Goal: Task Accomplishment & Management: Manage account settings

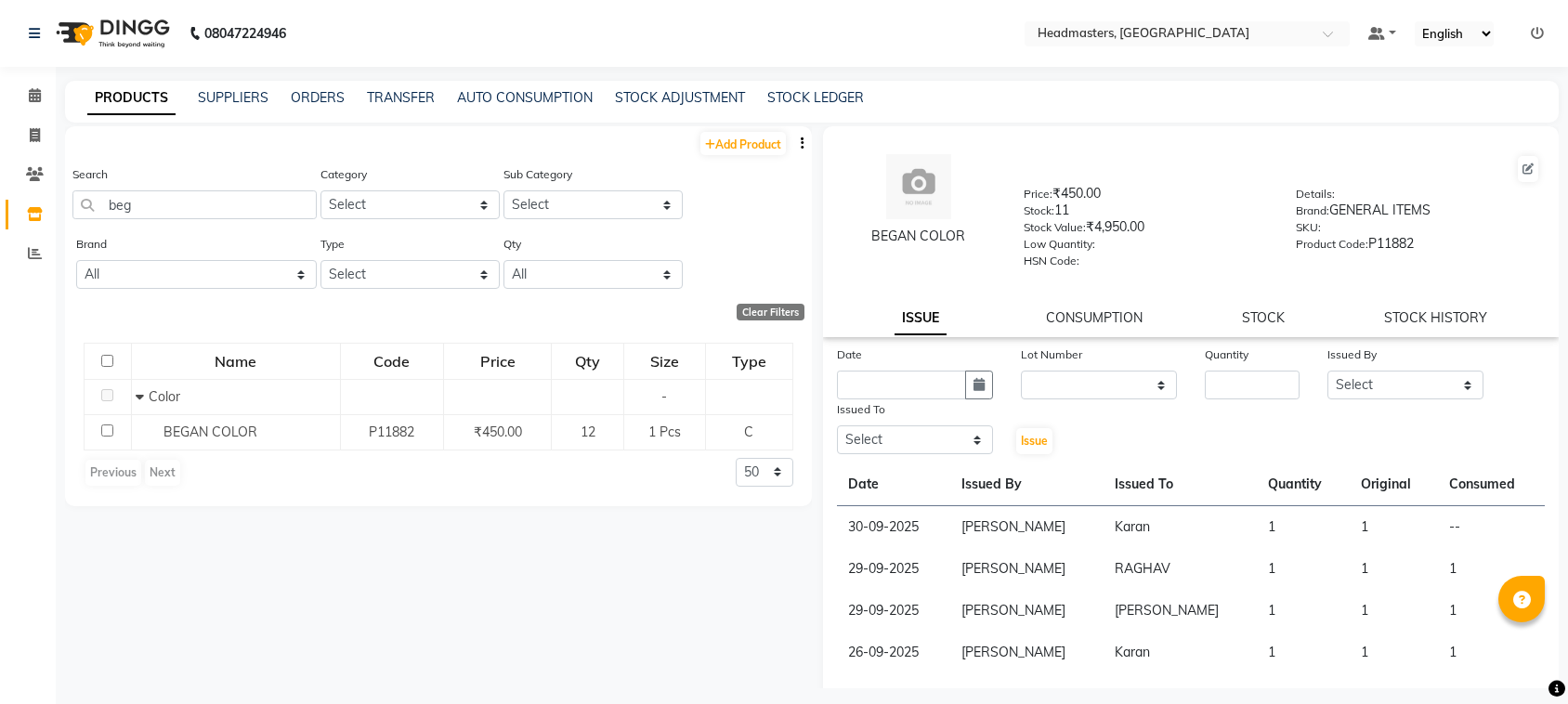
select select
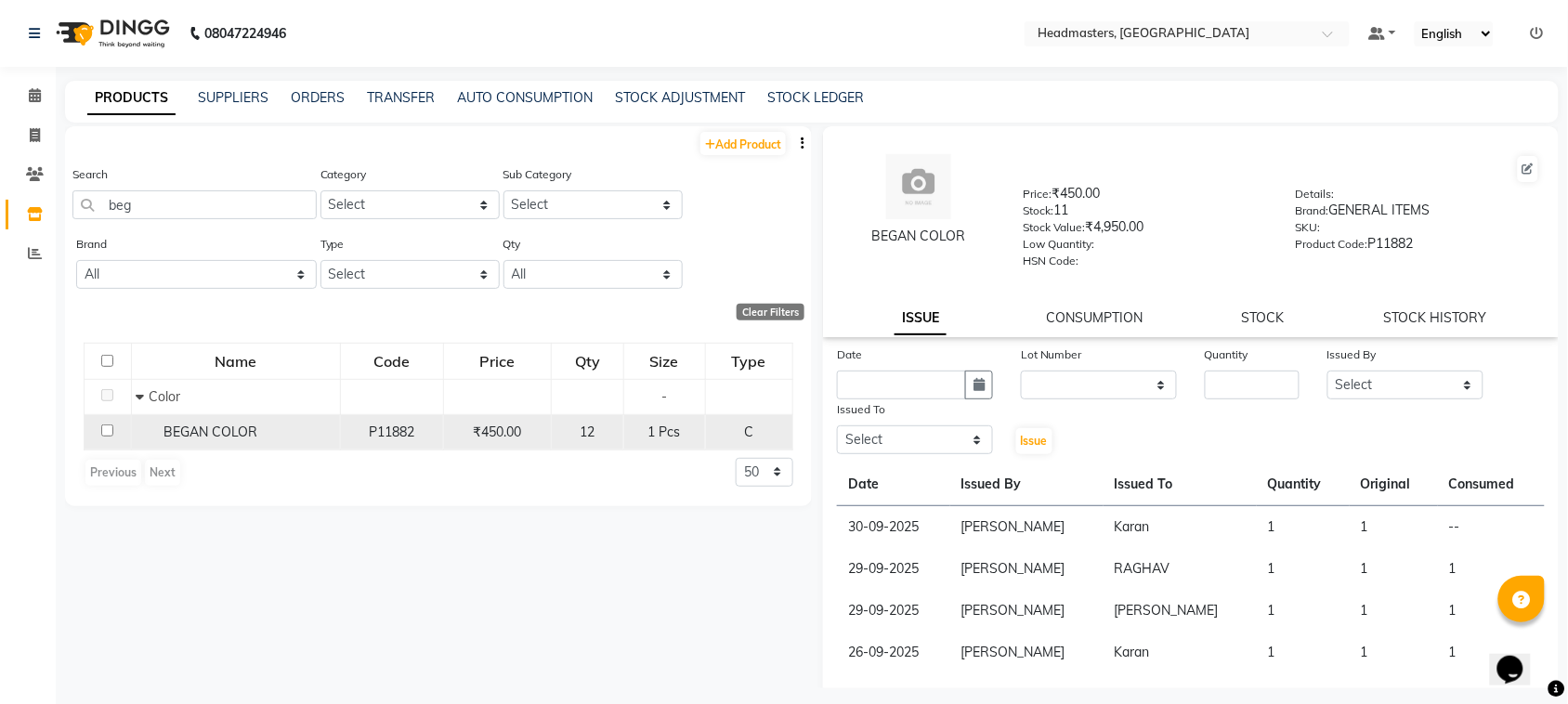
click at [183, 428] on span "BEGAN COLOR" at bounding box center [210, 432] width 94 height 17
click at [108, 430] on input "checkbox" at bounding box center [107, 431] width 12 height 12
checkbox input "true"
click at [37, 102] on icon at bounding box center [35, 95] width 12 height 14
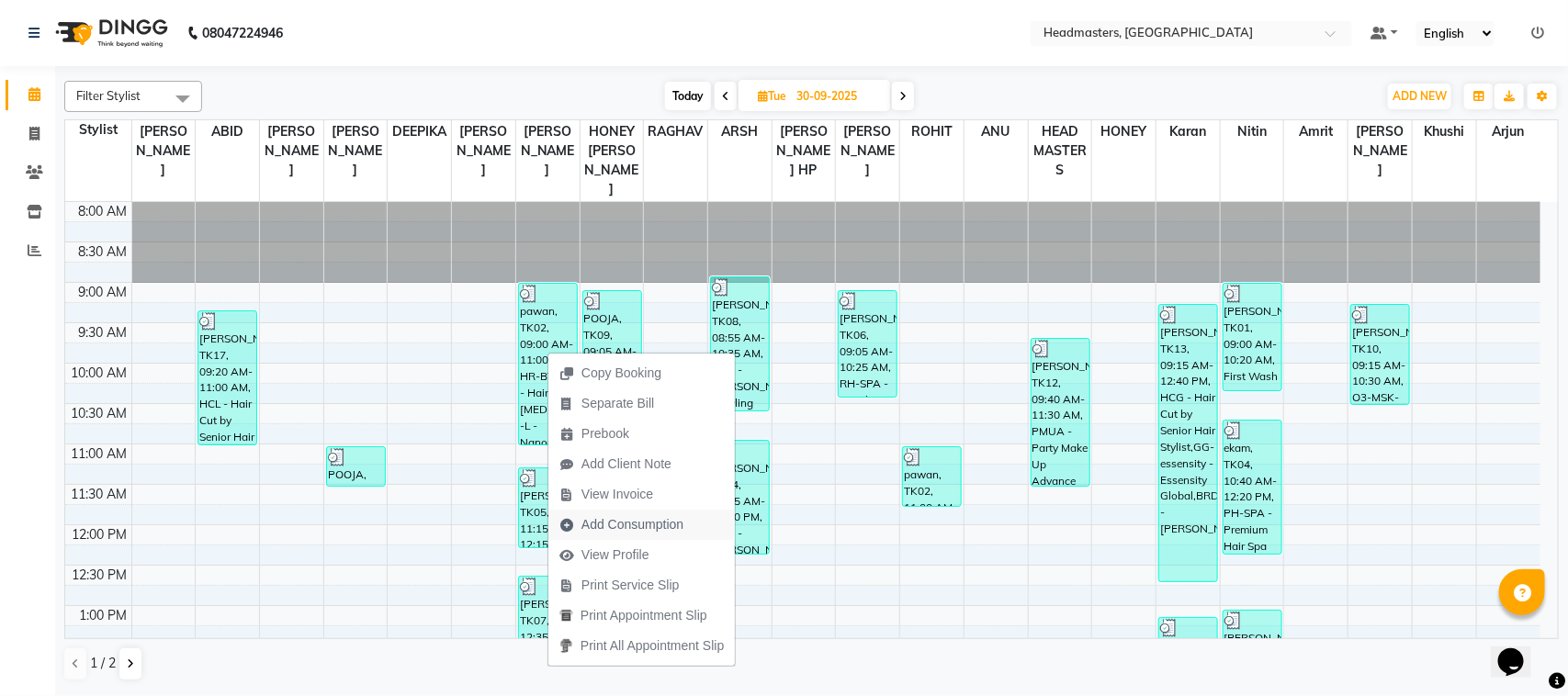
click at [634, 526] on span "Add Consumption" at bounding box center [633, 525] width 102 height 19
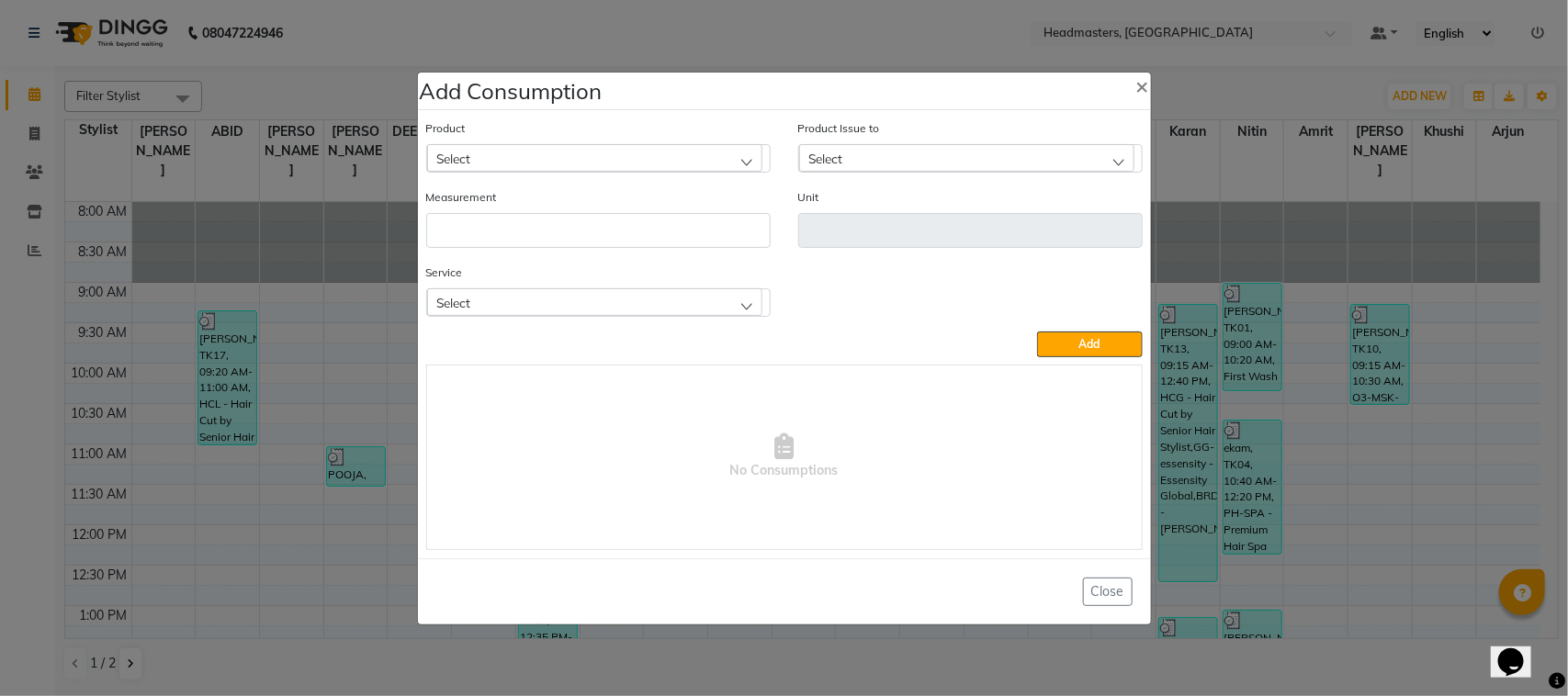
click at [571, 149] on div "Select" at bounding box center [594, 158] width 336 height 28
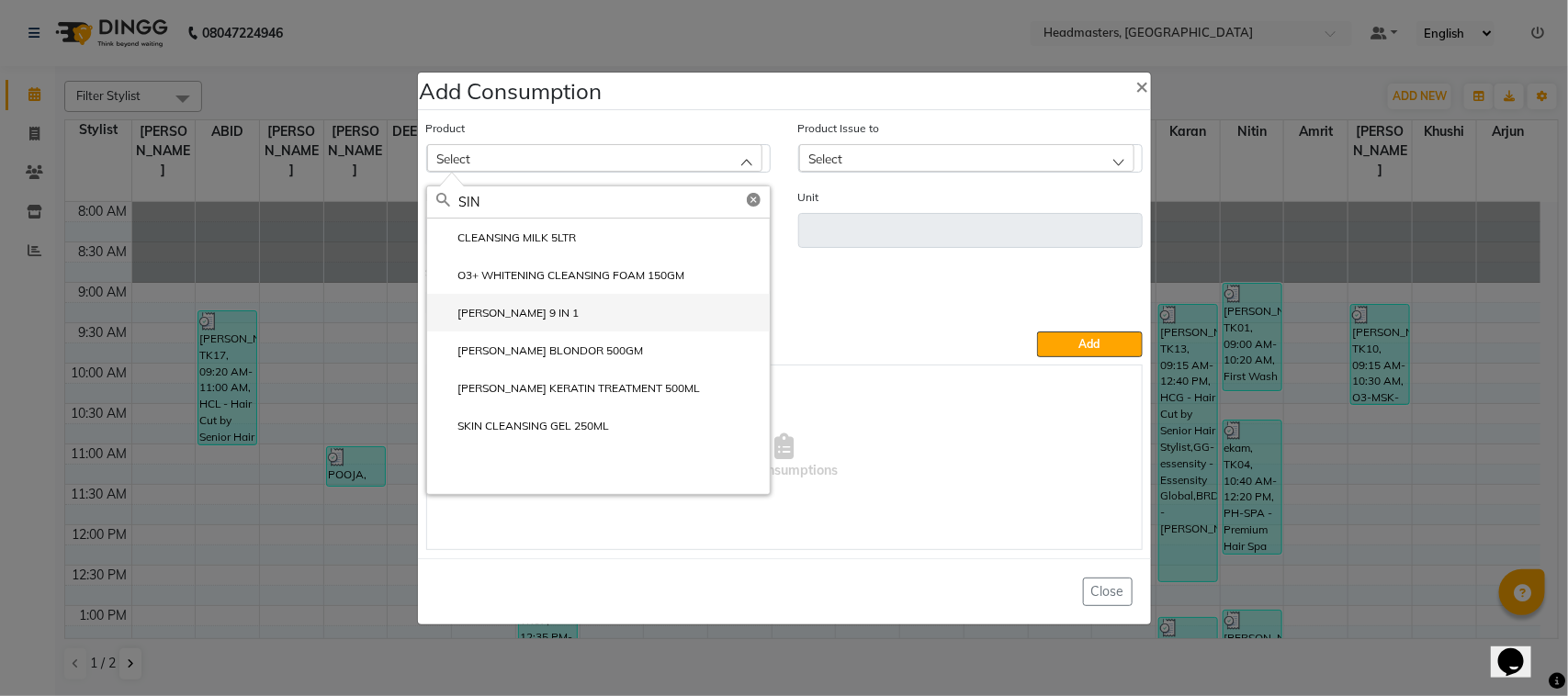
type input "SIN"
click at [605, 317] on li "[PERSON_NAME] 9 IN 1" at bounding box center [598, 312] width 342 height 37
type input "GM"
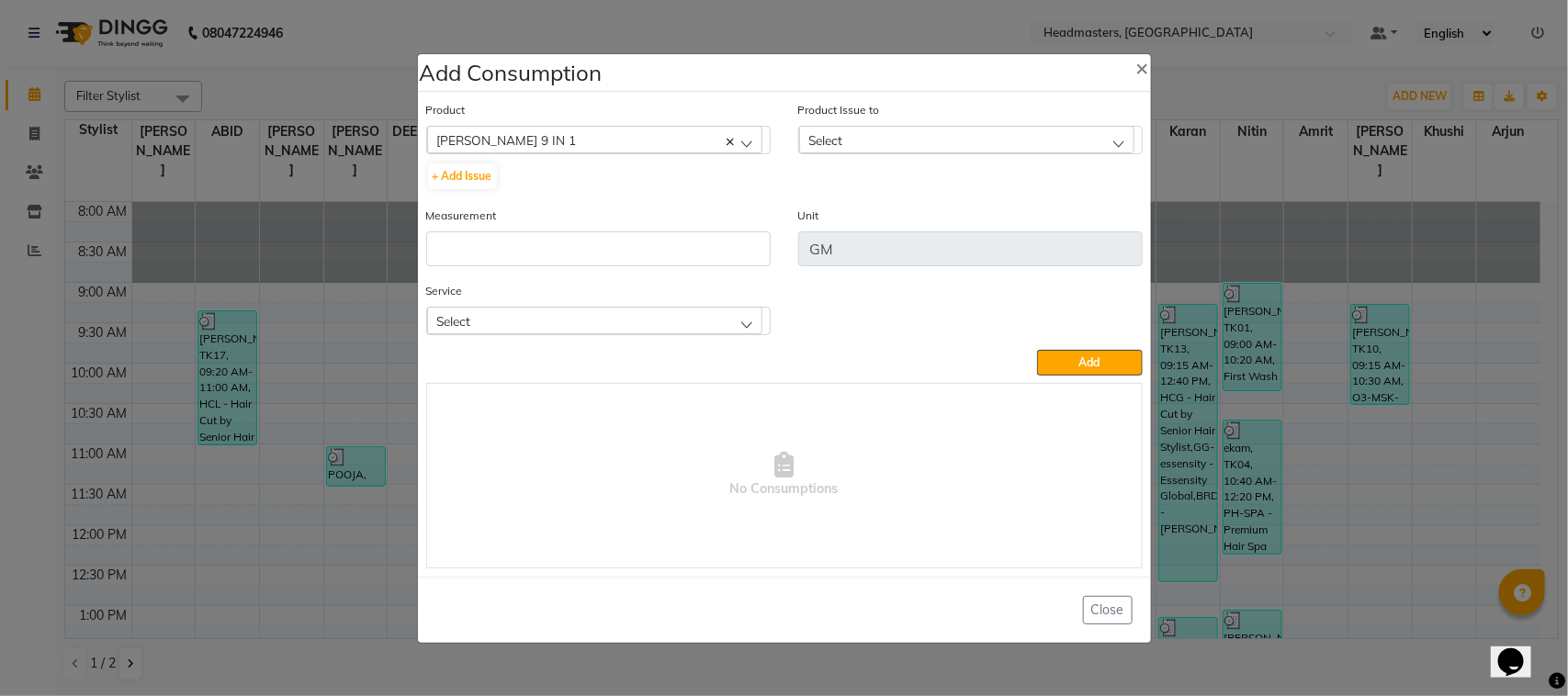
click at [864, 131] on div "Select" at bounding box center [966, 139] width 336 height 28
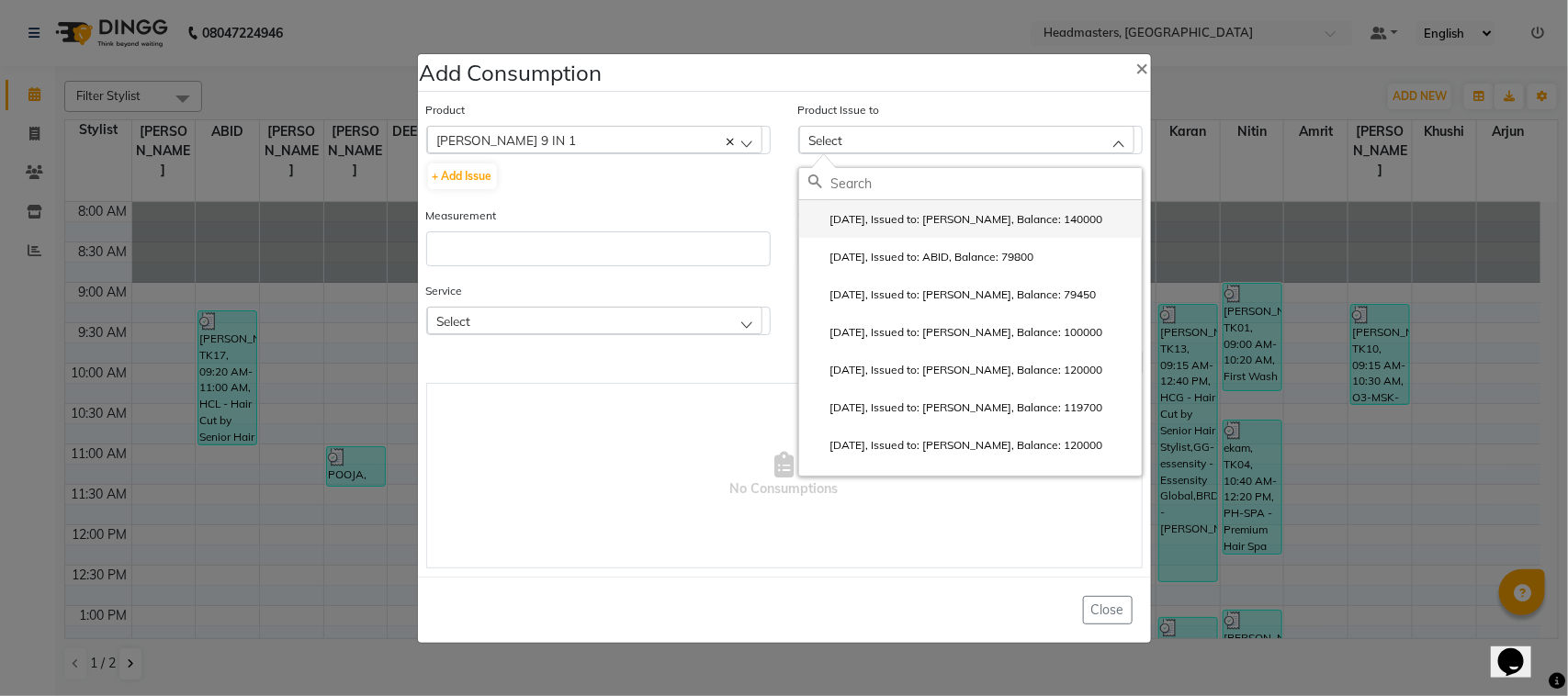
drag, startPoint x: 906, startPoint y: 231, endPoint x: 886, endPoint y: 218, distance: 23.9
click at [907, 231] on li "[DATE], Issued to: [PERSON_NAME], Balance: 140000" at bounding box center [970, 218] width 342 height 37
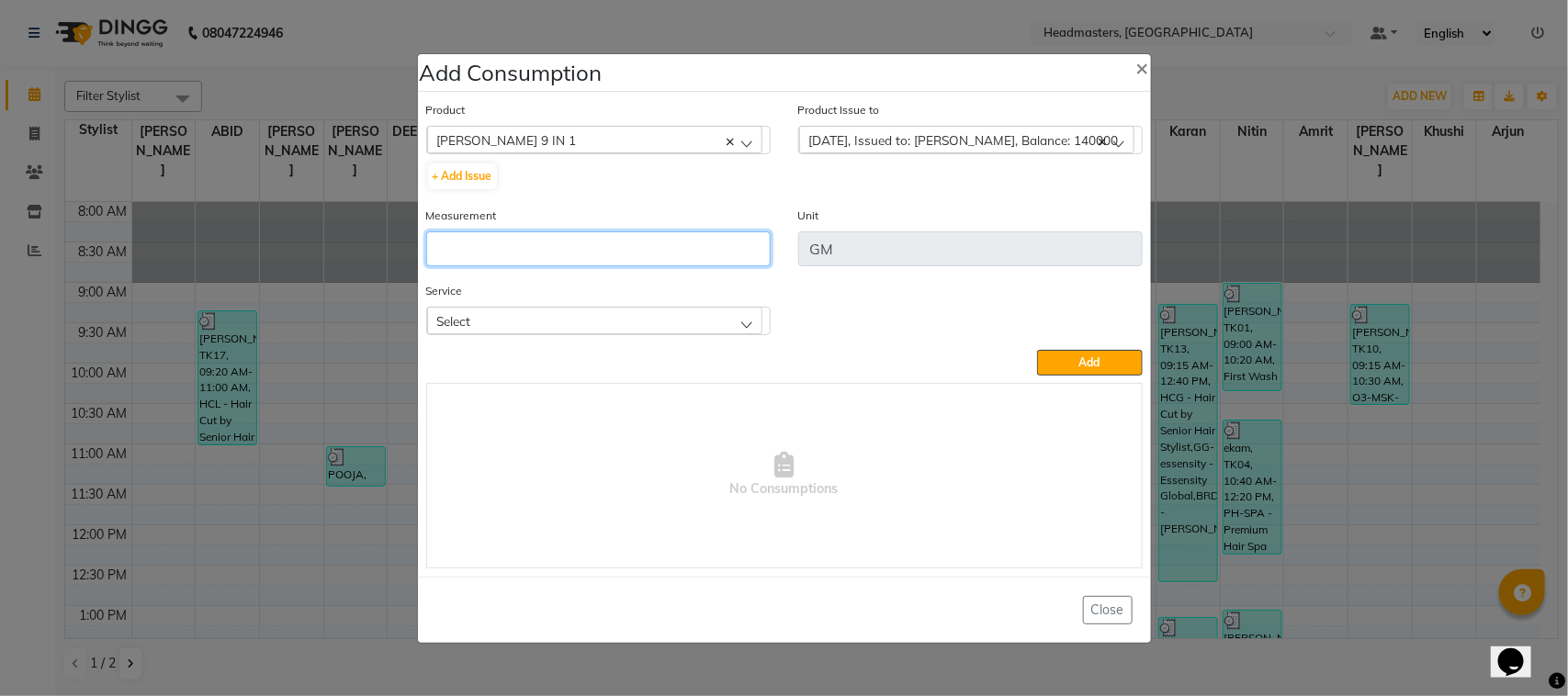
click at [698, 235] on input "number" at bounding box center [598, 249] width 344 height 35
type input "1"
type input "350"
click at [655, 319] on div "Select" at bounding box center [594, 320] width 336 height 28
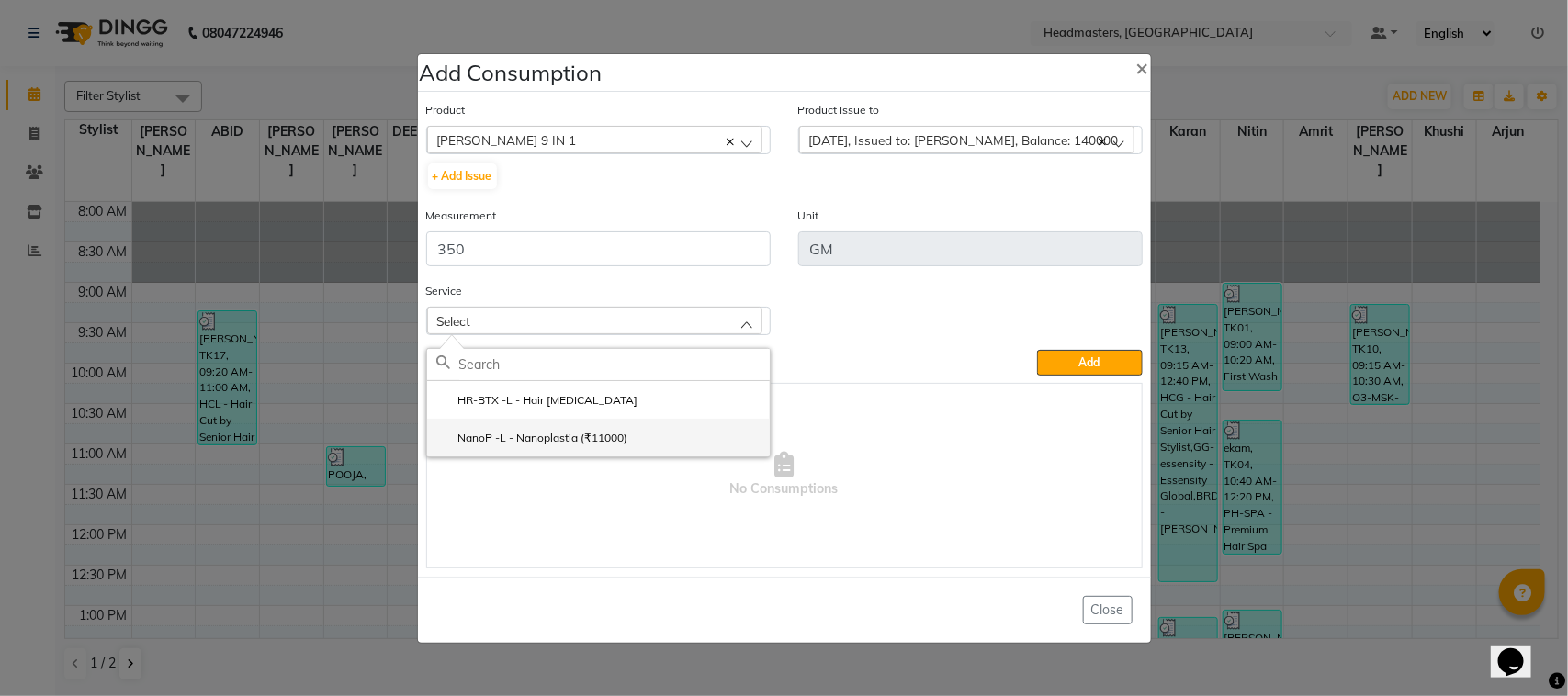
click at [657, 432] on li "NanoP -L - Nanoplastia (₹11000)" at bounding box center [598, 437] width 342 height 37
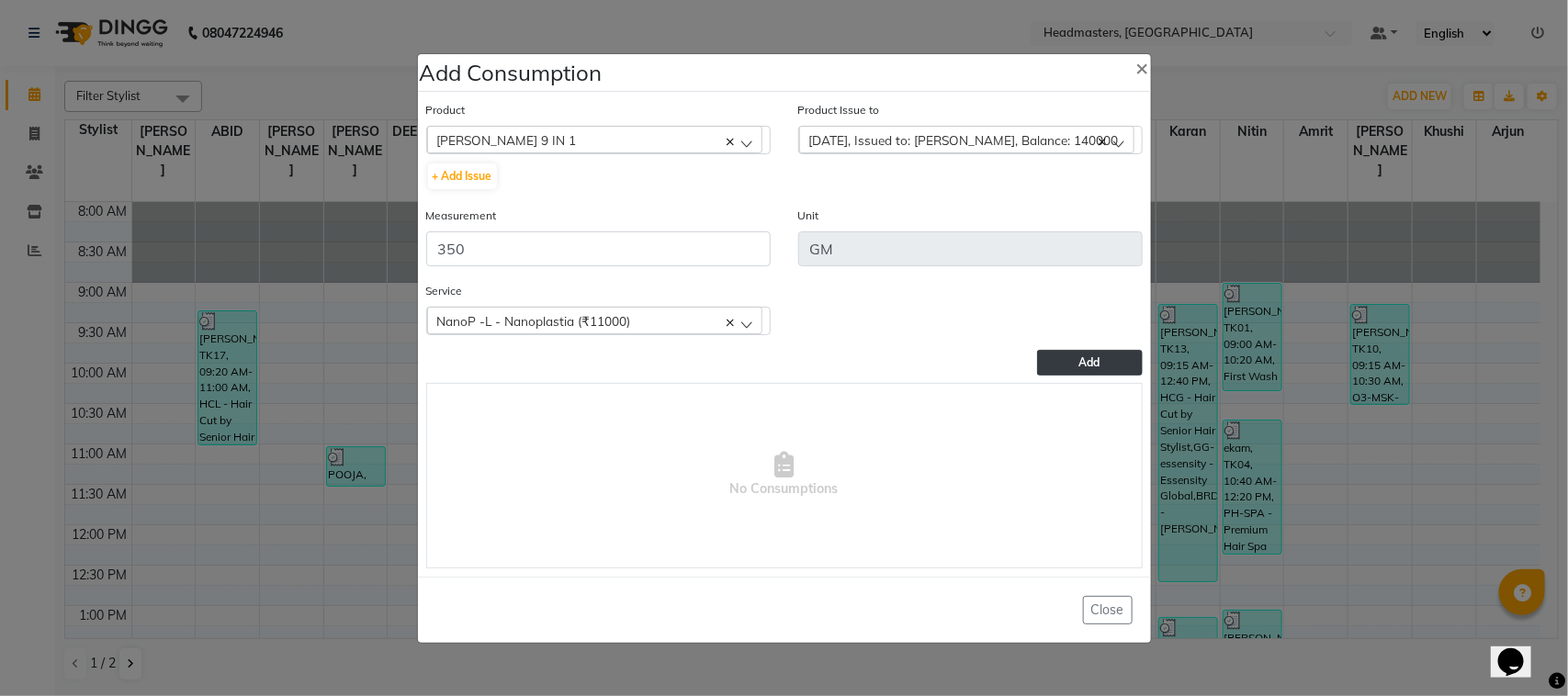
click at [1090, 367] on button "Add" at bounding box center [1089, 362] width 105 height 26
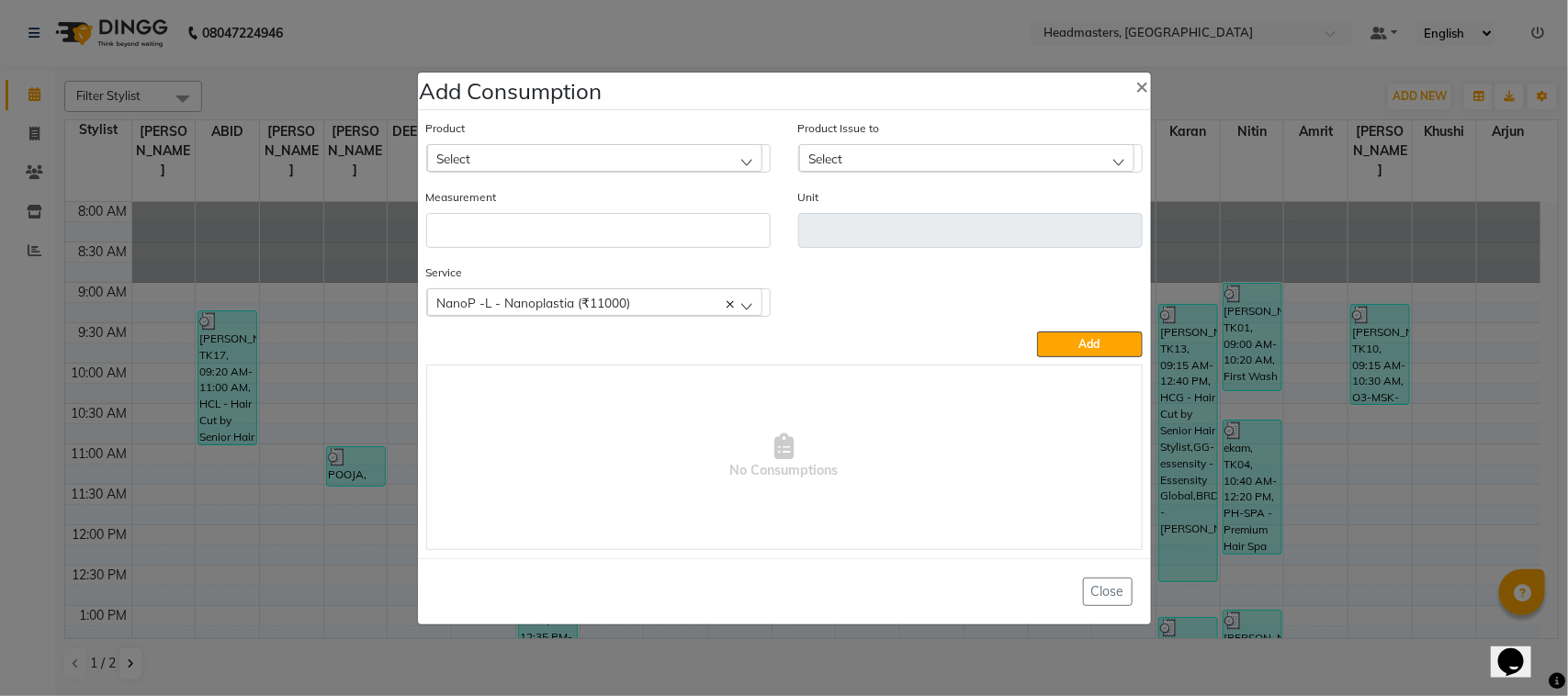
click at [274, 305] on ngb-modal-window "Add Consumption × Product Select ALOVERA GEL Product Issue to Select [DATE], Is…" at bounding box center [784, 348] width 1568 height 696
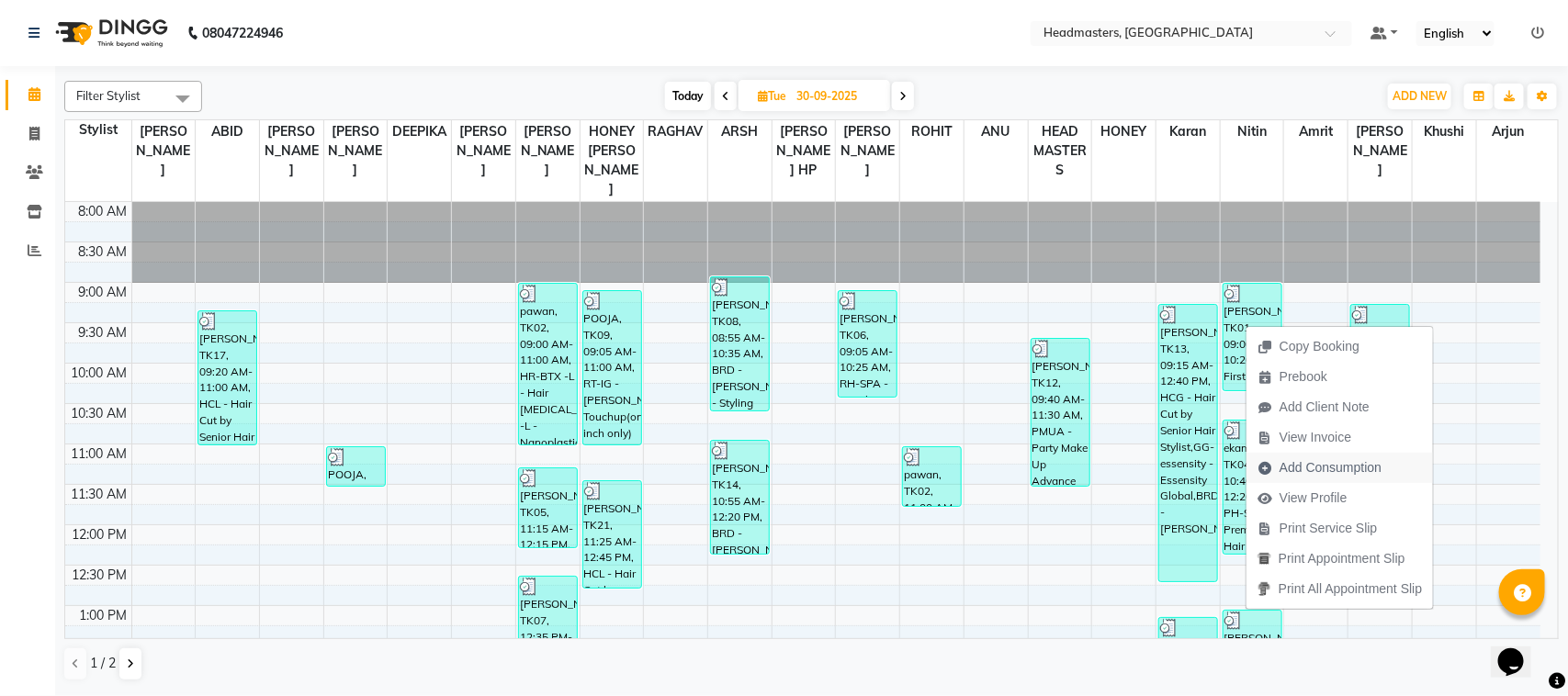
click at [1301, 474] on span "Add Consumption" at bounding box center [1331, 468] width 102 height 19
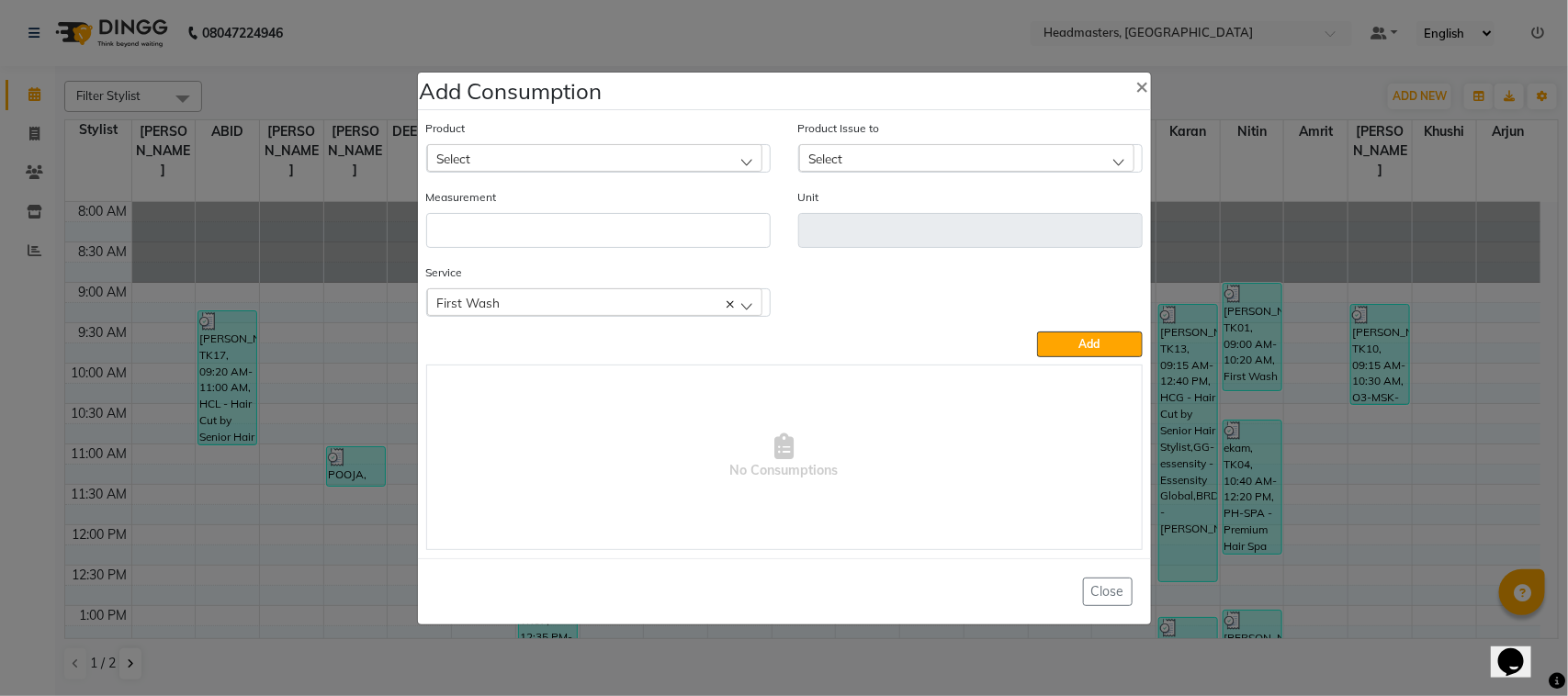
click at [586, 147] on div "Select" at bounding box center [594, 158] width 336 height 28
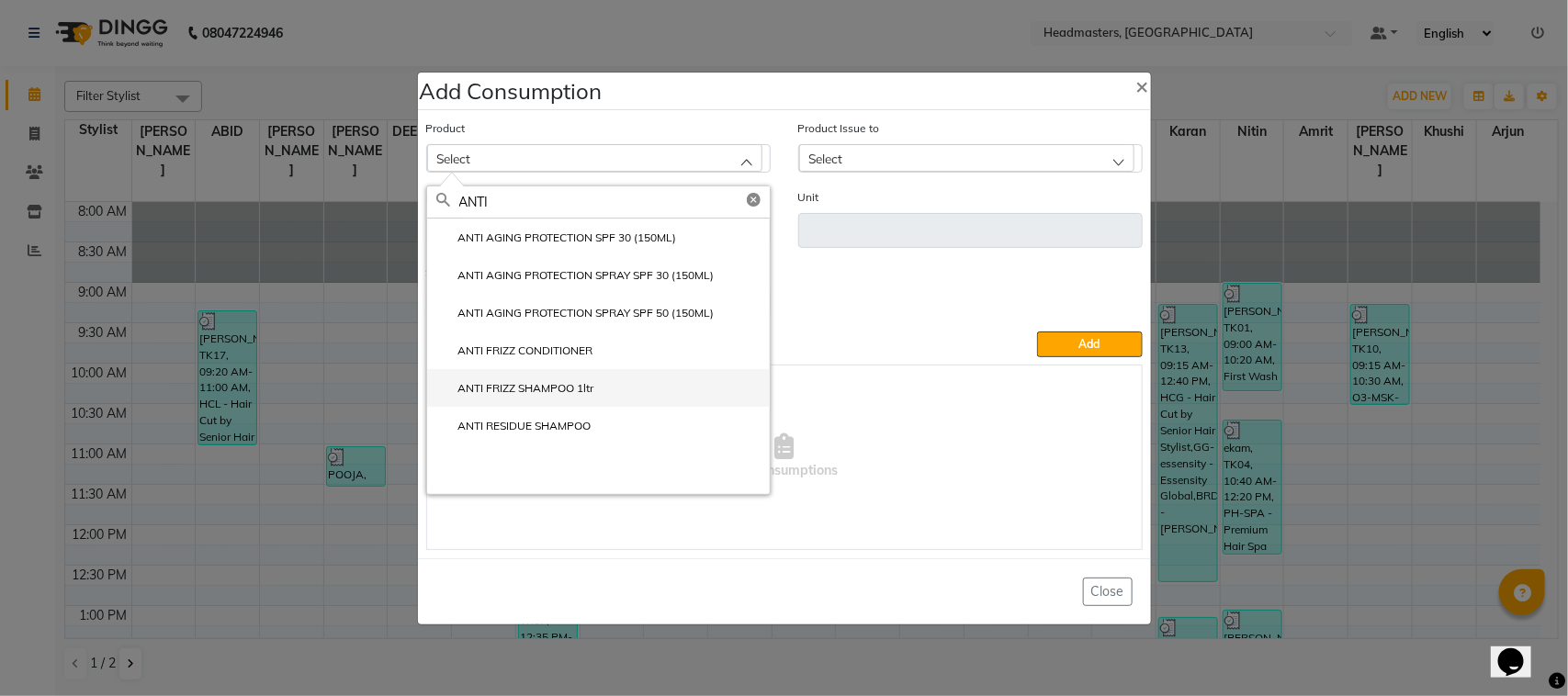
type input "ANTI"
click at [568, 384] on label "ANTI FRIZZ SHAMPOO 1ltr" at bounding box center [515, 388] width 158 height 16
type input "ML"
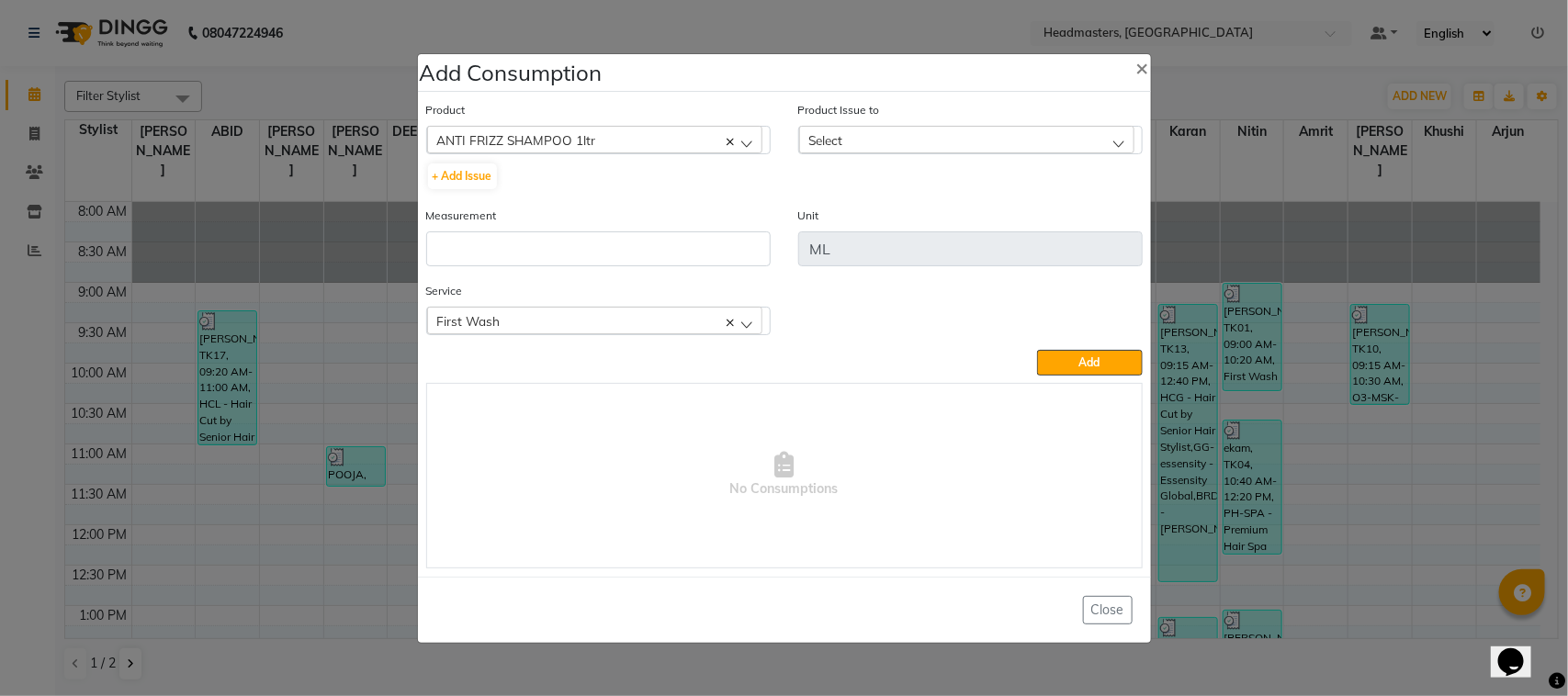
click at [845, 139] on div "Select" at bounding box center [966, 139] width 336 height 28
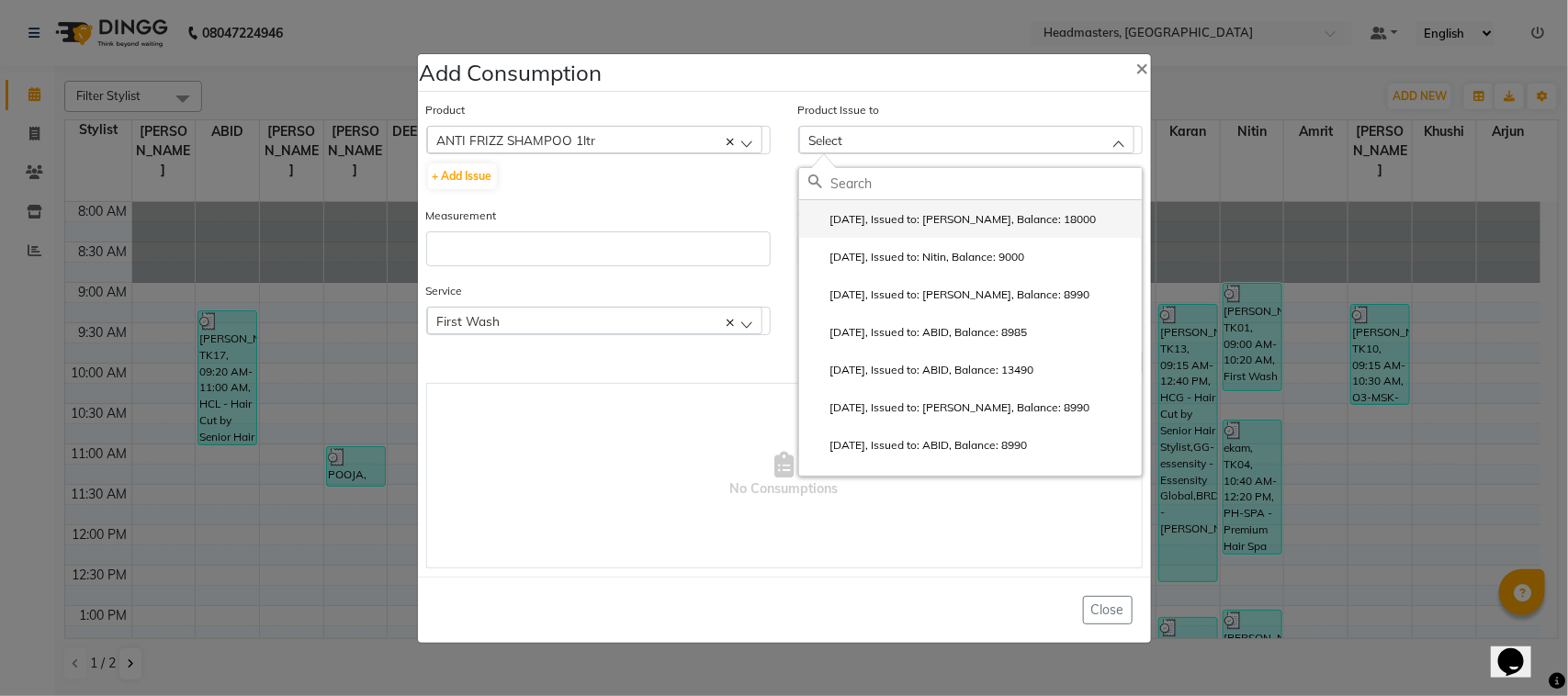
click at [876, 220] on label "[DATE], Issued to: [PERSON_NAME], Balance: 18000" at bounding box center [953, 219] width 288 height 16
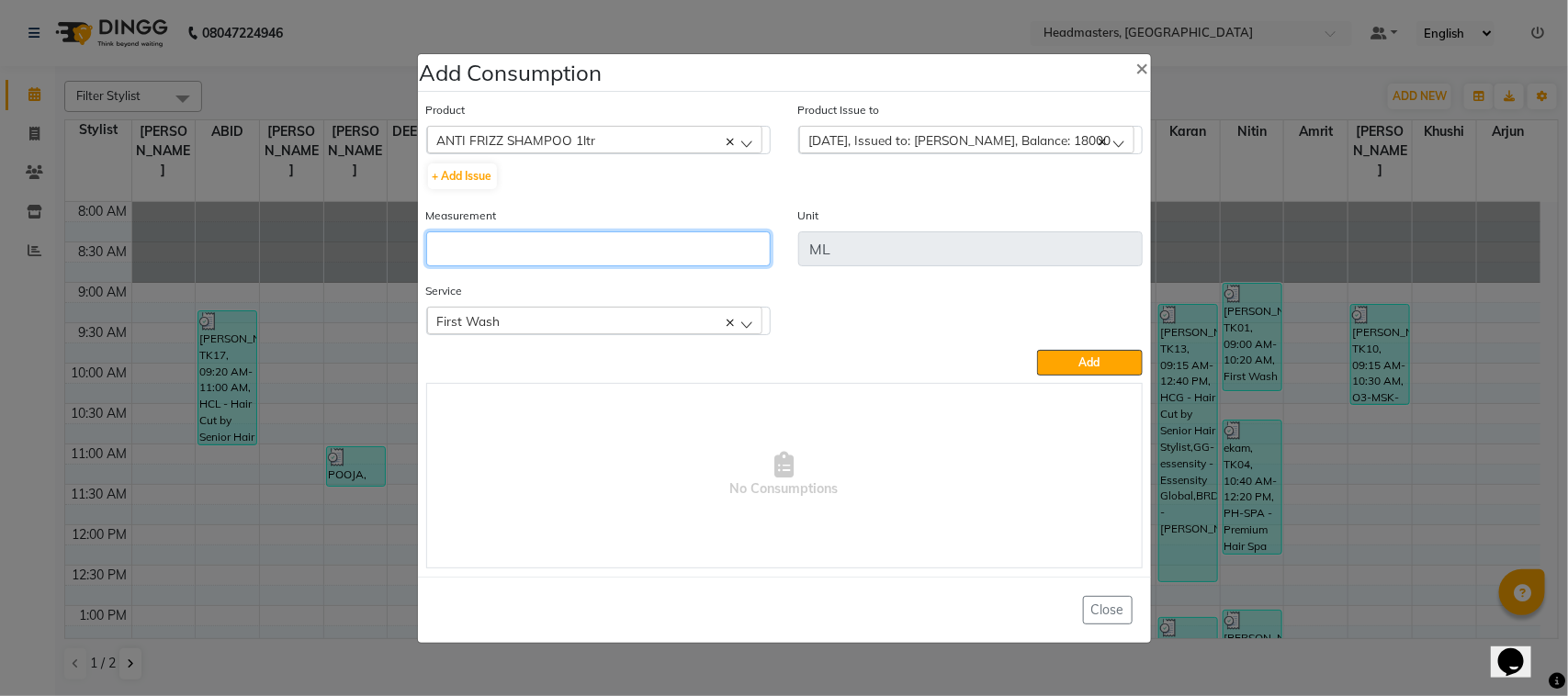
click at [719, 232] on input "number" at bounding box center [598, 249] width 344 height 35
click at [926, 144] on span "[DATE], Issued to: [PERSON_NAME], Balance: 18000" at bounding box center [960, 140] width 302 height 15
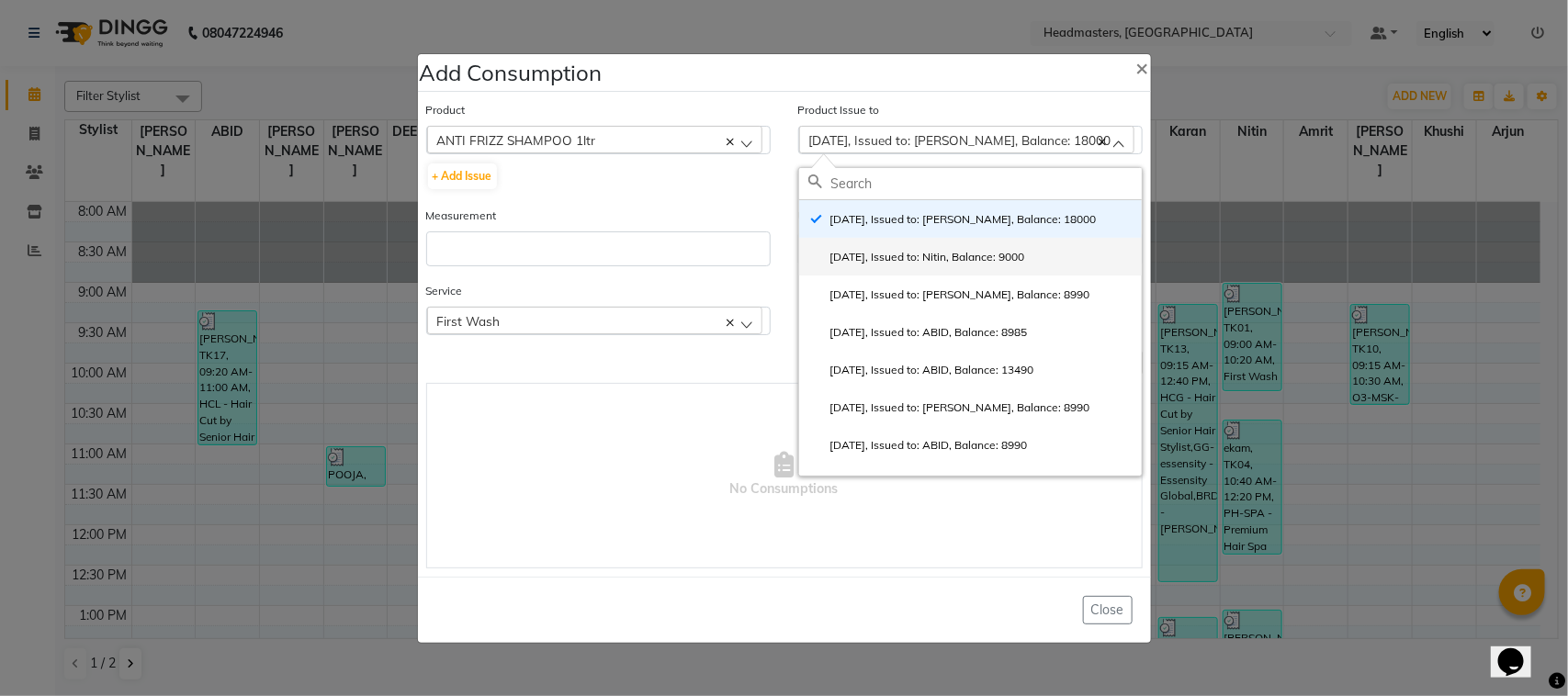
click at [960, 272] on li "[DATE], Issued to: Nitin, Balance: 9000" at bounding box center [970, 257] width 342 height 37
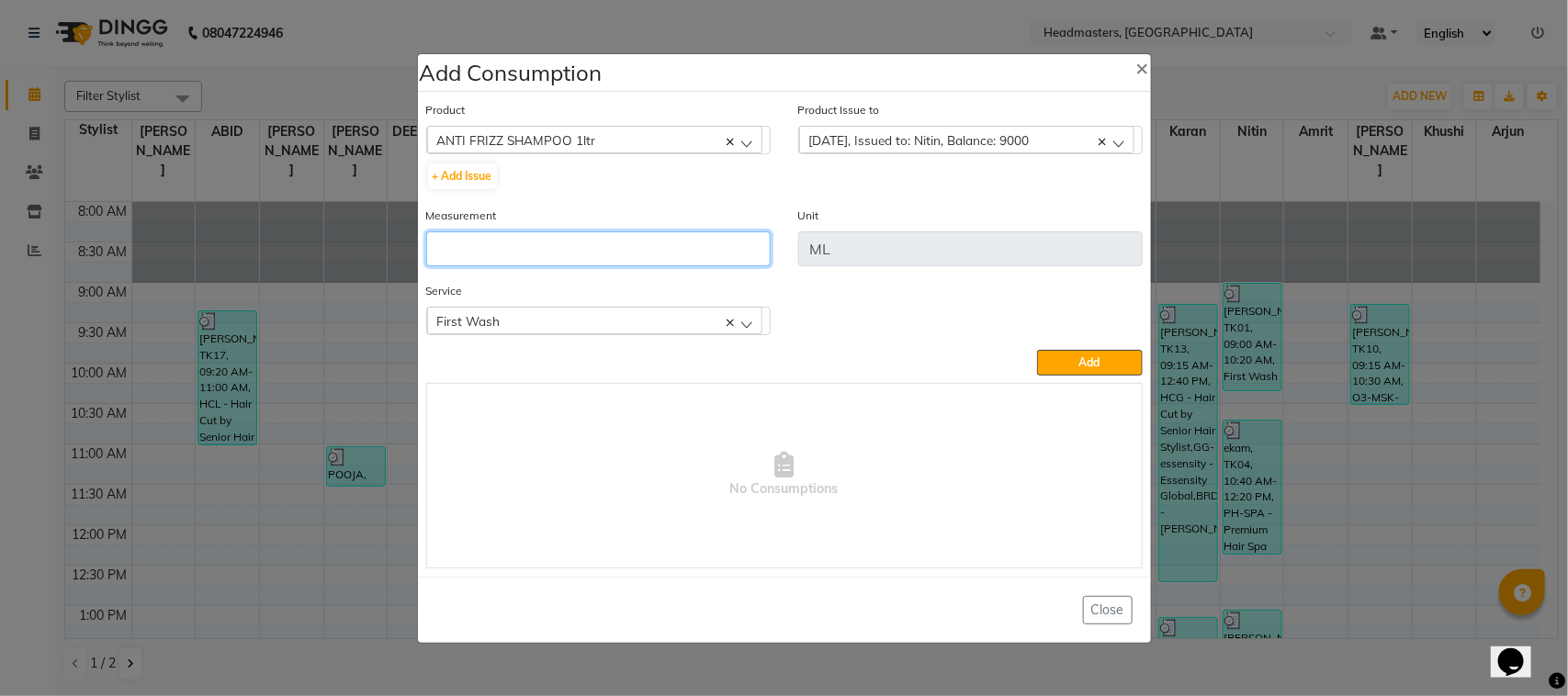
click at [731, 248] on input "number" at bounding box center [598, 249] width 344 height 35
type input "10"
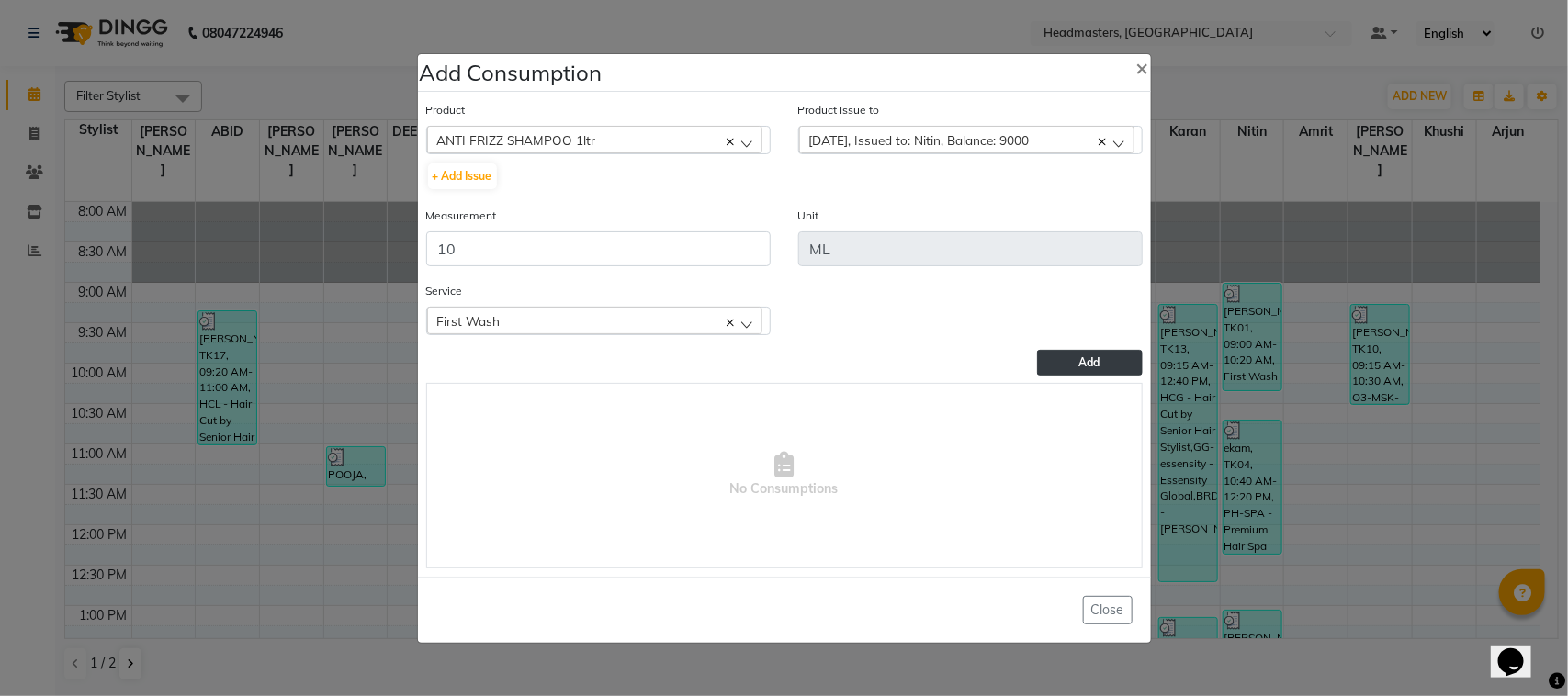
drag, startPoint x: 1063, startPoint y: 352, endPoint x: 742, endPoint y: 182, distance: 363.2
click at [1057, 352] on button "Add" at bounding box center [1089, 362] width 105 height 26
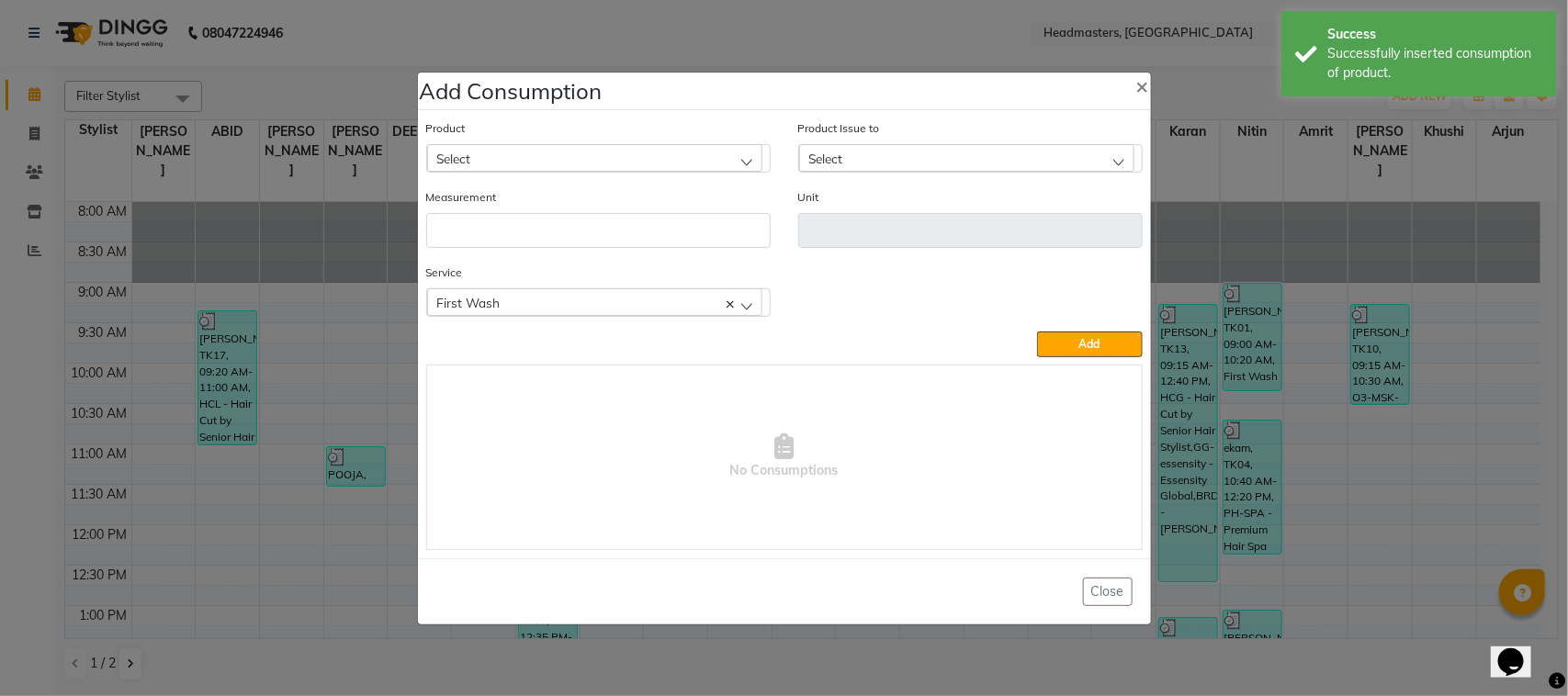
click at [527, 149] on div "Select" at bounding box center [594, 158] width 336 height 28
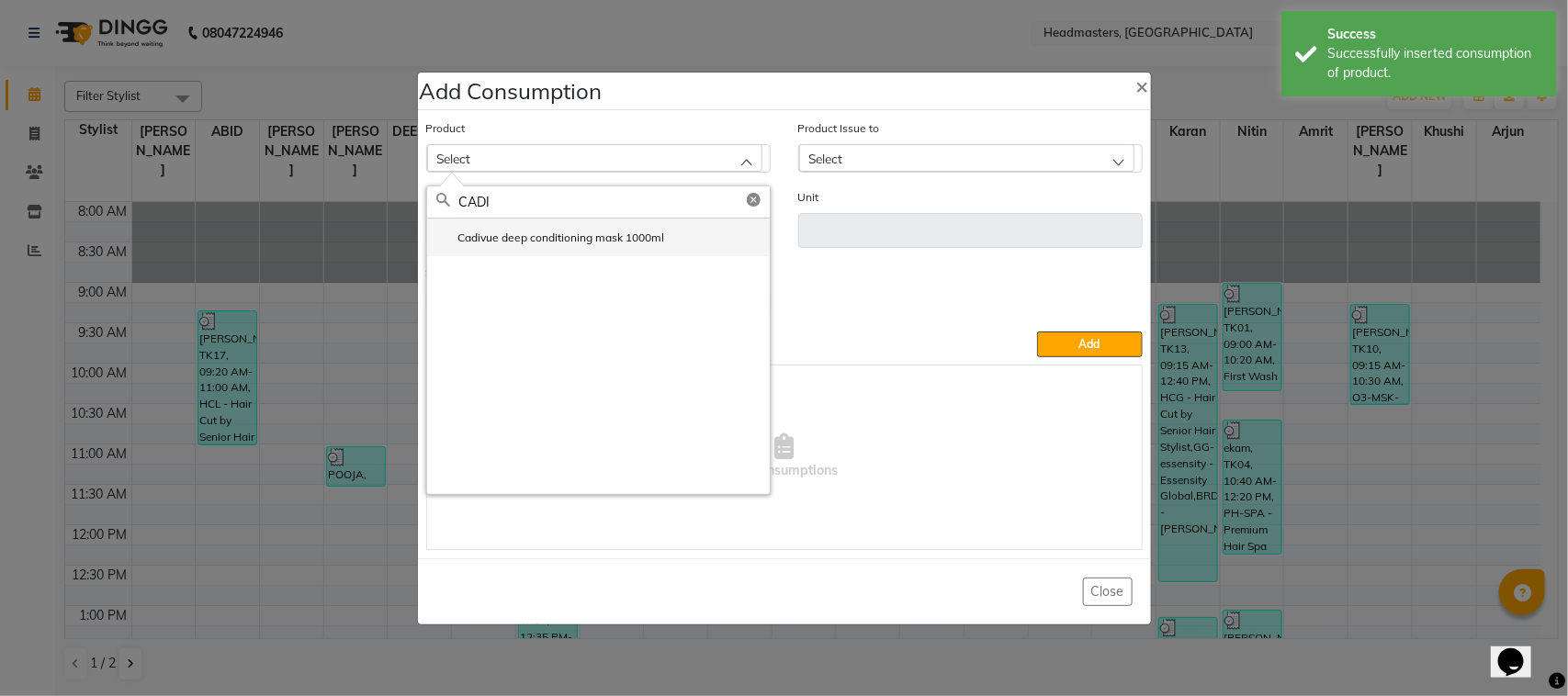
type input "CADI"
click at [618, 243] on label "Cadivue deep conditioning mask 1000ml" at bounding box center [551, 237] width 229 height 16
type input "ml"
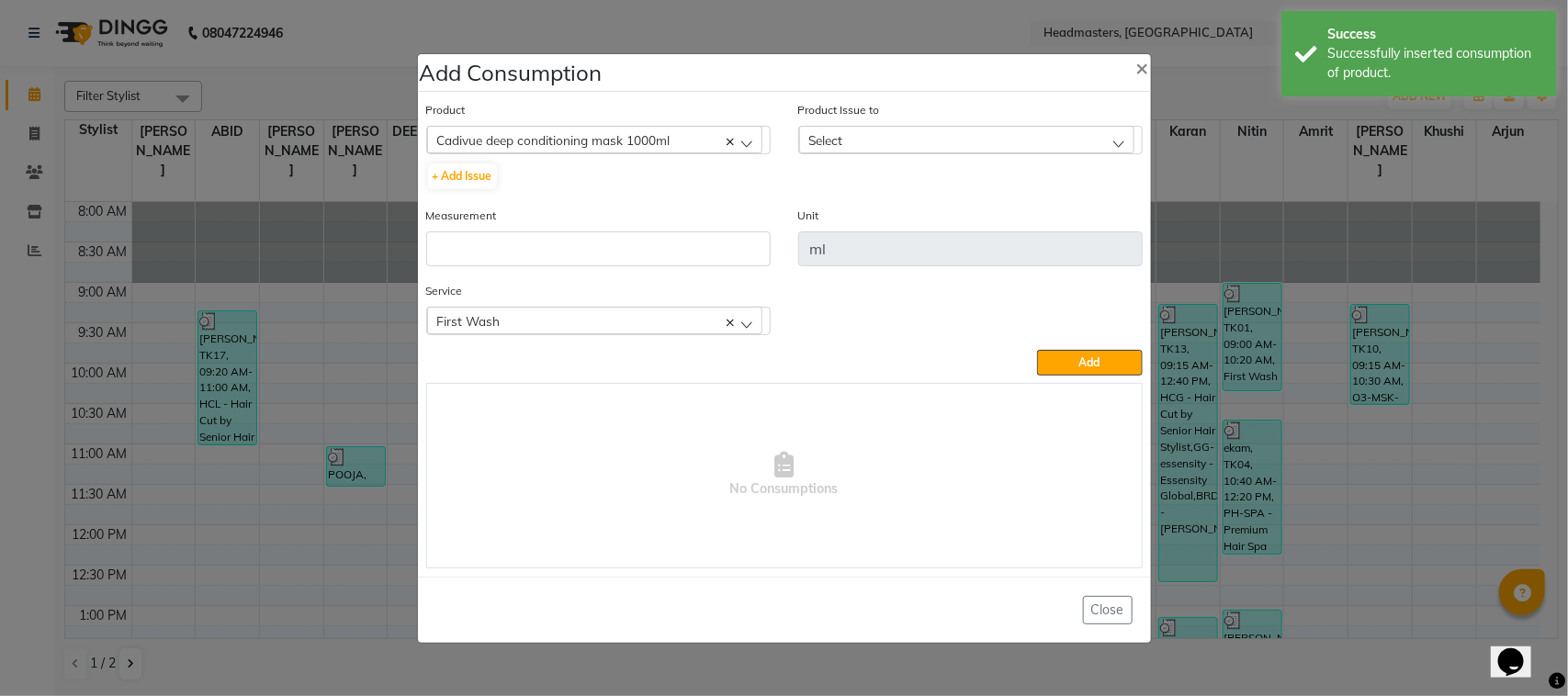
click at [875, 144] on div "Select" at bounding box center [966, 139] width 336 height 28
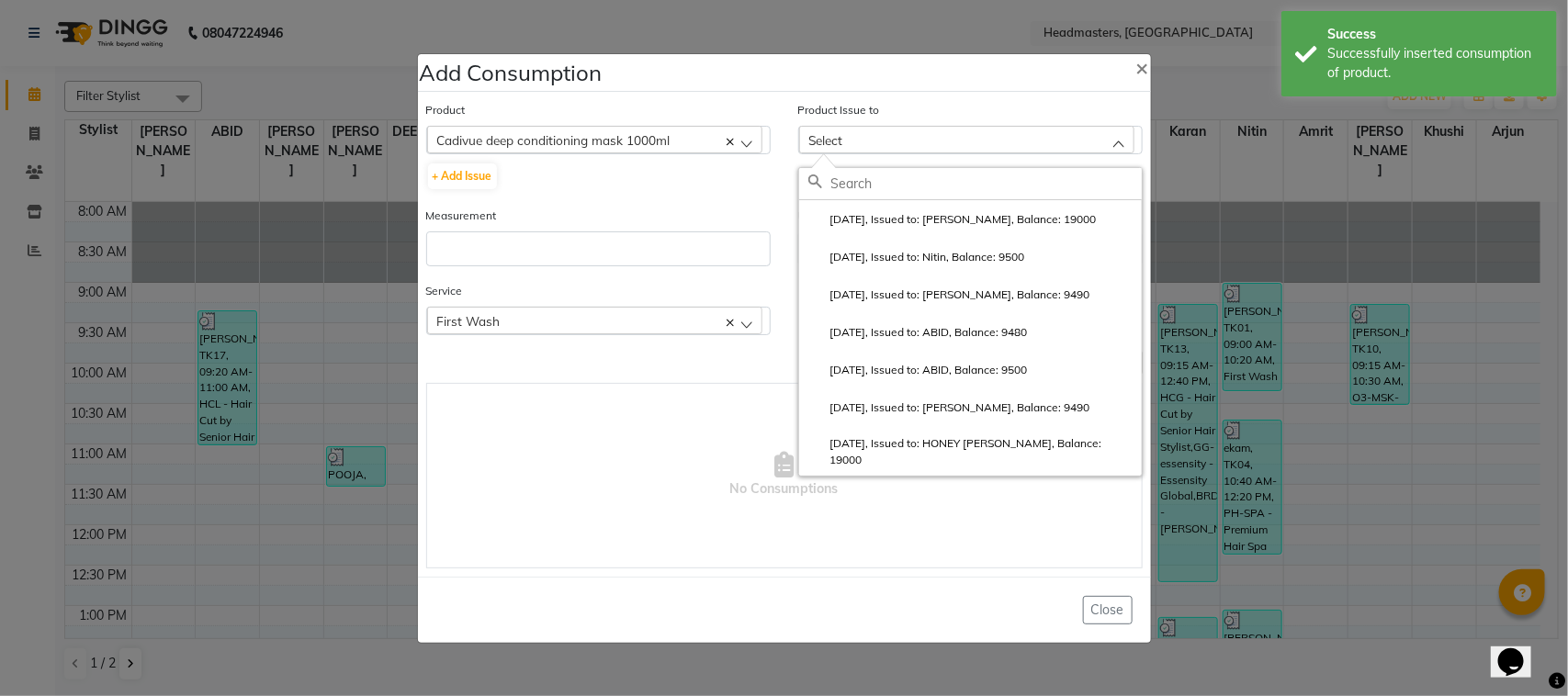
click at [922, 256] on label "[DATE], Issued to: Nitin, Balance: 9500" at bounding box center [917, 257] width 217 height 16
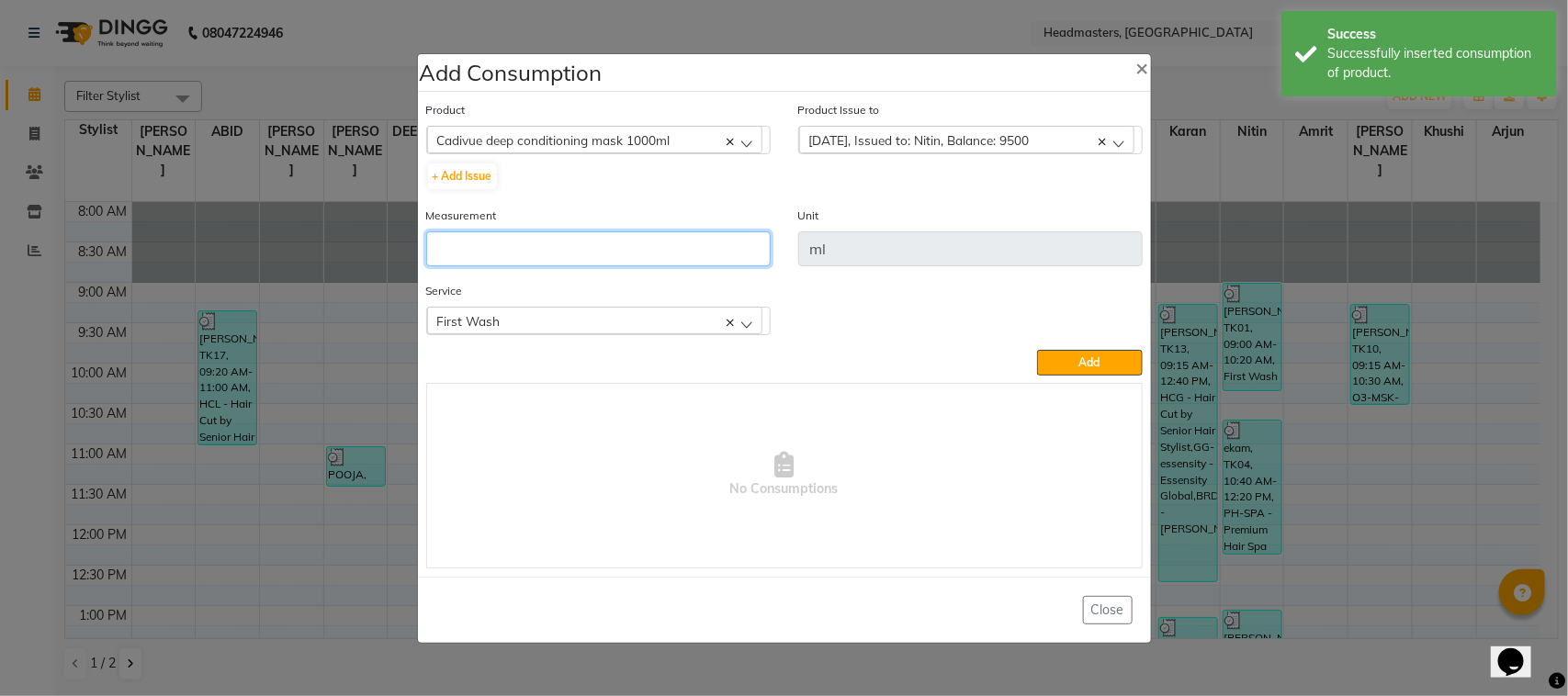
click at [721, 256] on input "number" at bounding box center [598, 249] width 344 height 35
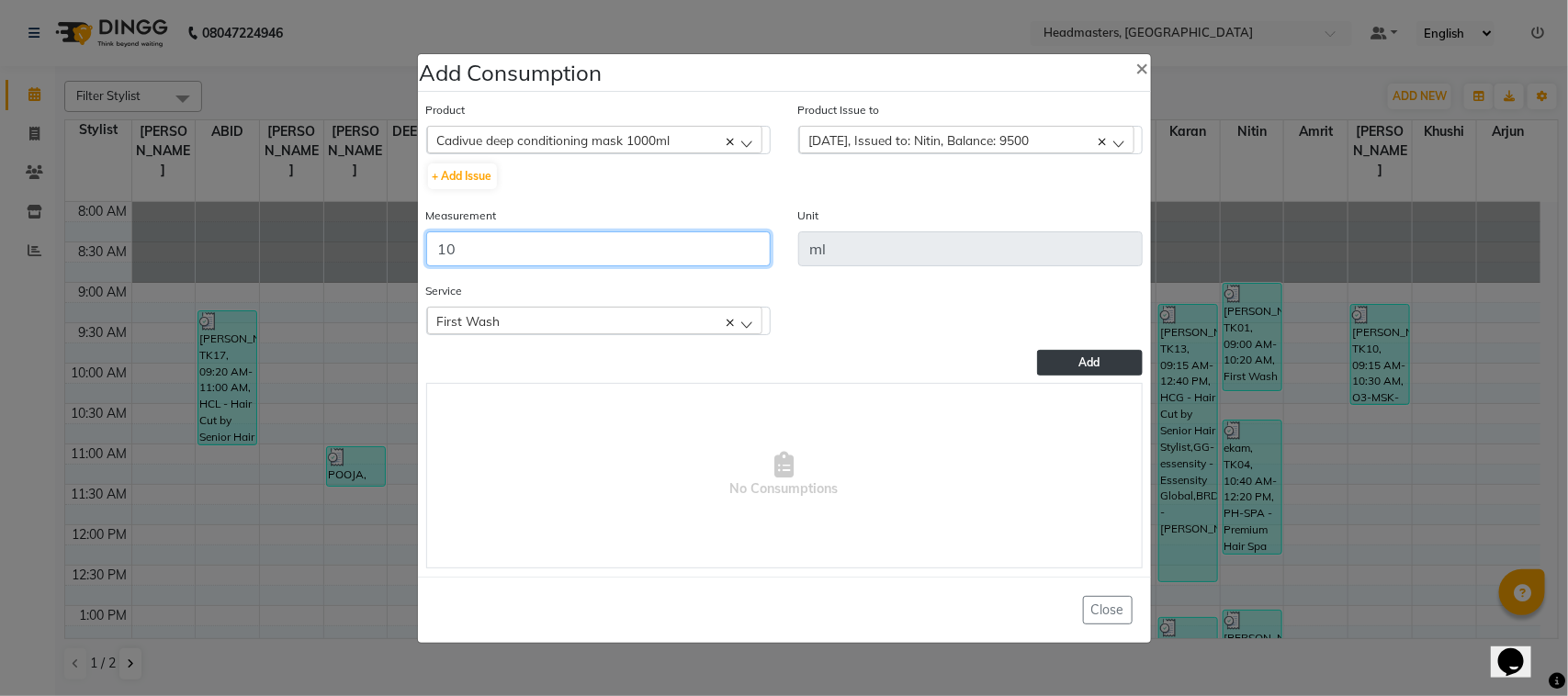
type input "10"
click at [1098, 360] on span "Add" at bounding box center [1090, 362] width 21 height 13
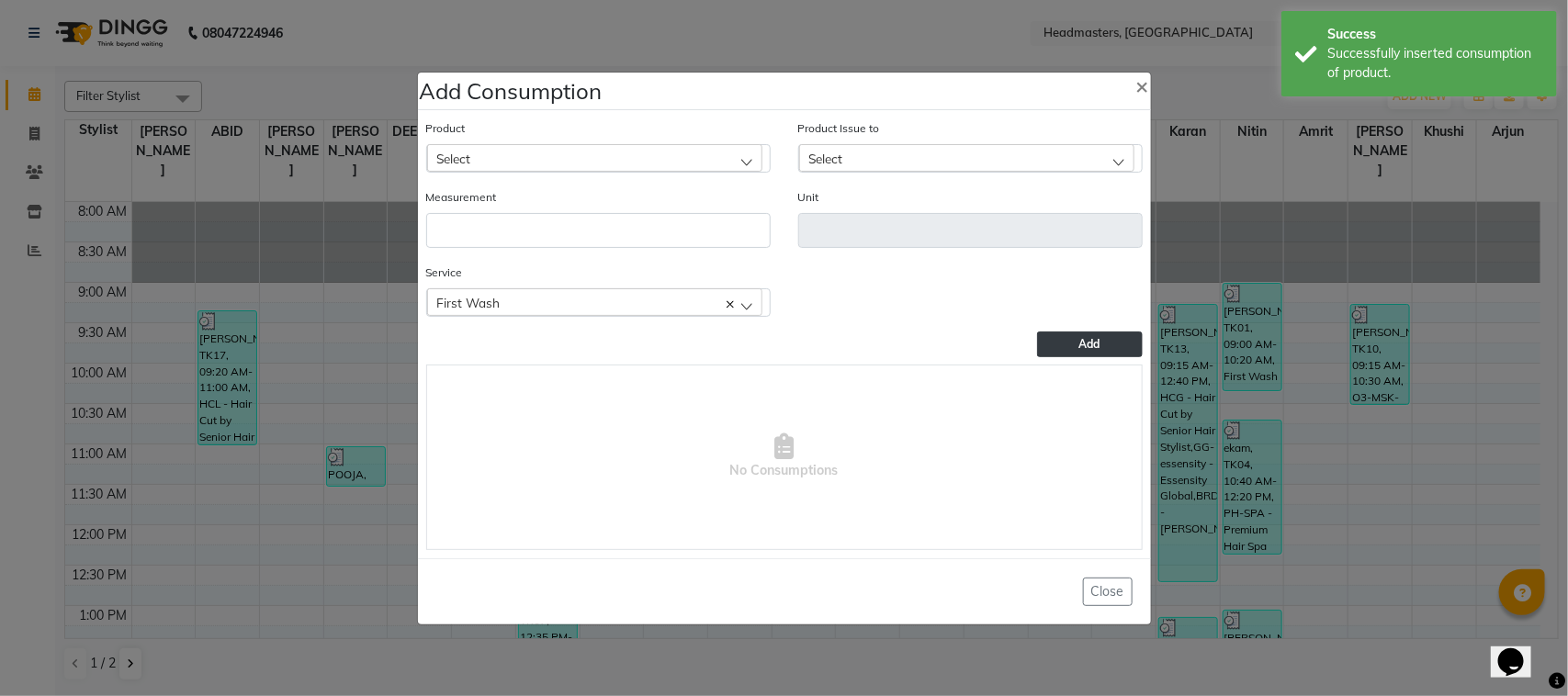
click at [337, 305] on ngb-modal-window "Add Consumption × Product Select ALOVERA GEL Product Issue to Select [DATE], Is…" at bounding box center [784, 348] width 1568 height 696
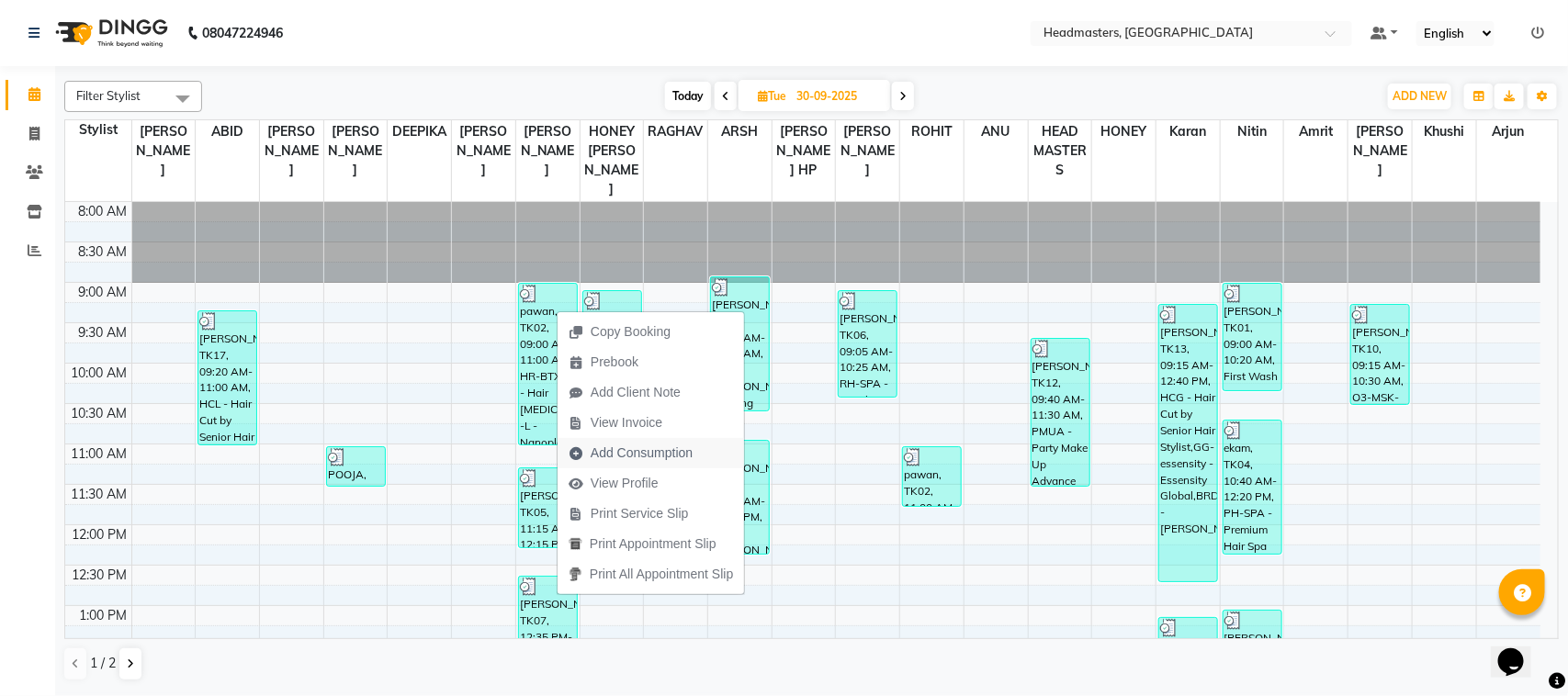
click at [626, 446] on span "Add Consumption" at bounding box center [642, 454] width 102 height 19
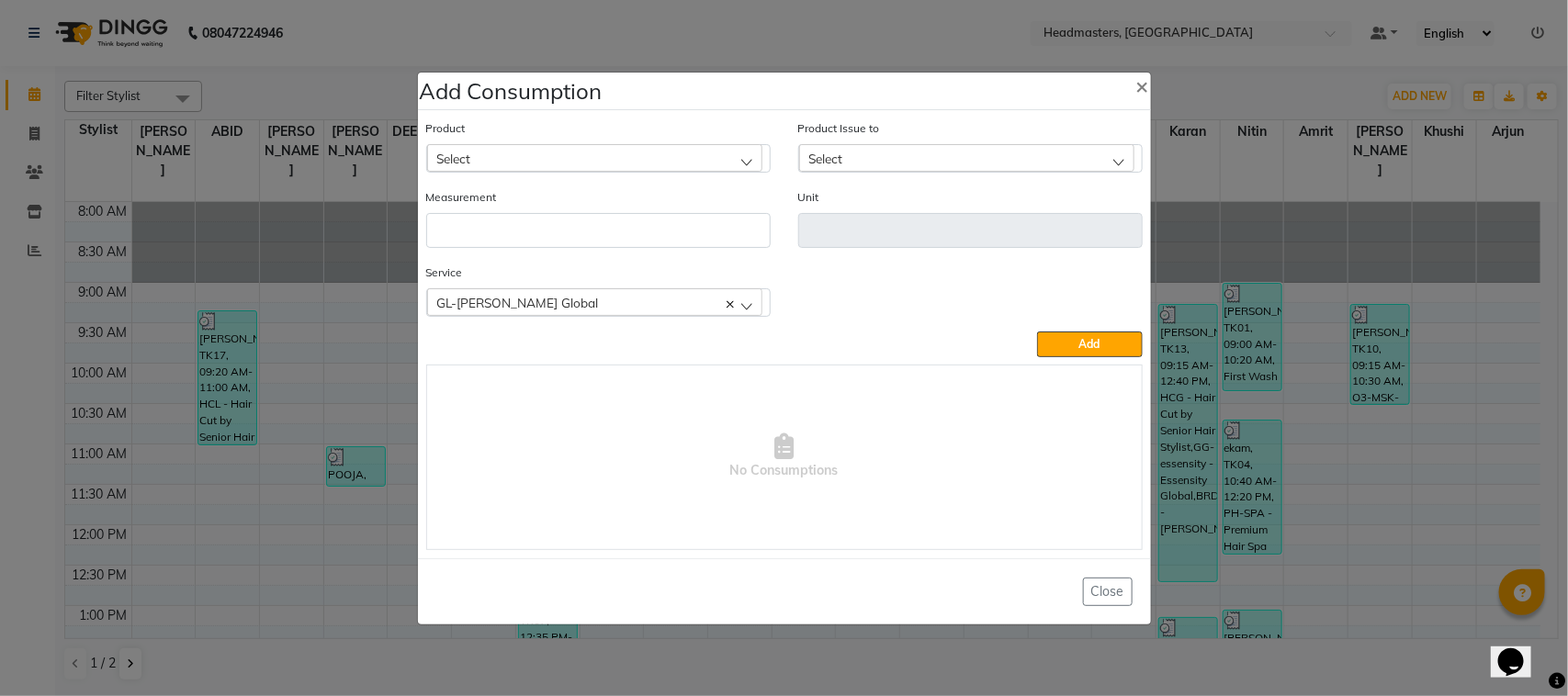
click at [568, 158] on div "Select" at bounding box center [594, 158] width 336 height 28
type input "7/37"
drag, startPoint x: 609, startPoint y: 244, endPoint x: 806, endPoint y: 208, distance: 200.3
click at [610, 243] on li "KP 7/37" at bounding box center [598, 236] width 342 height 37
type input "GM"
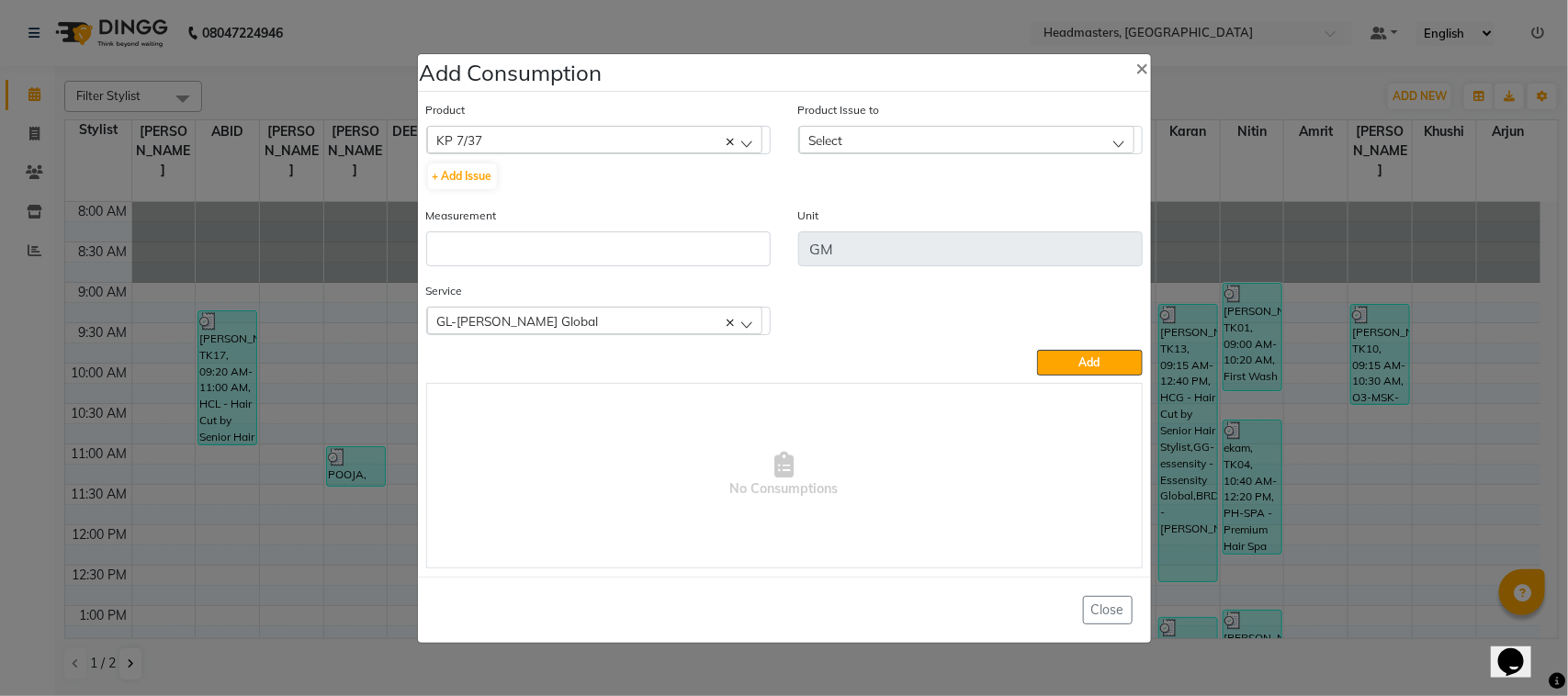
click at [940, 127] on div "Select" at bounding box center [966, 139] width 336 height 28
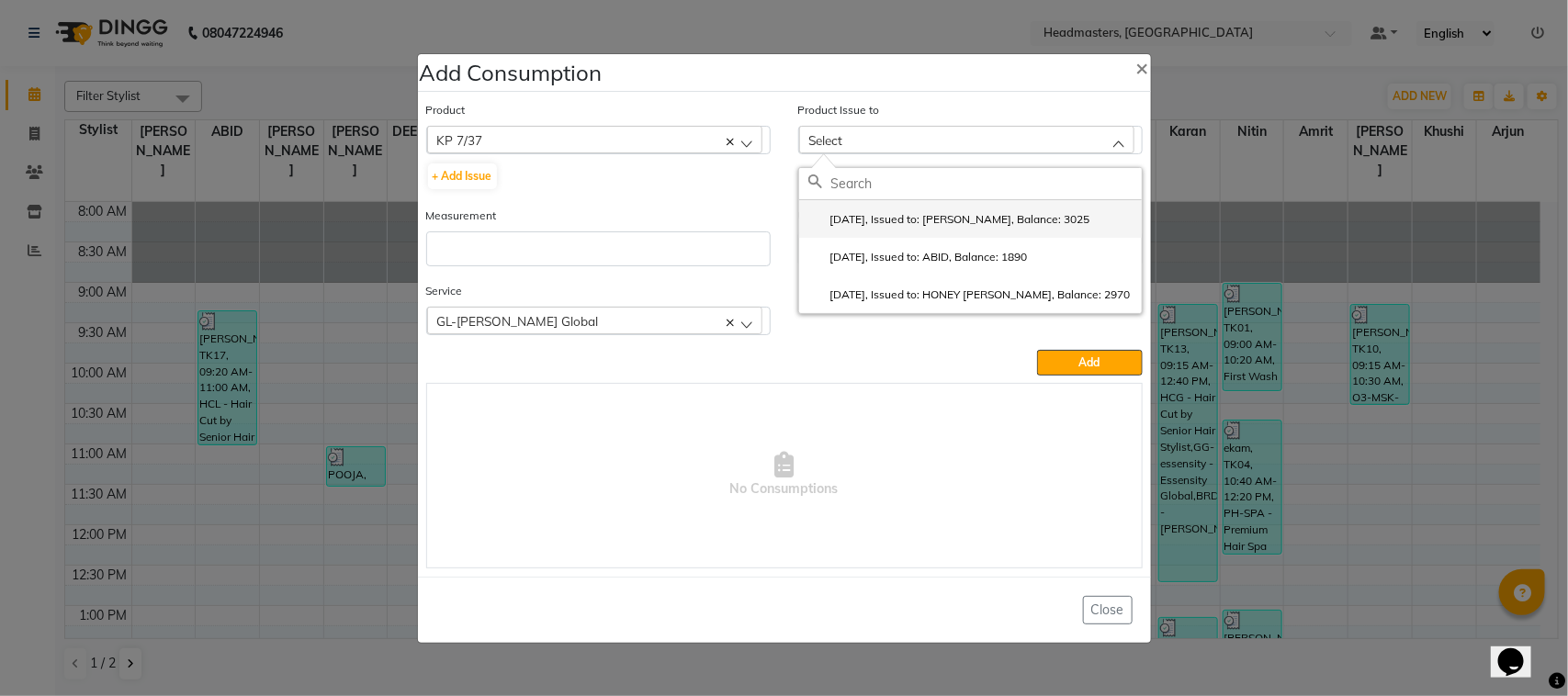
click at [914, 212] on label "[DATE], Issued to: [PERSON_NAME], Balance: 3025" at bounding box center [949, 219] width 282 height 16
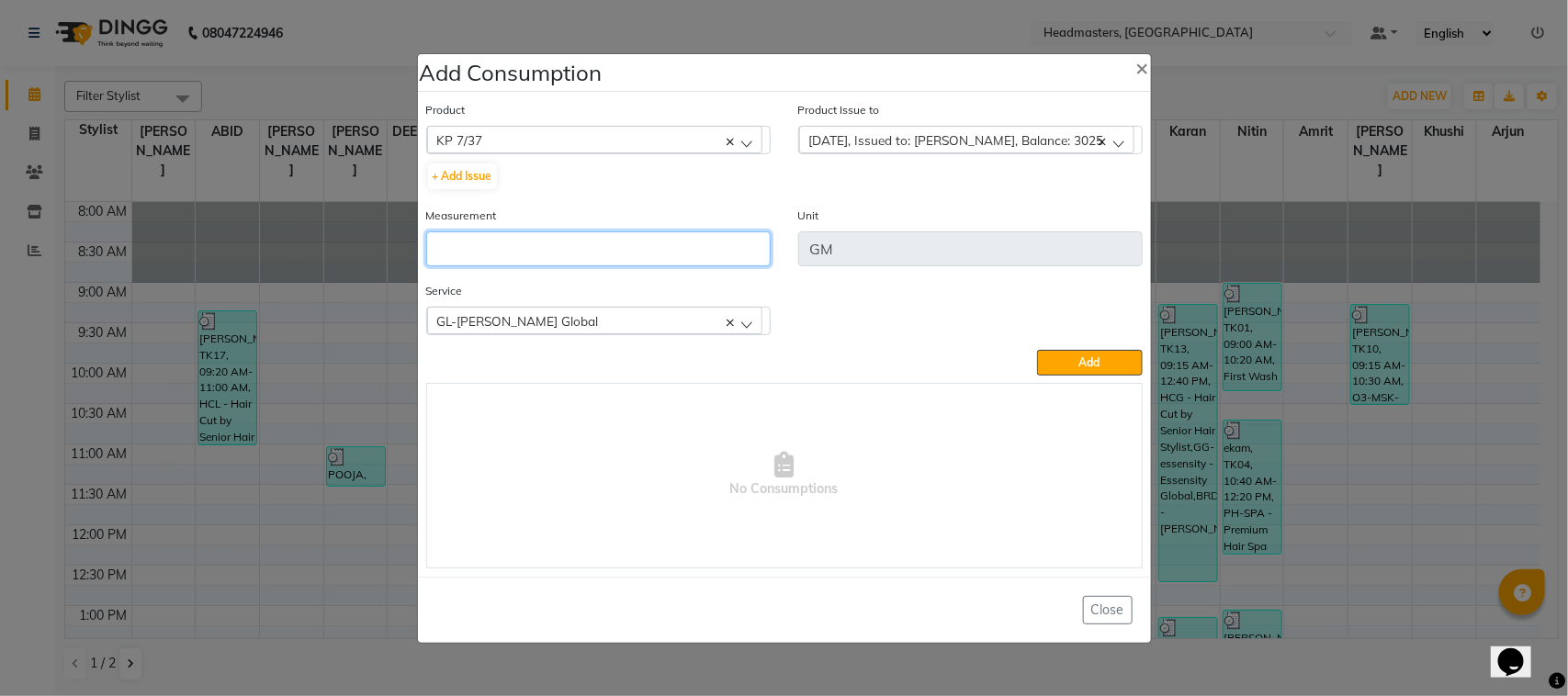
click at [515, 236] on input "number" at bounding box center [598, 249] width 344 height 35
type input "55"
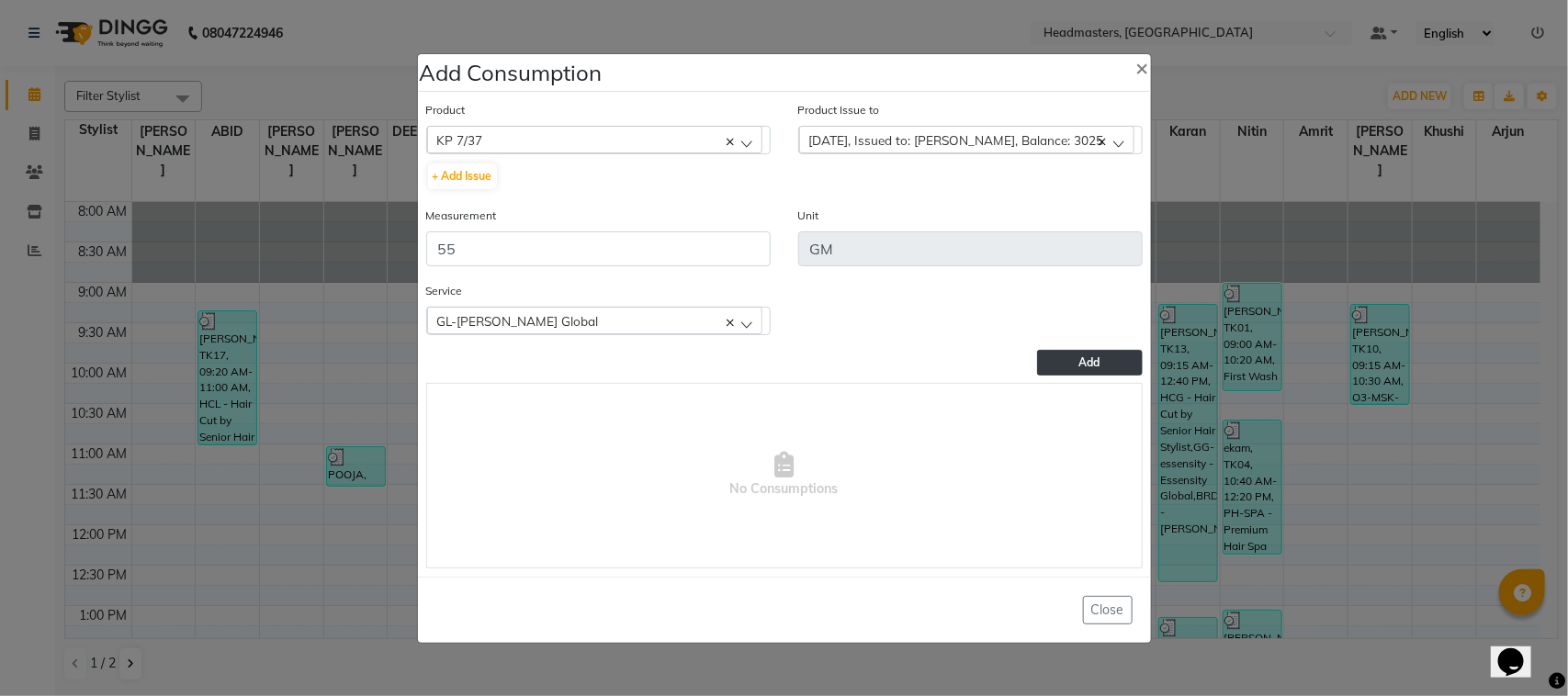
click at [1058, 364] on button "Add" at bounding box center [1089, 362] width 105 height 26
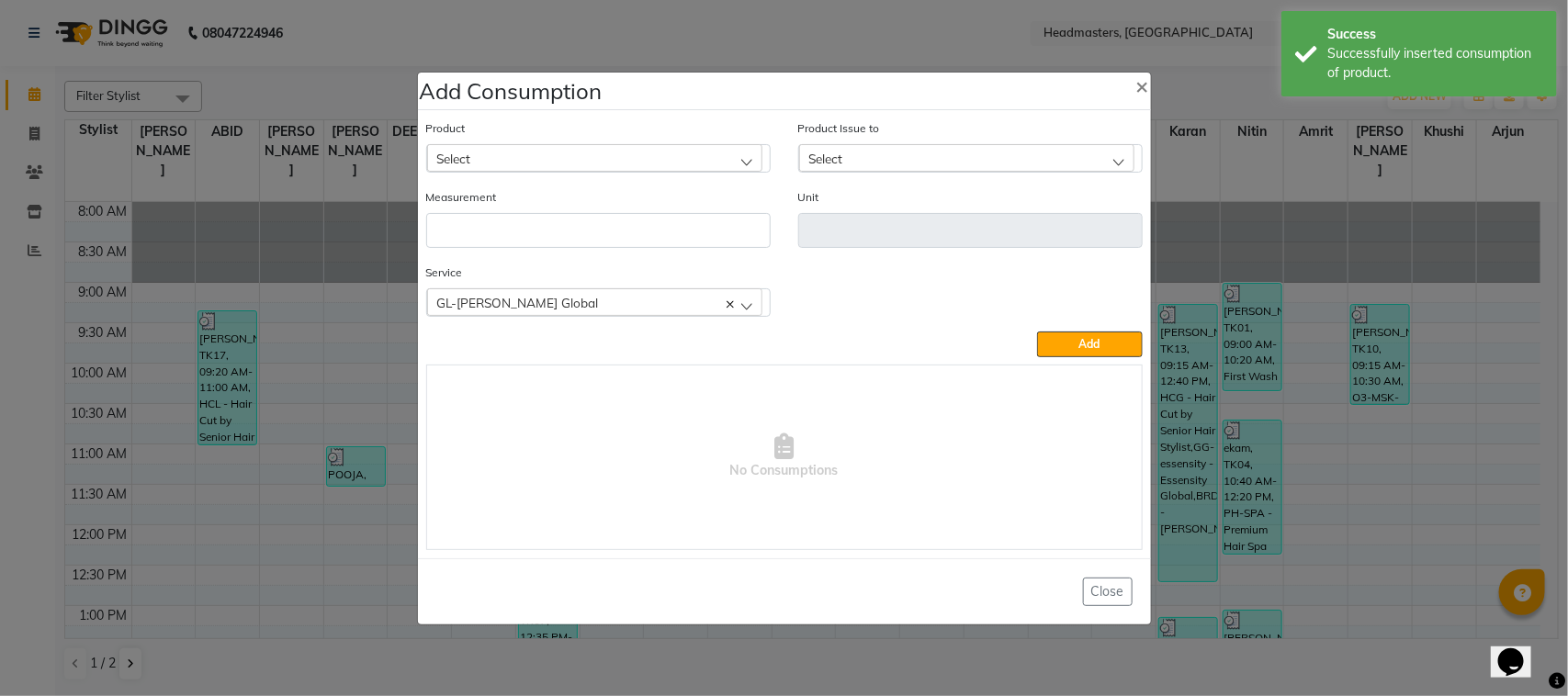
click at [570, 159] on div "Select" at bounding box center [594, 158] width 336 height 28
type input "8/7"
click at [577, 238] on li "KP 8/7" at bounding box center [598, 236] width 342 height 37
type input "GM"
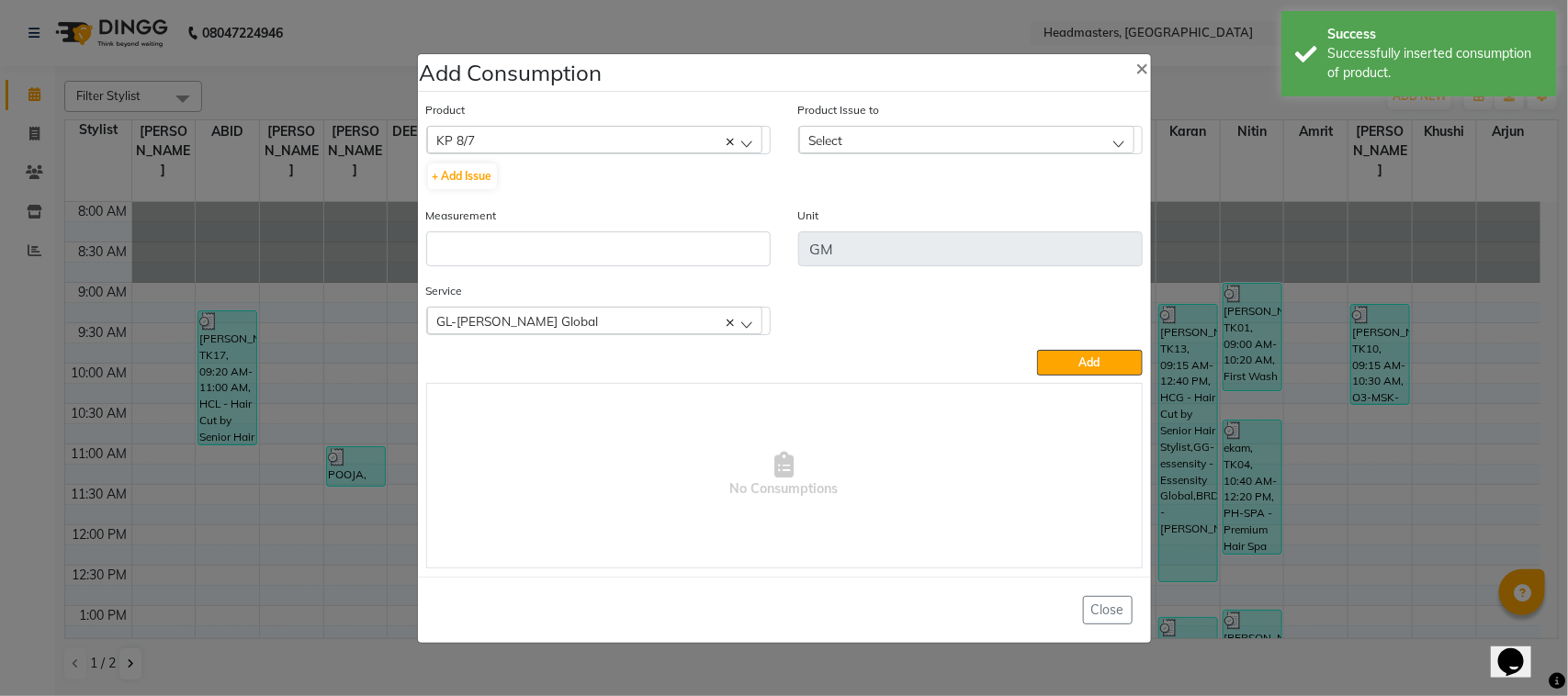
click at [920, 139] on div "Select" at bounding box center [966, 139] width 336 height 28
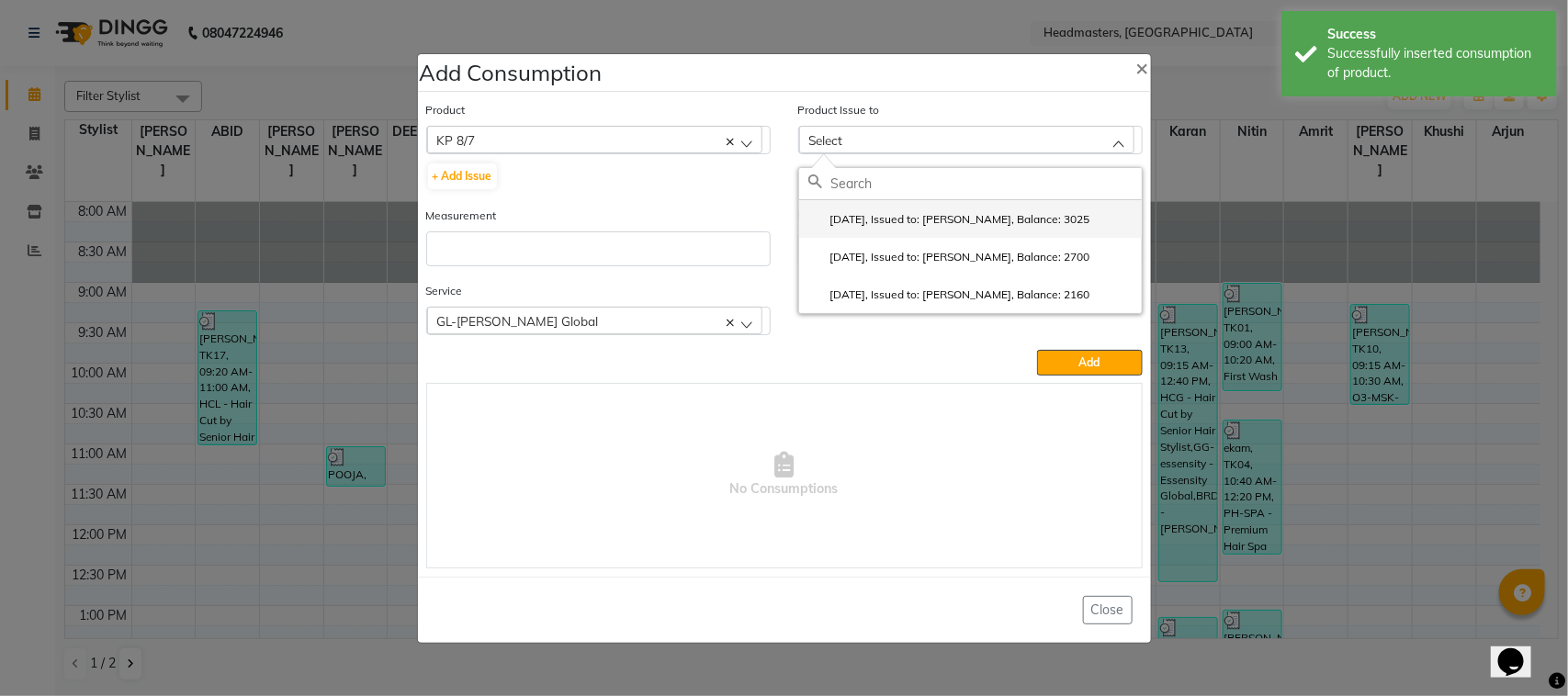
click at [917, 226] on label "[DATE], Issued to: [PERSON_NAME], Balance: 3025" at bounding box center [949, 219] width 282 height 16
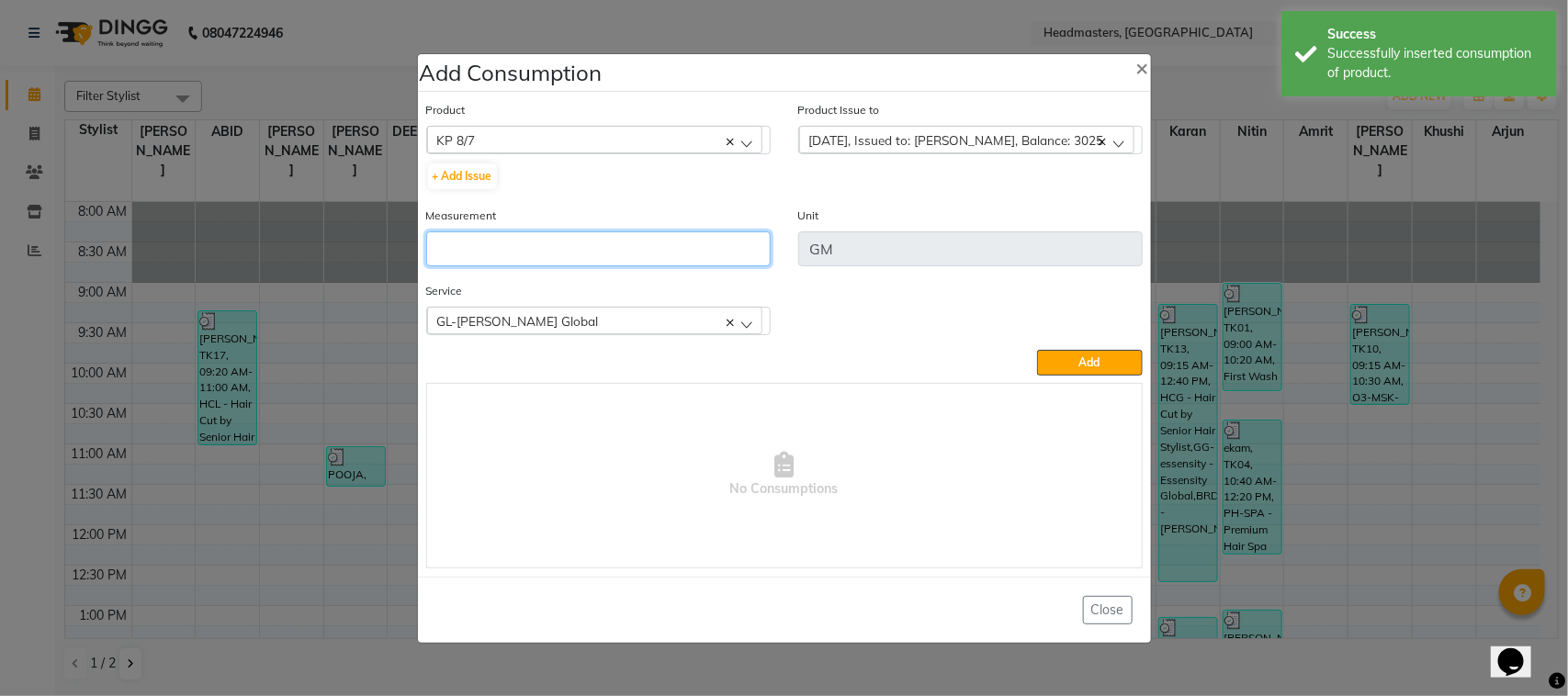
click at [687, 261] on input "number" at bounding box center [598, 249] width 344 height 35
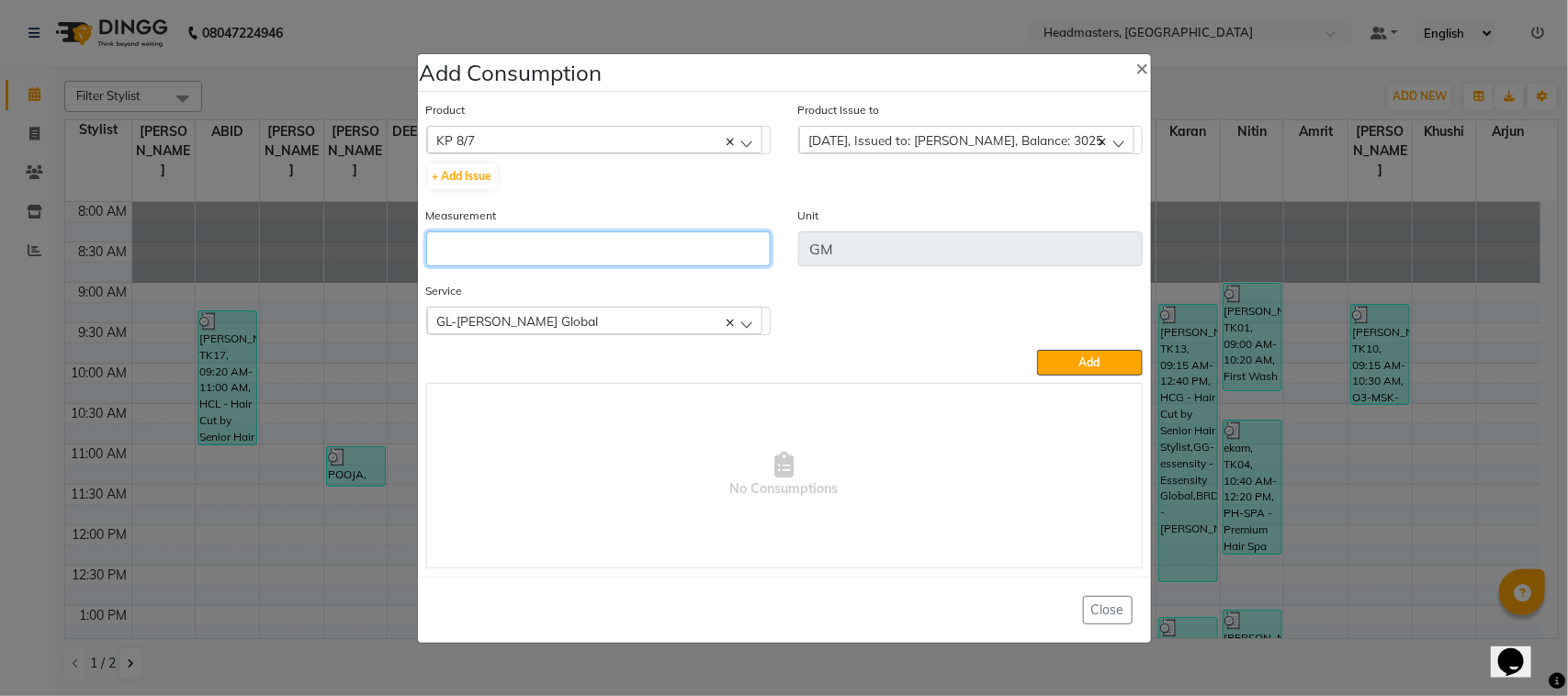
type input "6"
type input "55"
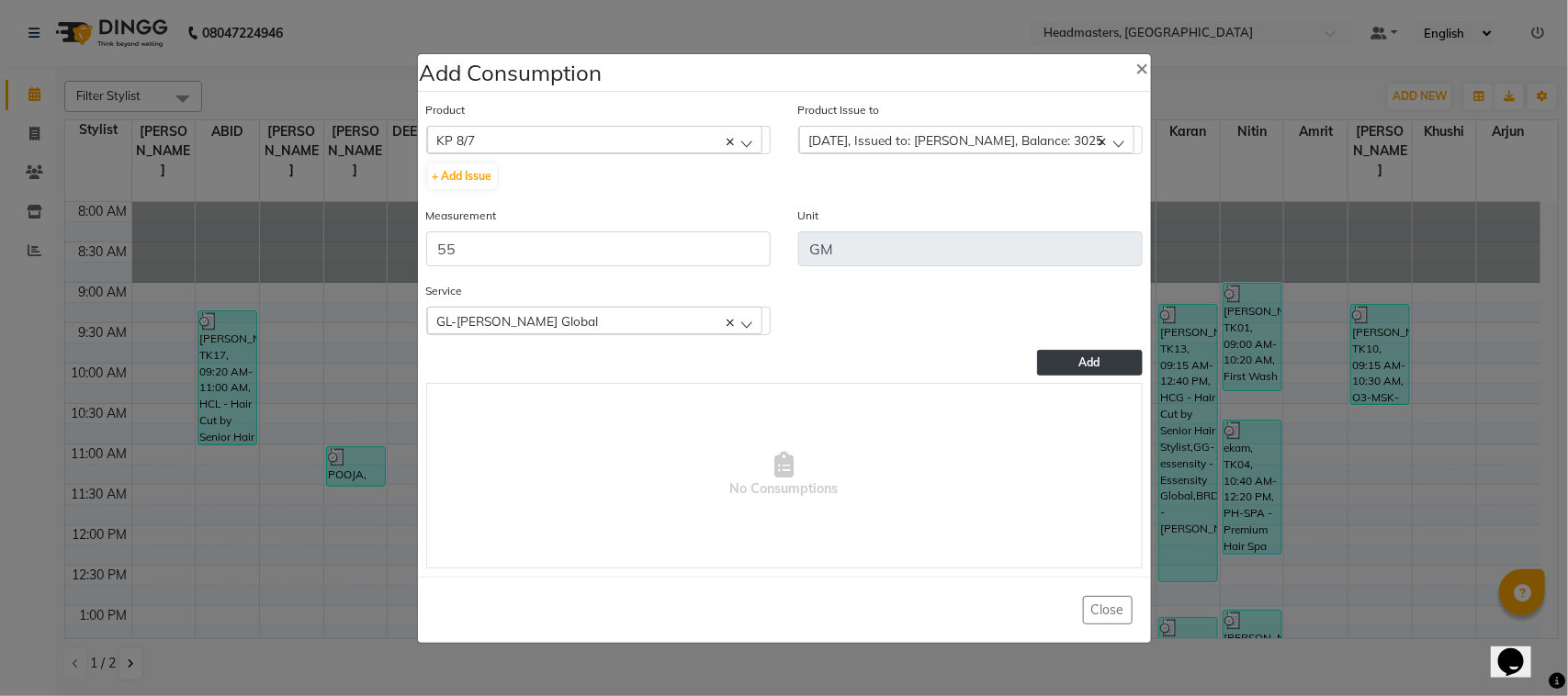
click at [1085, 356] on span "Add" at bounding box center [1090, 362] width 21 height 13
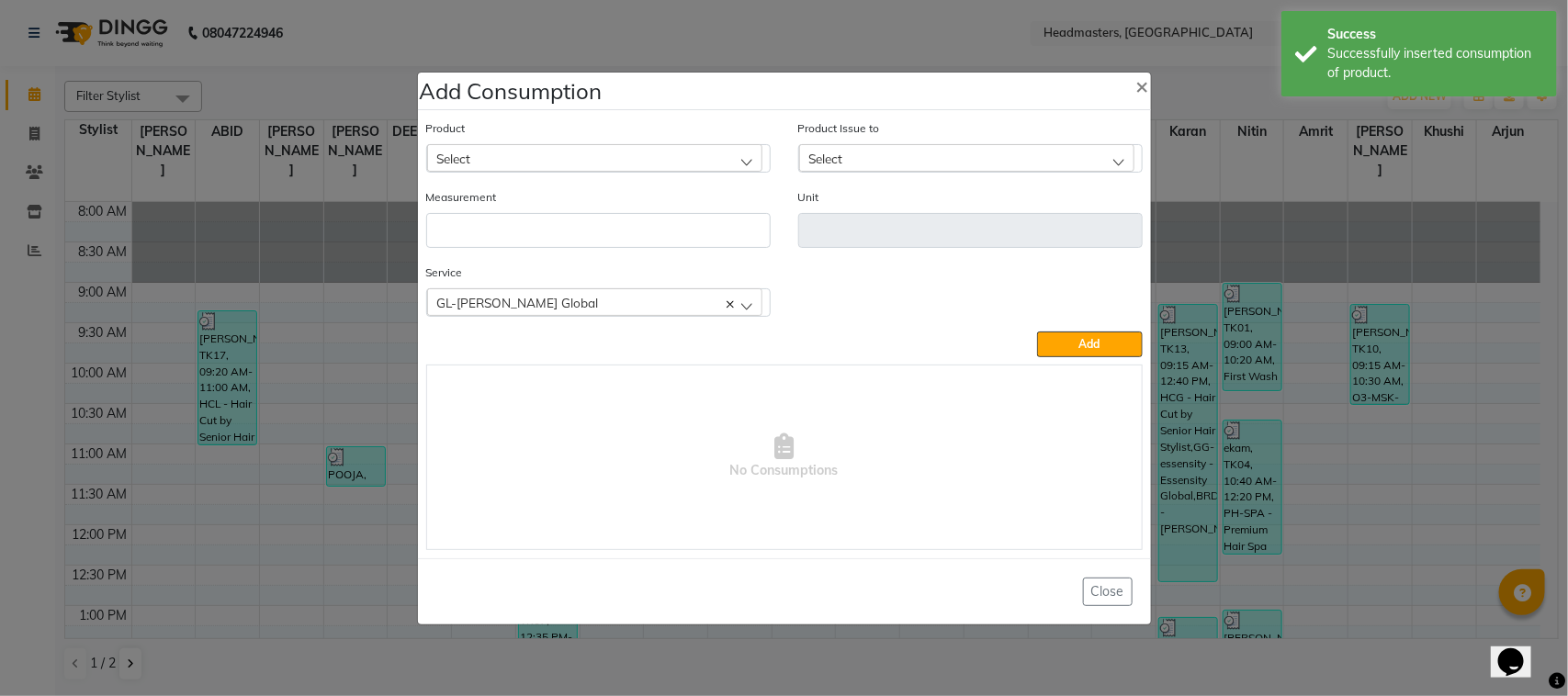
click at [360, 322] on ngb-modal-window "Add Consumption × Product Select ALOVERA GEL Product Issue to Select [DATE], Is…" at bounding box center [784, 348] width 1568 height 696
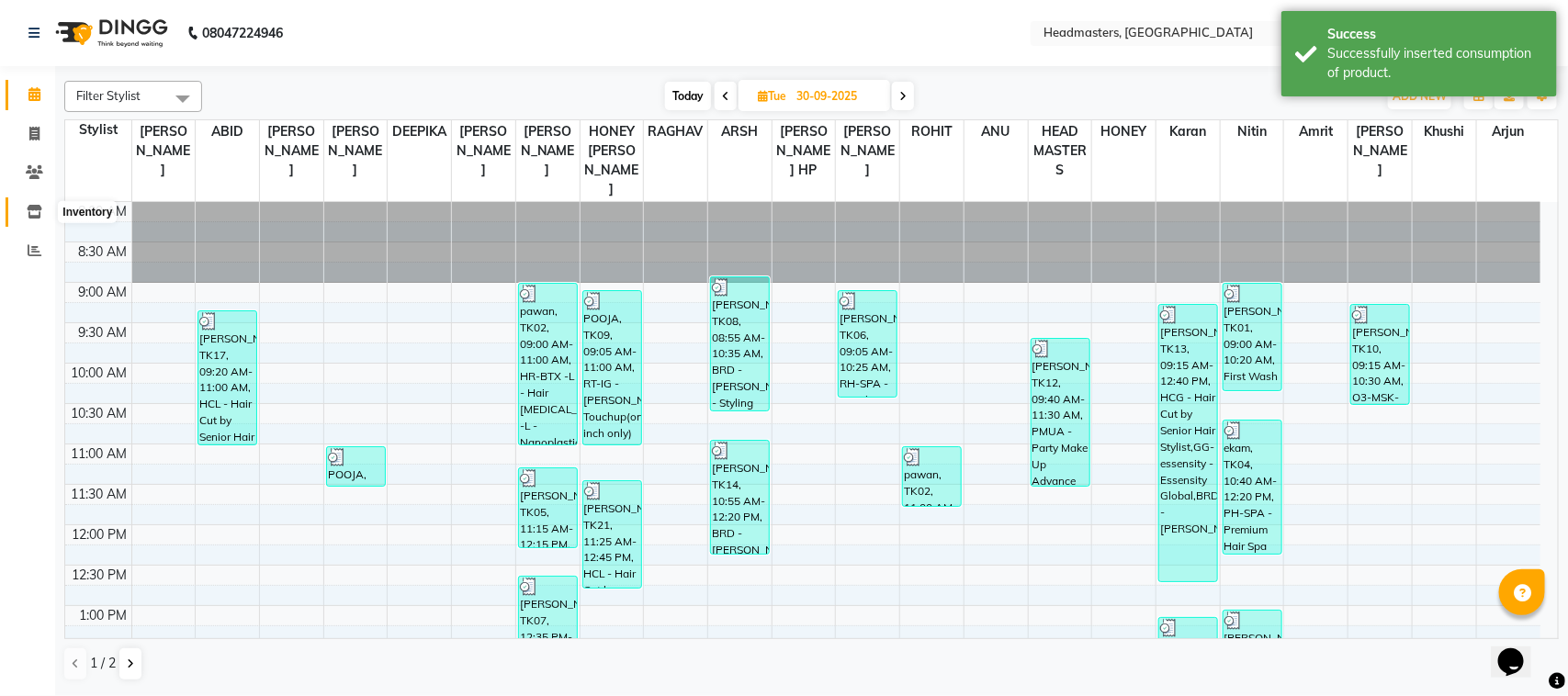
click at [24, 218] on span at bounding box center [34, 212] width 32 height 21
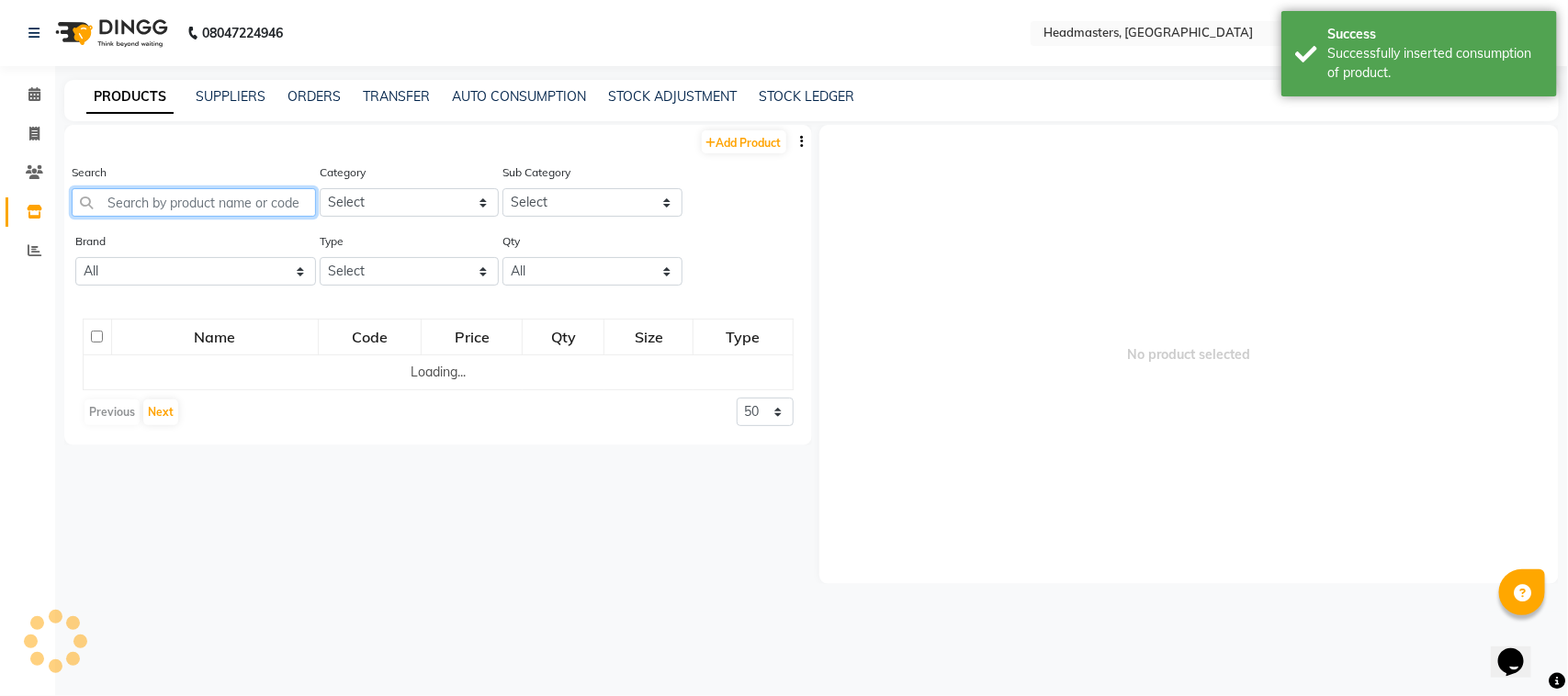
click at [240, 213] on input "text" at bounding box center [194, 203] width 244 height 29
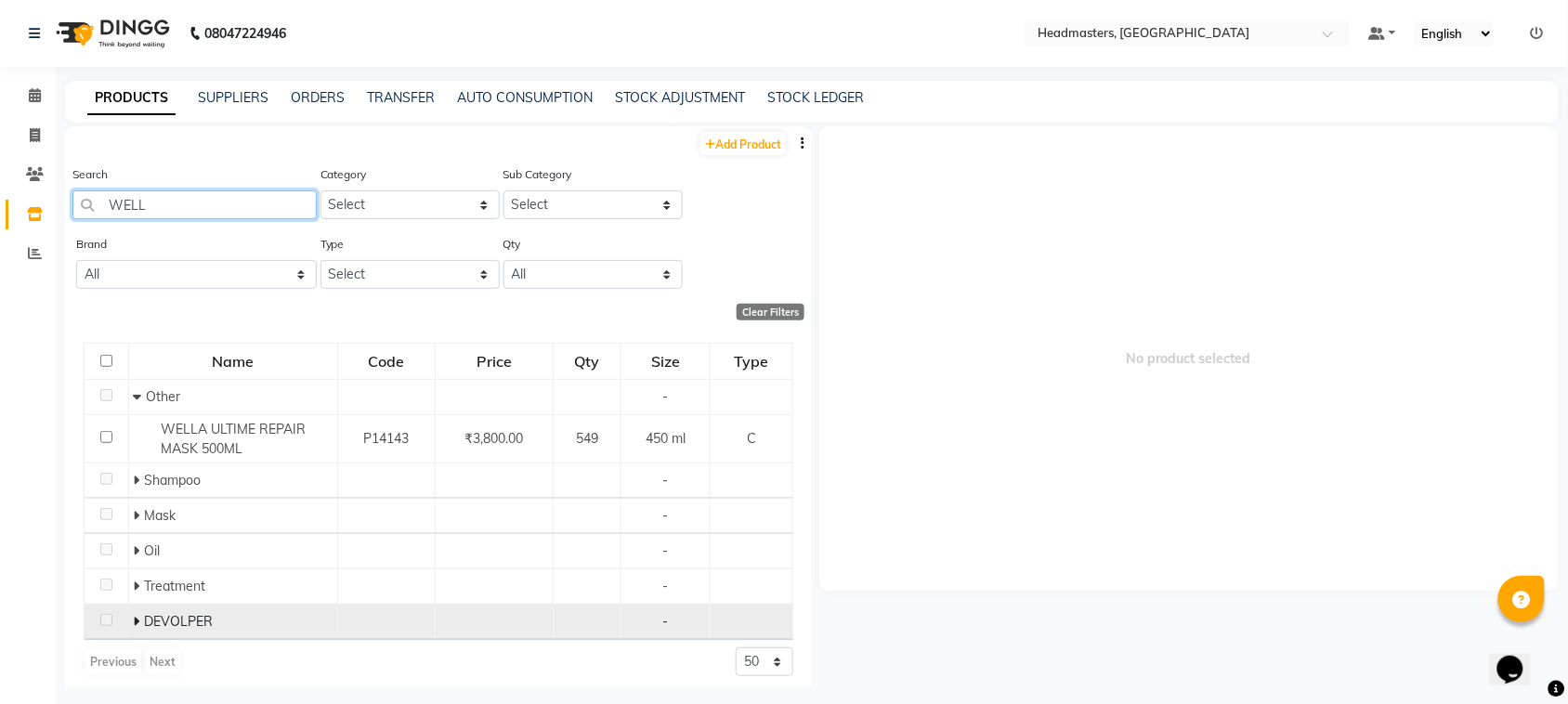
type input "WELL"
click at [215, 616] on div "DEVOLPER" at bounding box center [233, 622] width 199 height 19
click at [177, 618] on span "DEVOLPER" at bounding box center [179, 621] width 69 height 17
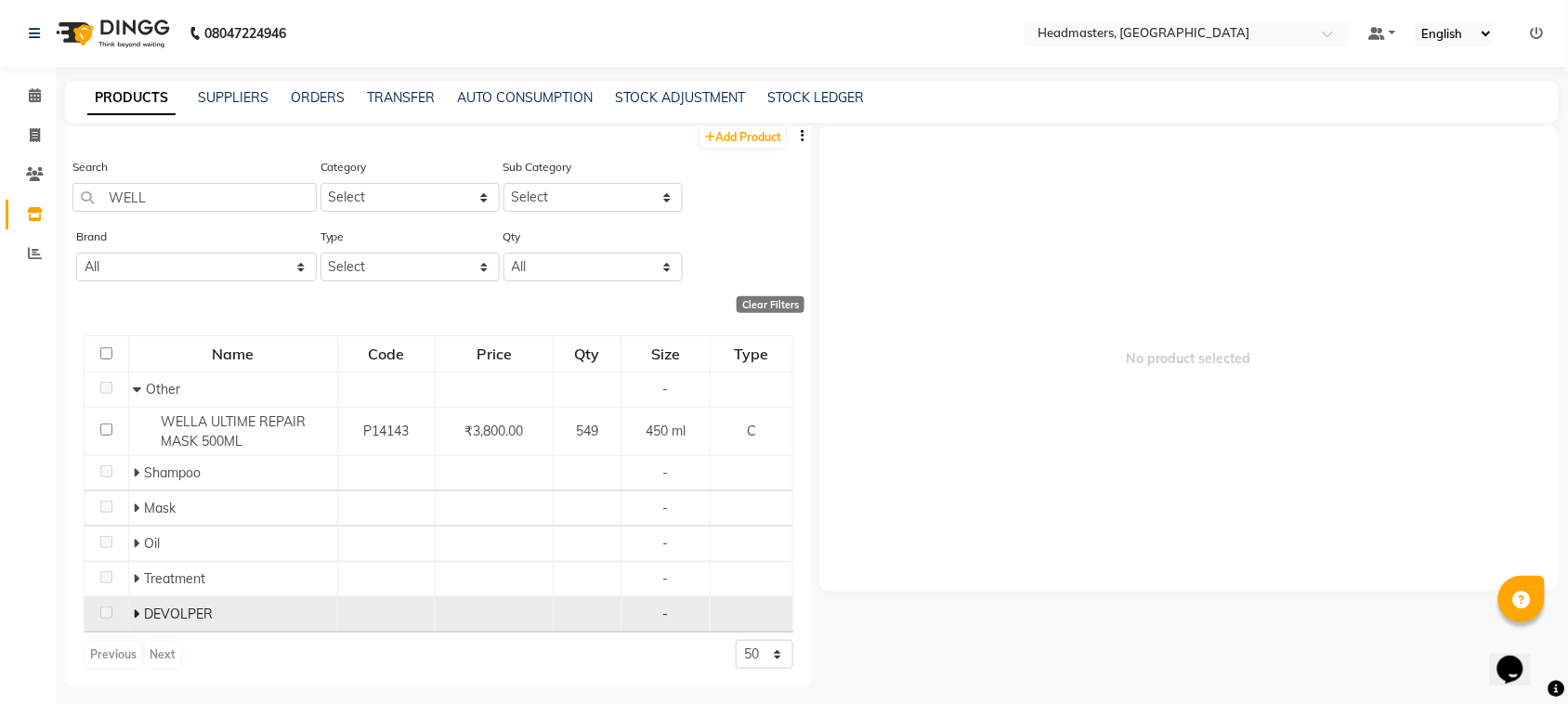
scroll to position [11, 0]
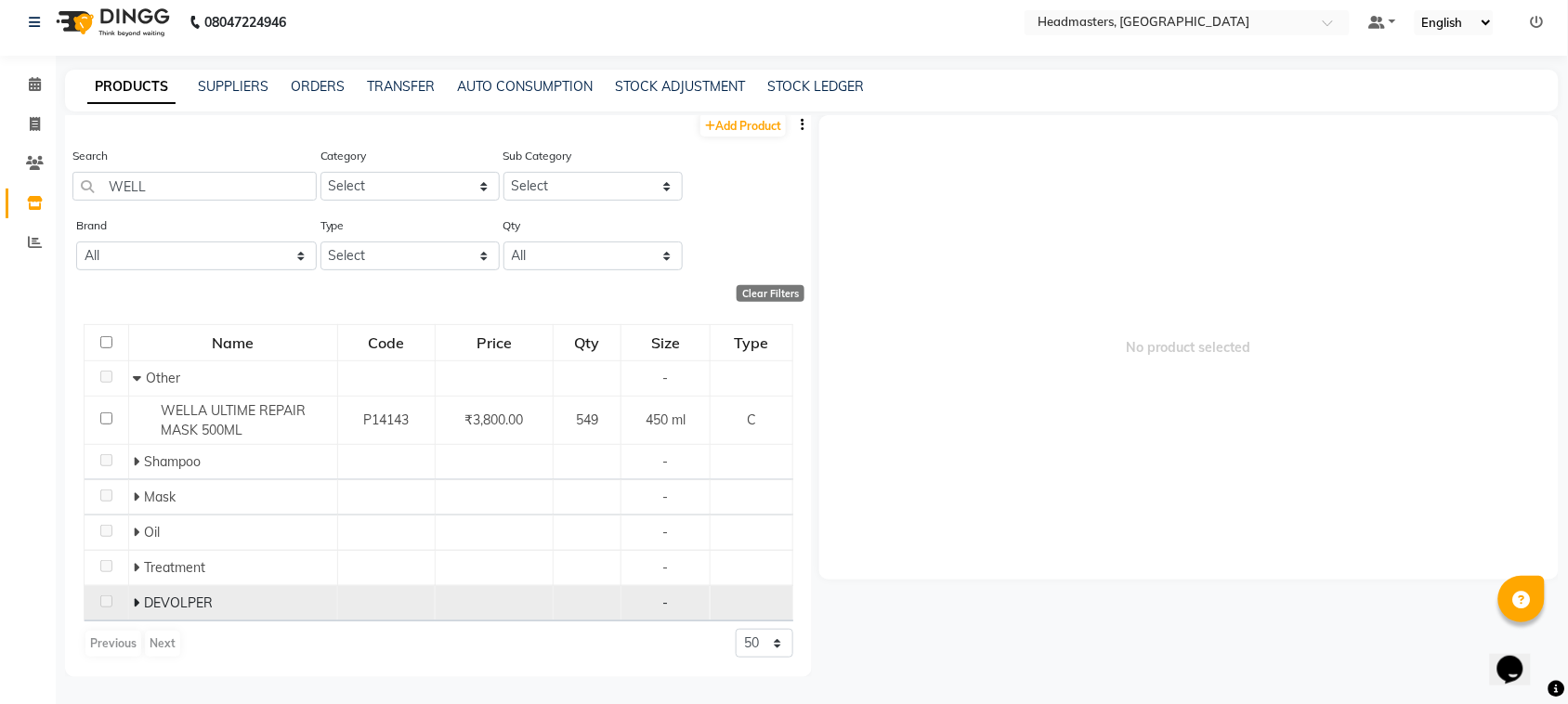
click at [139, 600] on span at bounding box center [139, 603] width 11 height 17
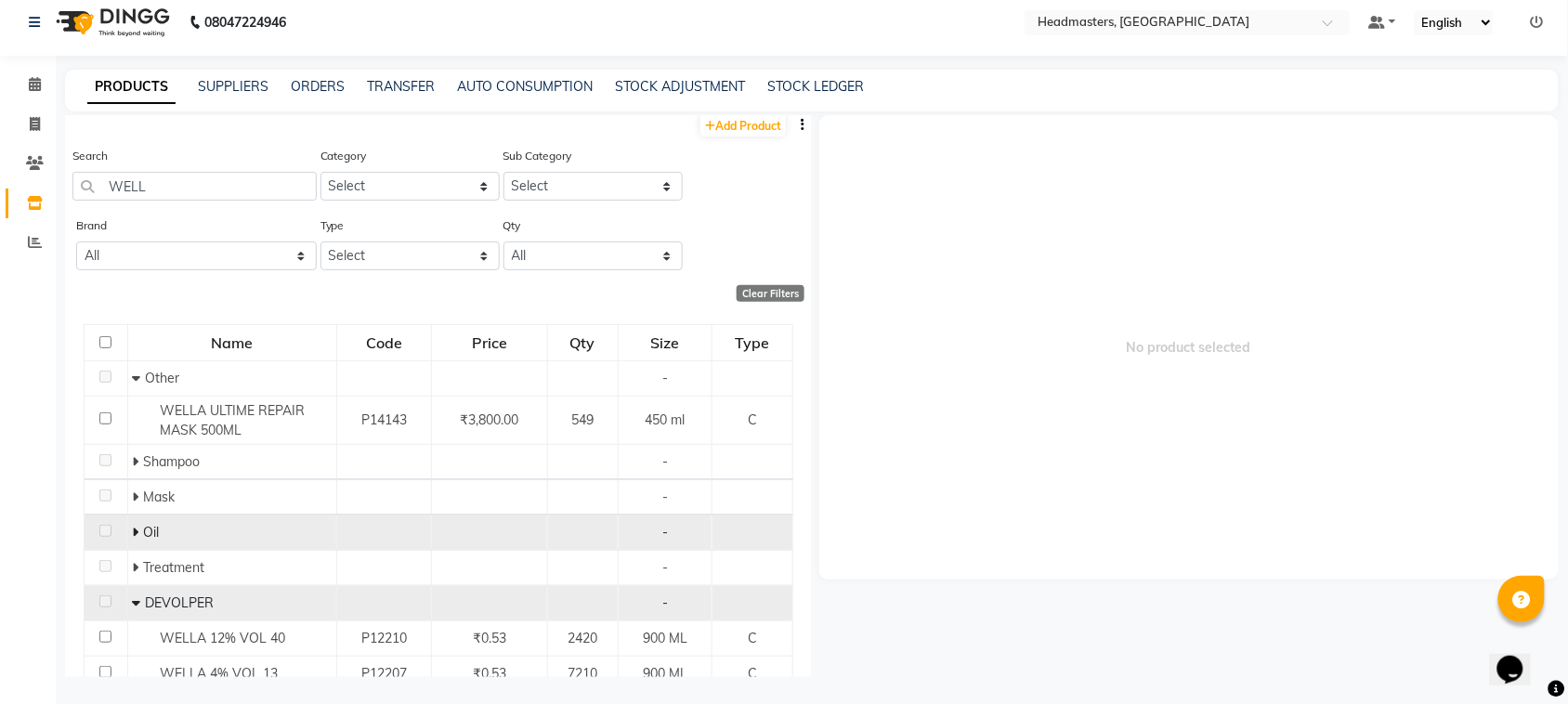
scroll to position [123, 0]
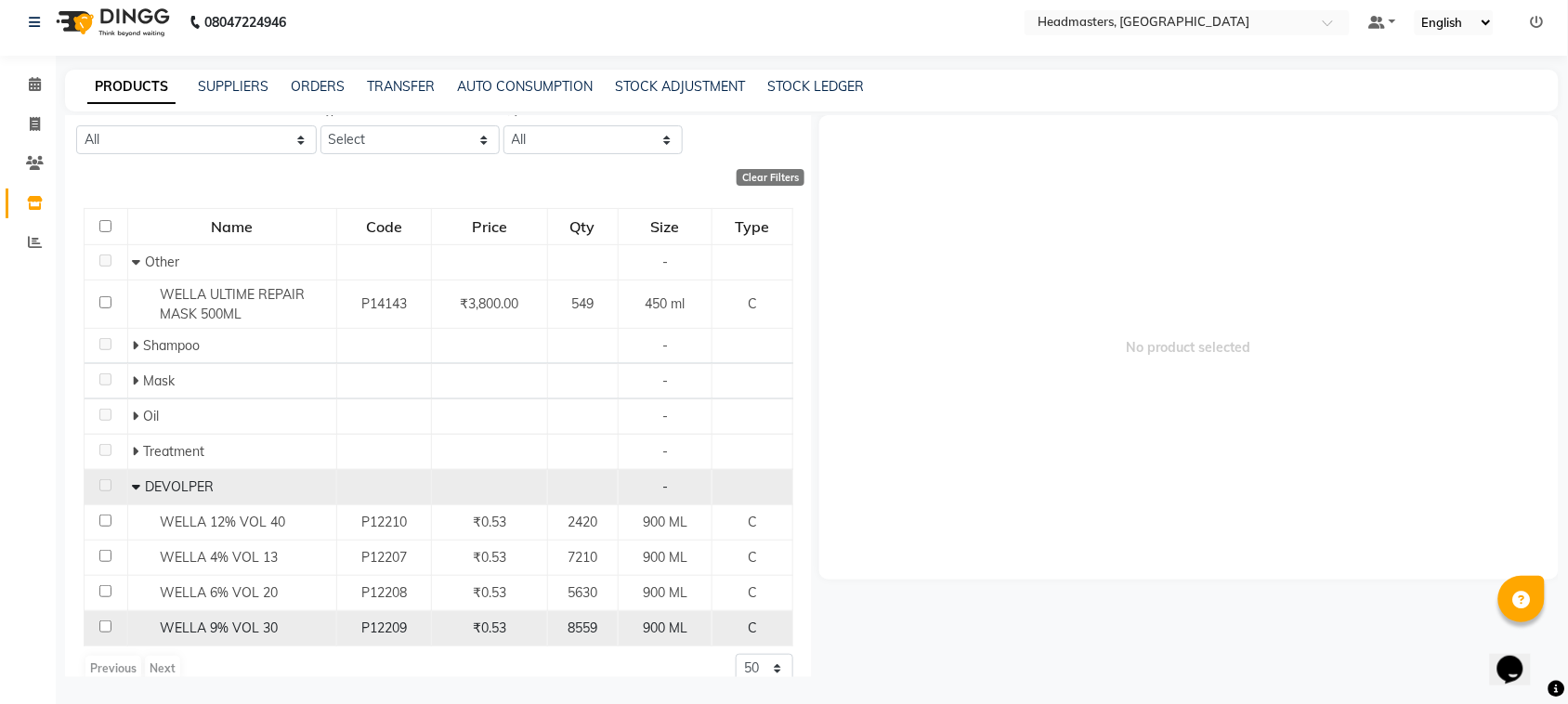
click at [99, 622] on input "checkbox" at bounding box center [105, 626] width 12 height 12
checkbox input "true"
select select
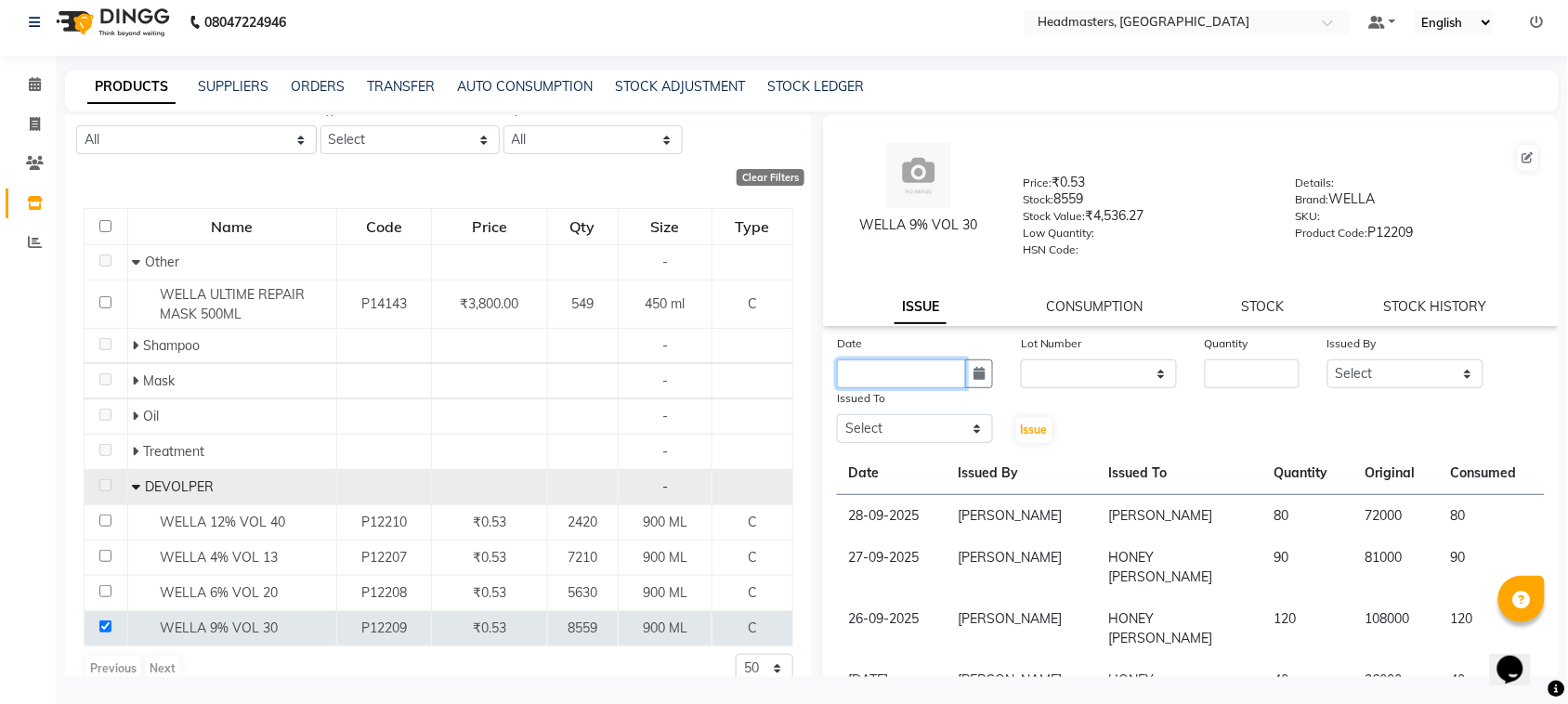
click at [903, 363] on input "text" at bounding box center [901, 374] width 129 height 29
select select "10"
select select "2025"
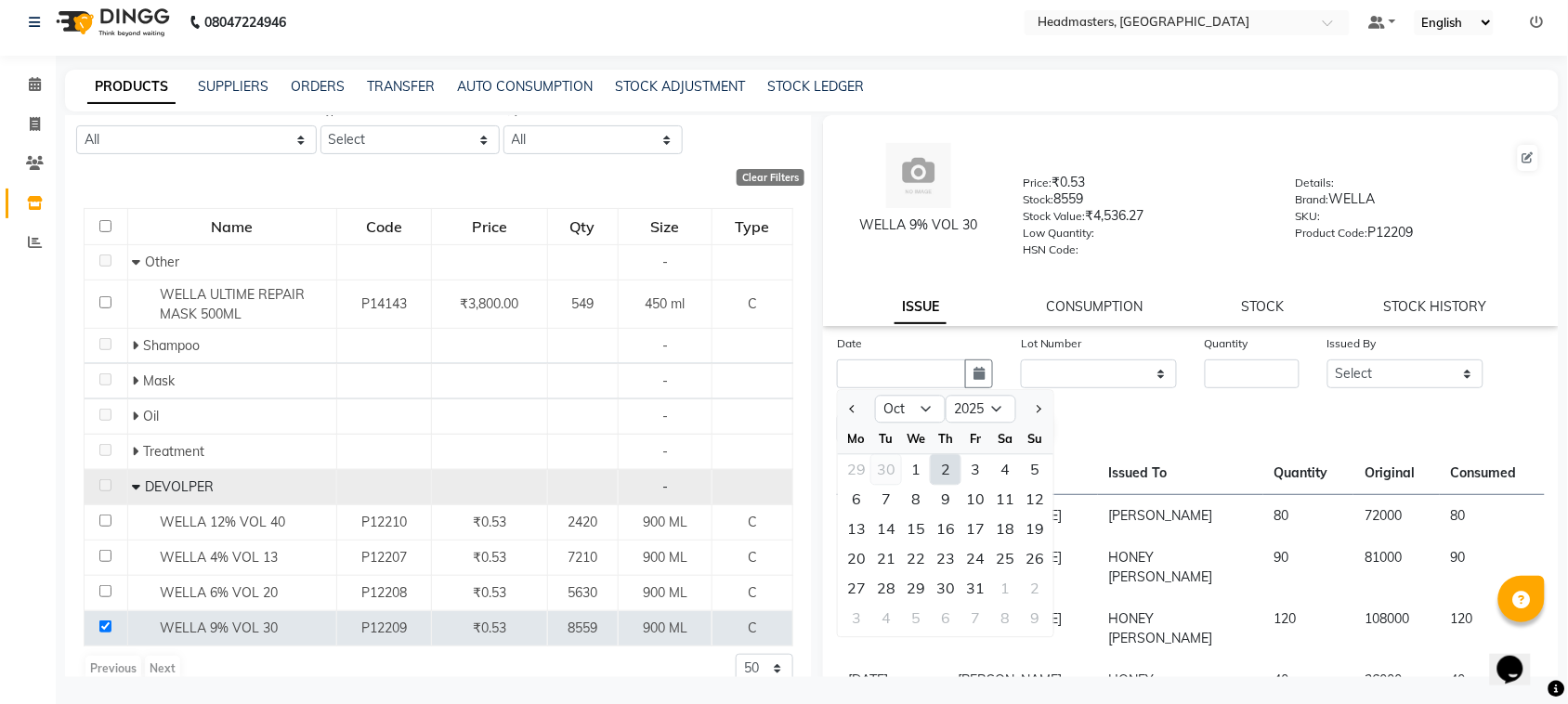
click at [883, 466] on div "30" at bounding box center [886, 470] width 30 height 30
type input "30-09-2025"
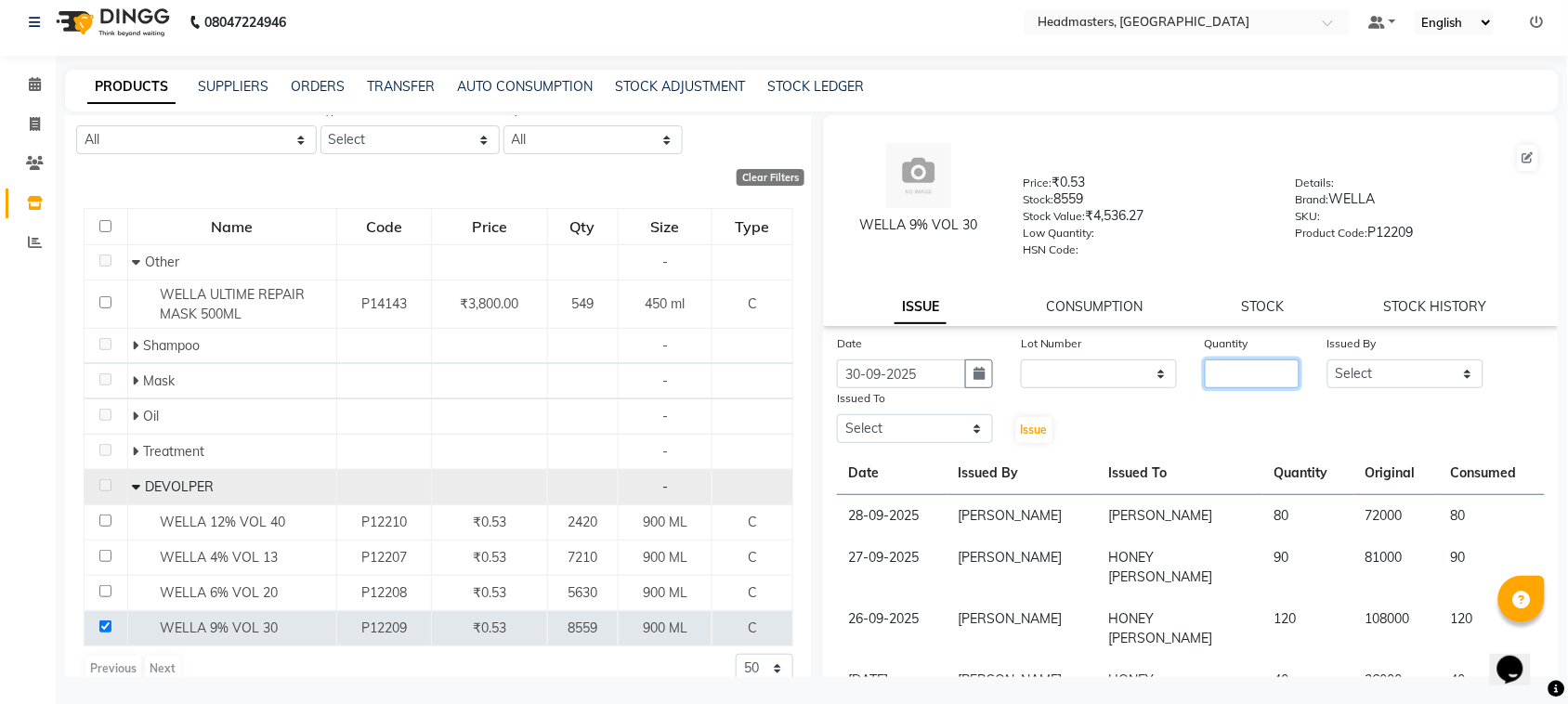
click at [1214, 366] on input "number" at bounding box center [1252, 374] width 94 height 29
type input "120"
click at [1347, 373] on select "Select ABID Amrit ANU [PERSON_NAME] [PERSON_NAME] HEAD MASTERS HONEY [PERSON_NA…" at bounding box center [1406, 374] width 157 height 29
select select "87408"
click at [1328, 360] on select "Select ABID Amrit ANU [PERSON_NAME] [PERSON_NAME] HEAD MASTERS HONEY [PERSON_NA…" at bounding box center [1406, 374] width 157 height 29
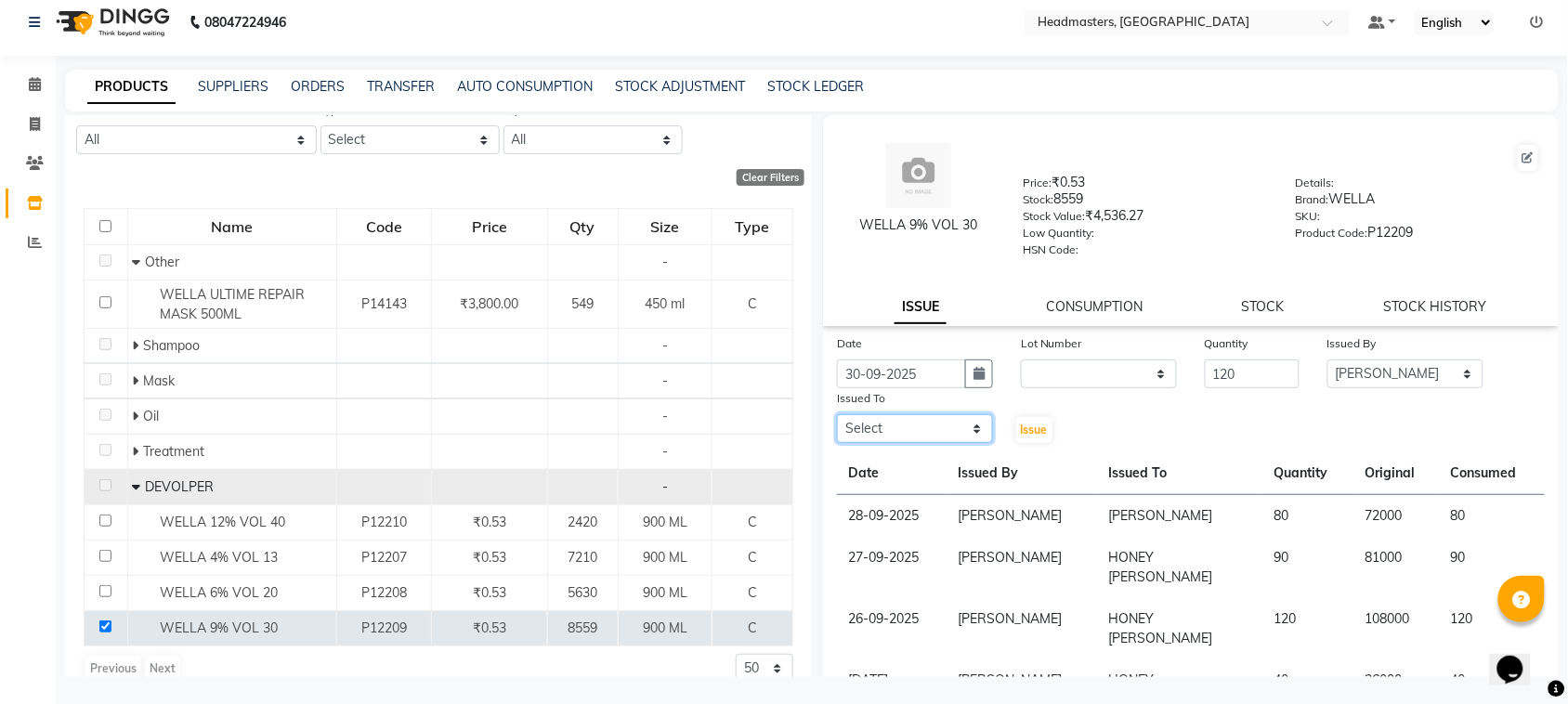
click at [924, 429] on select "Select ABID Amrit ANU [PERSON_NAME] [PERSON_NAME] HEAD MASTERS HONEY [PERSON_NA…" at bounding box center [915, 429] width 157 height 29
select select "60637"
click at [837, 414] on select "Select ABID Amrit ANU [PERSON_NAME] [PERSON_NAME] HEAD MASTERS HONEY [PERSON_NA…" at bounding box center [915, 429] width 157 height 29
click at [1027, 424] on span "Issue" at bounding box center [1034, 430] width 27 height 14
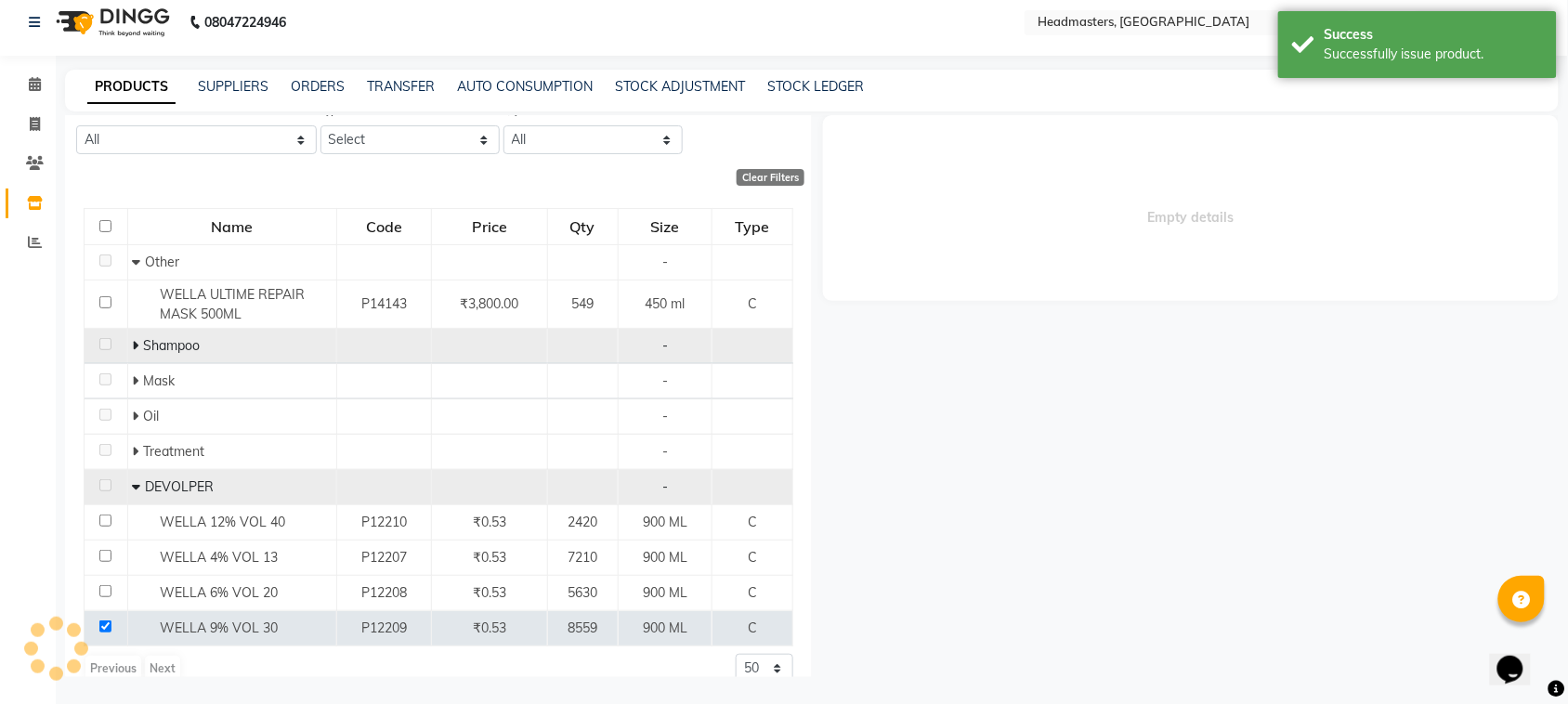
select select
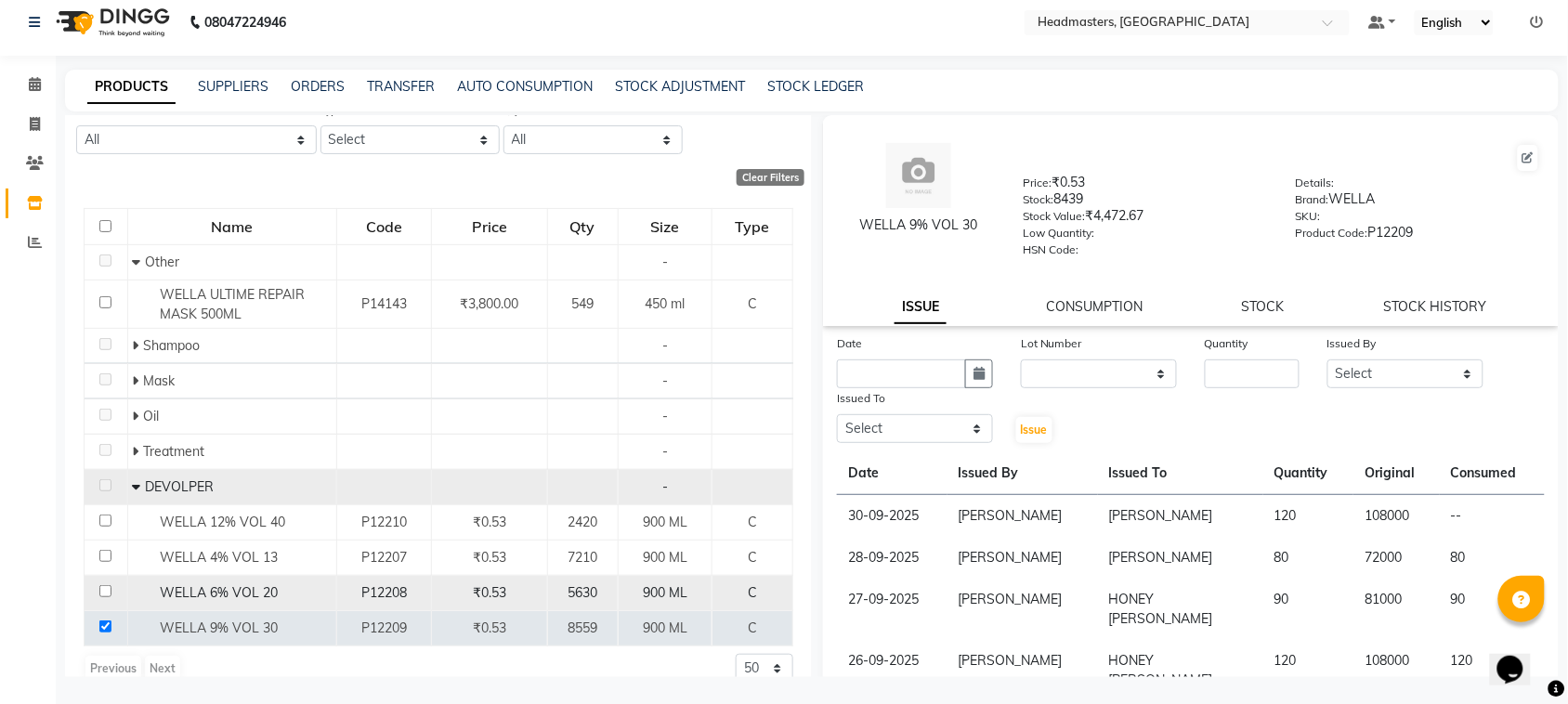
click at [224, 605] on td "WELLA 6% VOL 20" at bounding box center [231, 594] width 209 height 35
click at [221, 600] on span "WELLA 6% VOL 20" at bounding box center [218, 592] width 118 height 17
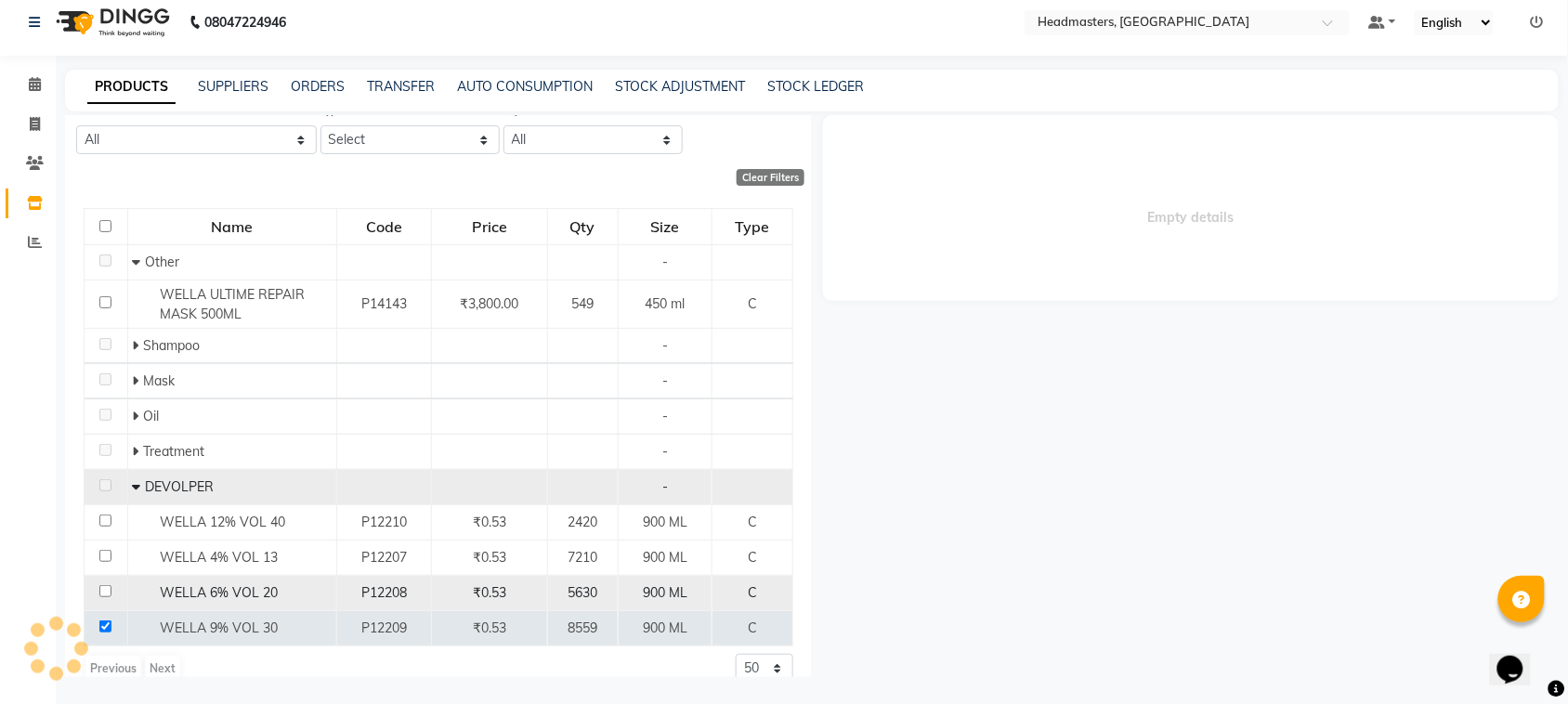
select select
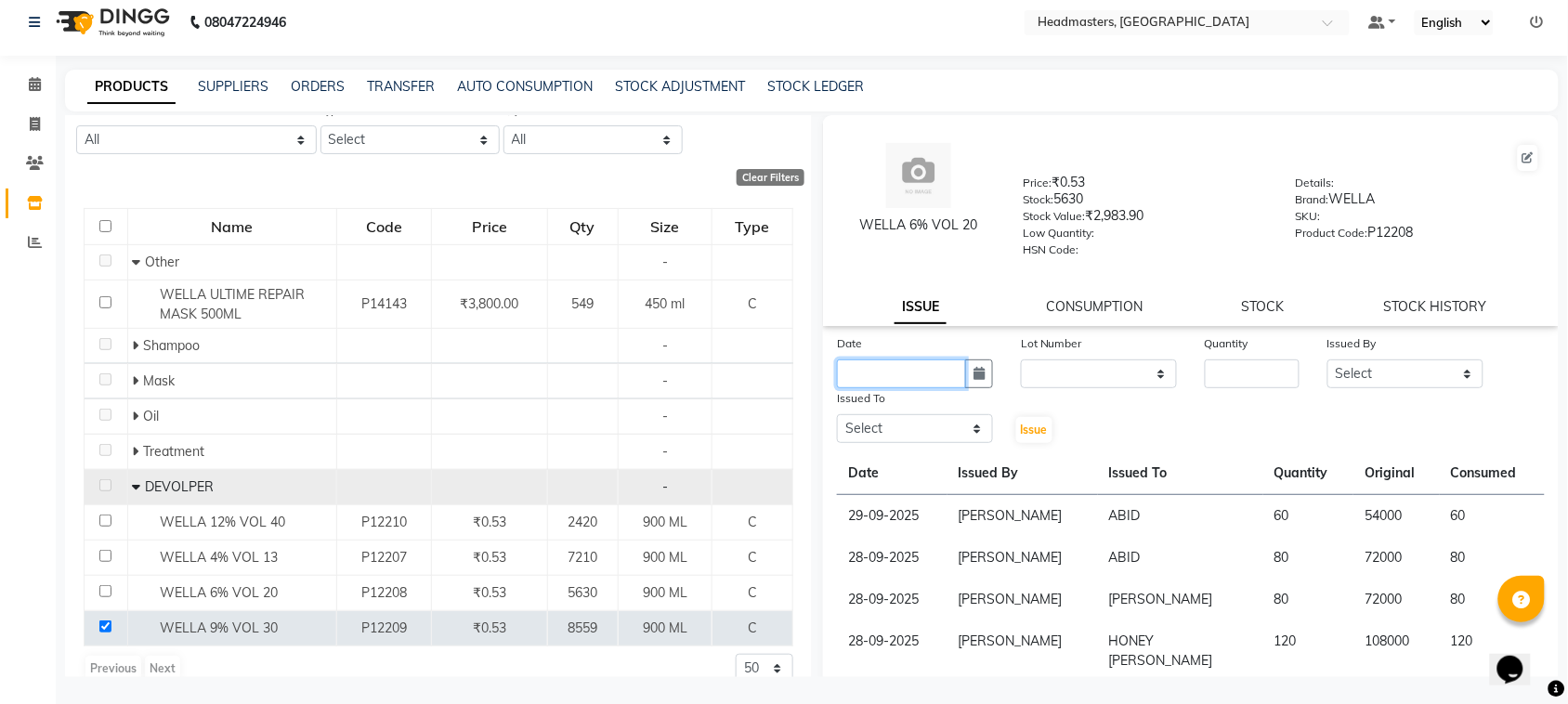
click at [881, 369] on input "text" at bounding box center [901, 374] width 129 height 29
select select "10"
select select "2025"
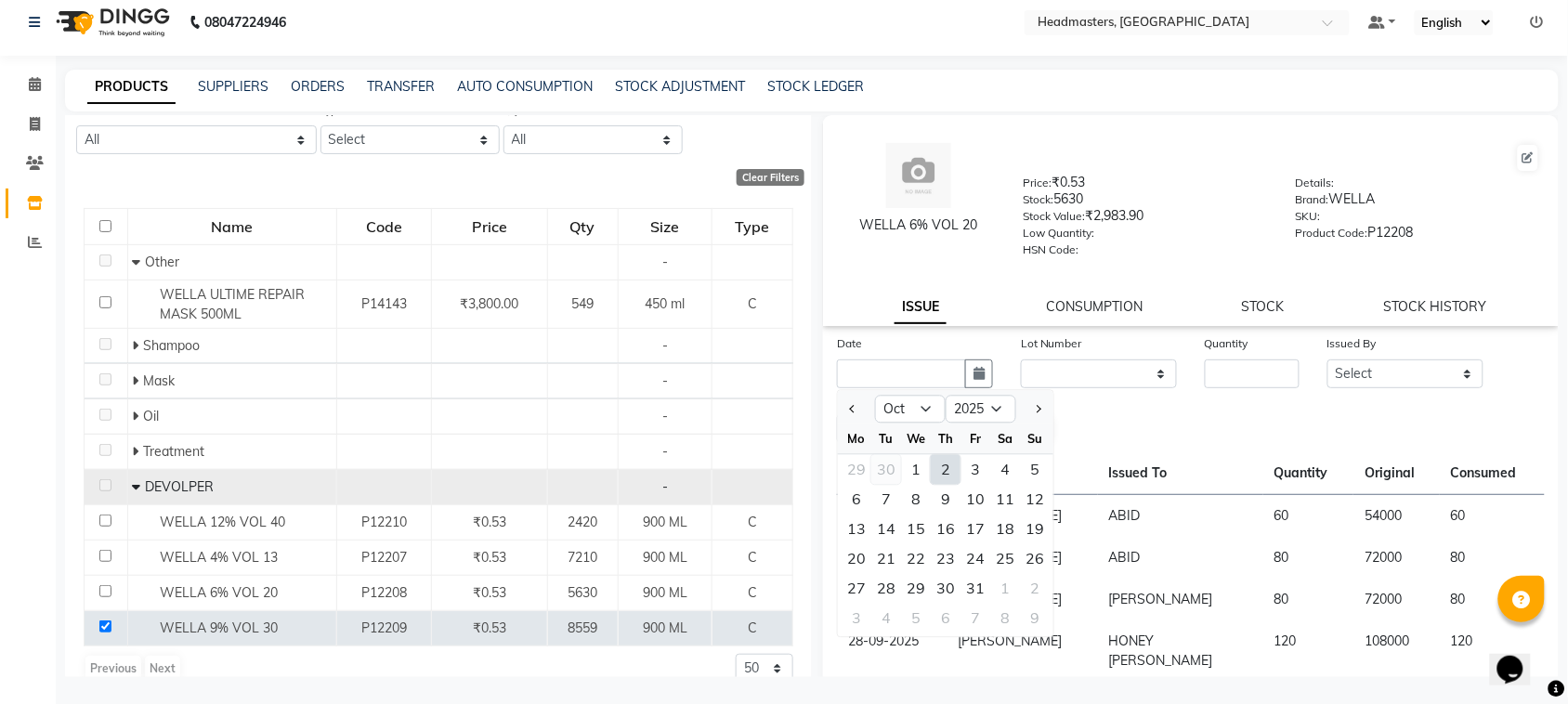
click at [884, 470] on div "30" at bounding box center [886, 470] width 30 height 30
type input "30-09-2025"
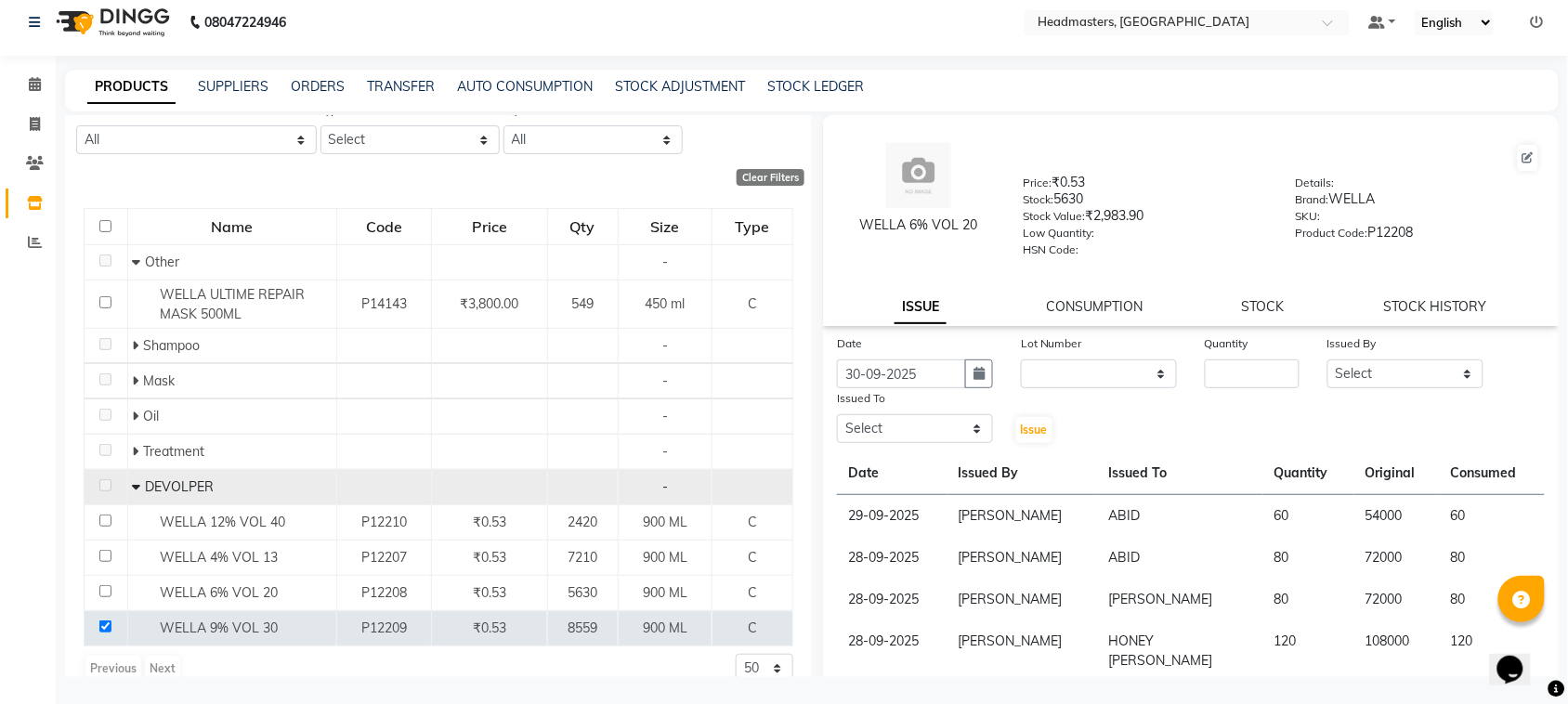
click at [1238, 405] on div "Date [DATE] Lot Number None Quantity Issued By Select ABID Amrit ANU Arjun ARSH…" at bounding box center [1191, 389] width 736 height 112
click at [1245, 387] on div "Date [DATE] Lot Number None Quantity Issued By Select ABID Amrit ANU Arjun ARSH…" at bounding box center [1191, 389] width 736 height 112
click at [1237, 371] on input "number" at bounding box center [1252, 374] width 94 height 29
type input "20"
click at [1347, 364] on select "Select ABID Amrit ANU [PERSON_NAME] [PERSON_NAME] HEAD MASTERS HONEY [PERSON_NA…" at bounding box center [1406, 374] width 157 height 29
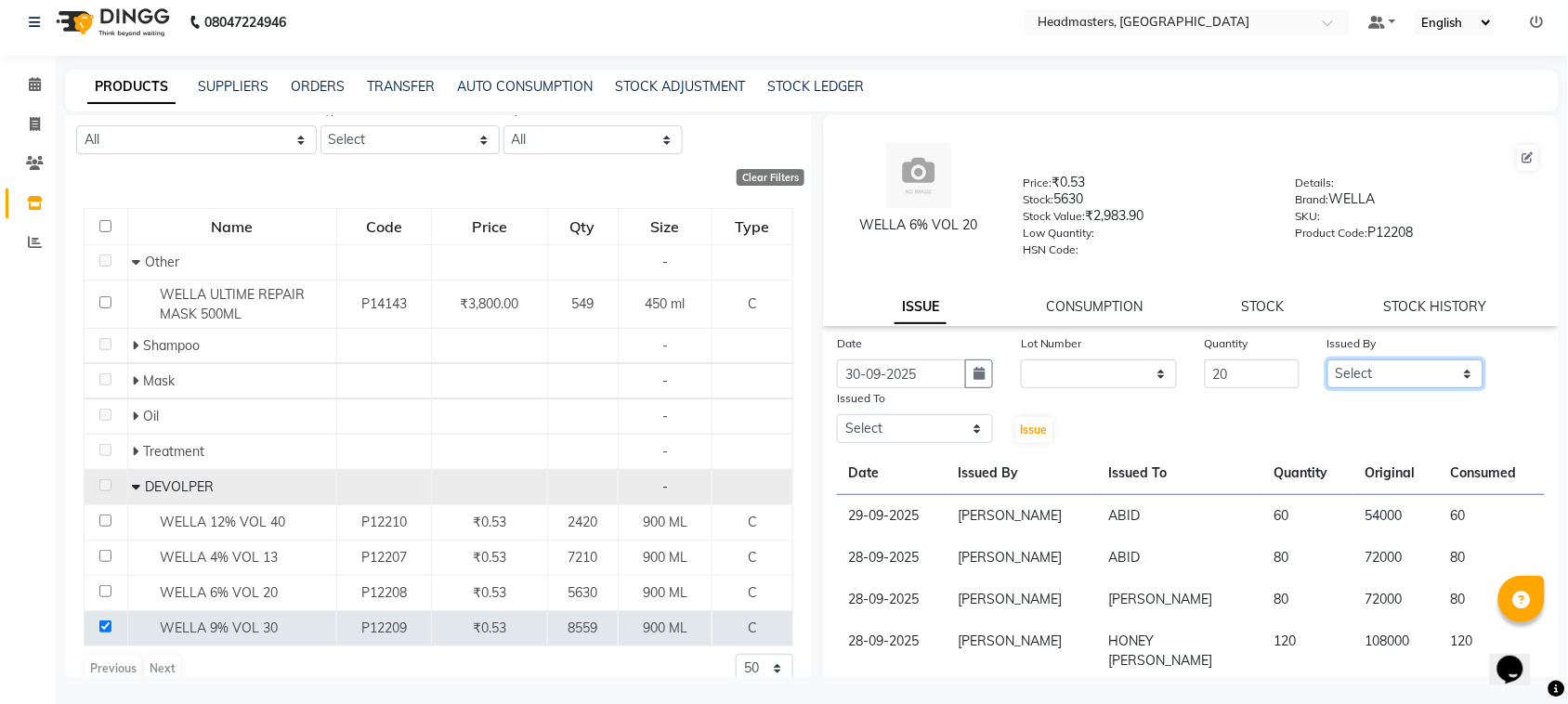
select select "87408"
click at [1328, 360] on select "Select ABID Amrit ANU [PERSON_NAME] [PERSON_NAME] HEAD MASTERS HONEY [PERSON_NA…" at bounding box center [1406, 374] width 157 height 29
click at [909, 429] on select "Select ABID Amrit ANU [PERSON_NAME] [PERSON_NAME] HEAD MASTERS HONEY [PERSON_NA…" at bounding box center [915, 429] width 157 height 29
select select "60637"
click at [837, 414] on select "Select ABID Amrit ANU [PERSON_NAME] [PERSON_NAME] HEAD MASTERS HONEY [PERSON_NA…" at bounding box center [915, 429] width 157 height 29
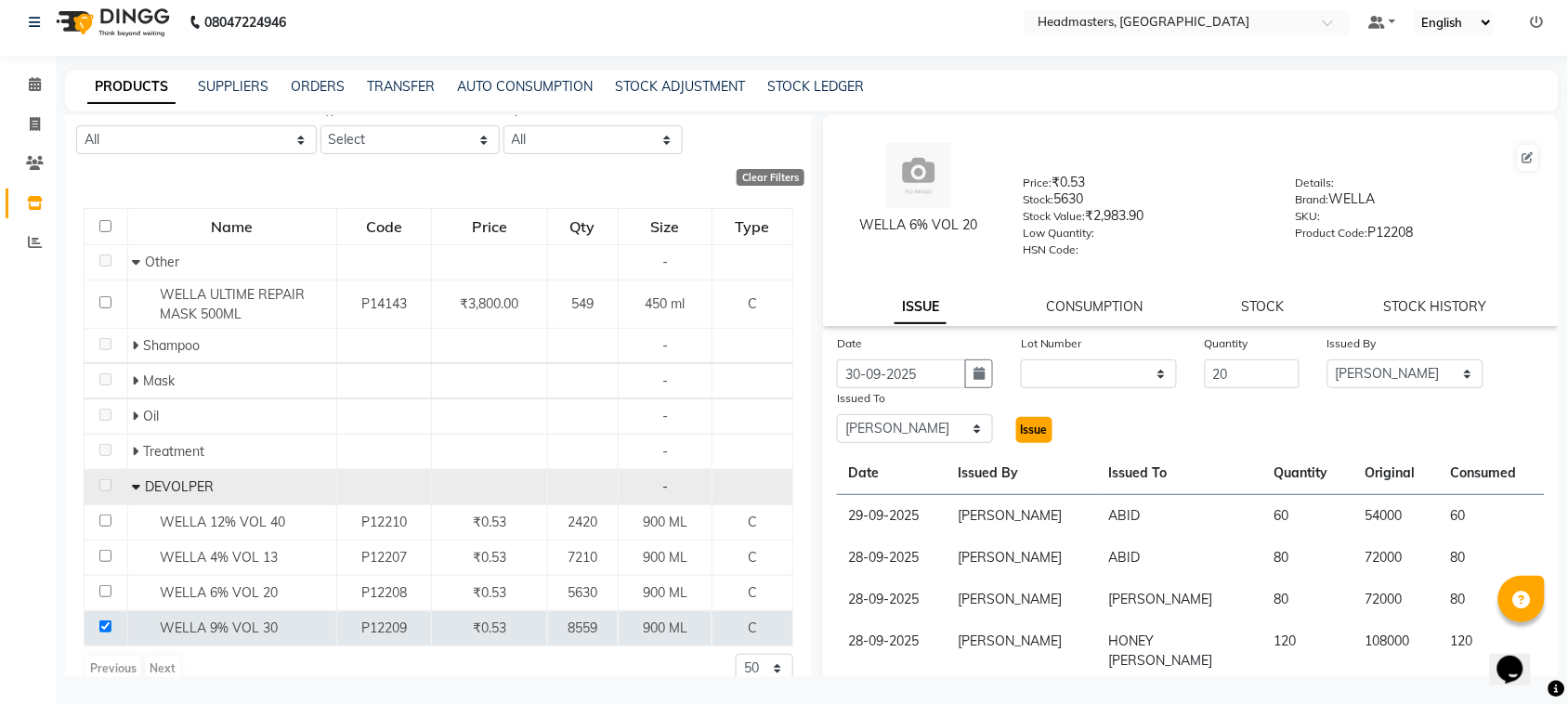
click at [1037, 424] on span "Issue" at bounding box center [1034, 430] width 27 height 14
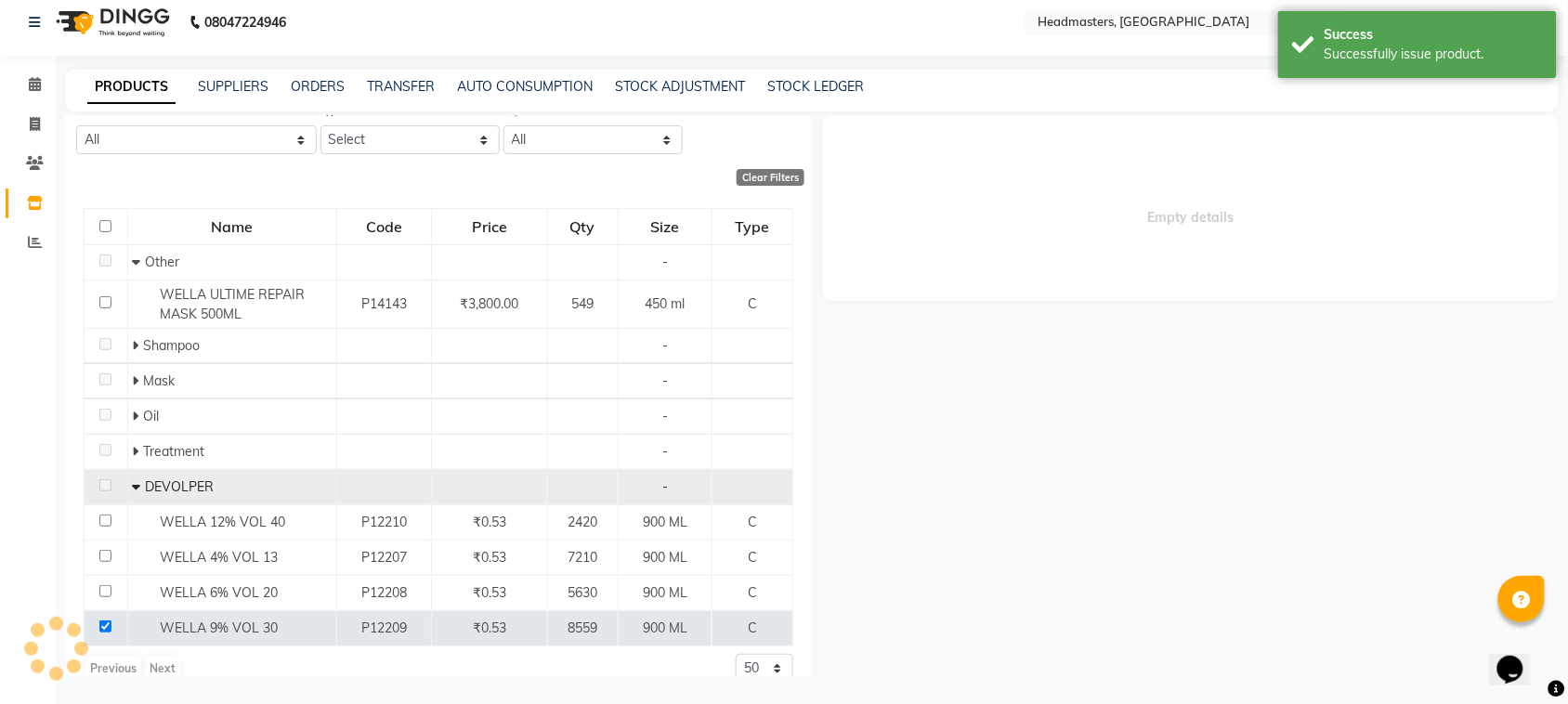
select select
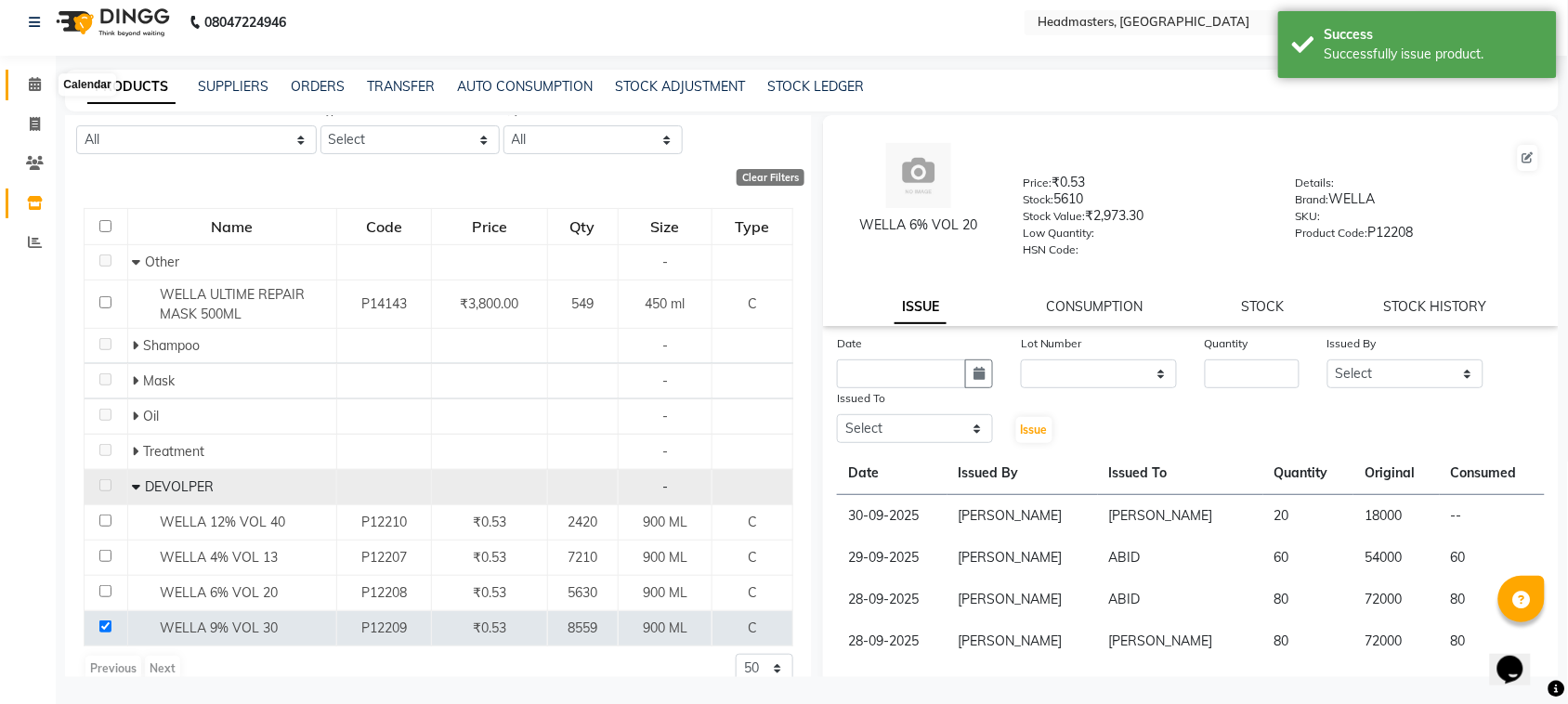
click at [37, 81] on icon at bounding box center [35, 84] width 12 height 14
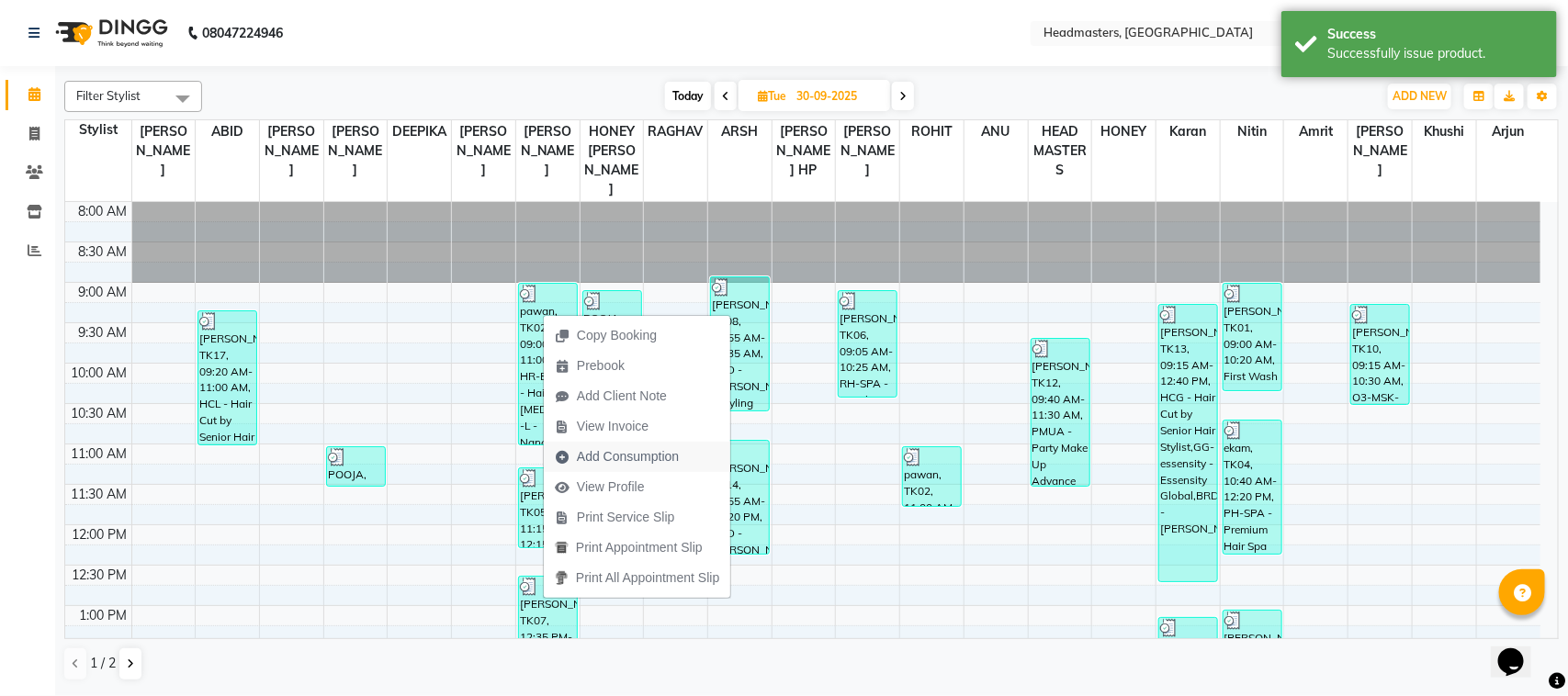
click at [664, 464] on span "Add Consumption" at bounding box center [628, 457] width 102 height 19
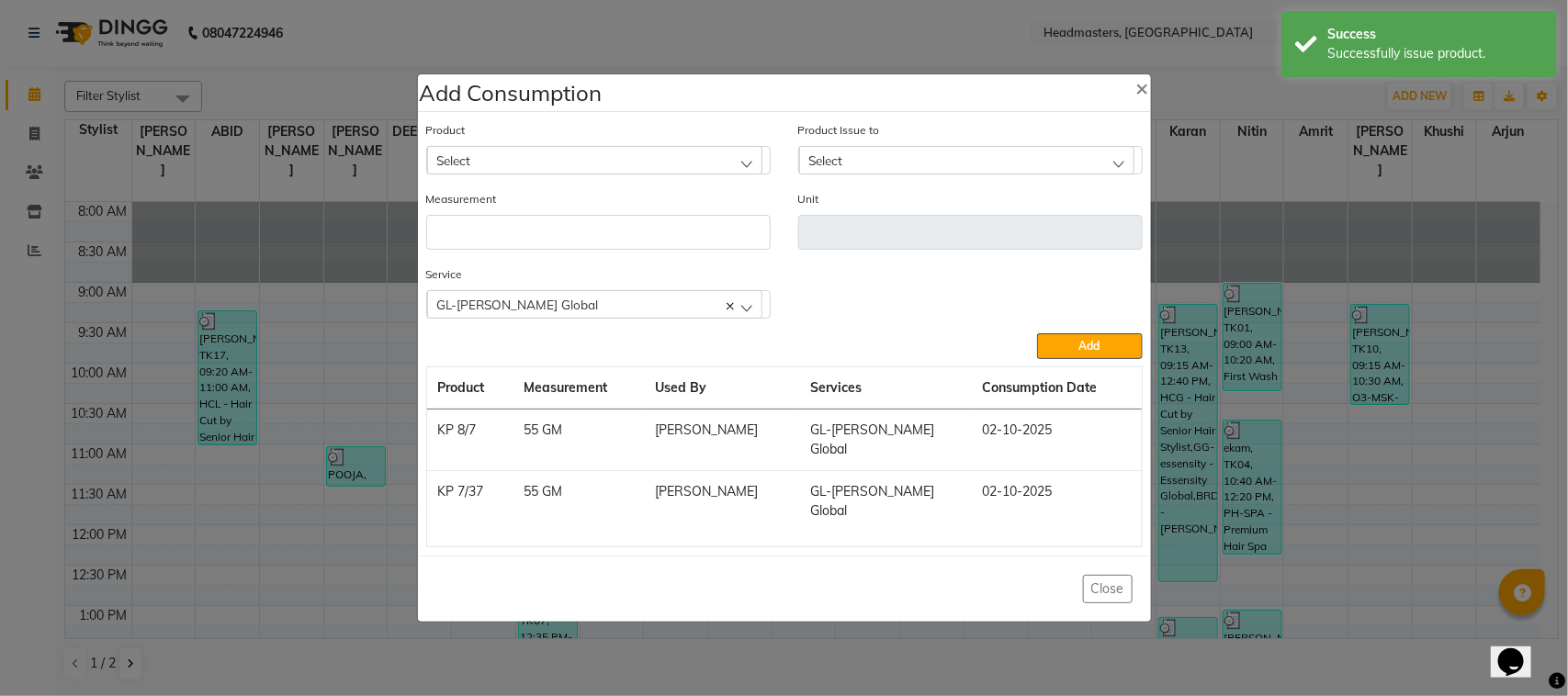
click at [610, 173] on div "Select" at bounding box center [594, 160] width 336 height 28
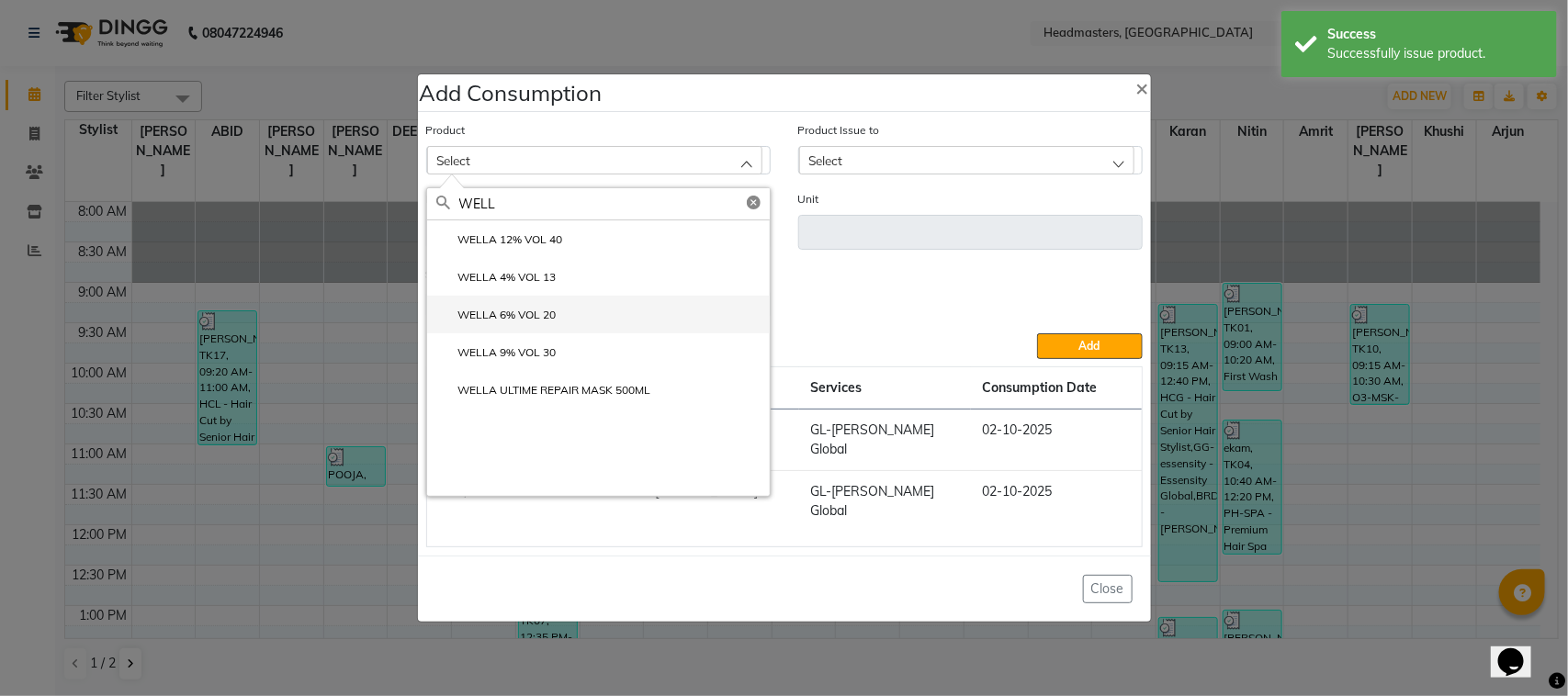
type input "WELL"
click at [612, 322] on li "WELLA 6% VOL 20" at bounding box center [598, 314] width 342 height 37
type input "ML"
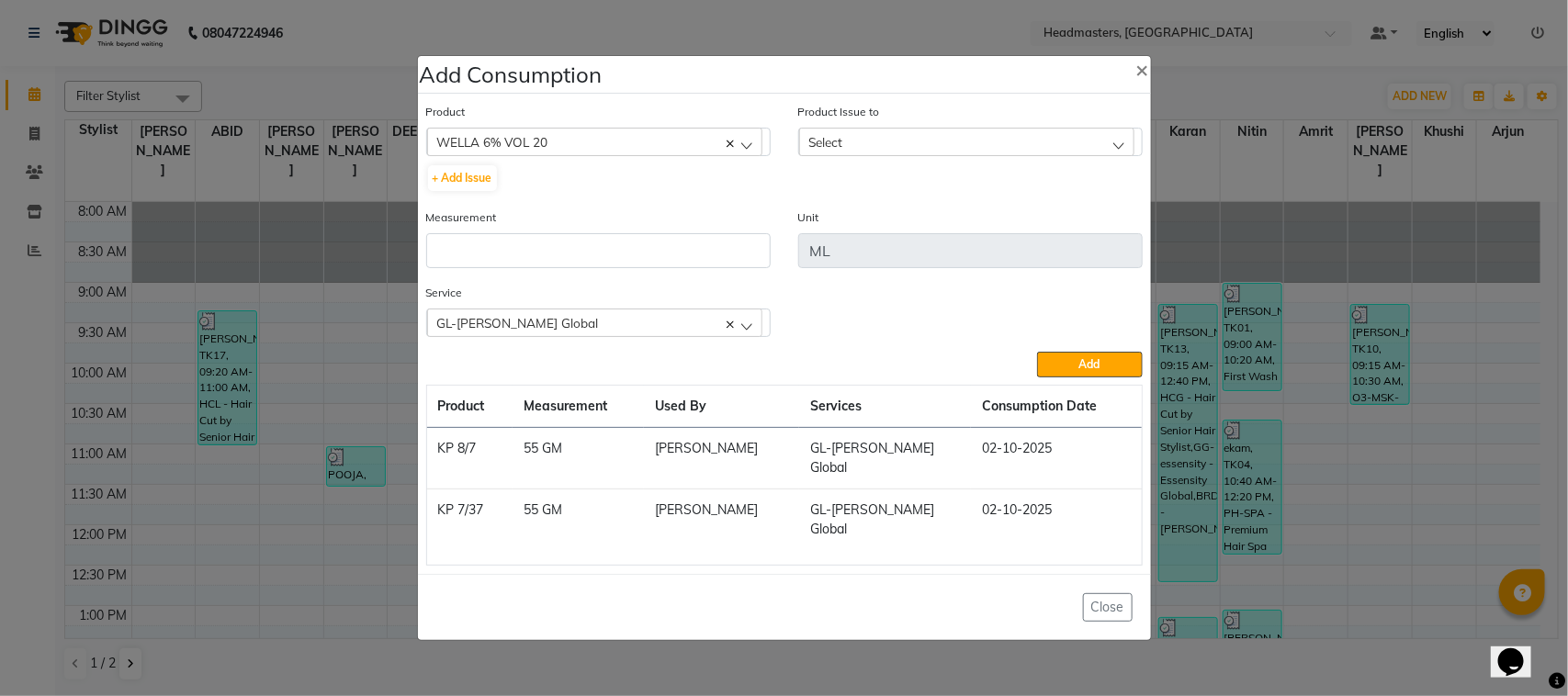
click at [901, 149] on div "Select" at bounding box center [966, 141] width 336 height 28
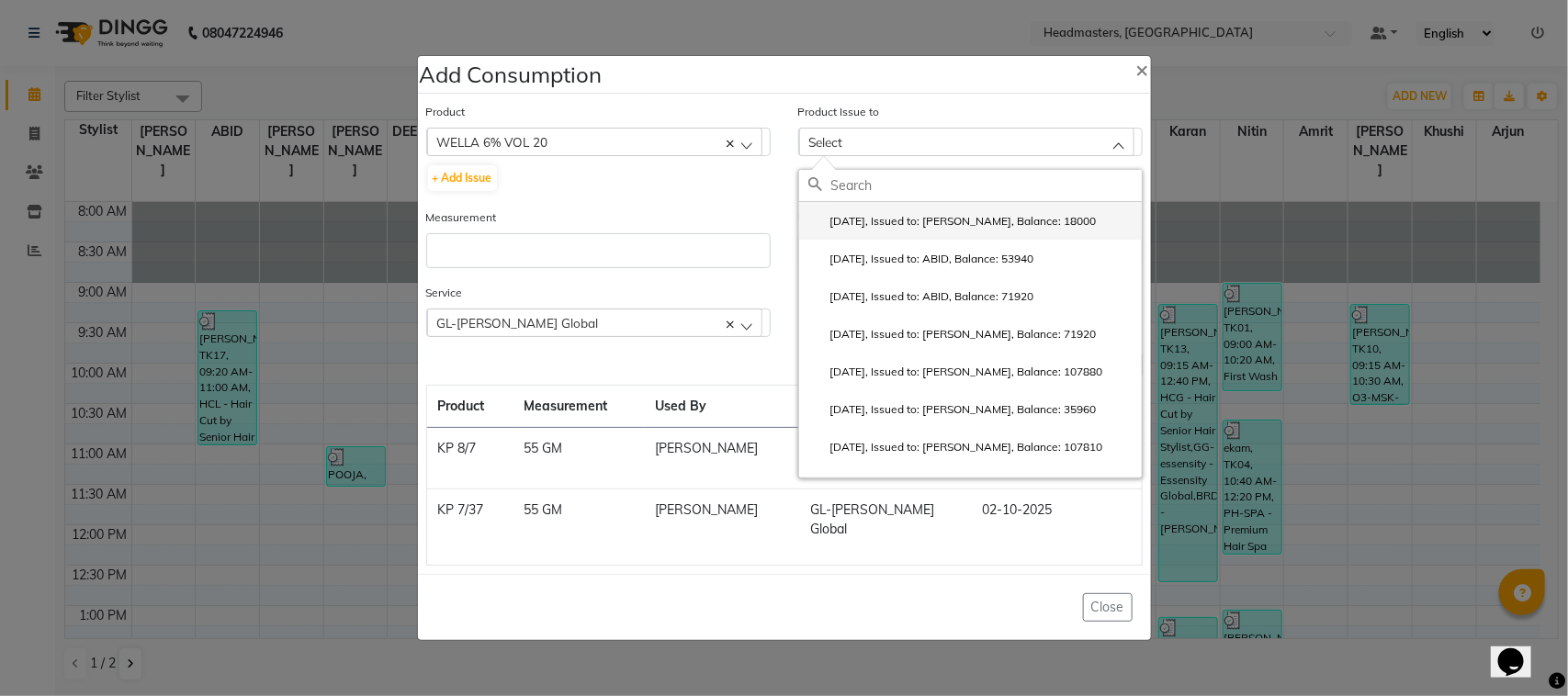
click at [909, 230] on label "[DATE], Issued to: [PERSON_NAME], Balance: 18000" at bounding box center [953, 221] width 288 height 16
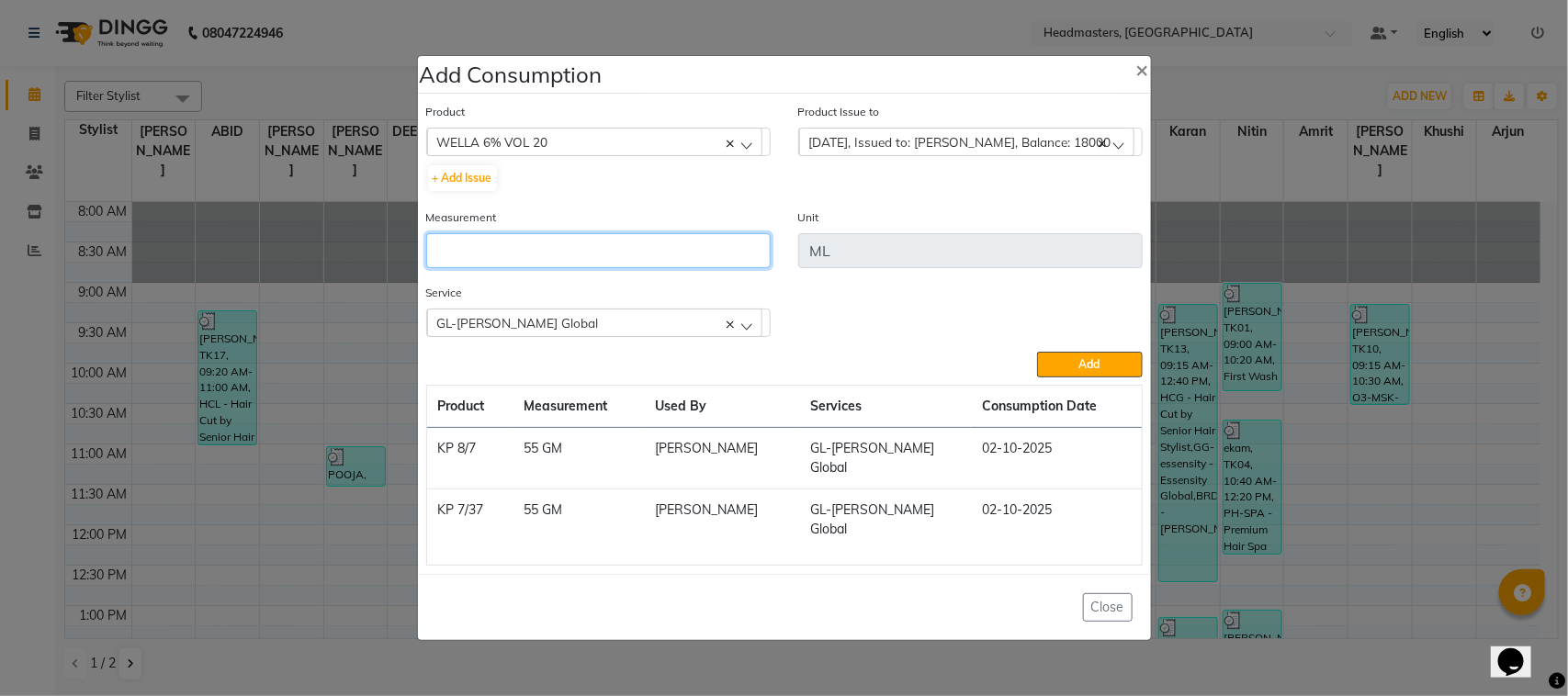
click at [739, 251] on input "number" at bounding box center [598, 251] width 344 height 35
type input "20"
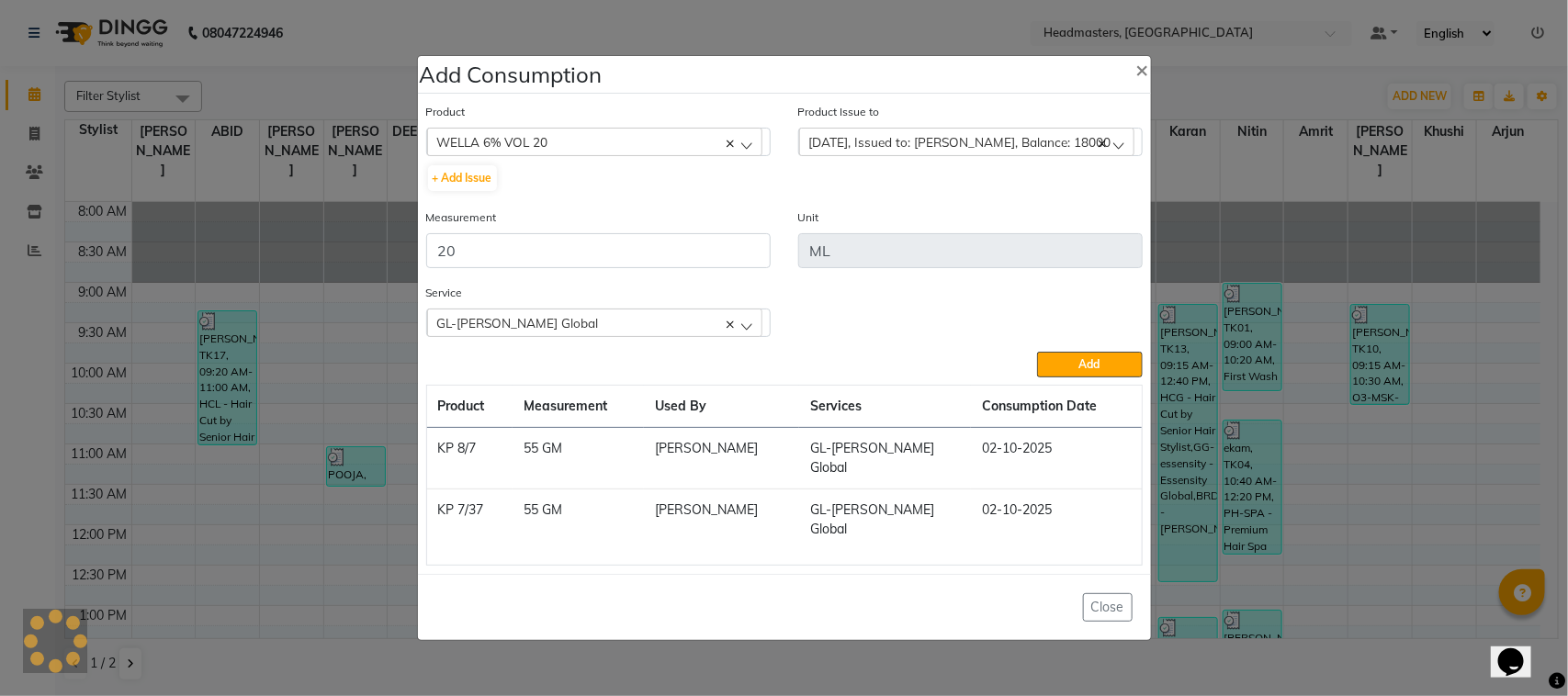
drag, startPoint x: 1073, startPoint y: 379, endPoint x: 1035, endPoint y: 340, distance: 54.5
click at [1070, 377] on button "Add" at bounding box center [1089, 364] width 105 height 26
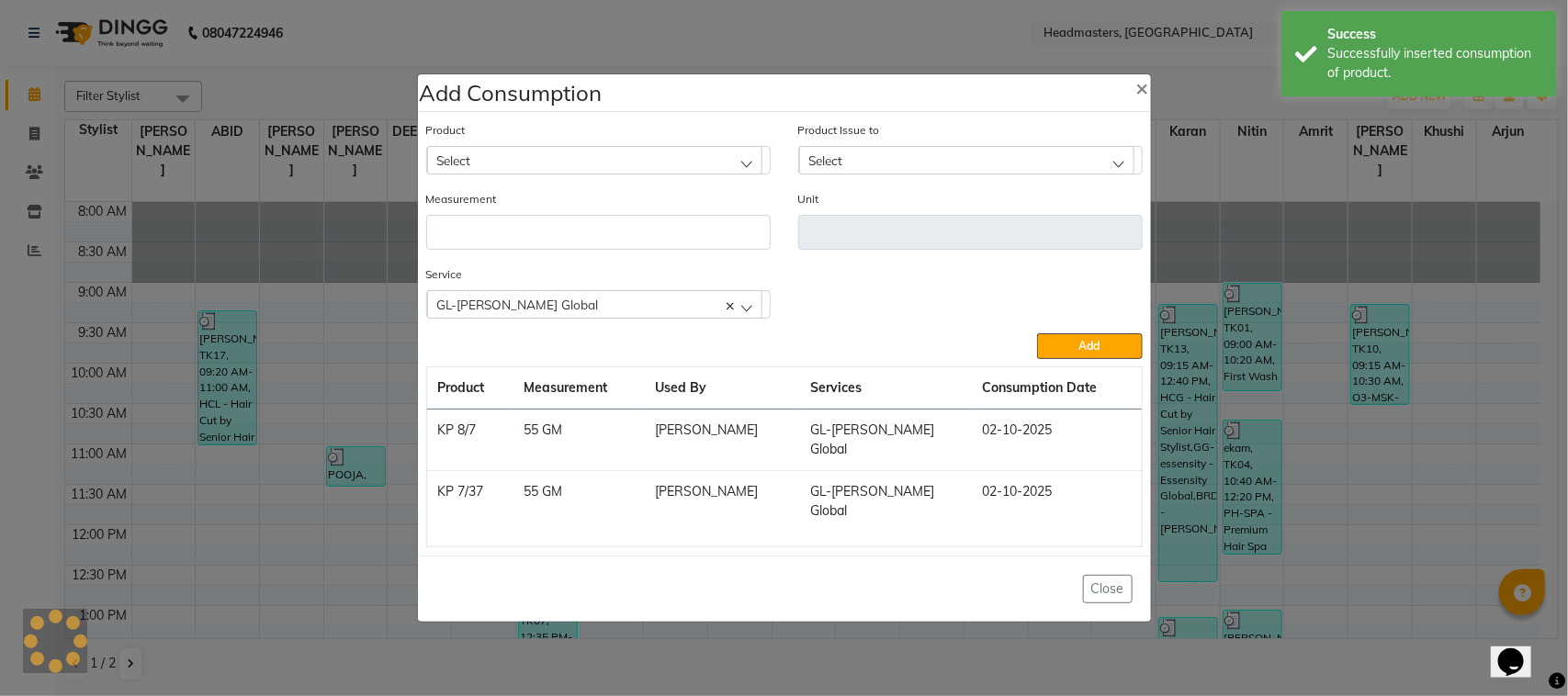
click at [611, 166] on div "Select" at bounding box center [594, 160] width 336 height 28
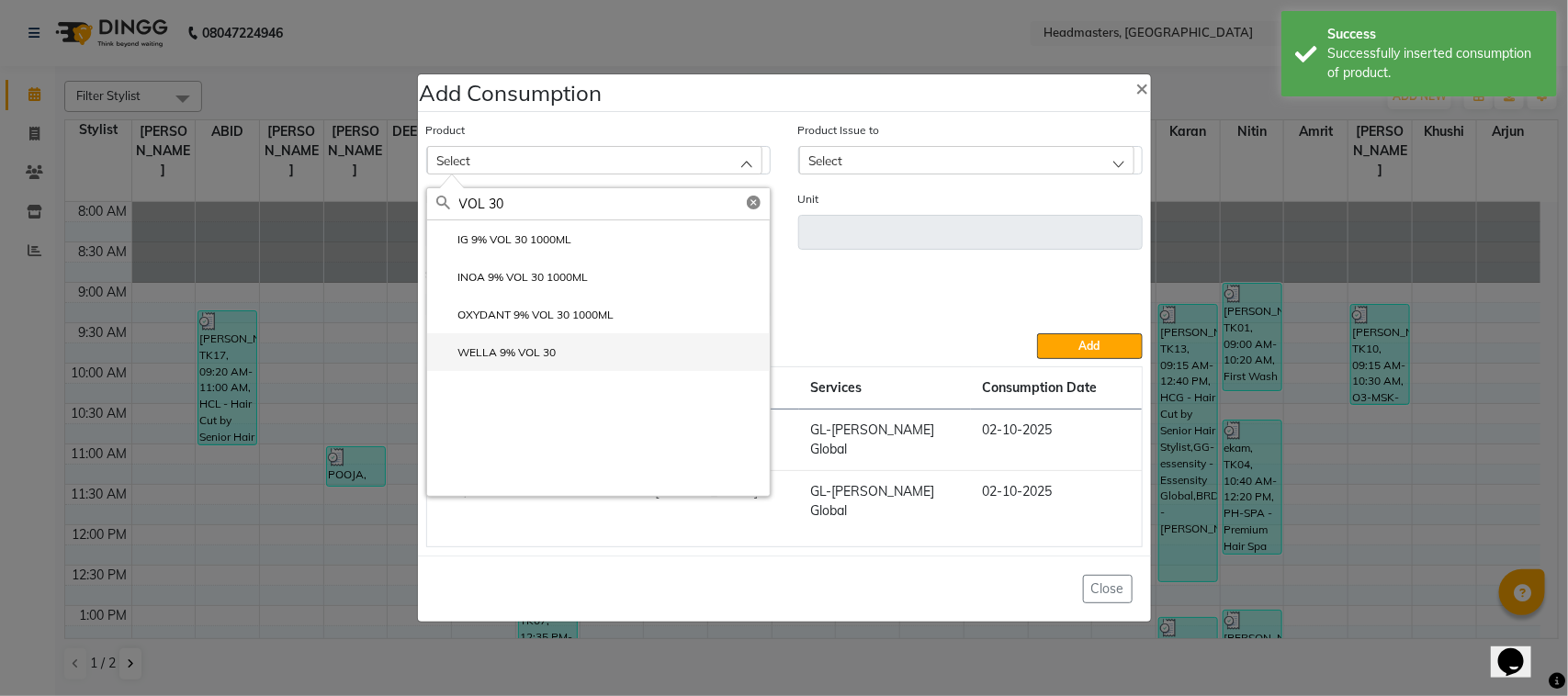
type input "VOL 30"
click at [639, 371] on li "WELLA 9% VOL 30" at bounding box center [598, 352] width 342 height 37
type input "ML"
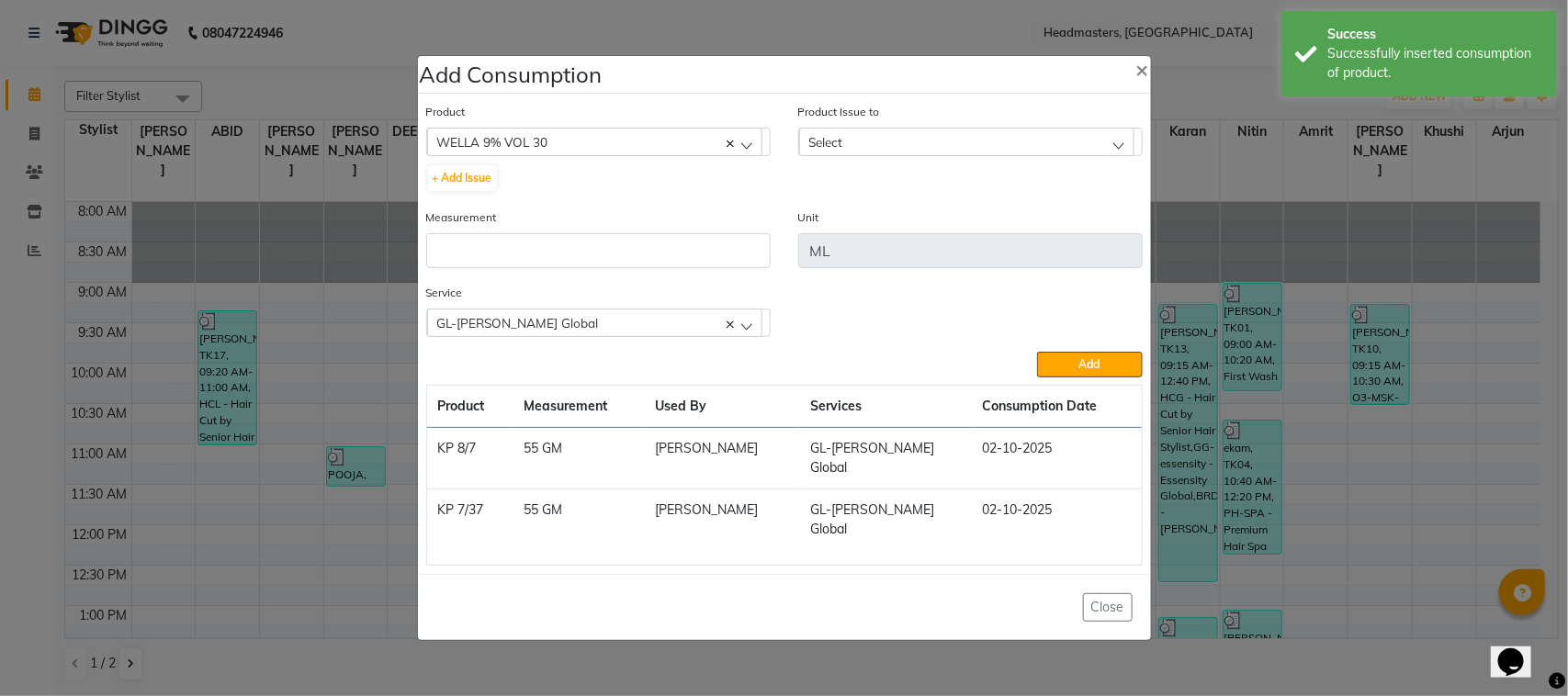
click at [917, 156] on div "Select" at bounding box center [966, 141] width 336 height 28
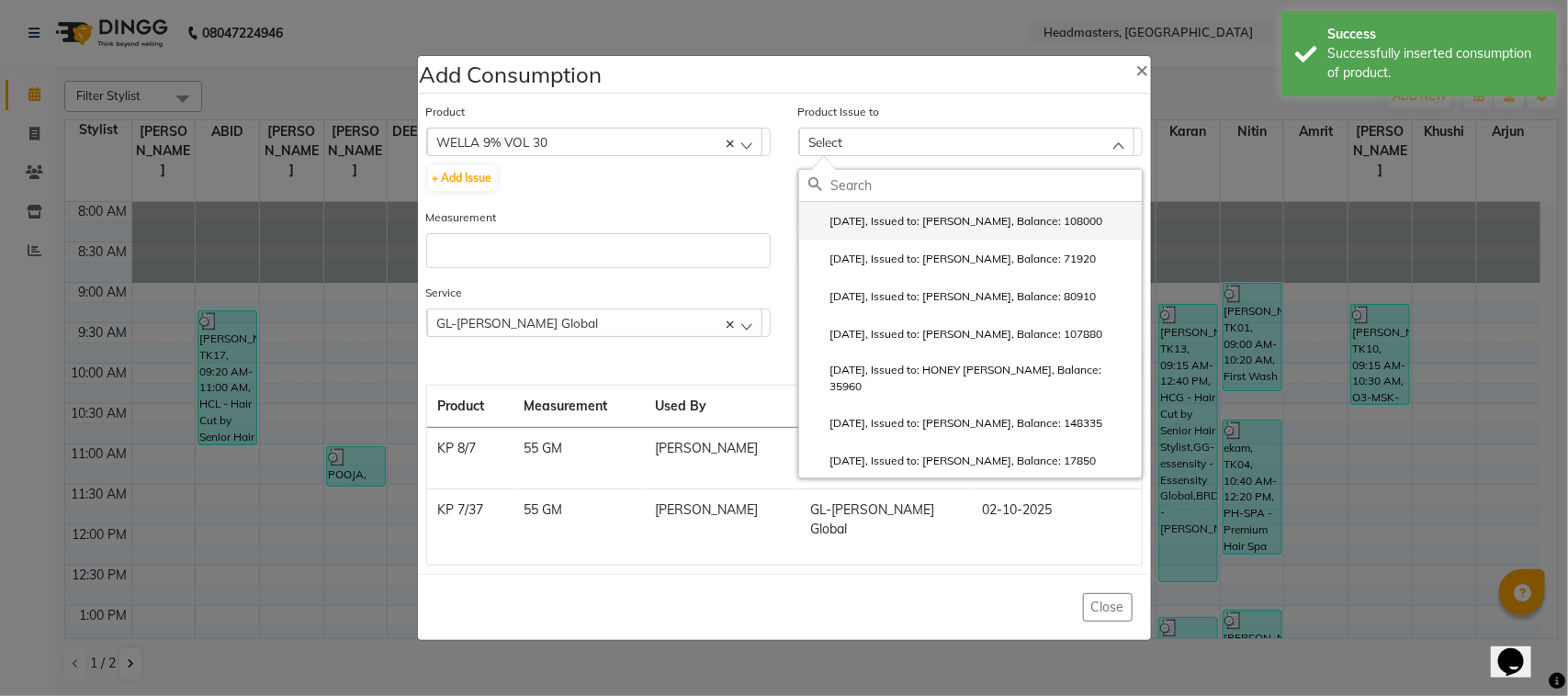
click at [924, 230] on label "[DATE], Issued to: [PERSON_NAME], Balance: 108000" at bounding box center [956, 221] width 295 height 16
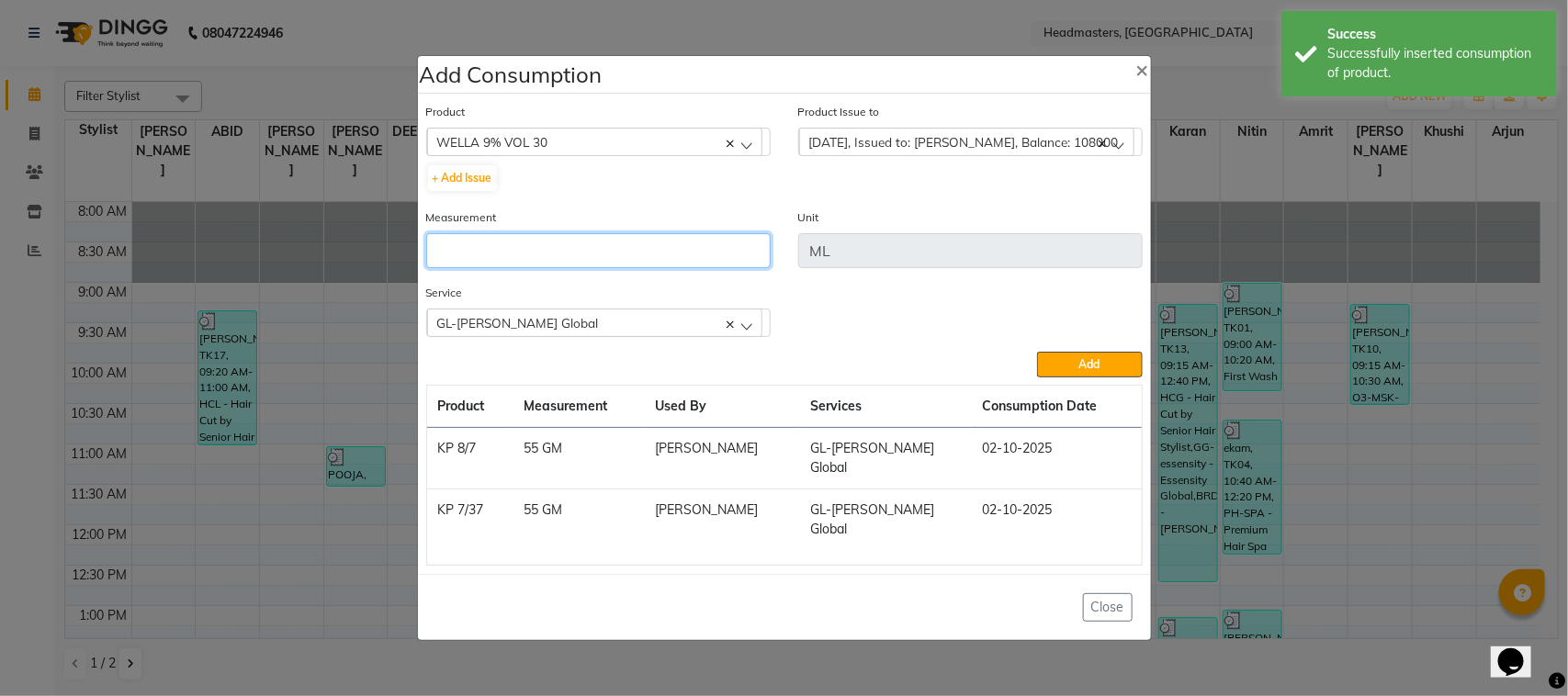
click at [731, 268] on input "number" at bounding box center [598, 251] width 344 height 35
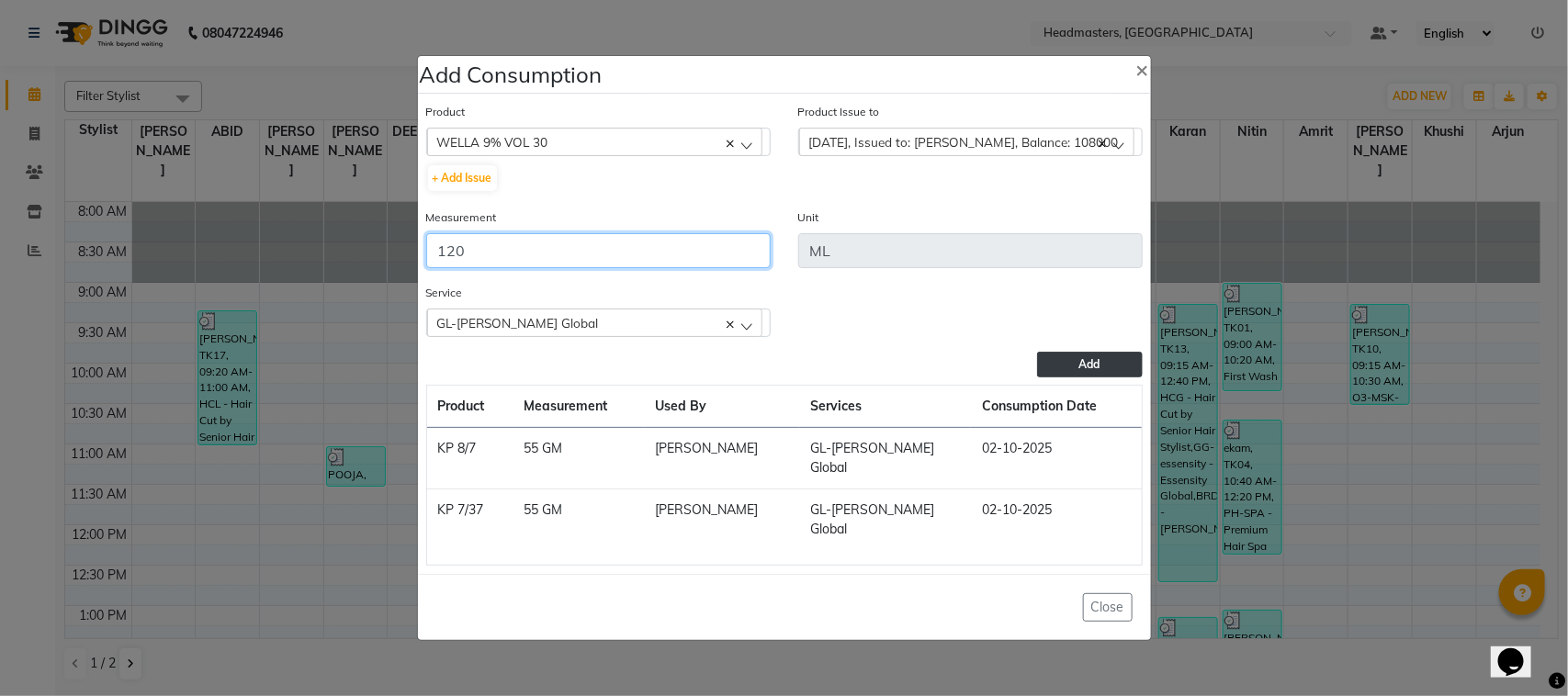
type input "120"
click at [1076, 378] on button "Add" at bounding box center [1089, 364] width 105 height 26
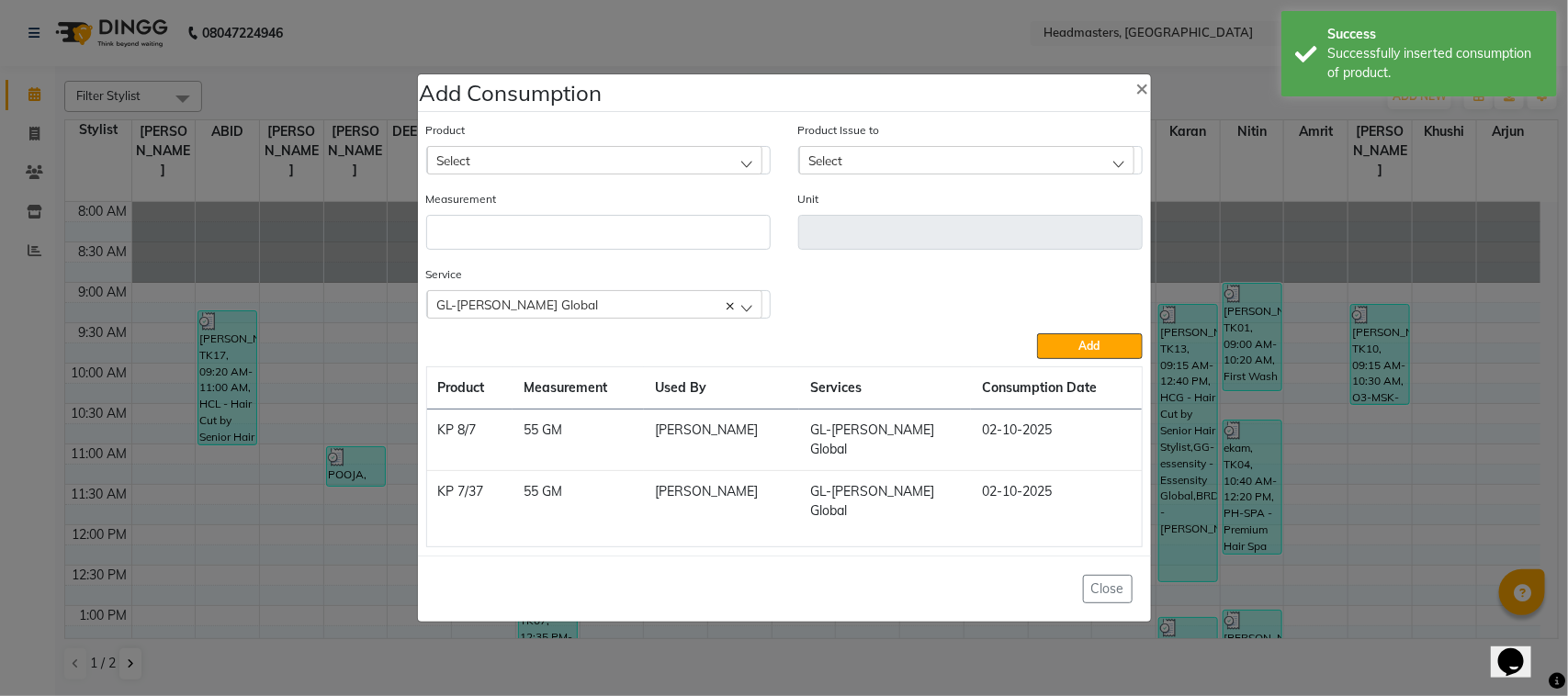
click at [347, 494] on ngb-modal-window "Add Consumption × Product Select ALOVERA GEL Product Issue to Select [DATE], Is…" at bounding box center [784, 348] width 1568 height 696
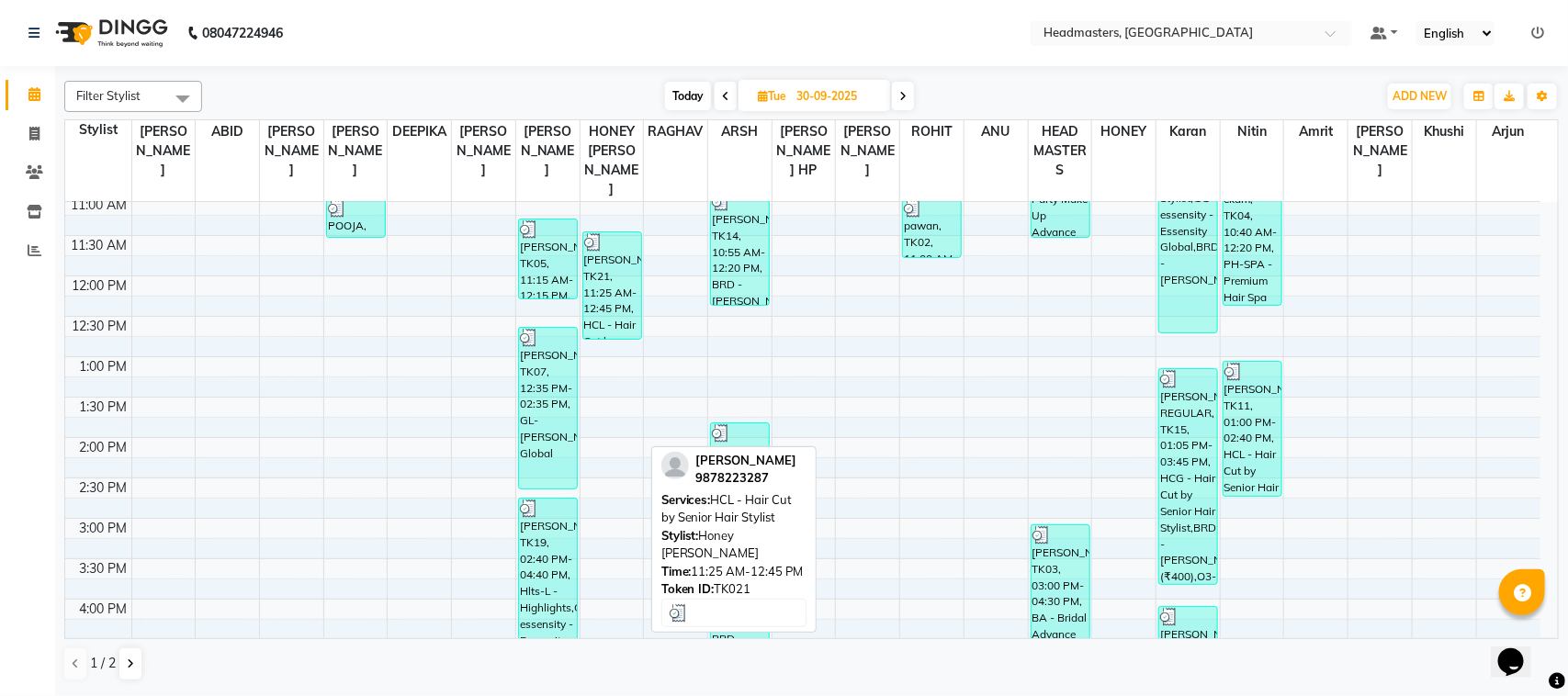
scroll to position [344, 0]
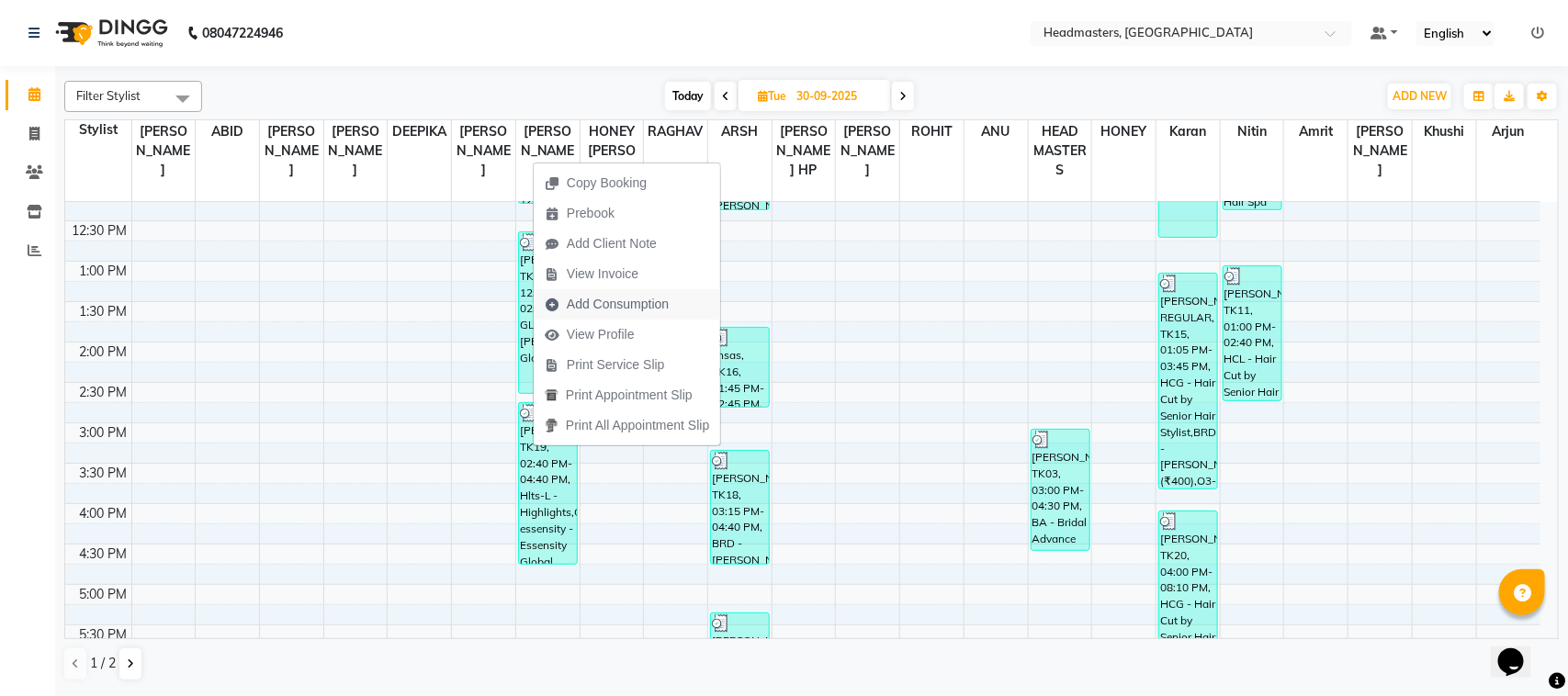
click at [623, 296] on span "Add Consumption" at bounding box center [618, 305] width 102 height 19
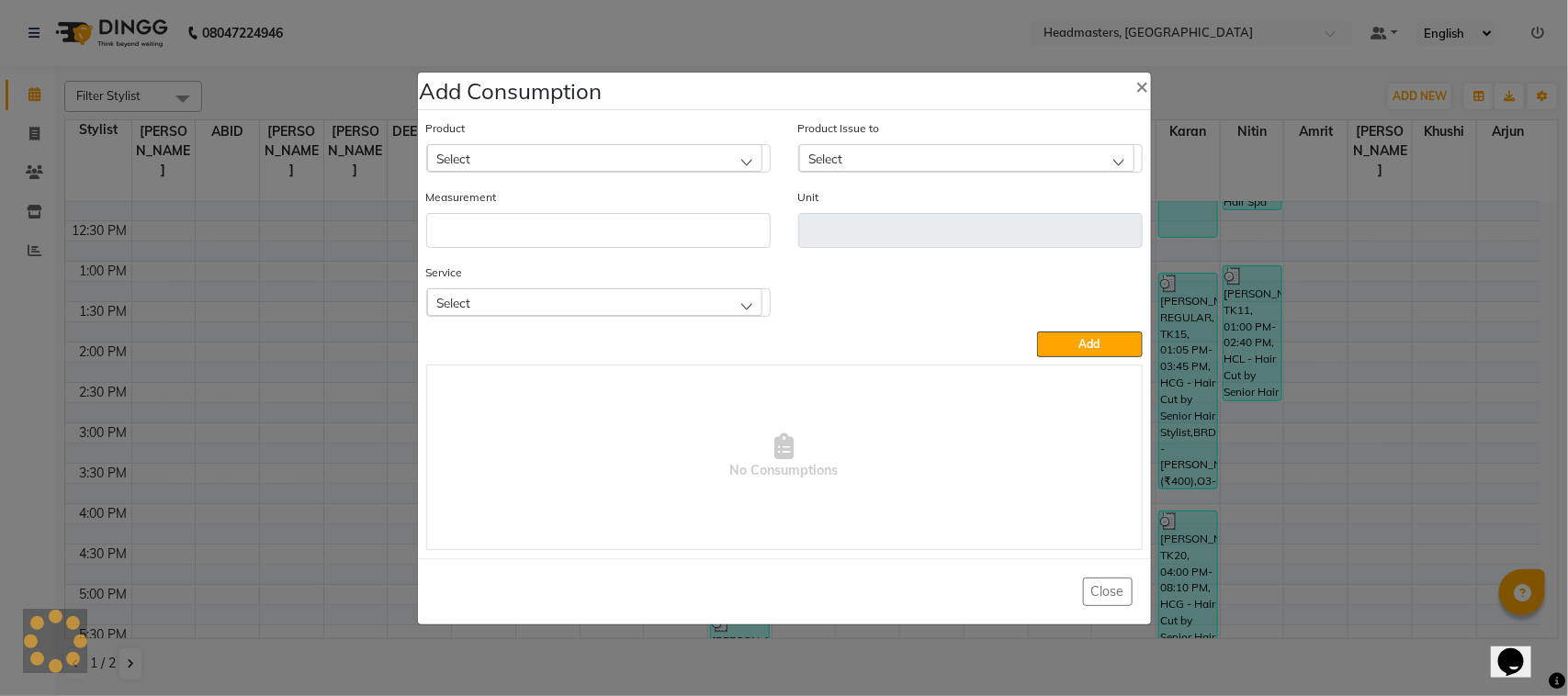
click at [552, 135] on div "Product Select" at bounding box center [598, 145] width 344 height 54
click at [550, 144] on div "Select" at bounding box center [594, 158] width 336 height 28
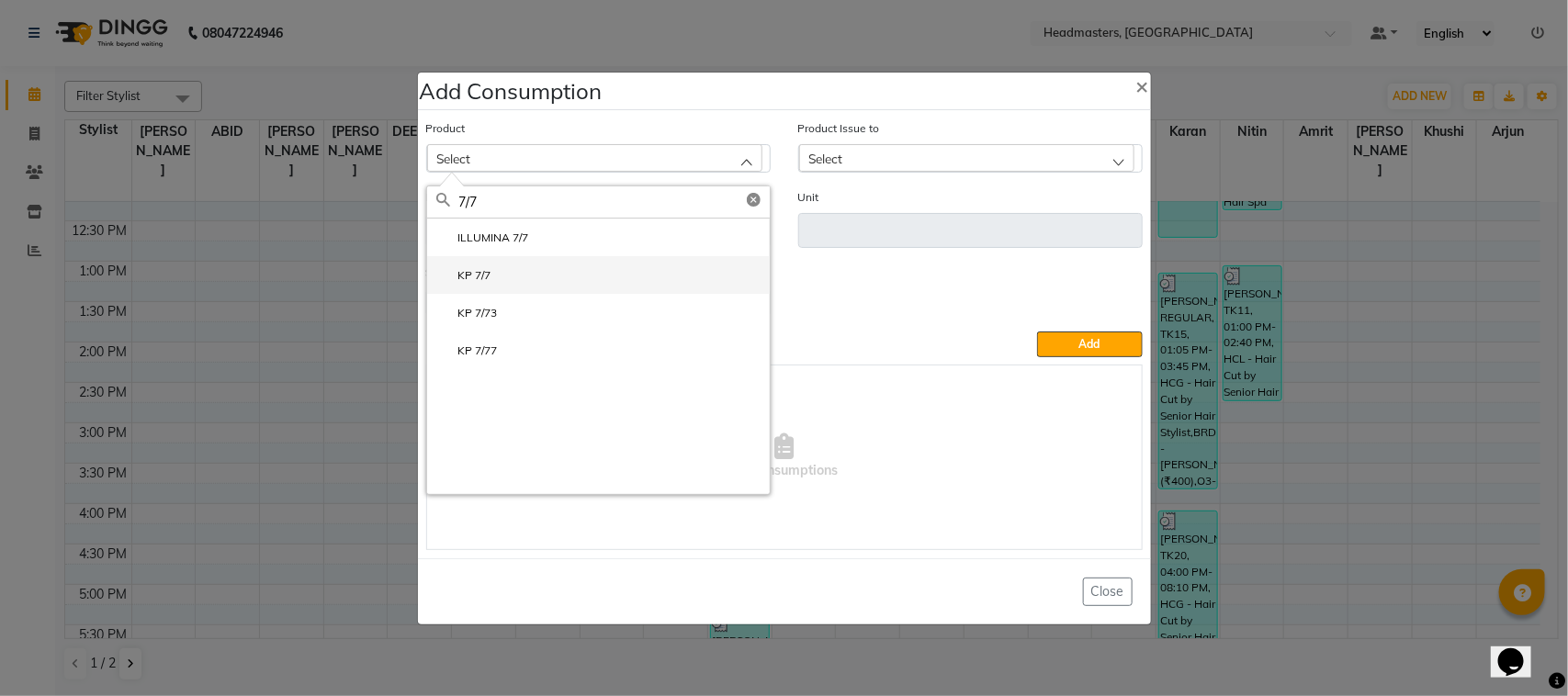
type input "7/7"
click at [510, 273] on li "KP 7/7" at bounding box center [598, 275] width 342 height 37
type input "GM"
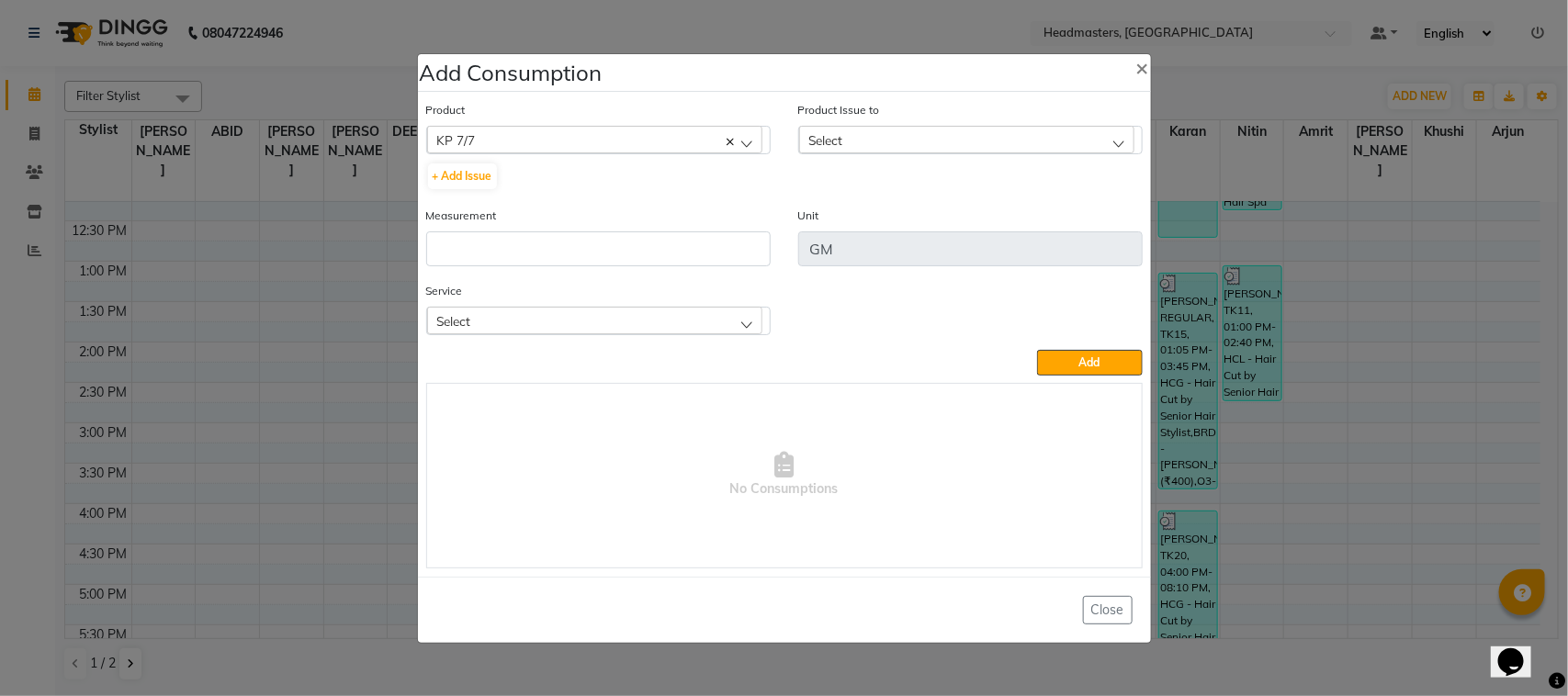
click at [851, 136] on div "Select" at bounding box center [966, 139] width 336 height 28
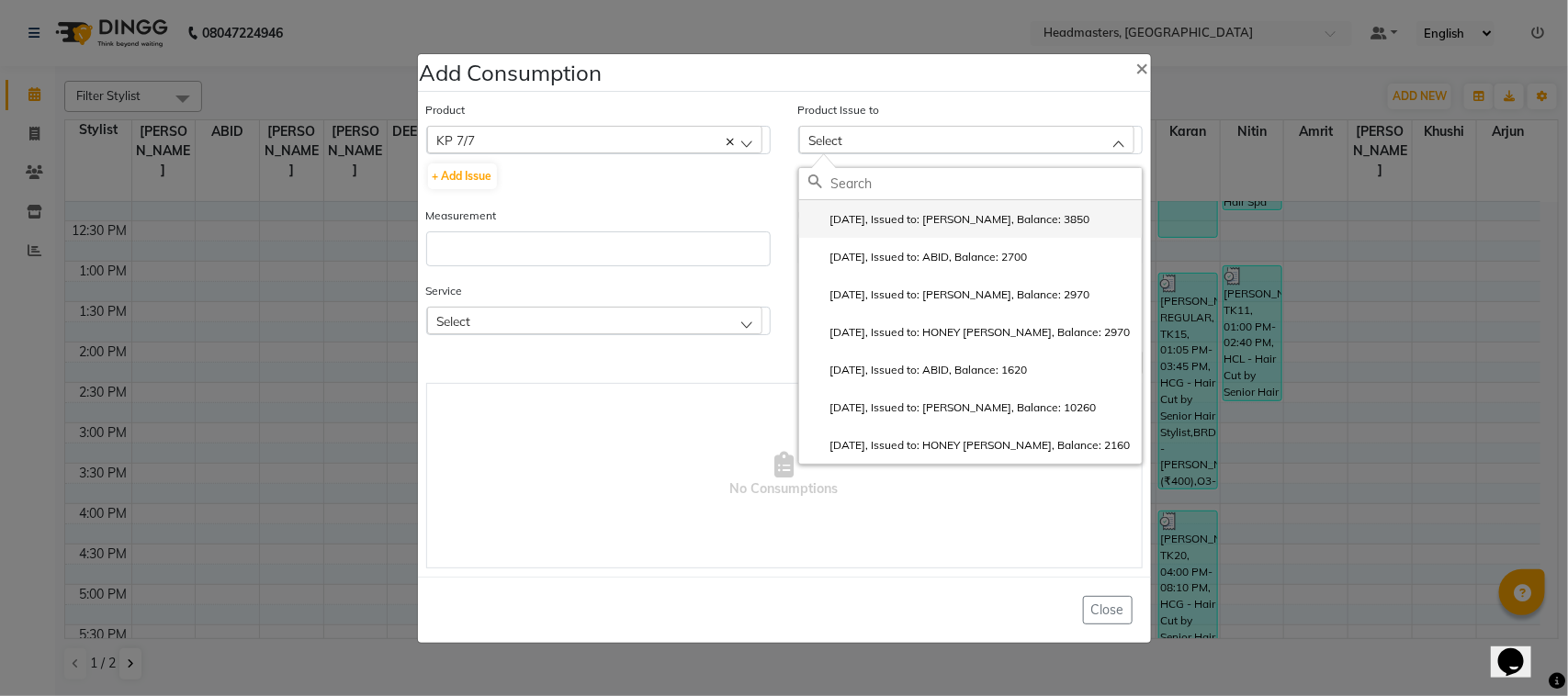
click at [875, 235] on li "[DATE], Issued to: [PERSON_NAME], Balance: 3850" at bounding box center [970, 218] width 342 height 37
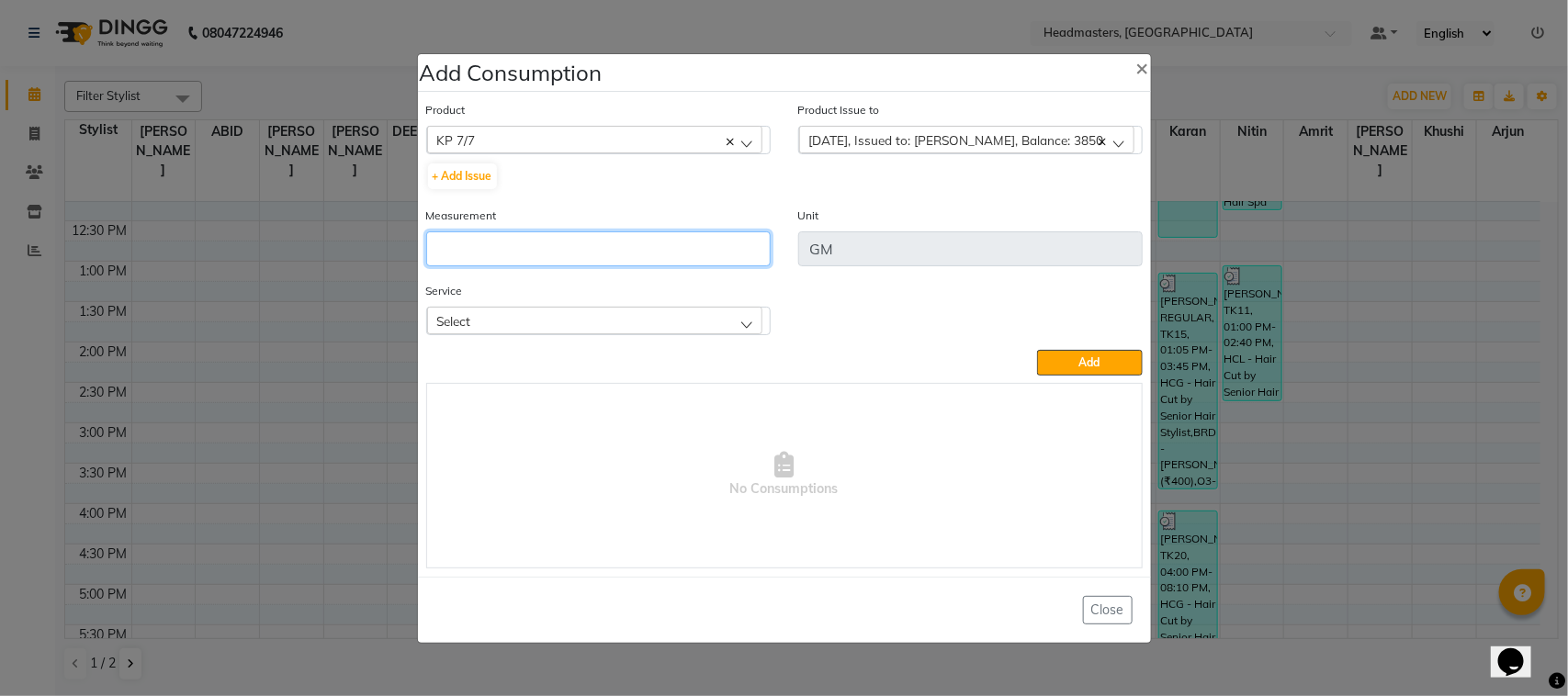
click at [737, 249] on input "number" at bounding box center [598, 249] width 344 height 35
type input "70"
click at [607, 324] on div "Select" at bounding box center [594, 320] width 336 height 28
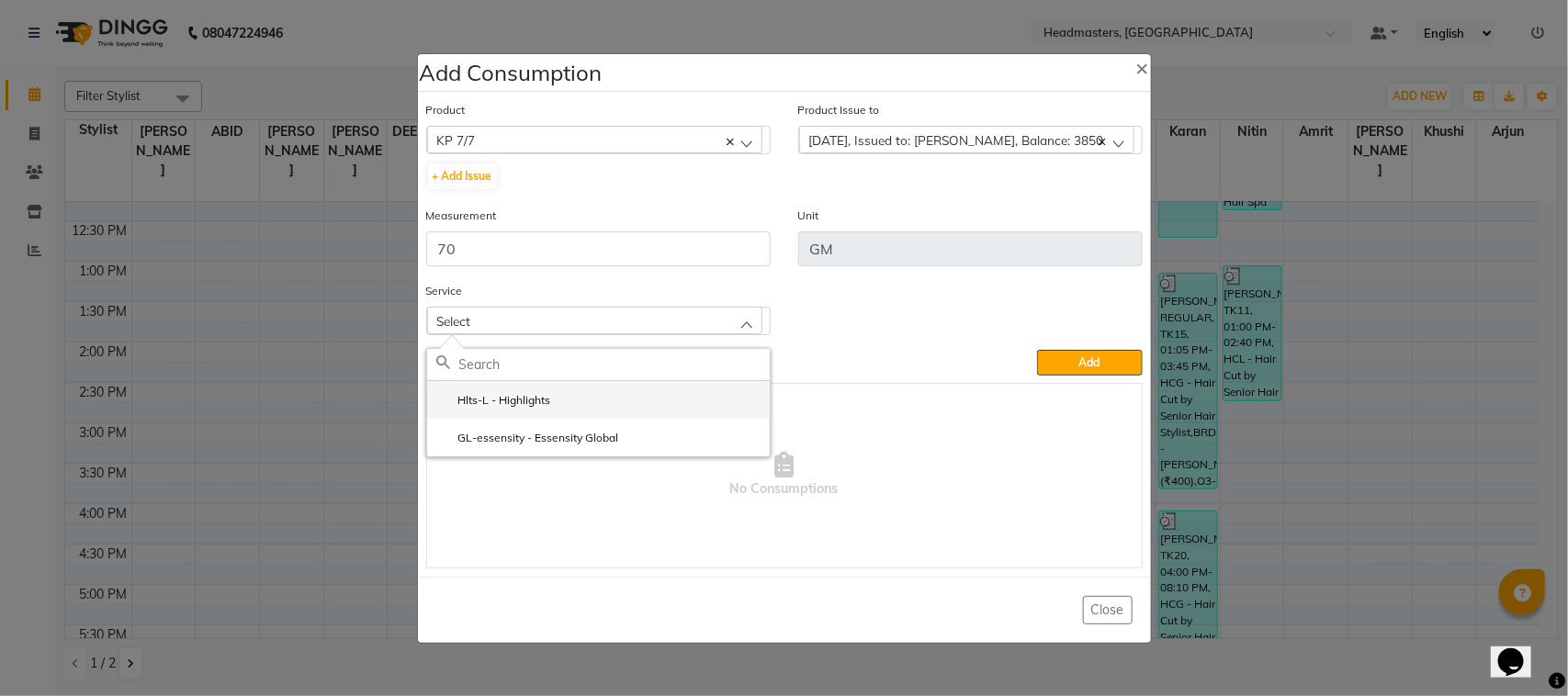
click at [592, 415] on li "Hlts-L - Highlights" at bounding box center [598, 400] width 342 height 37
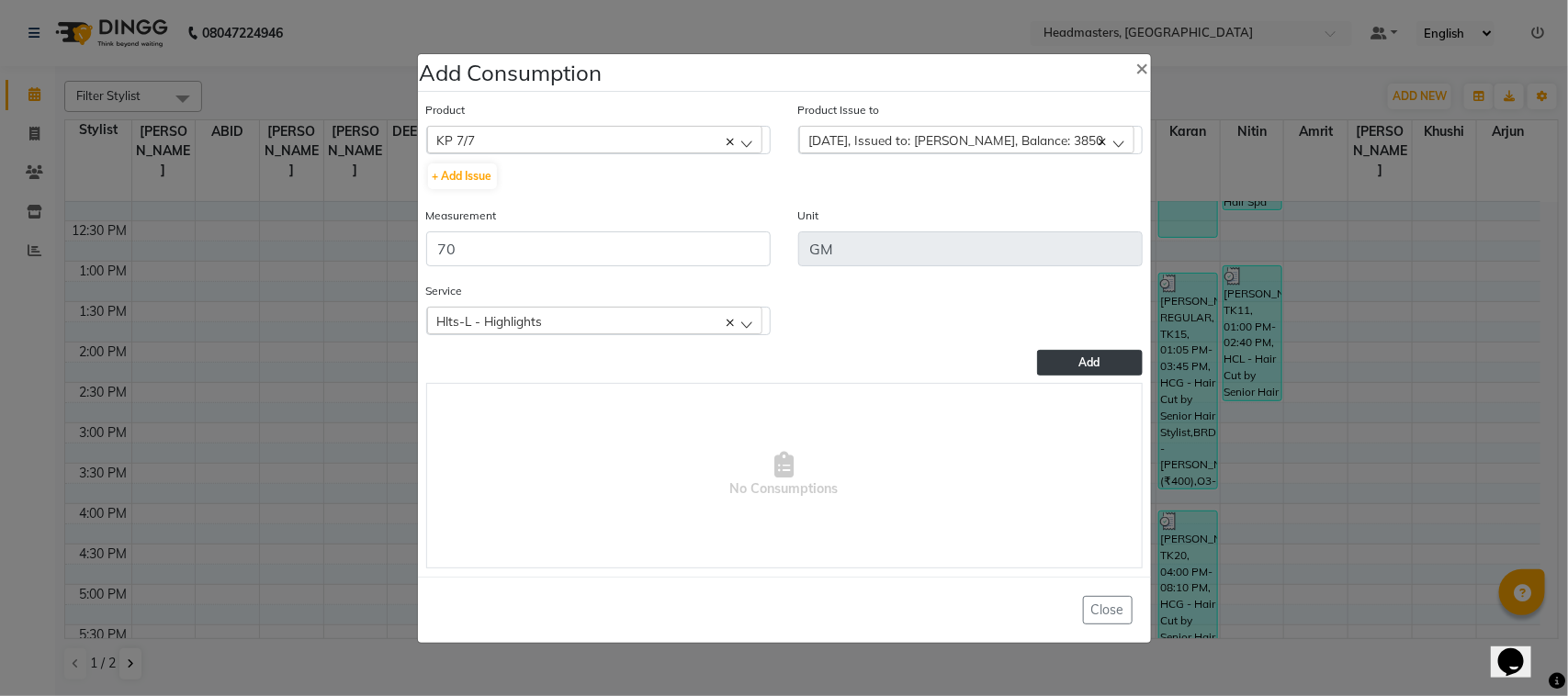
click at [1098, 357] on span "Add" at bounding box center [1090, 362] width 21 height 13
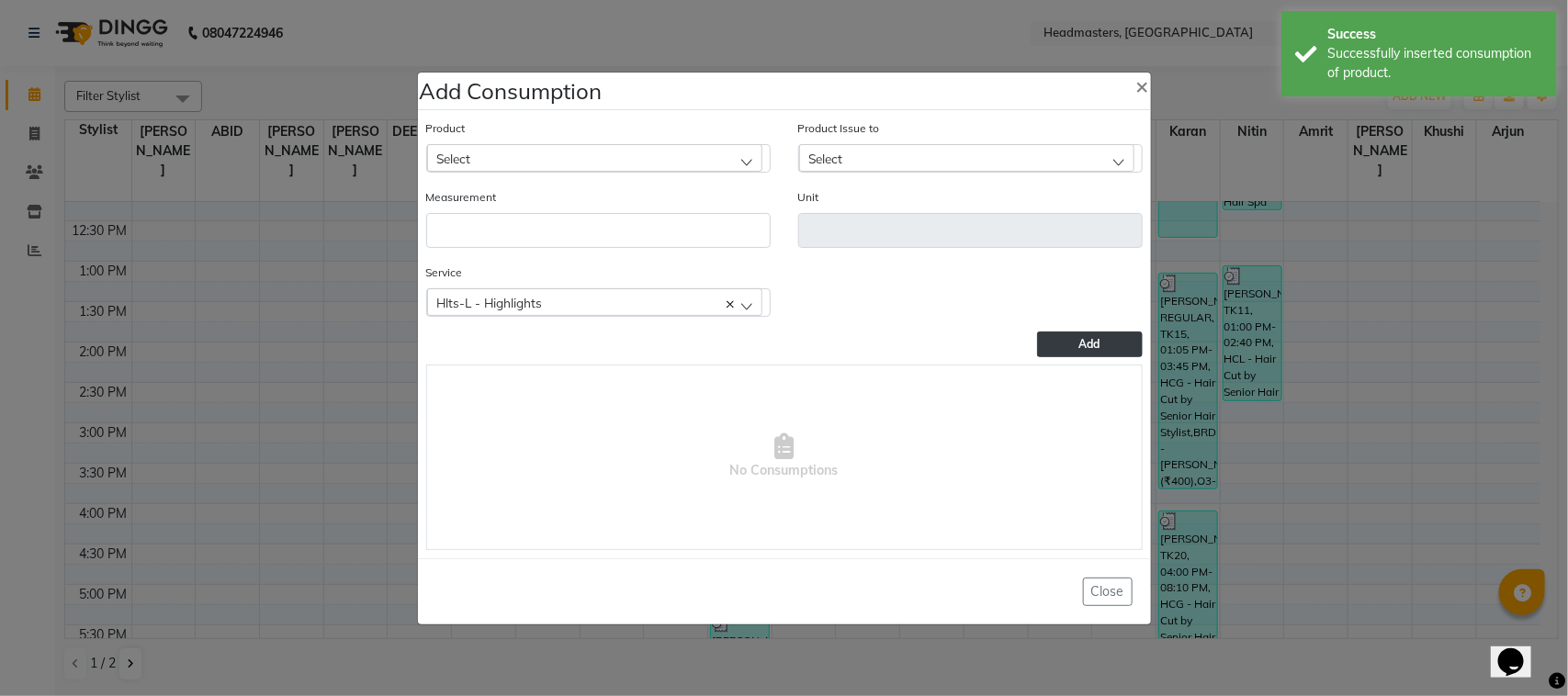
click at [621, 145] on div "Select" at bounding box center [594, 158] width 336 height 28
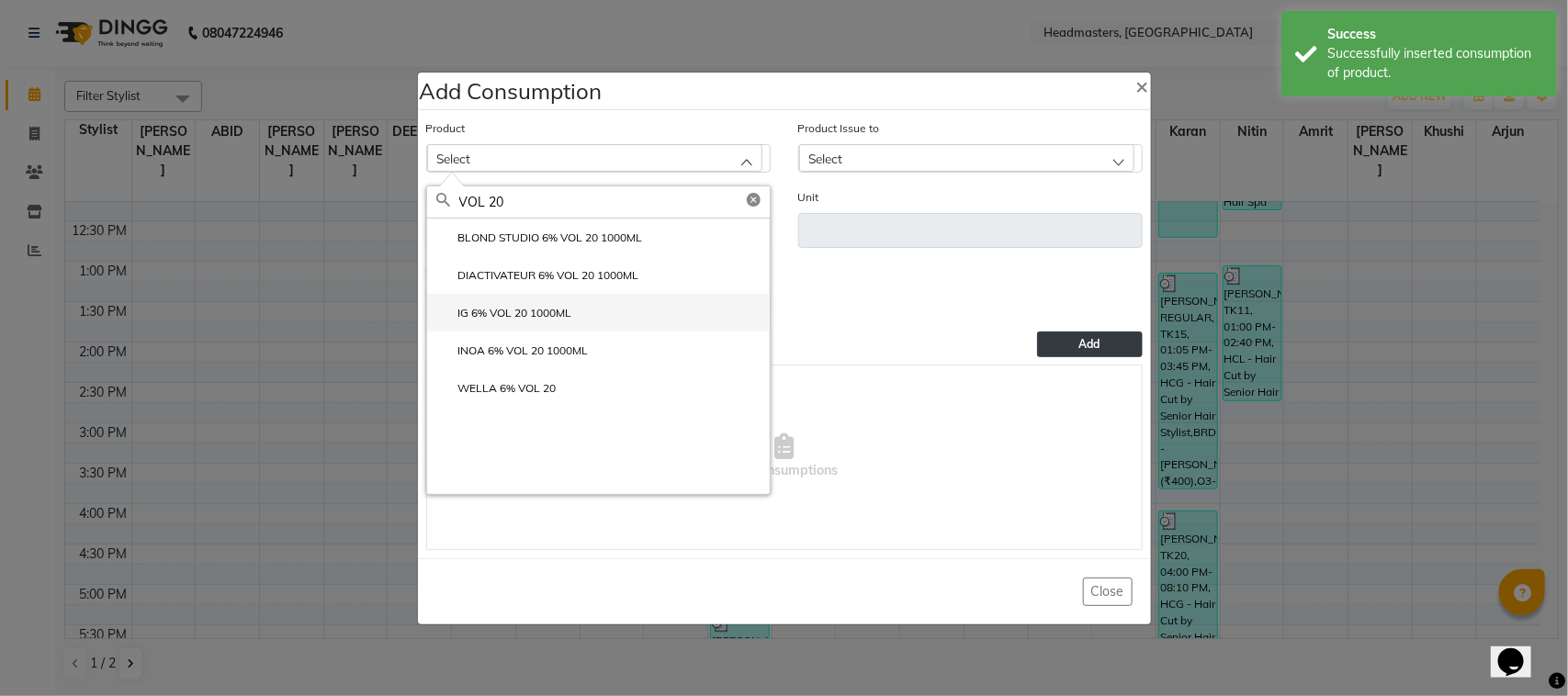
type input "VOL 20"
click at [542, 319] on label "IG 6% VOL 20 1000ML" at bounding box center [504, 312] width 136 height 16
type input "ML"
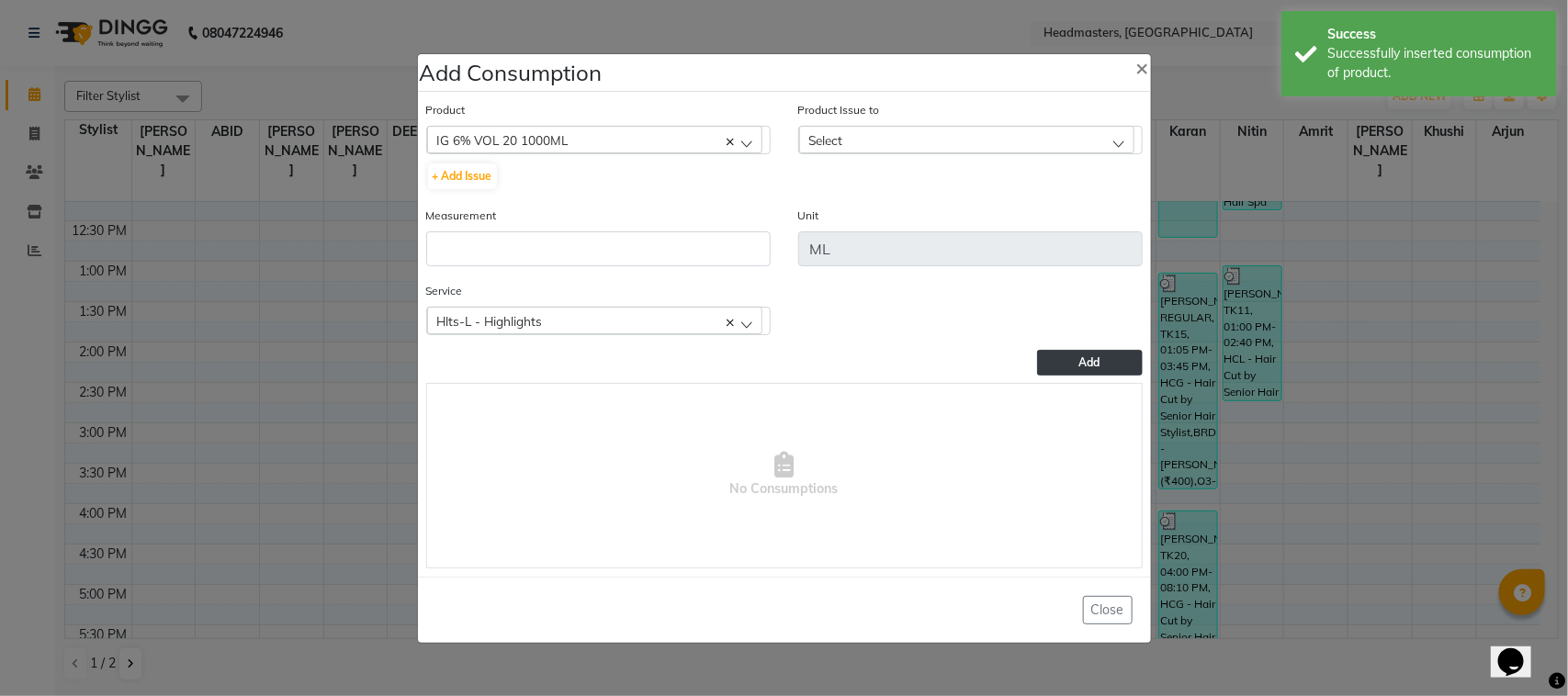
click at [876, 140] on div "Select" at bounding box center [966, 139] width 336 height 28
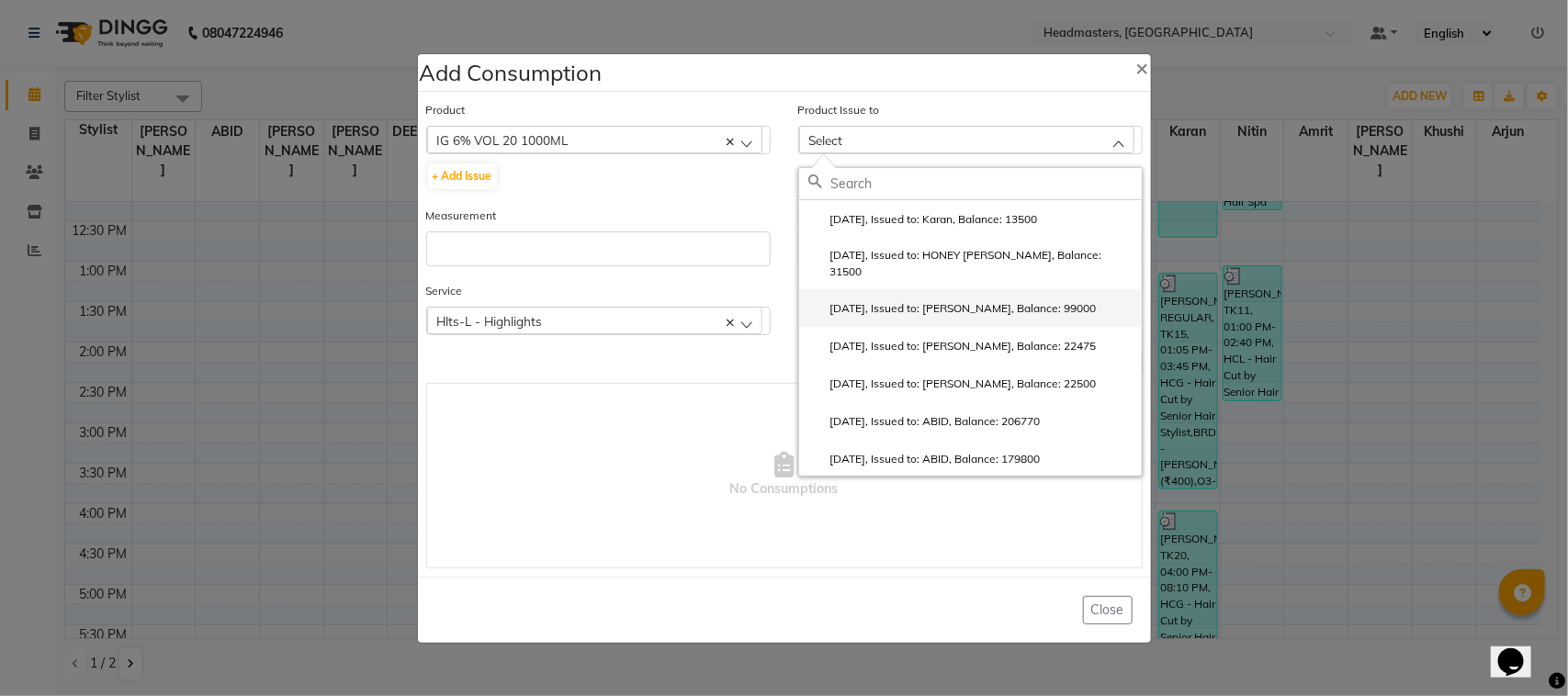
click at [898, 301] on label "[DATE], Issued to: [PERSON_NAME], Balance: 99000" at bounding box center [953, 309] width 288 height 16
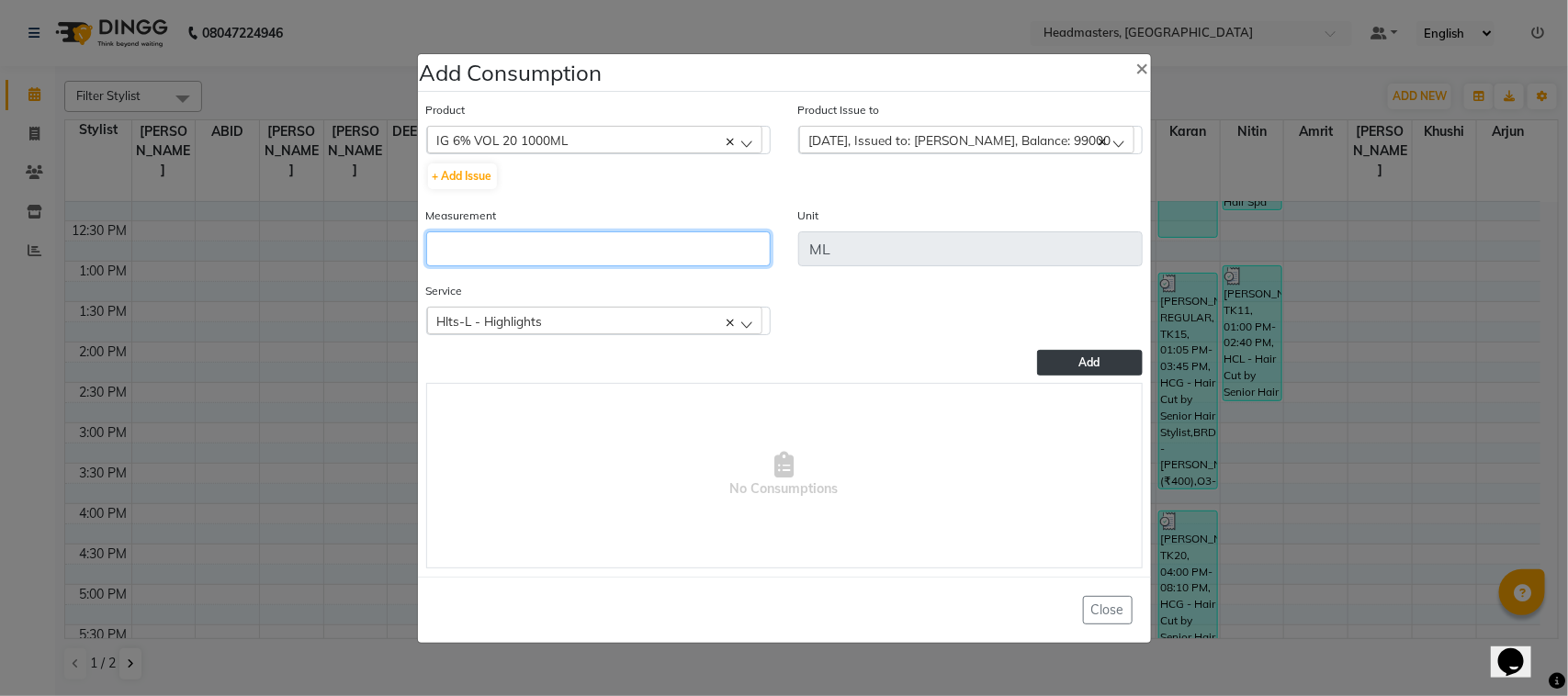
click at [701, 256] on input "number" at bounding box center [598, 249] width 344 height 35
type input "110"
click at [1113, 384] on span "No Consumptions" at bounding box center [784, 475] width 715 height 184
click at [1110, 360] on button "Add" at bounding box center [1089, 362] width 105 height 26
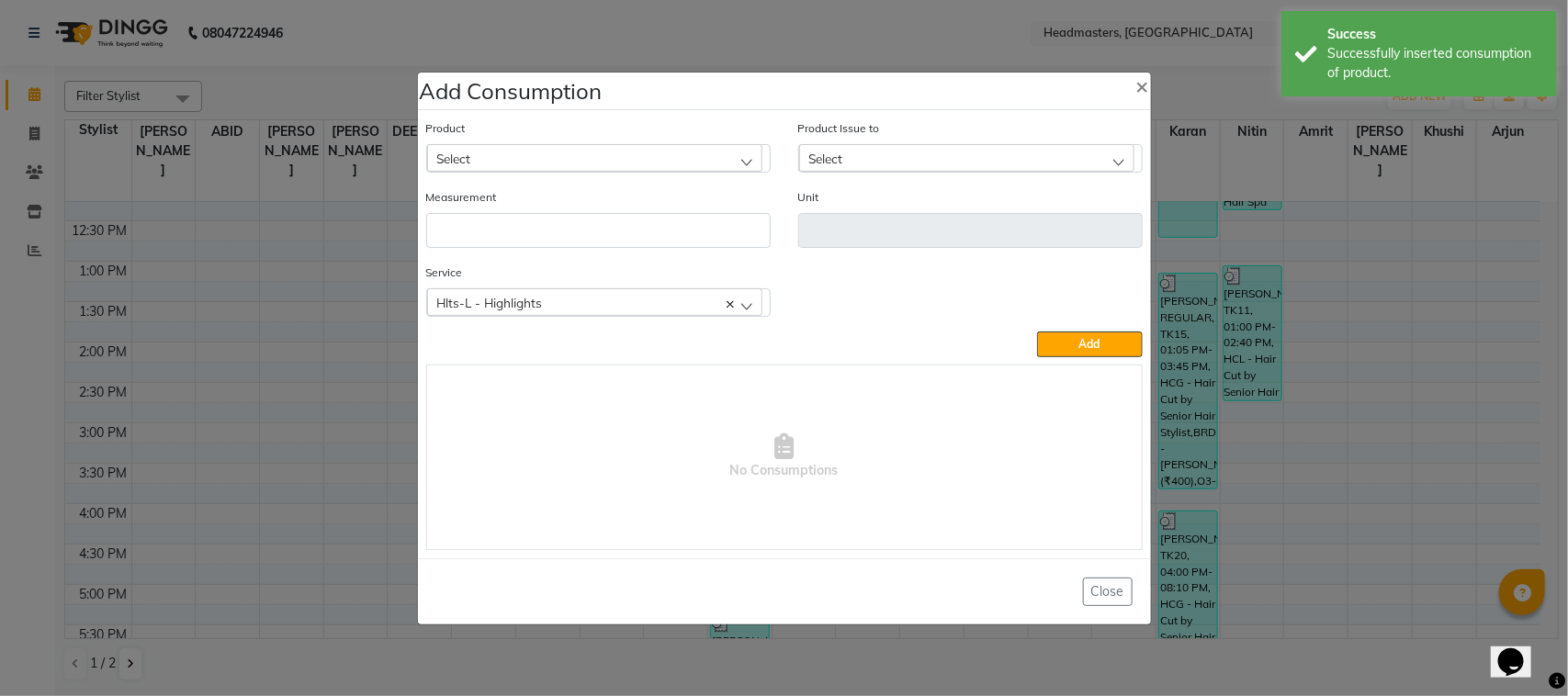
click at [258, 437] on ngb-modal-window "Add Consumption × Product Select ALOVERA GEL Product Issue to Select [DATE], Is…" at bounding box center [784, 348] width 1568 height 696
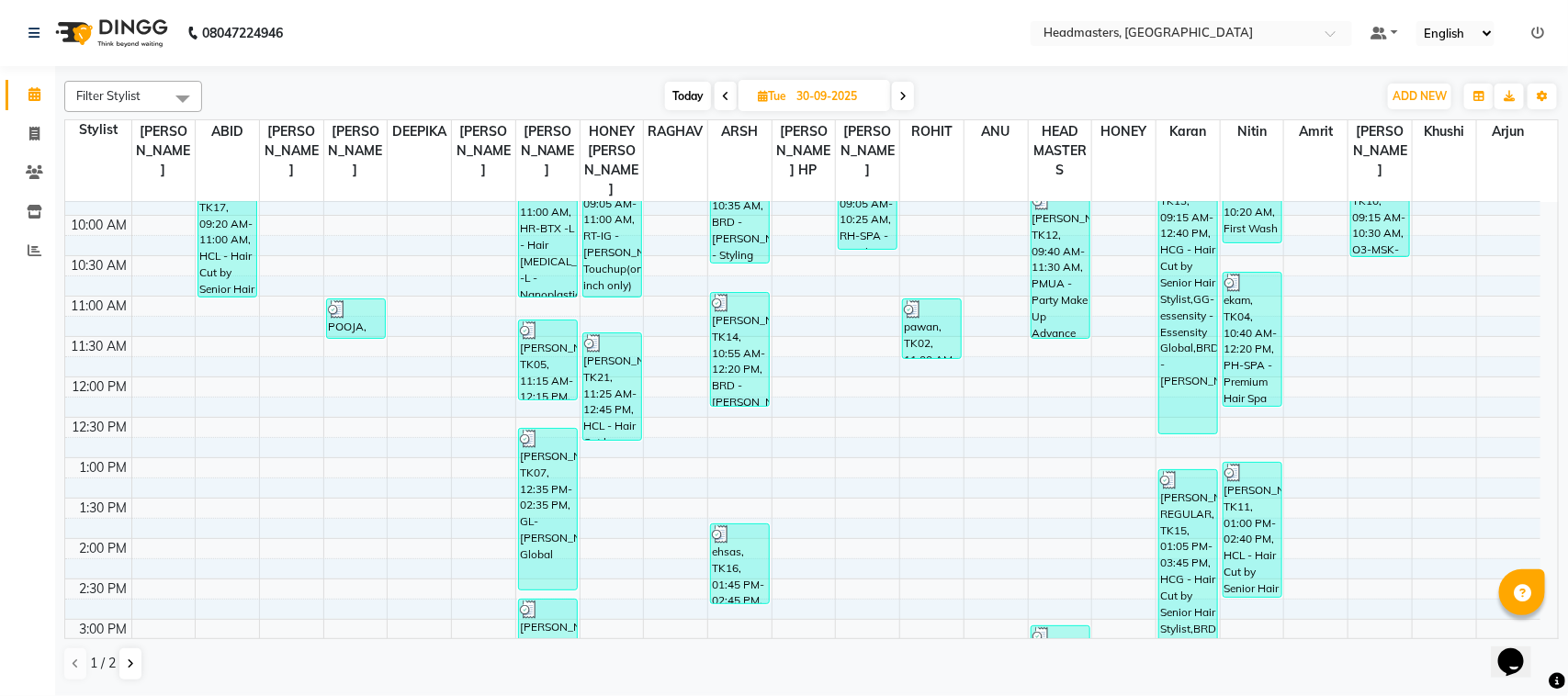
scroll to position [0, 0]
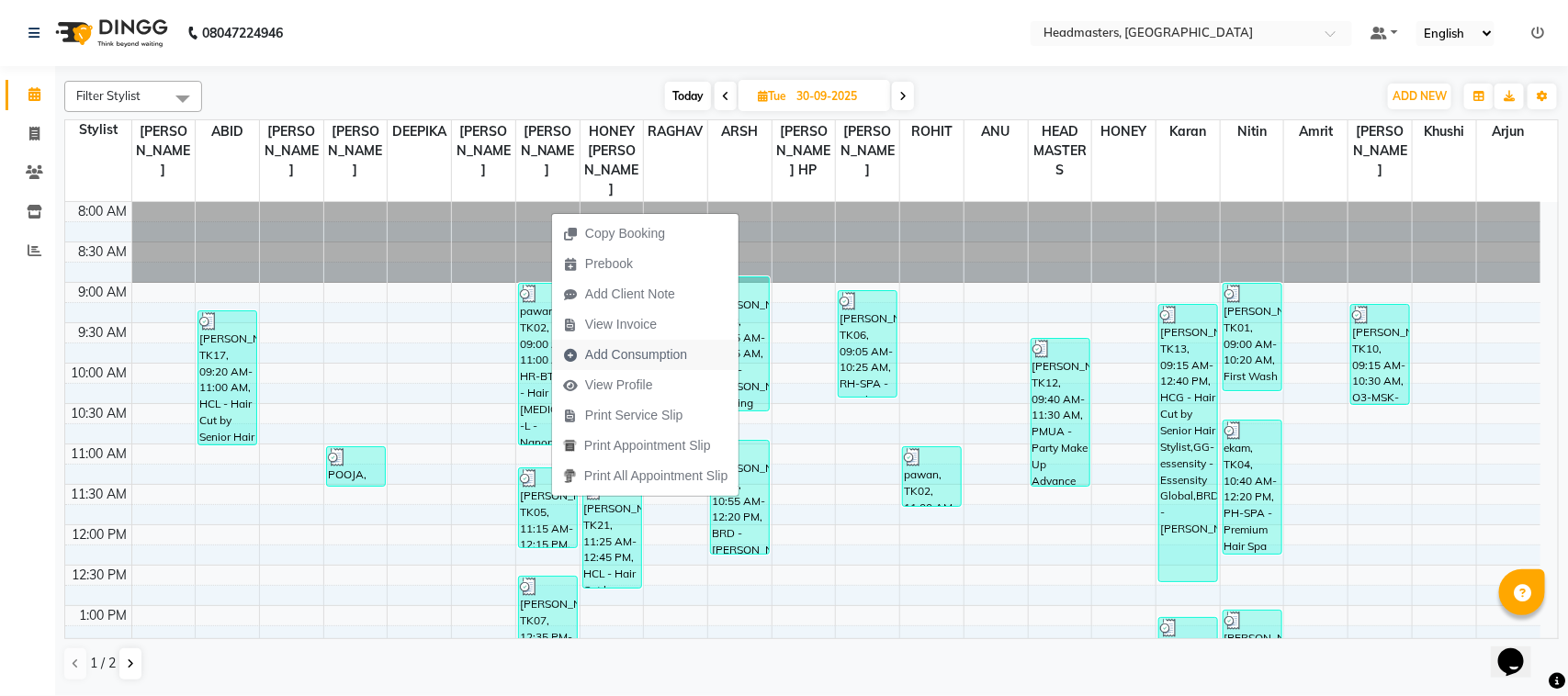
click at [663, 355] on span "Add Consumption" at bounding box center [636, 355] width 102 height 19
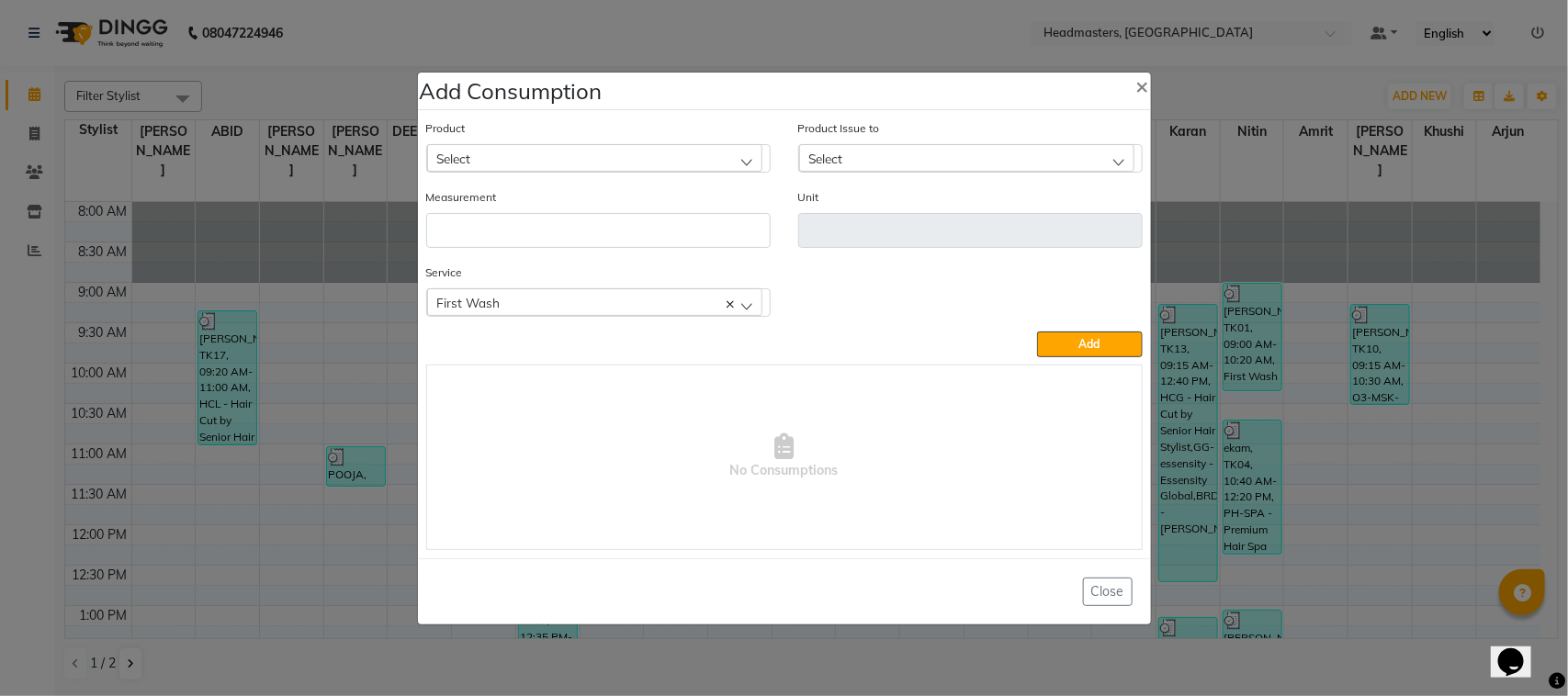
click at [481, 162] on div "Select" at bounding box center [594, 158] width 336 height 28
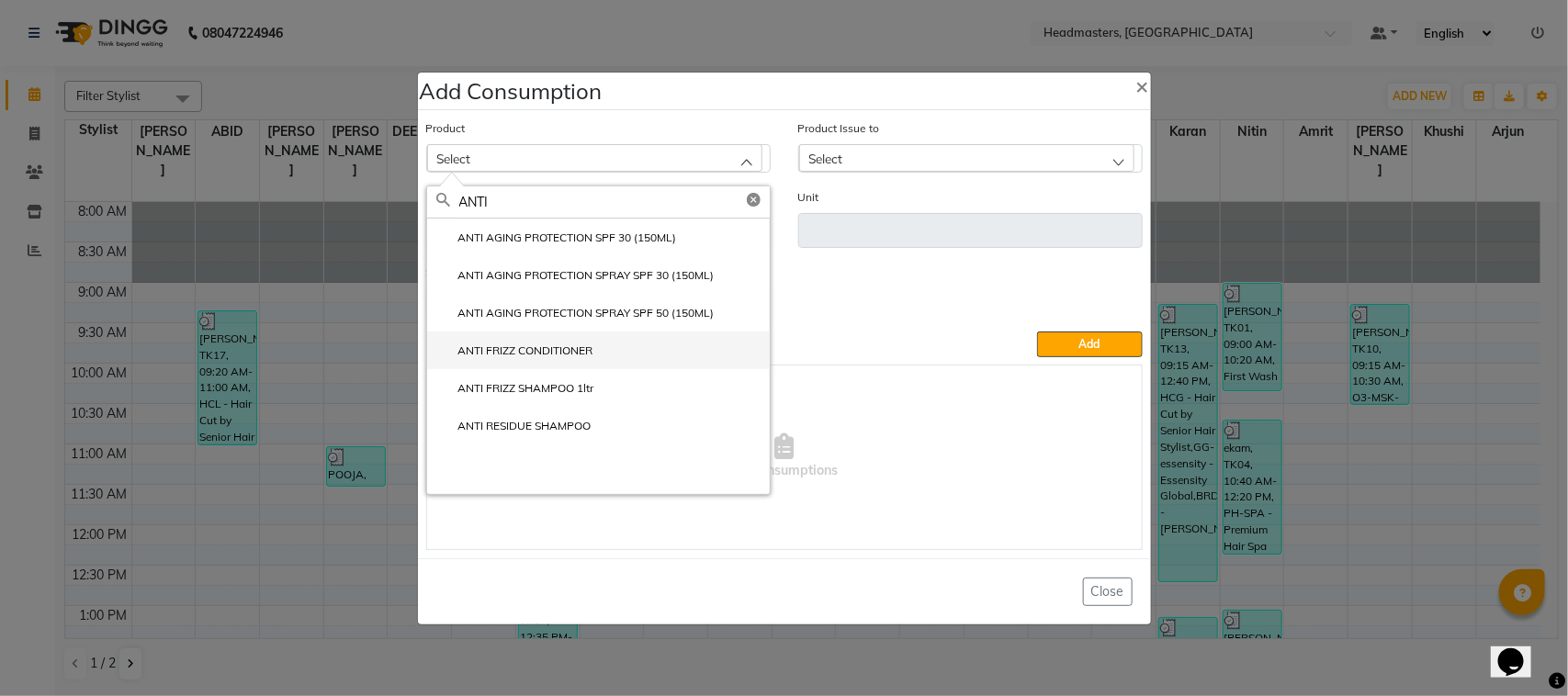
type input "ANTI"
click at [558, 345] on label "ANTI FRIZZ CONDITIONER" at bounding box center [514, 350] width 157 height 16
type input "ML"
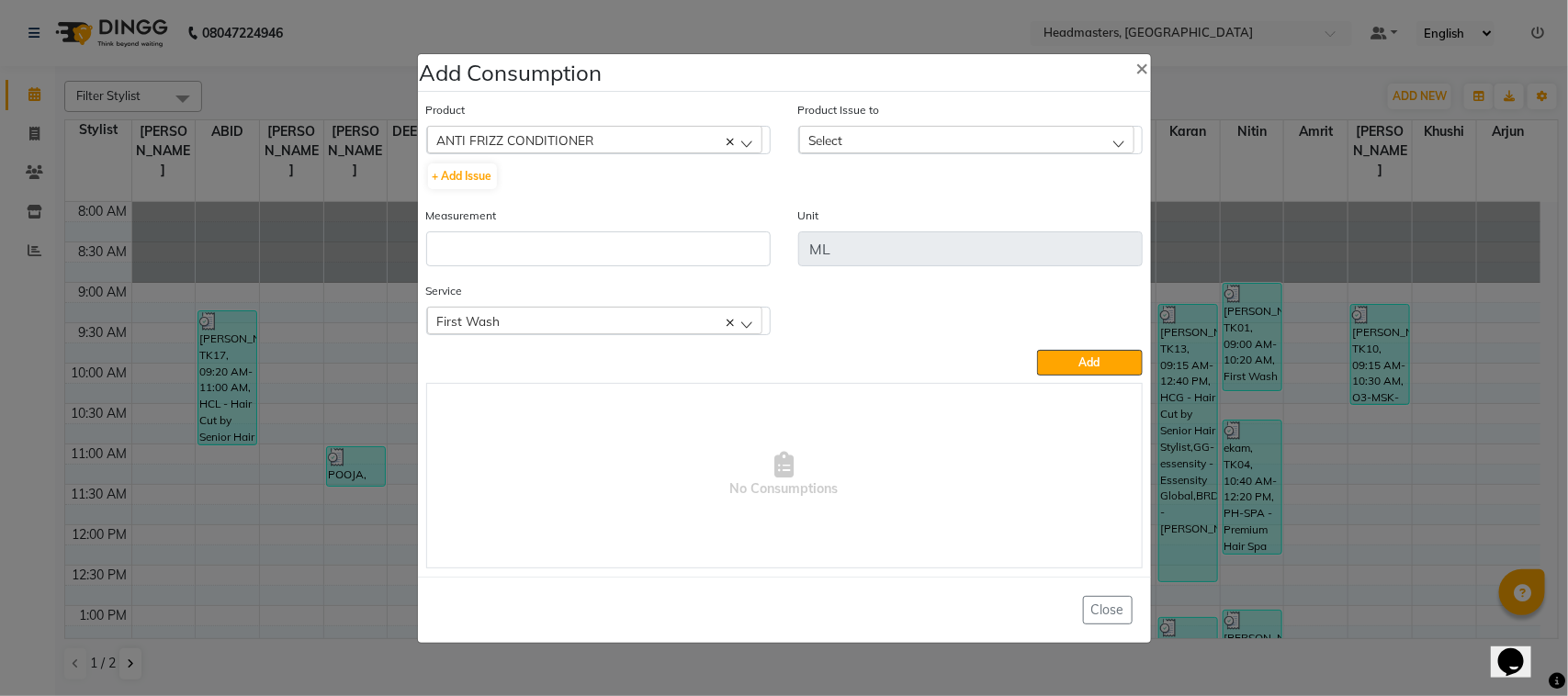
click at [633, 139] on div "ANTI FRIZZ CONDITIONER" at bounding box center [594, 139] width 336 height 28
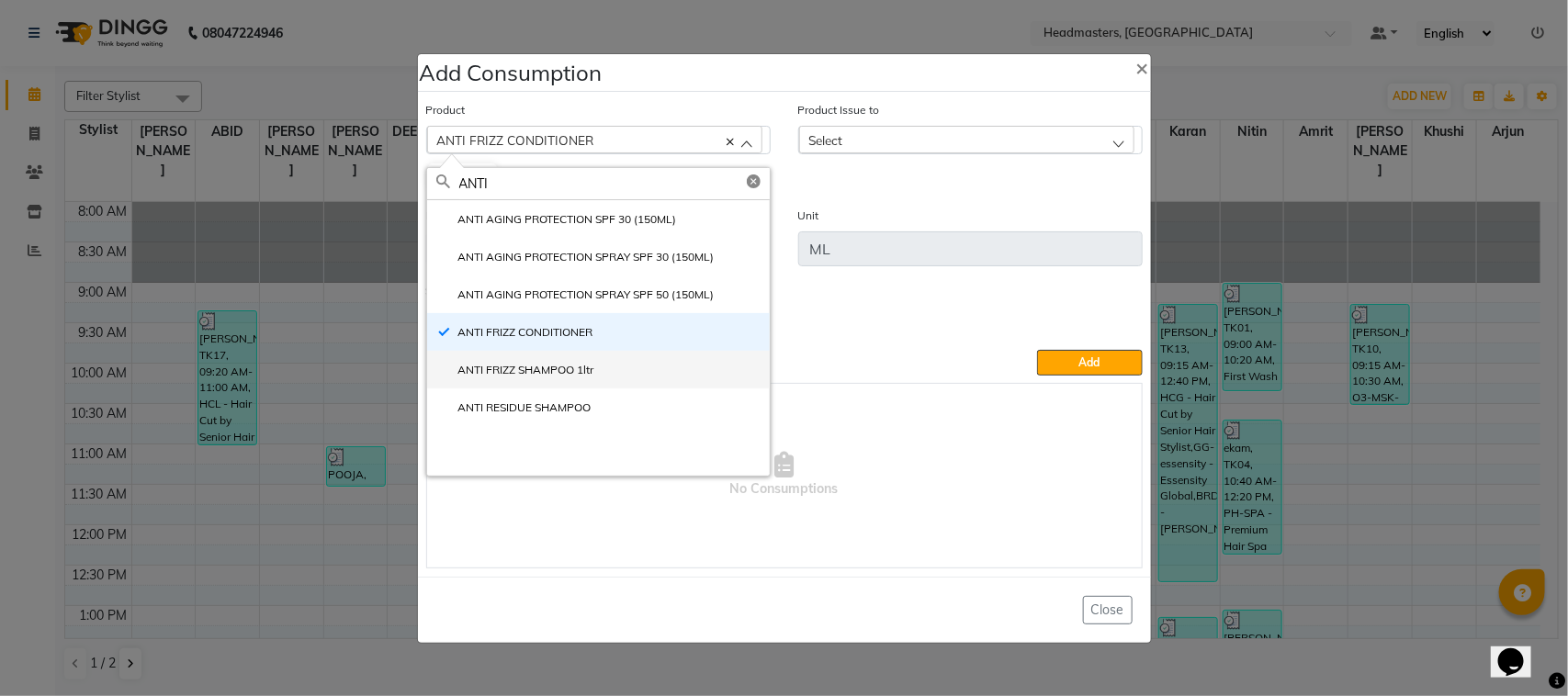
type input "ANTI"
click at [654, 363] on li "ANTI FRIZZ SHAMPOO 1ltr" at bounding box center [598, 369] width 342 height 37
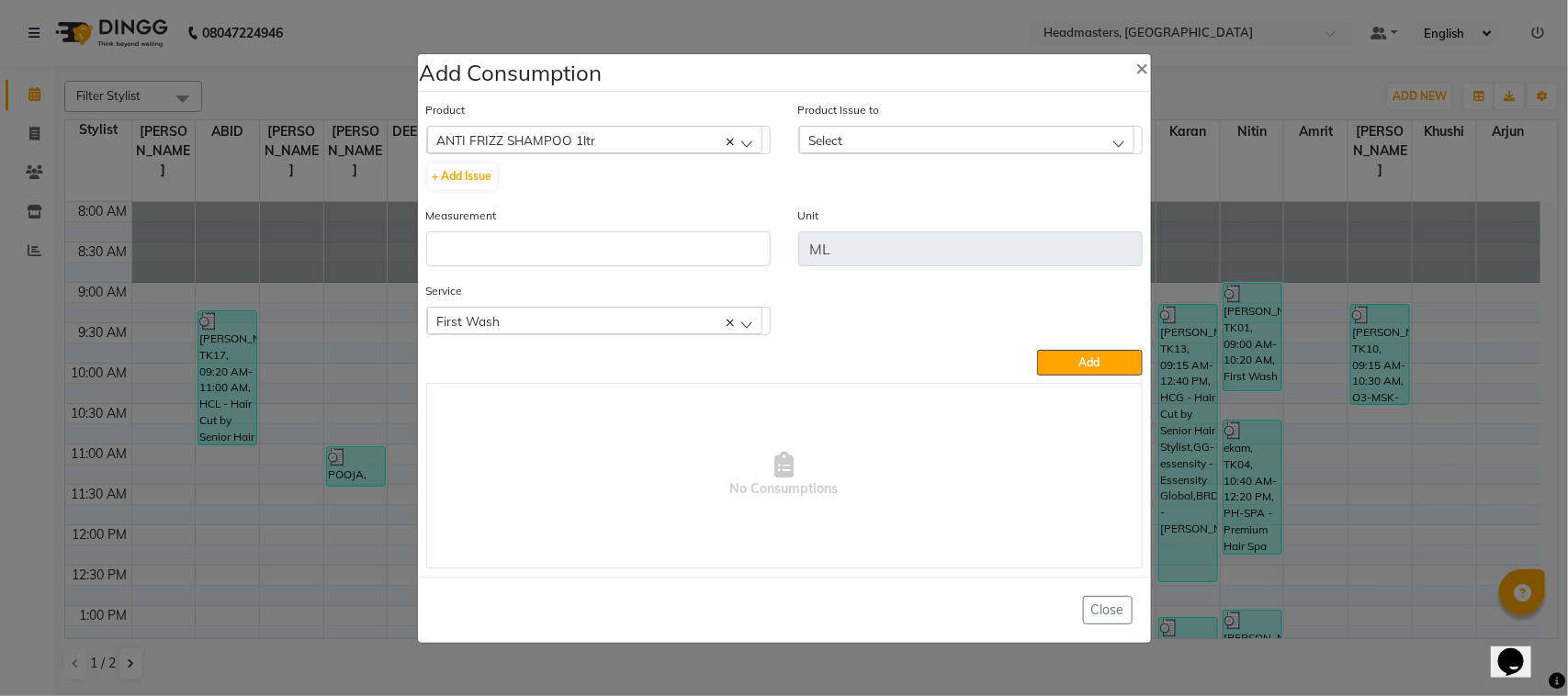
click at [923, 127] on div "Select" at bounding box center [966, 139] width 336 height 28
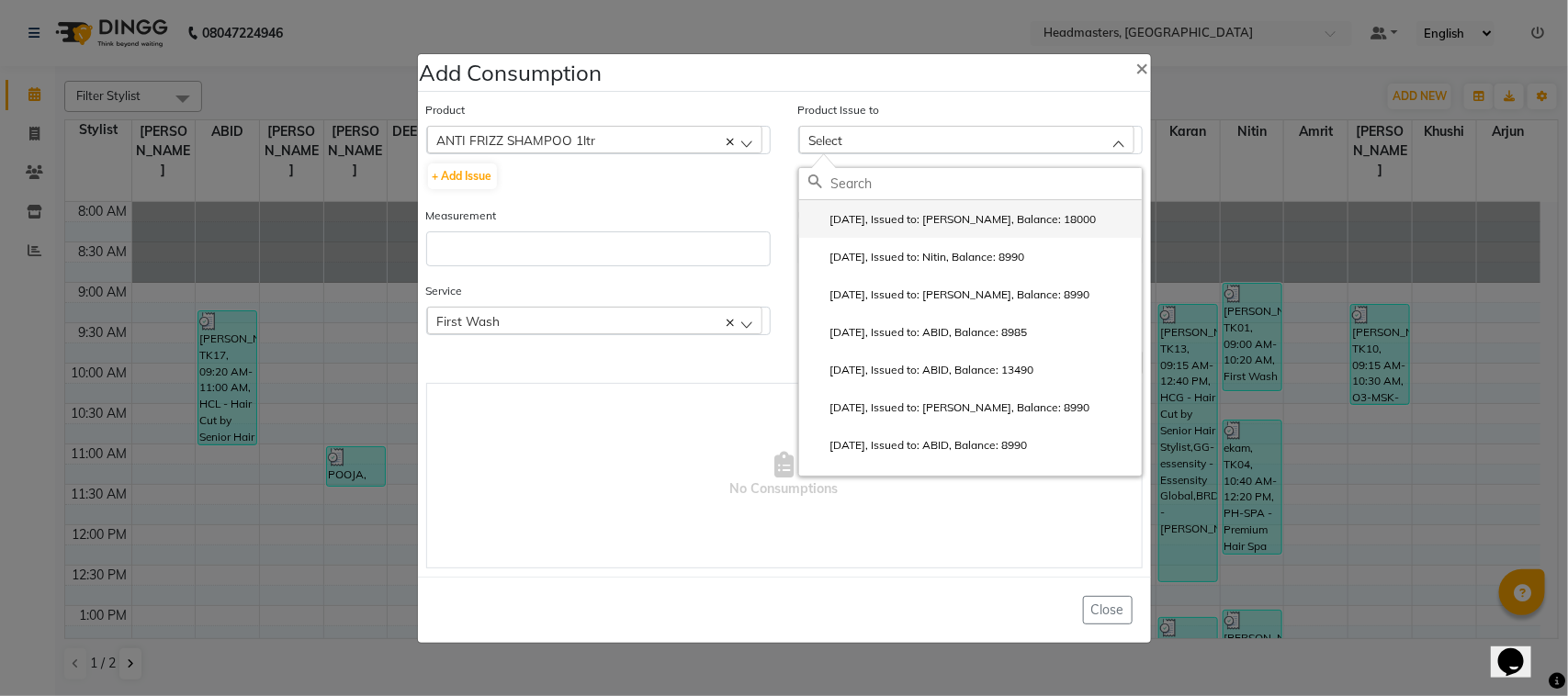
click at [935, 228] on li "[DATE], Issued to: [PERSON_NAME], Balance: 18000" at bounding box center [970, 218] width 342 height 37
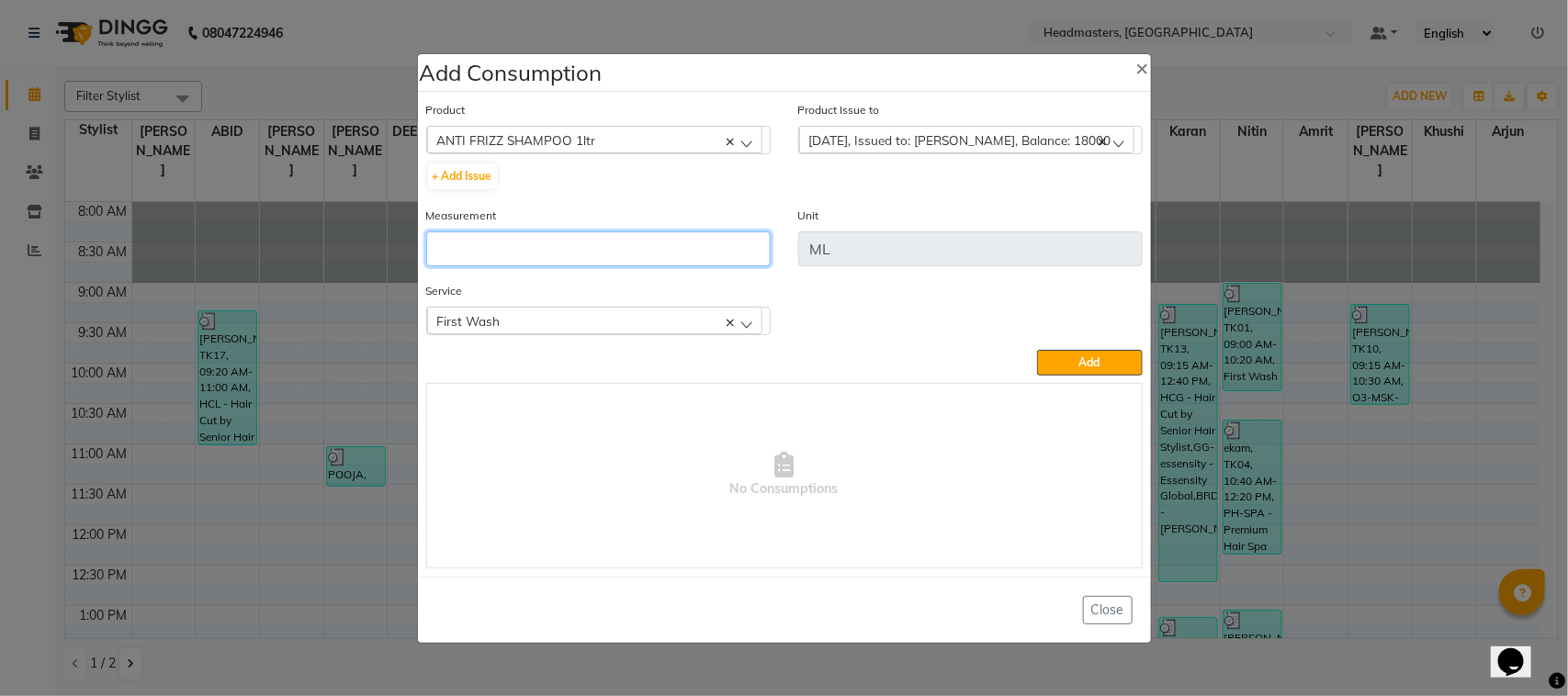
click at [721, 253] on input "number" at bounding box center [598, 249] width 344 height 35
type input "1"
type input "20"
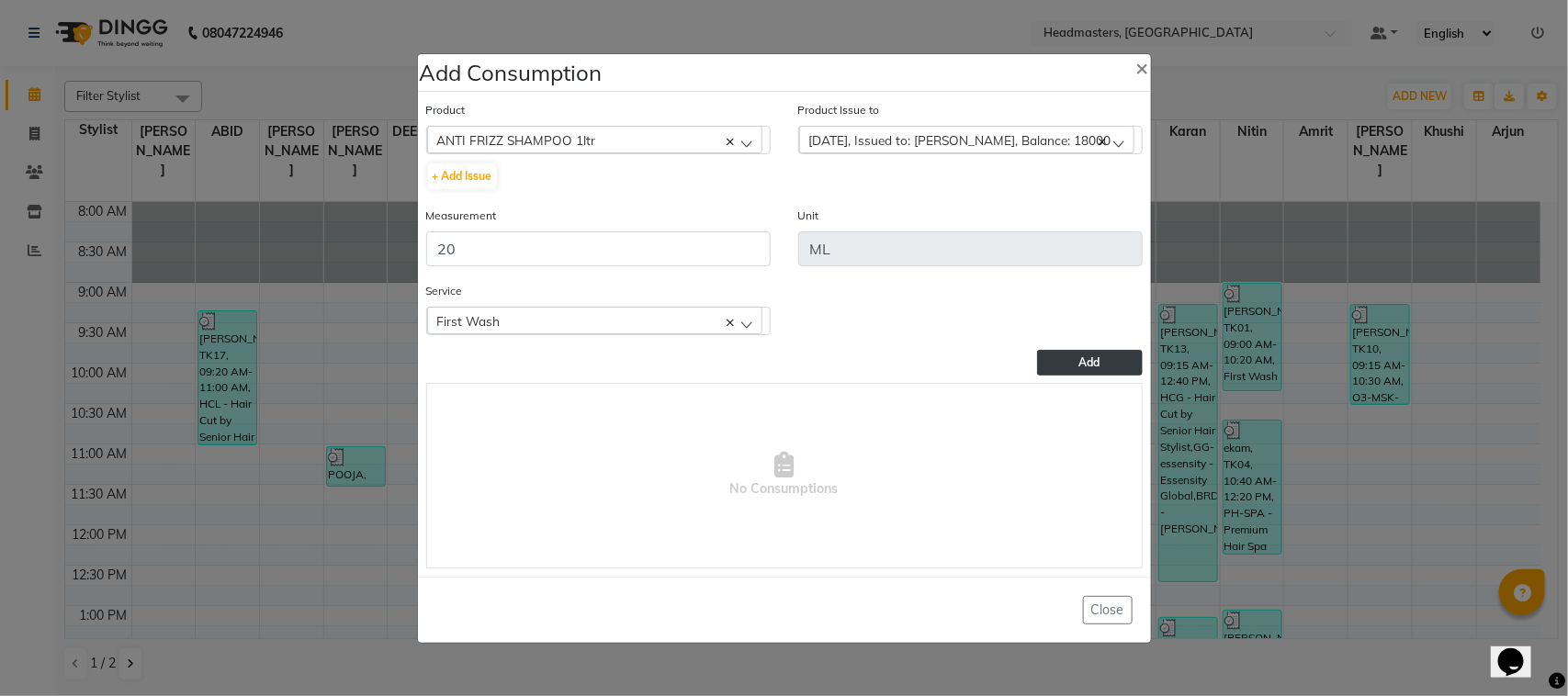
click at [1050, 357] on button "Add" at bounding box center [1089, 362] width 105 height 26
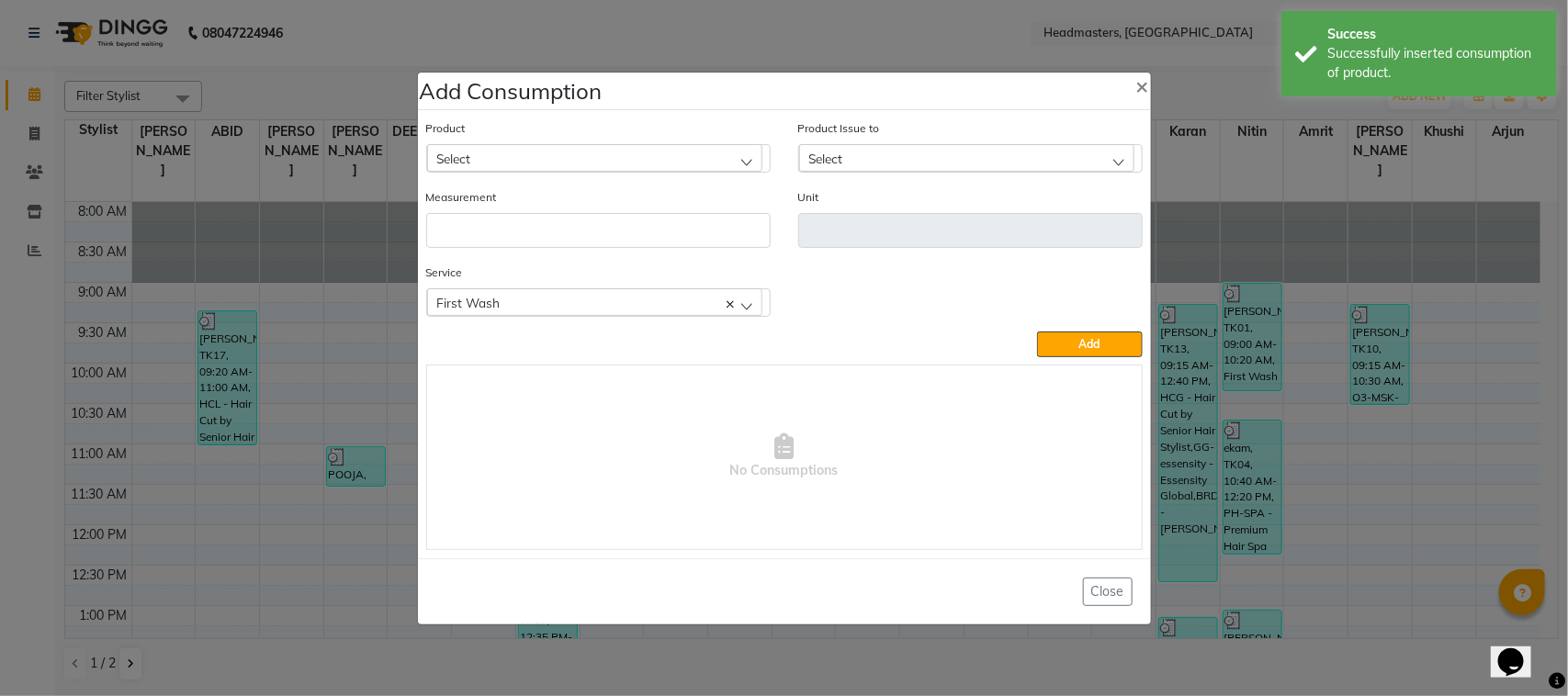
click at [622, 157] on div "Select" at bounding box center [594, 158] width 336 height 28
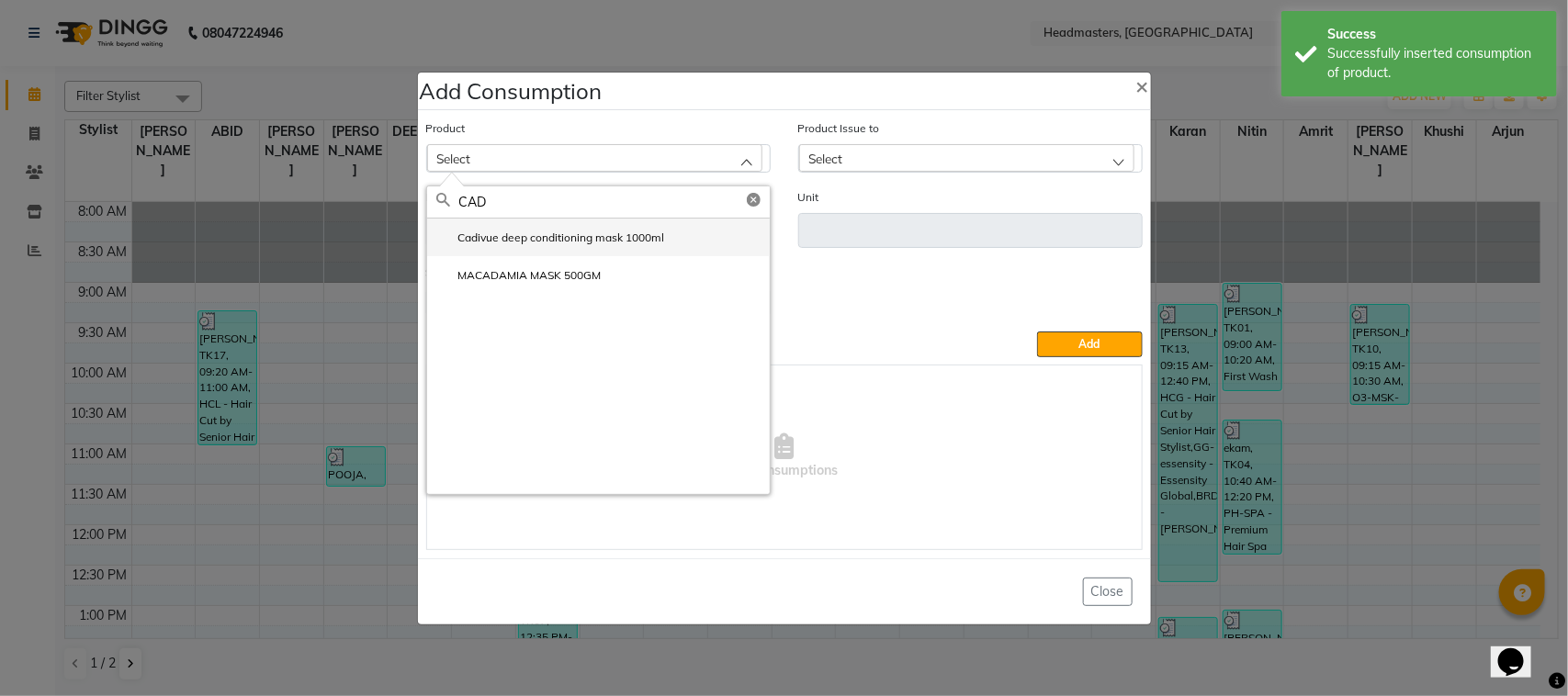
type input "CAD"
click at [600, 243] on label "Cadivue deep conditioning mask 1000ml" at bounding box center [551, 237] width 229 height 16
type input "ml"
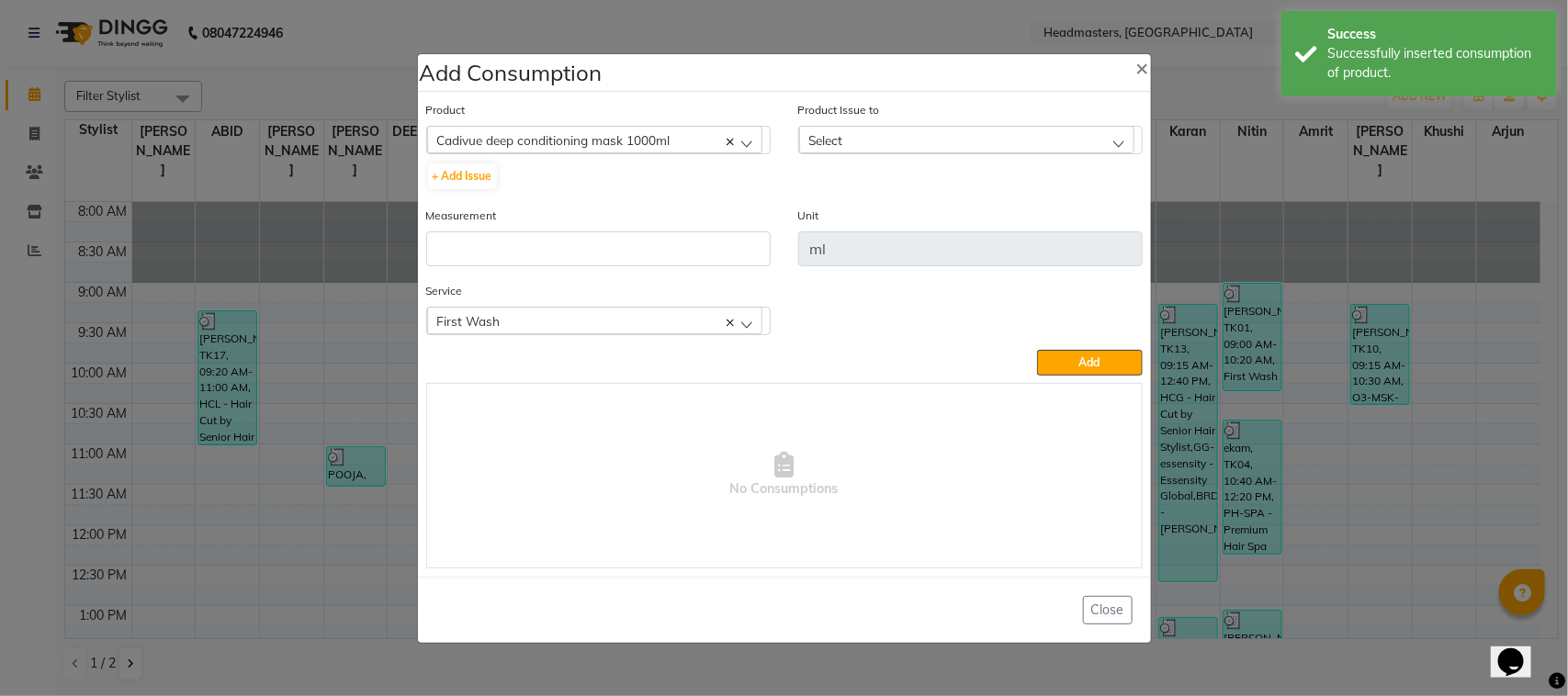
click at [908, 138] on div "Select" at bounding box center [966, 139] width 336 height 28
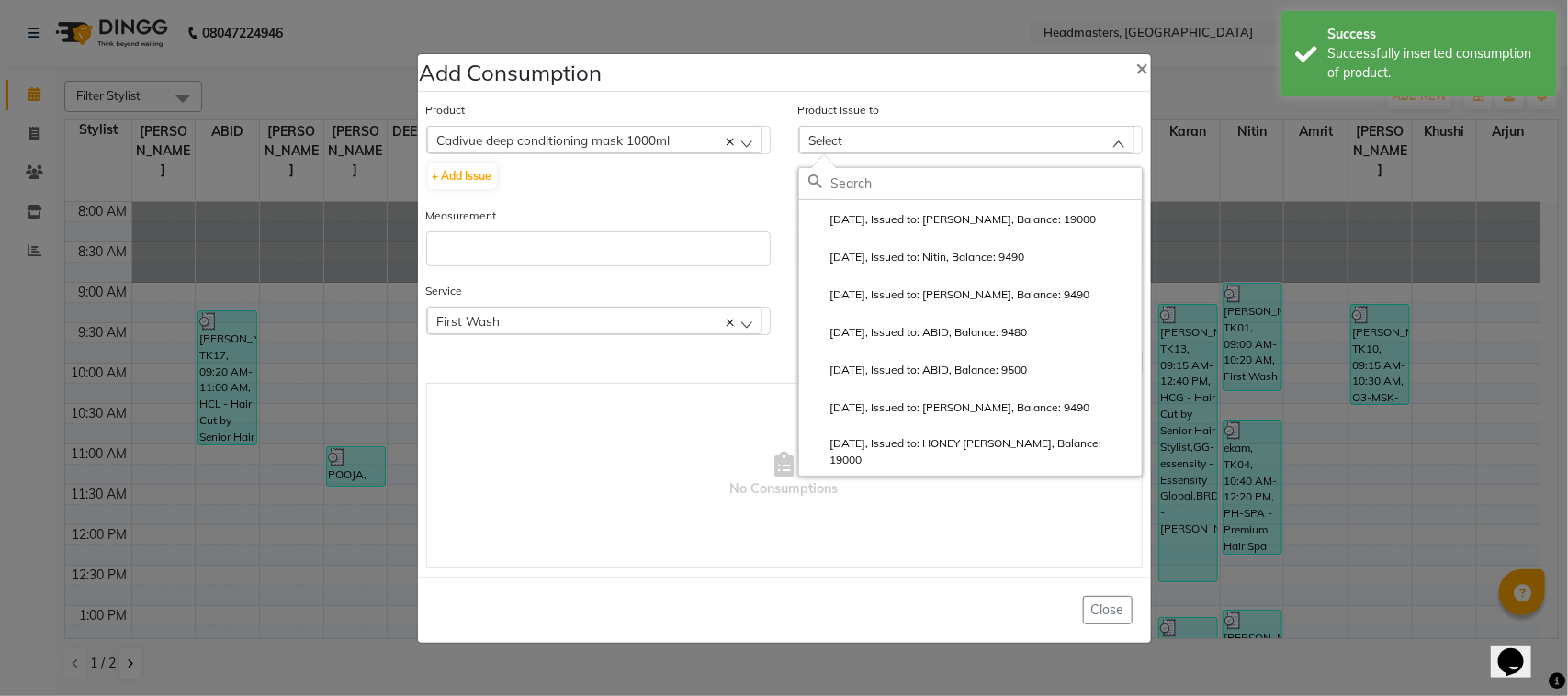
drag, startPoint x: 884, startPoint y: 232, endPoint x: 830, endPoint y: 241, distance: 54.7
click at [881, 231] on li "[DATE], Issued to: [PERSON_NAME], Balance: 19000" at bounding box center [970, 218] width 342 height 37
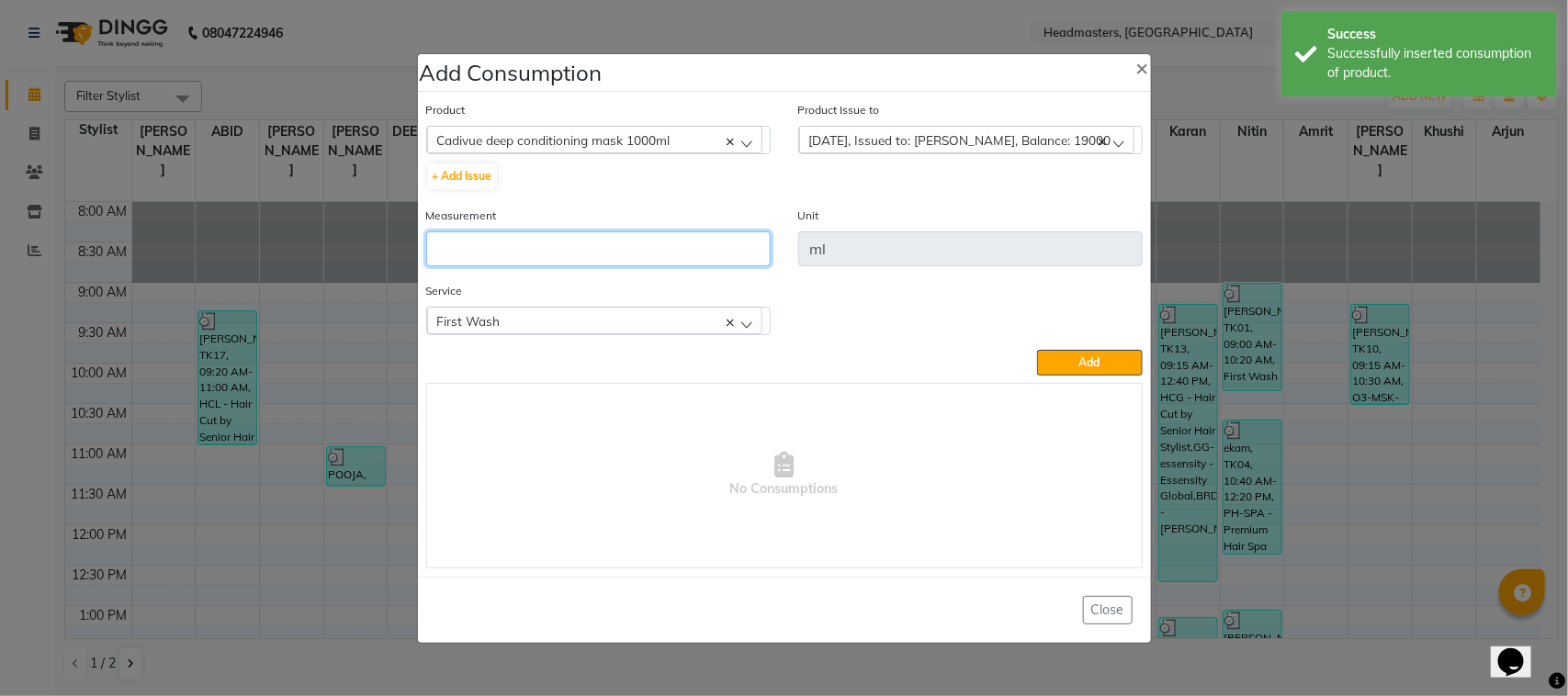
click at [746, 256] on input "number" at bounding box center [598, 249] width 344 height 35
type input "20"
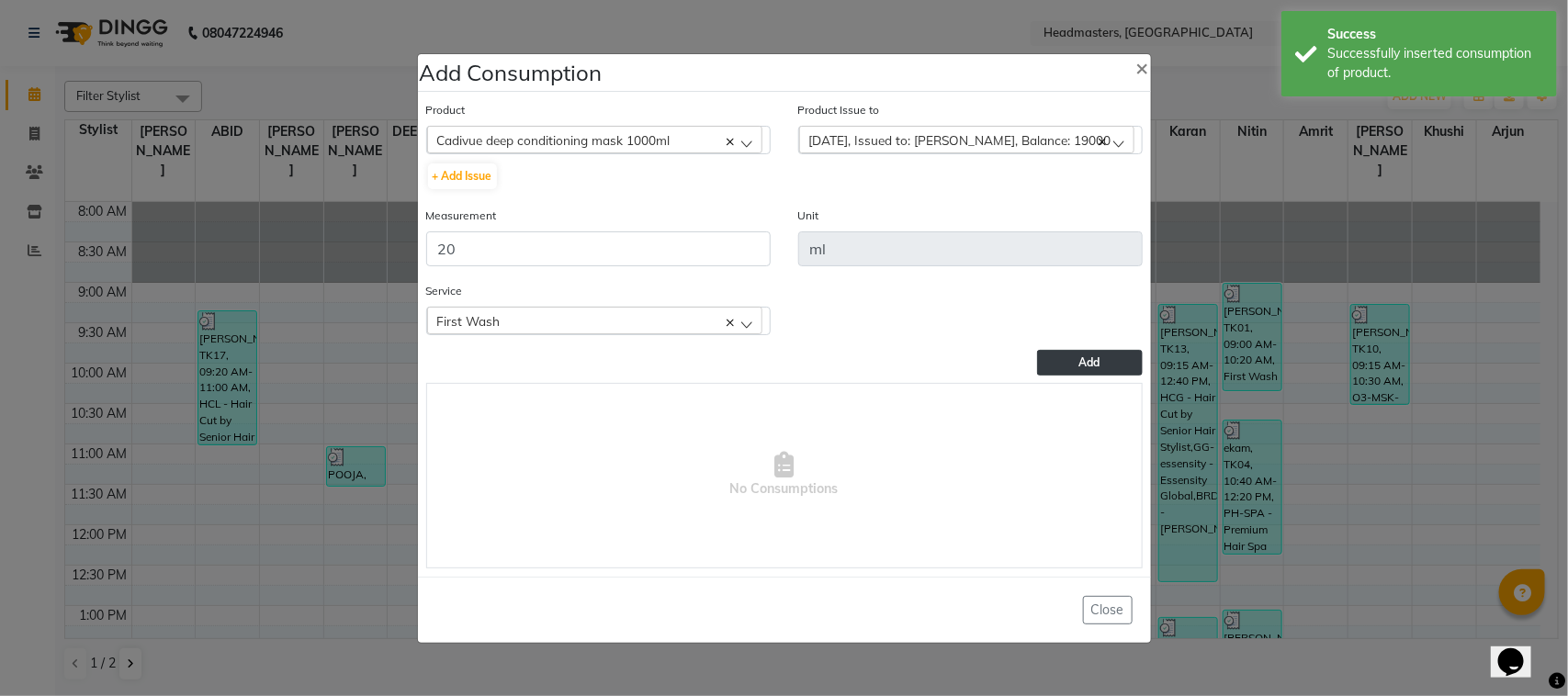
click at [1064, 347] on div "Product Cadivue deep conditioning mask 1000ml ALOVERA GEL + Add Issue Product I…" at bounding box center [784, 334] width 726 height 478
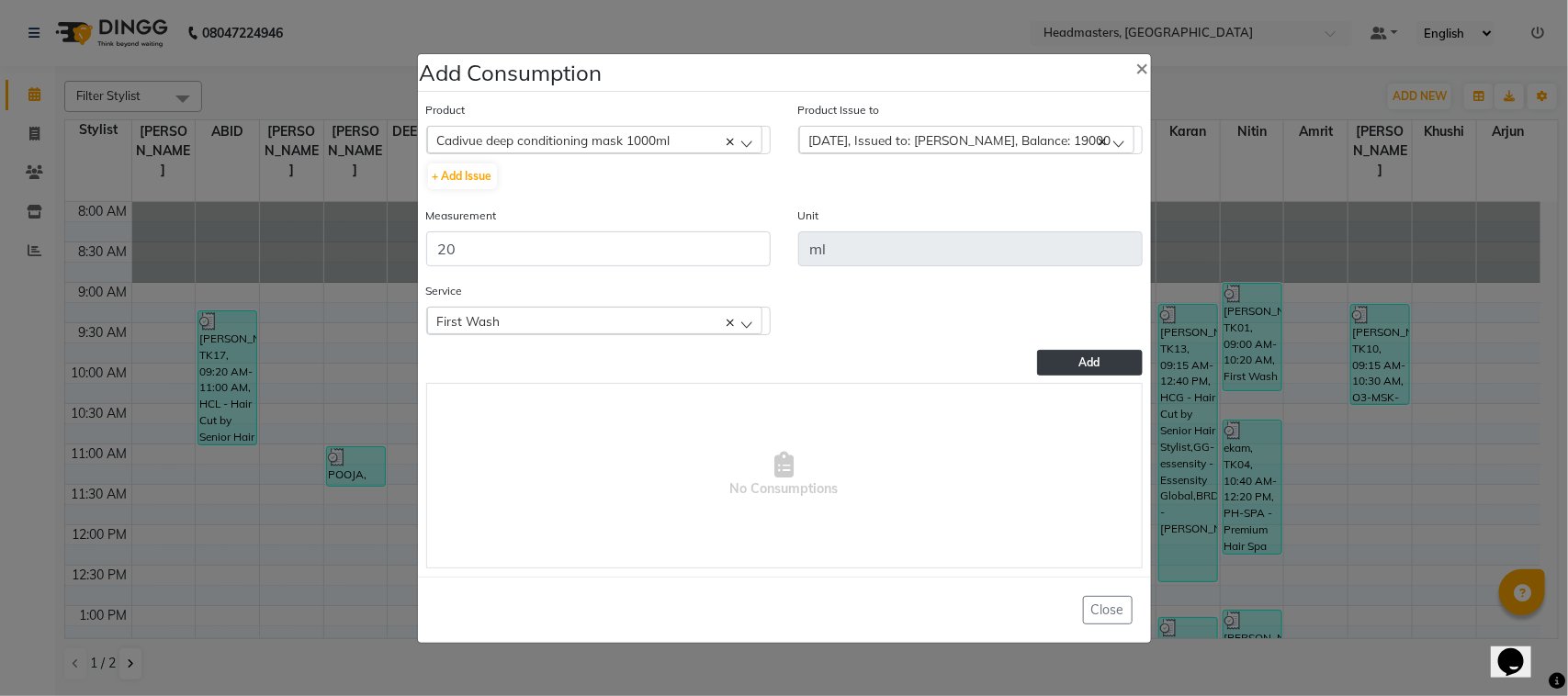
click at [1100, 363] on span "Add" at bounding box center [1090, 362] width 21 height 13
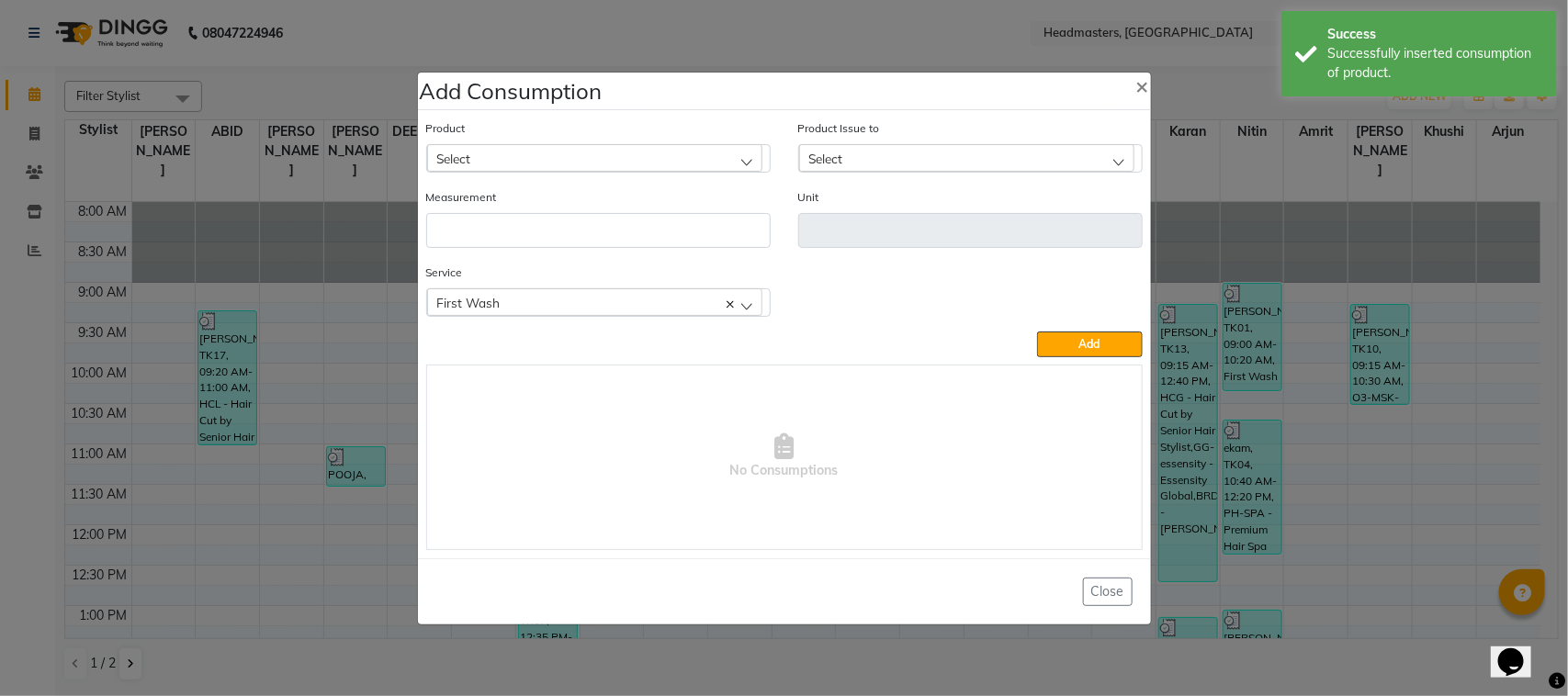
click at [380, 467] on ngb-modal-window "Add Consumption × Product Select ALOVERA GEL Product Issue to Select [DATE], Is…" at bounding box center [784, 348] width 1568 height 696
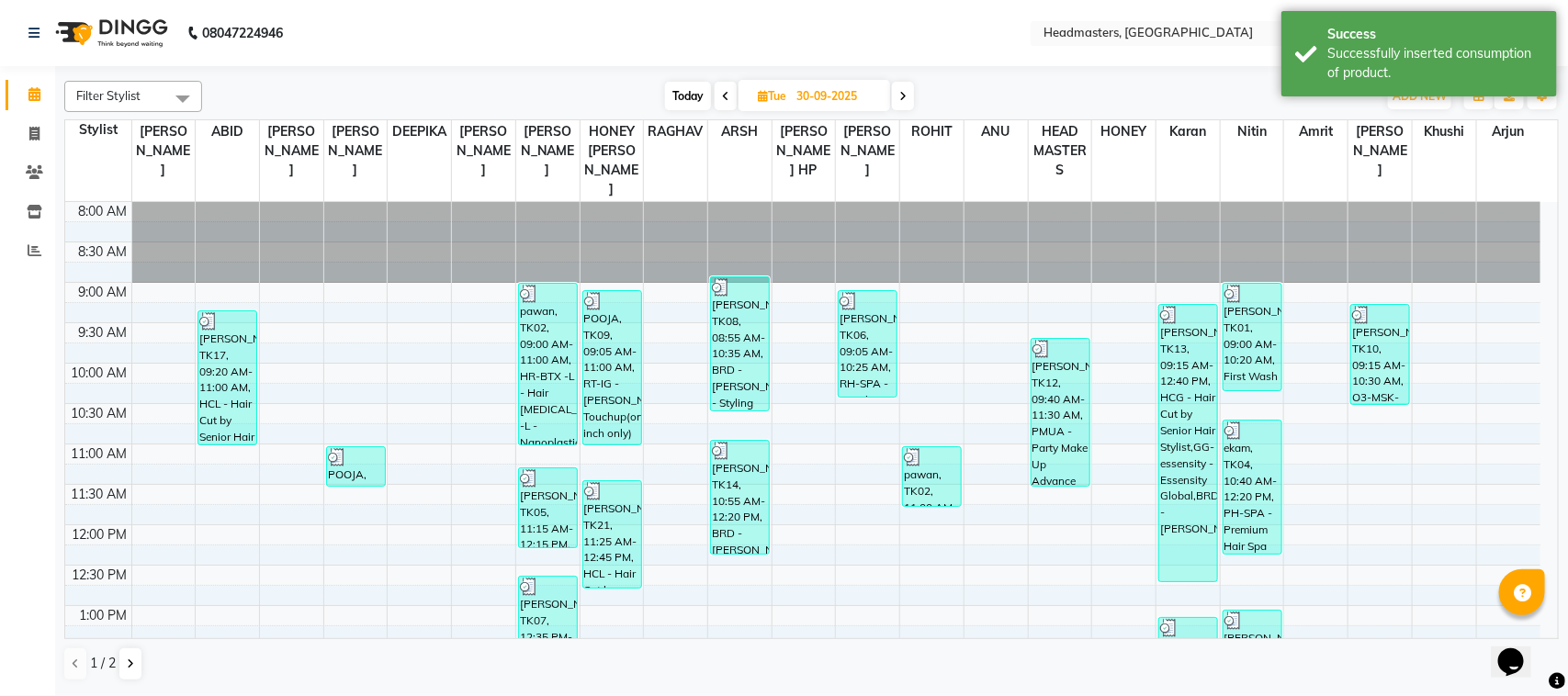
scroll to position [114, 0]
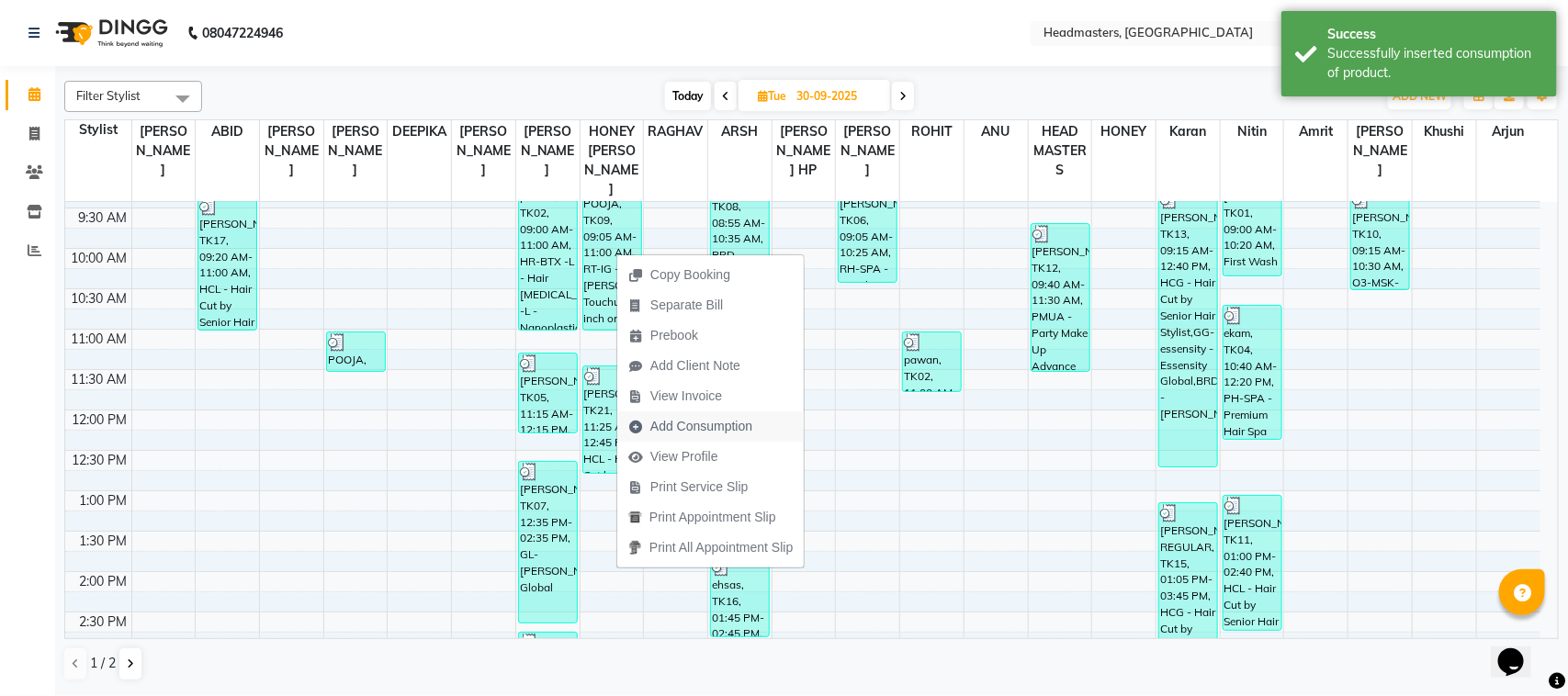
click at [683, 425] on span "Add Consumption" at bounding box center [702, 427] width 102 height 19
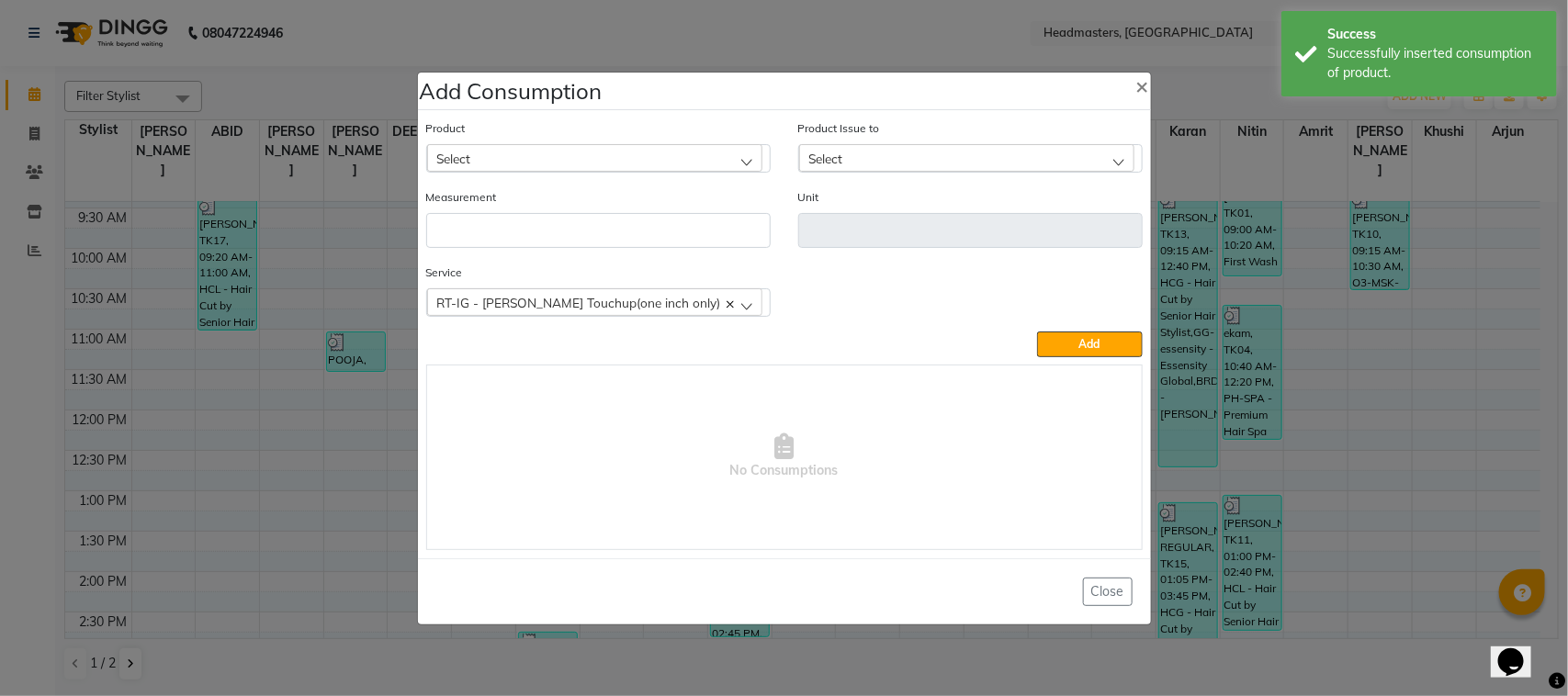
click at [655, 135] on div "Product Select" at bounding box center [598, 145] width 344 height 54
click at [655, 145] on div "Select" at bounding box center [594, 158] width 336 height 28
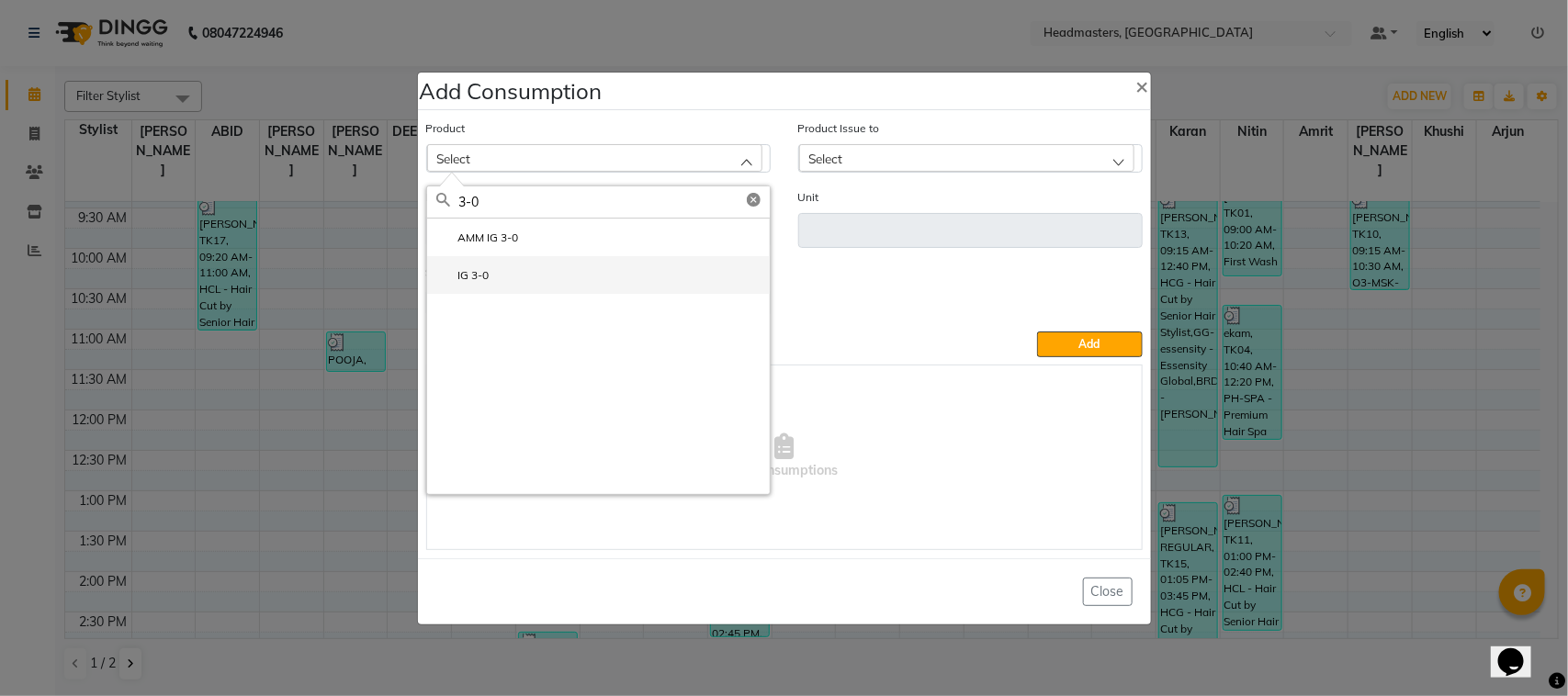
type input "3-0"
click at [636, 280] on li "IG 3-0" at bounding box center [598, 275] width 342 height 37
type input "GM"
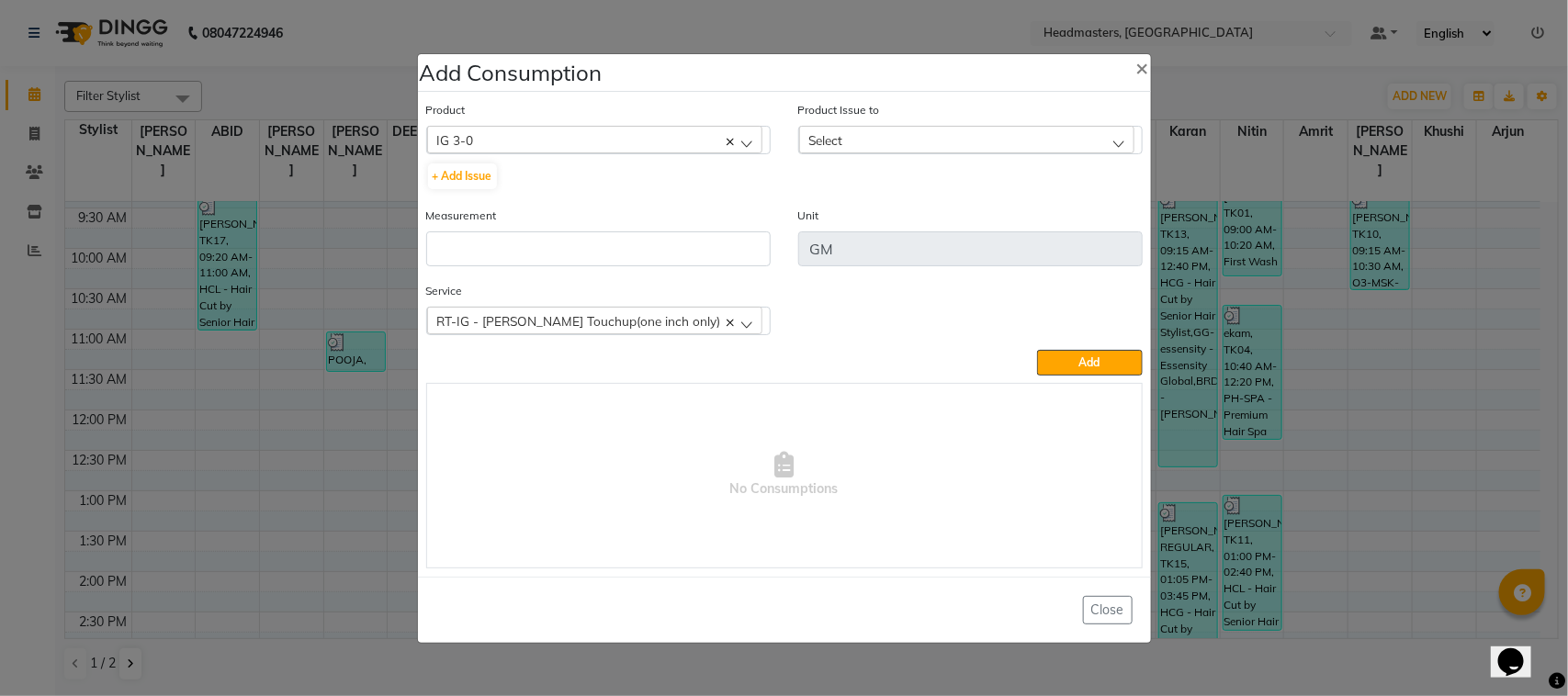
click at [874, 134] on div "Select" at bounding box center [966, 139] width 336 height 28
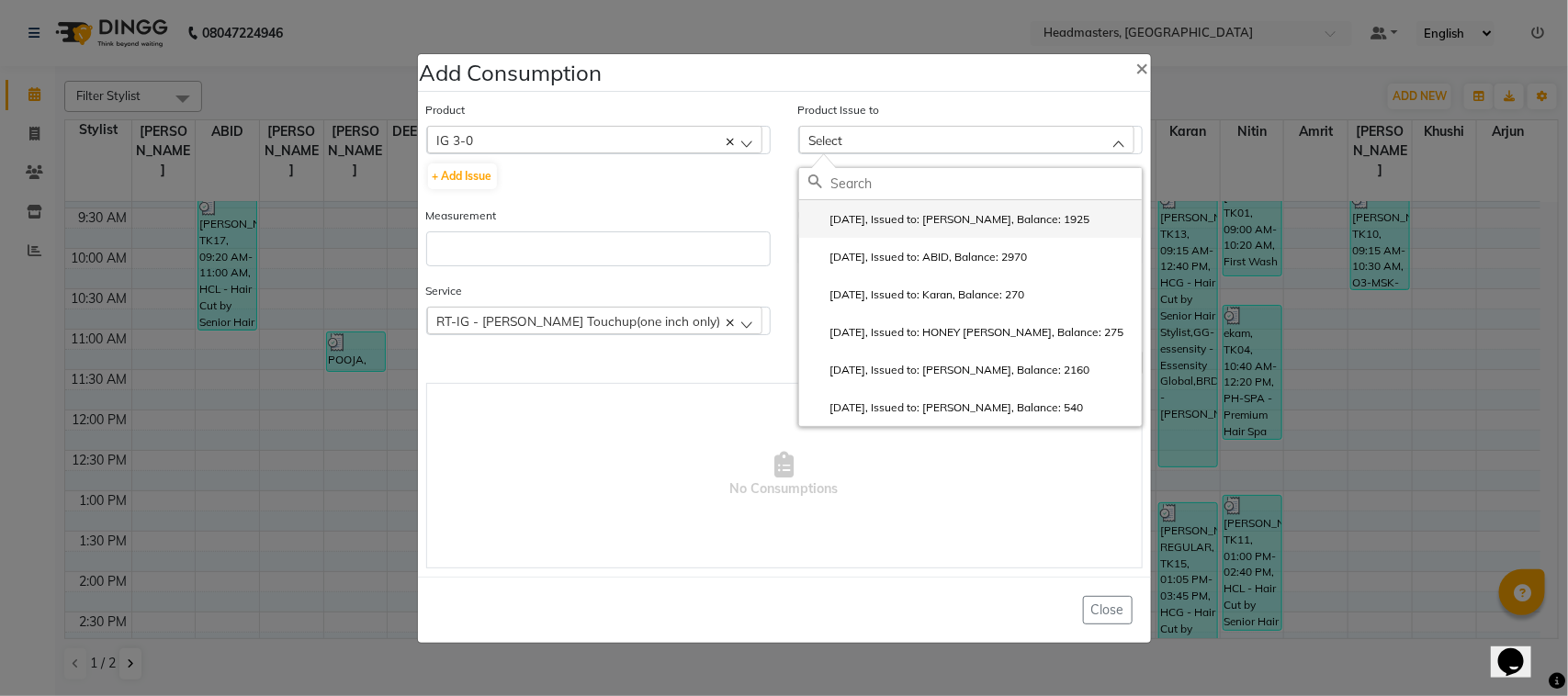
click at [887, 228] on li "[DATE], Issued to: [PERSON_NAME], Balance: 1925" at bounding box center [970, 218] width 342 height 37
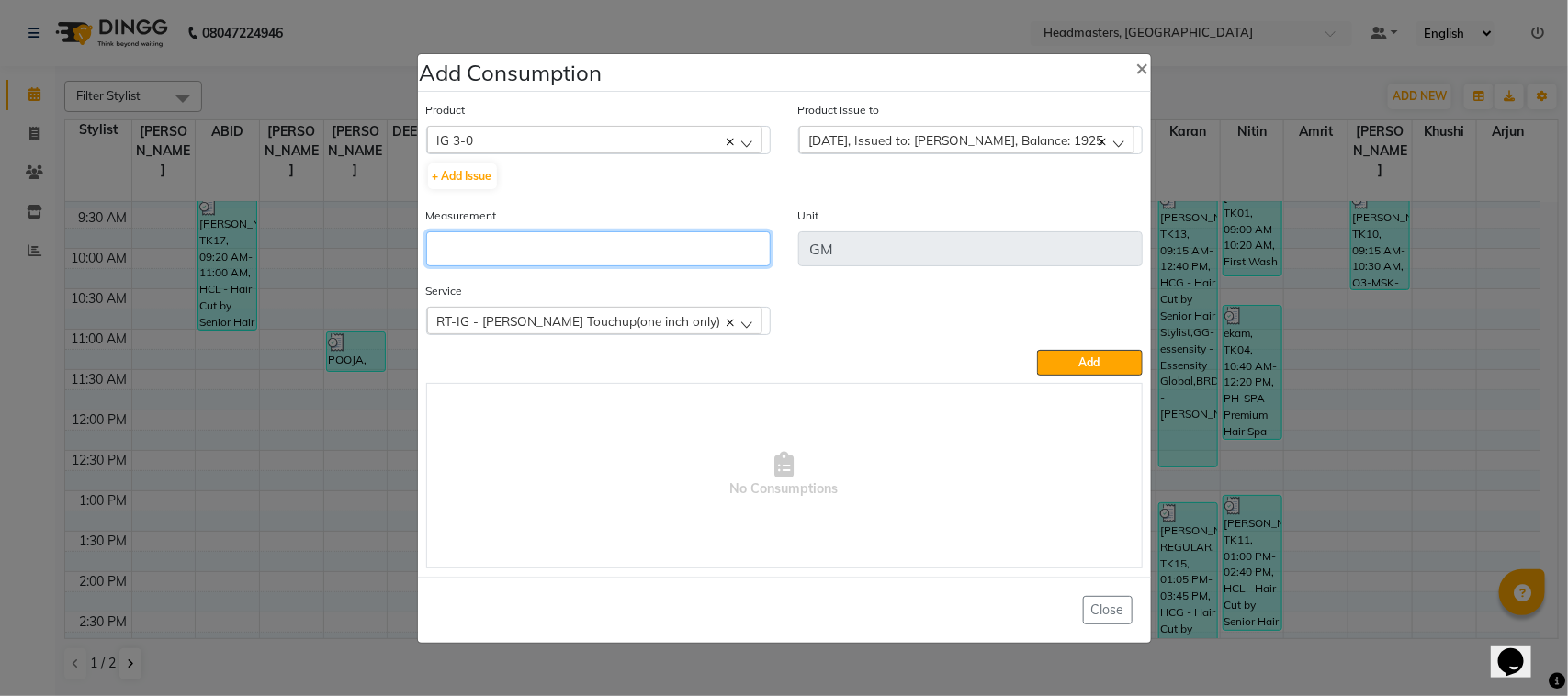
click at [657, 250] on input "number" at bounding box center [598, 249] width 344 height 35
type input "35"
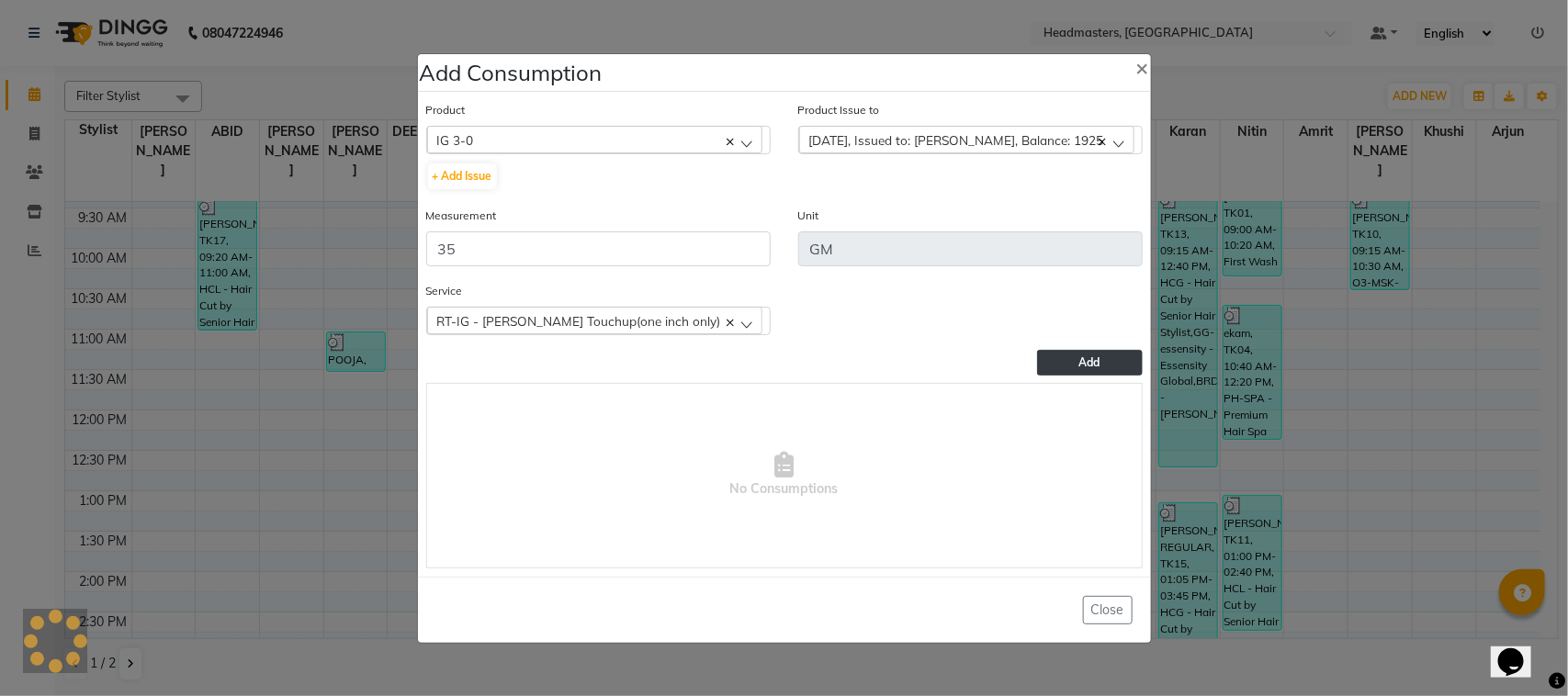
click at [1049, 357] on button "Add" at bounding box center [1089, 362] width 105 height 26
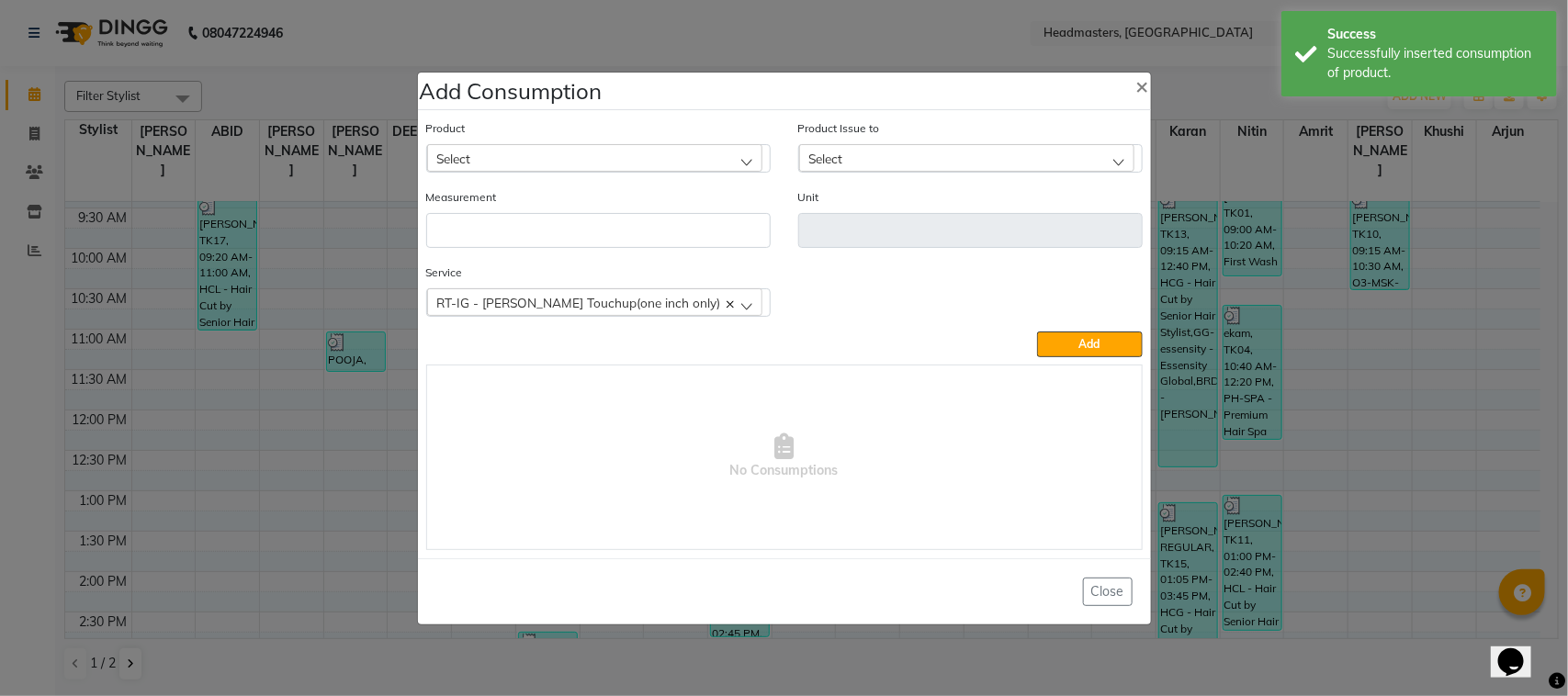
click at [636, 167] on div "Select" at bounding box center [594, 158] width 336 height 28
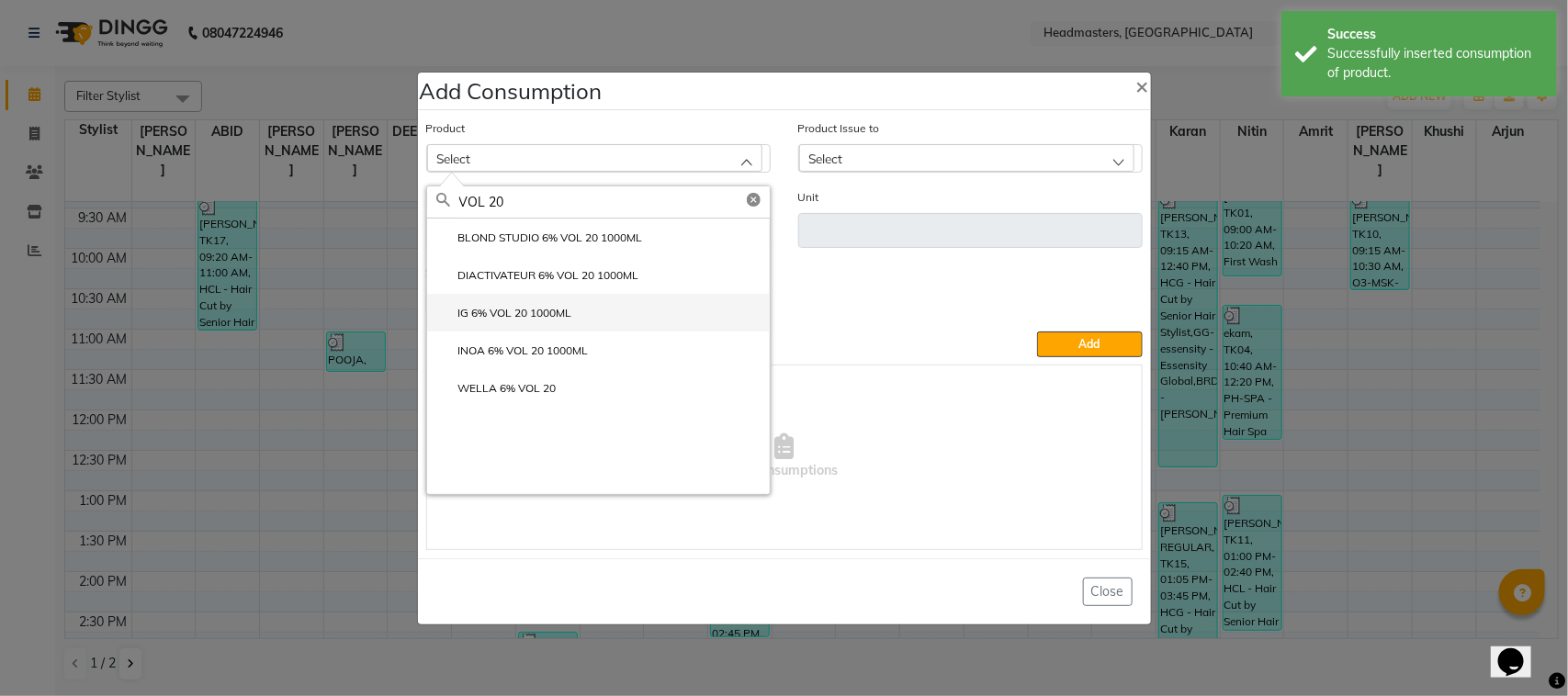
type input "VOL 20"
click at [609, 322] on li "IG 6% VOL 20 1000ML" at bounding box center [598, 312] width 342 height 37
type input "ML"
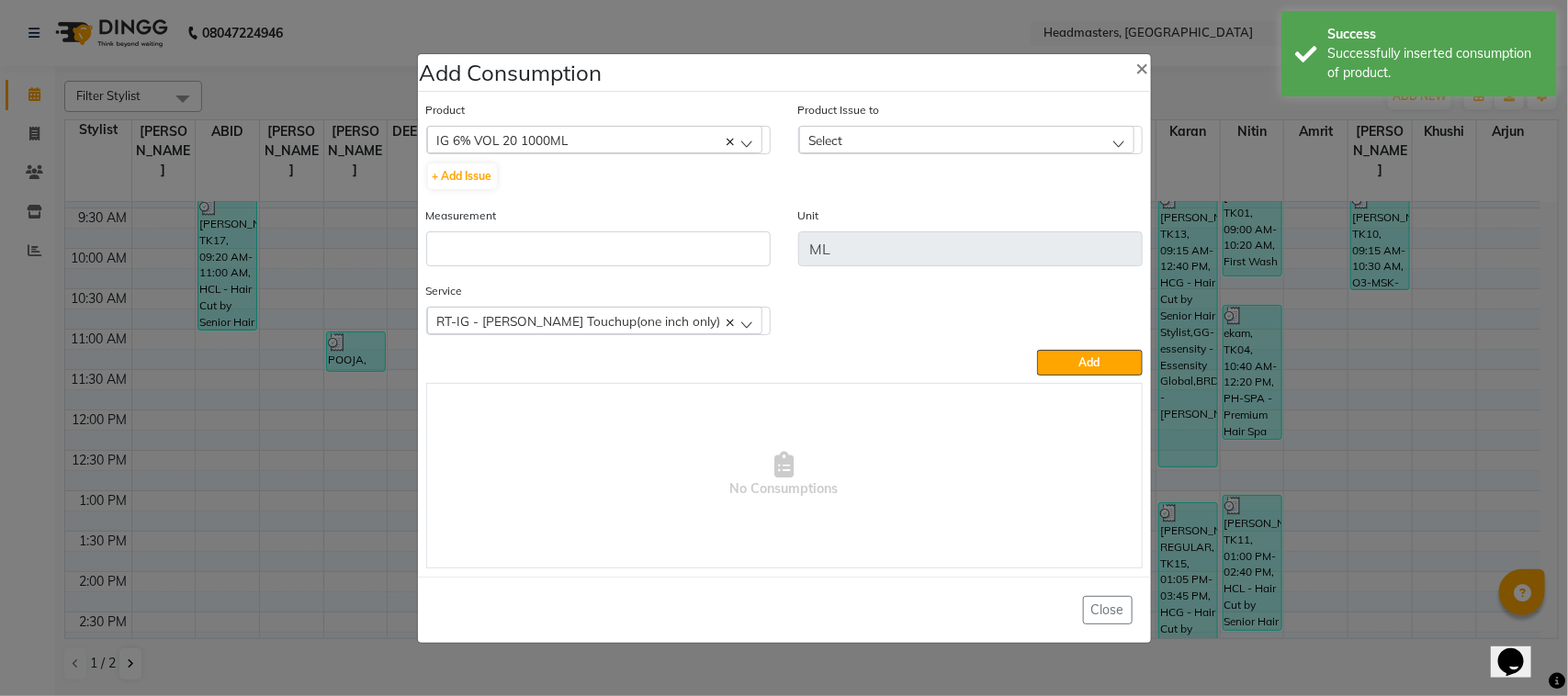
click at [891, 142] on div "Select" at bounding box center [966, 139] width 336 height 28
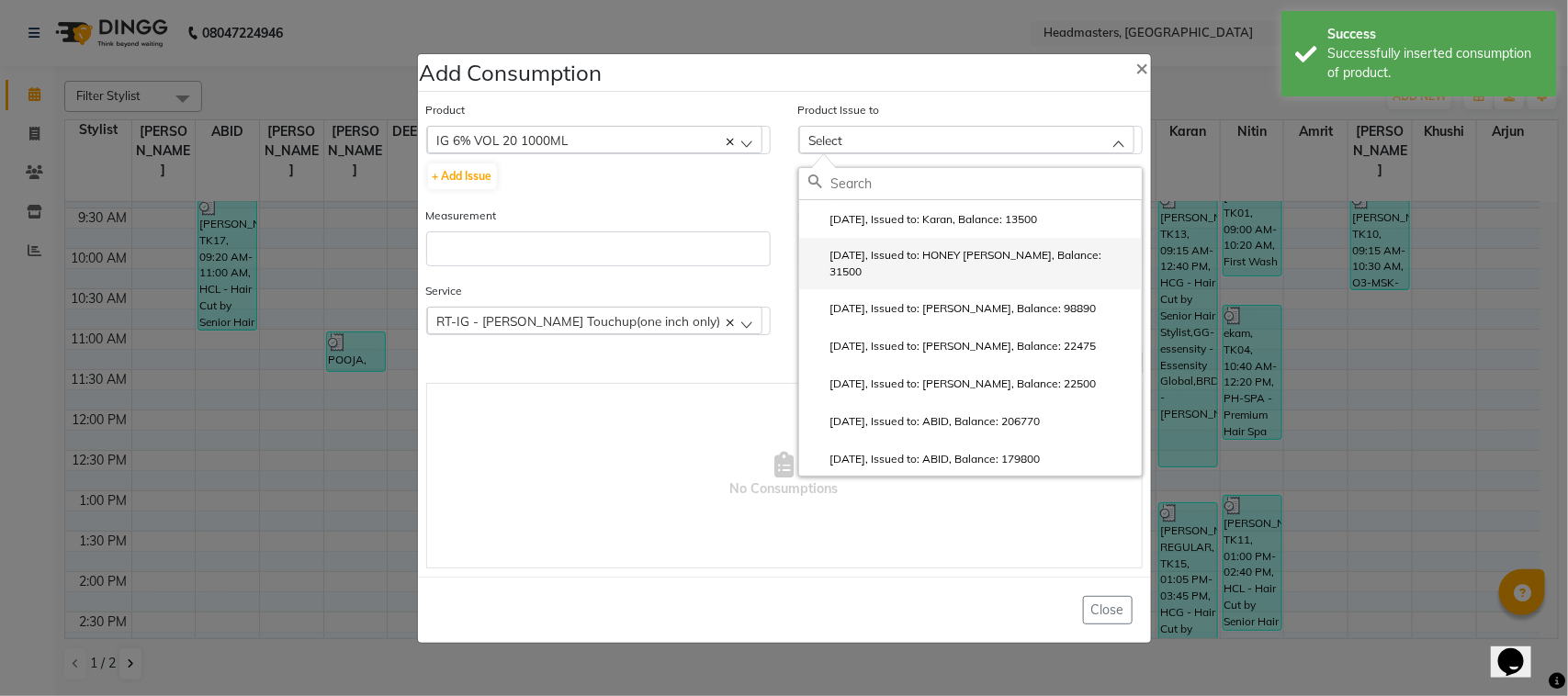
click at [920, 250] on label "[DATE], Issued to: HONEY [PERSON_NAME], Balance: 31500" at bounding box center [970, 263] width 324 height 33
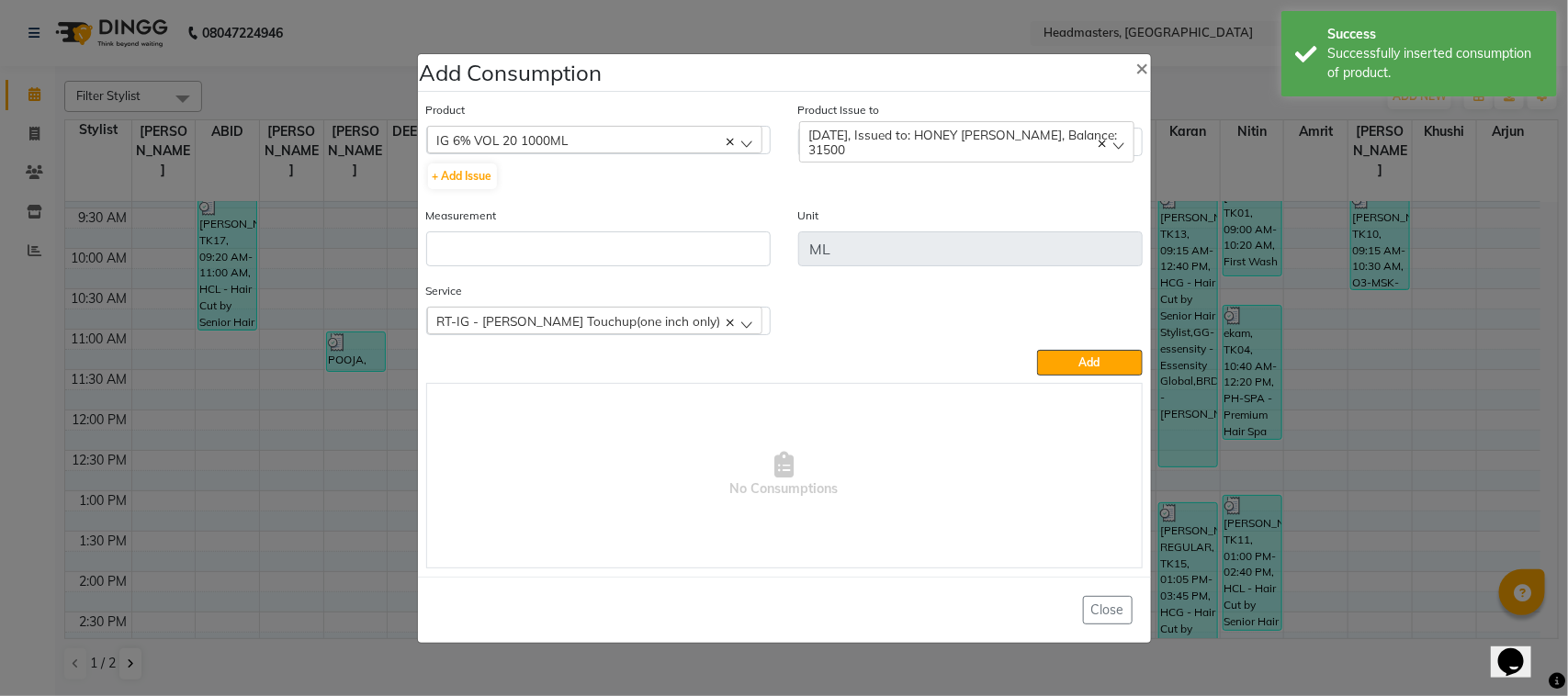
click at [695, 266] on div "Measurement" at bounding box center [598, 243] width 372 height 75
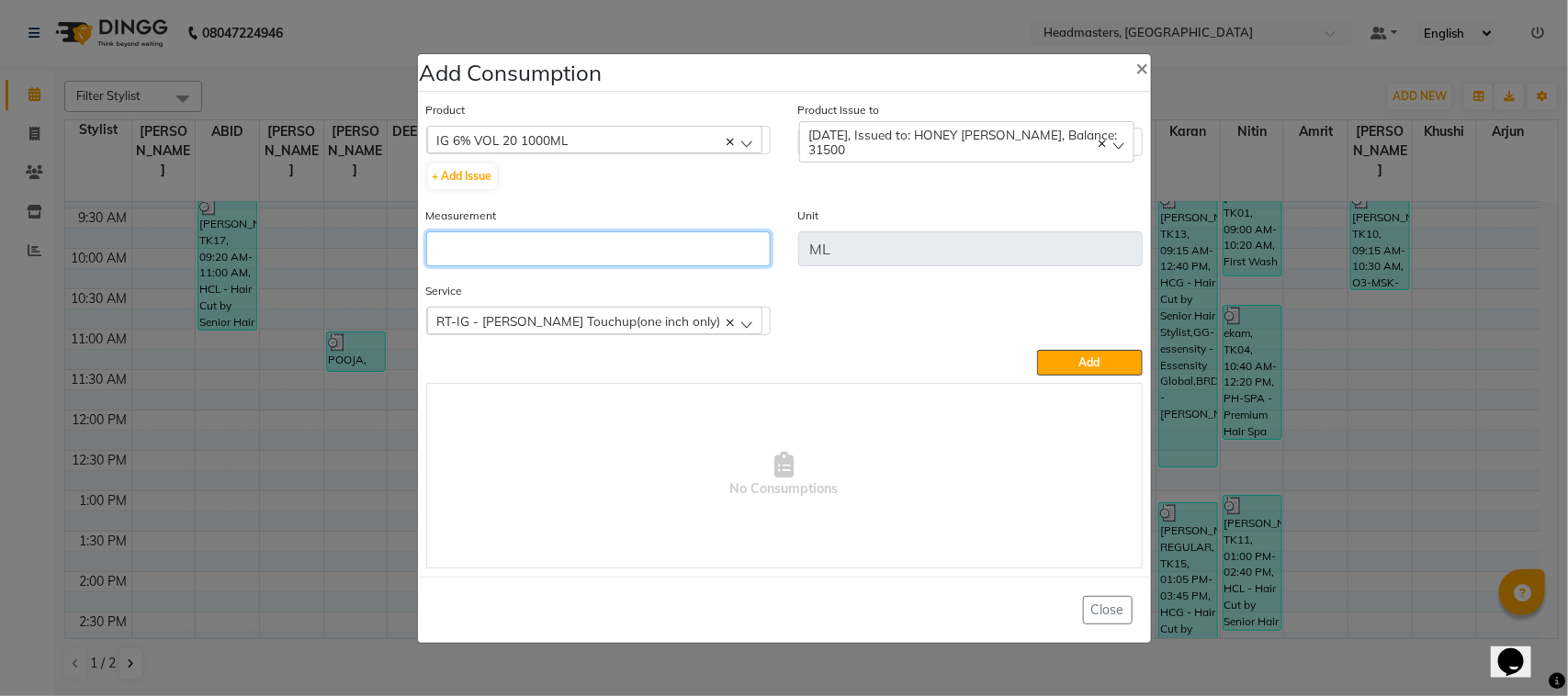
click at [683, 244] on input "number" at bounding box center [598, 249] width 344 height 35
type input "35"
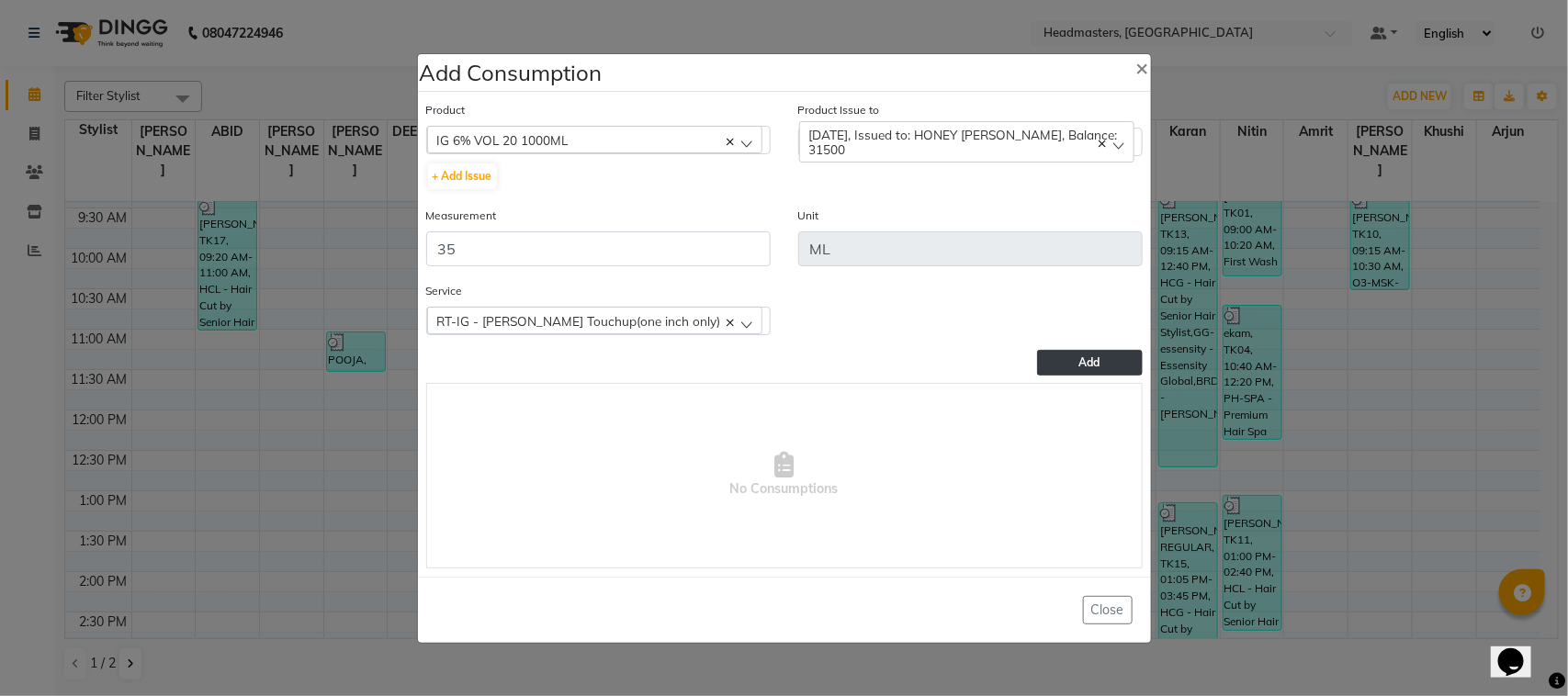
click at [1068, 357] on button "Add" at bounding box center [1089, 362] width 105 height 26
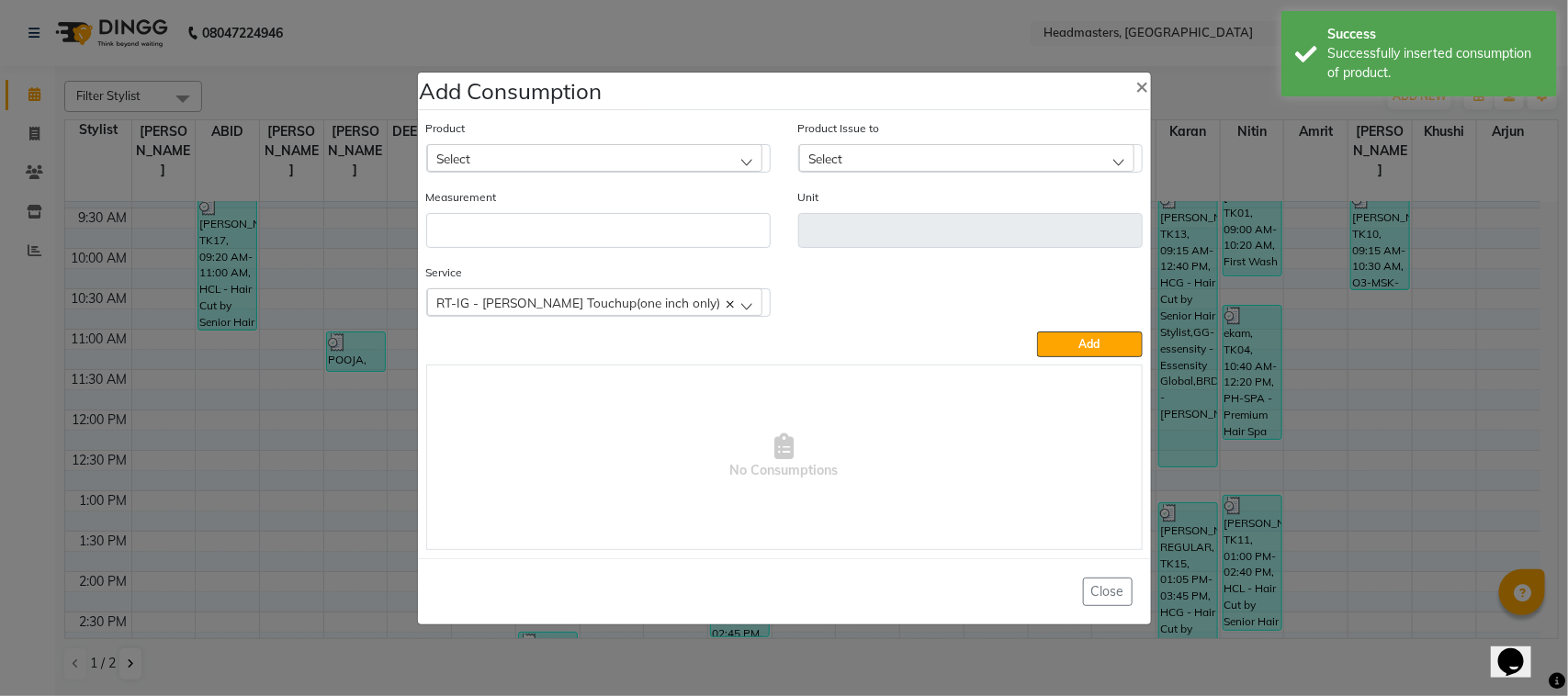
drag, startPoint x: 237, startPoint y: 484, endPoint x: 259, endPoint y: 483, distance: 22.0
click at [241, 483] on ngb-modal-window "Add Consumption × Product Select ALOVERA GEL Product Issue to Select [DATE], Is…" at bounding box center [784, 348] width 1568 height 696
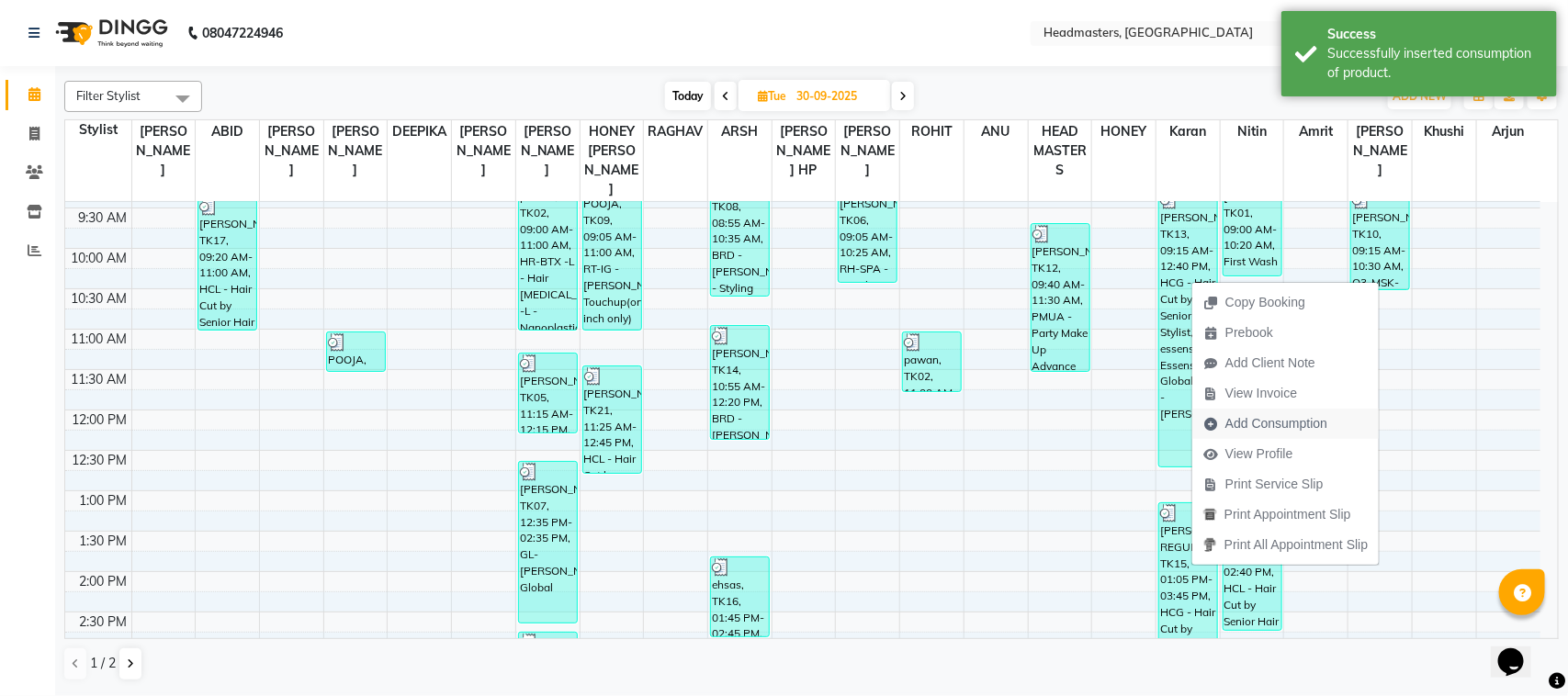
click at [1301, 410] on span "Add Consumption" at bounding box center [1266, 424] width 146 height 31
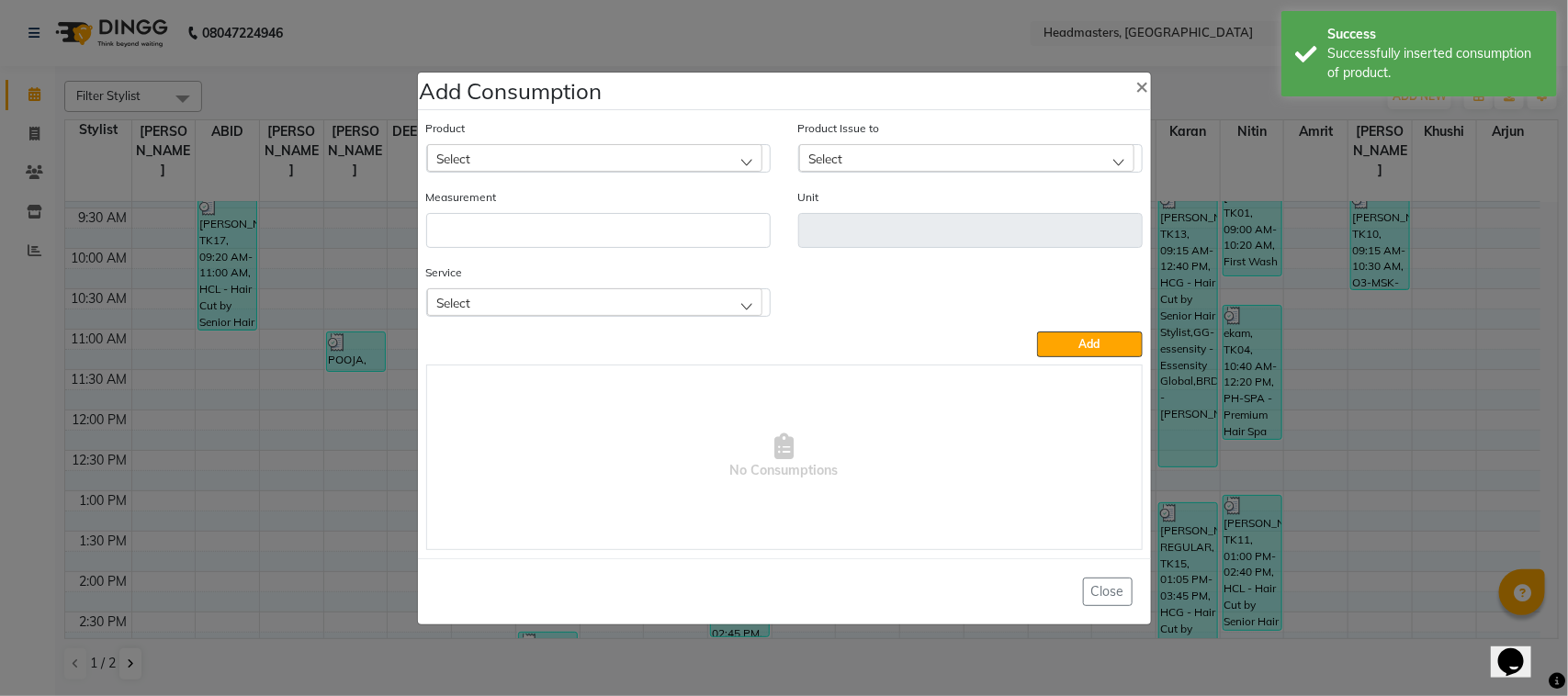
click at [723, 165] on div "Select" at bounding box center [594, 158] width 336 height 28
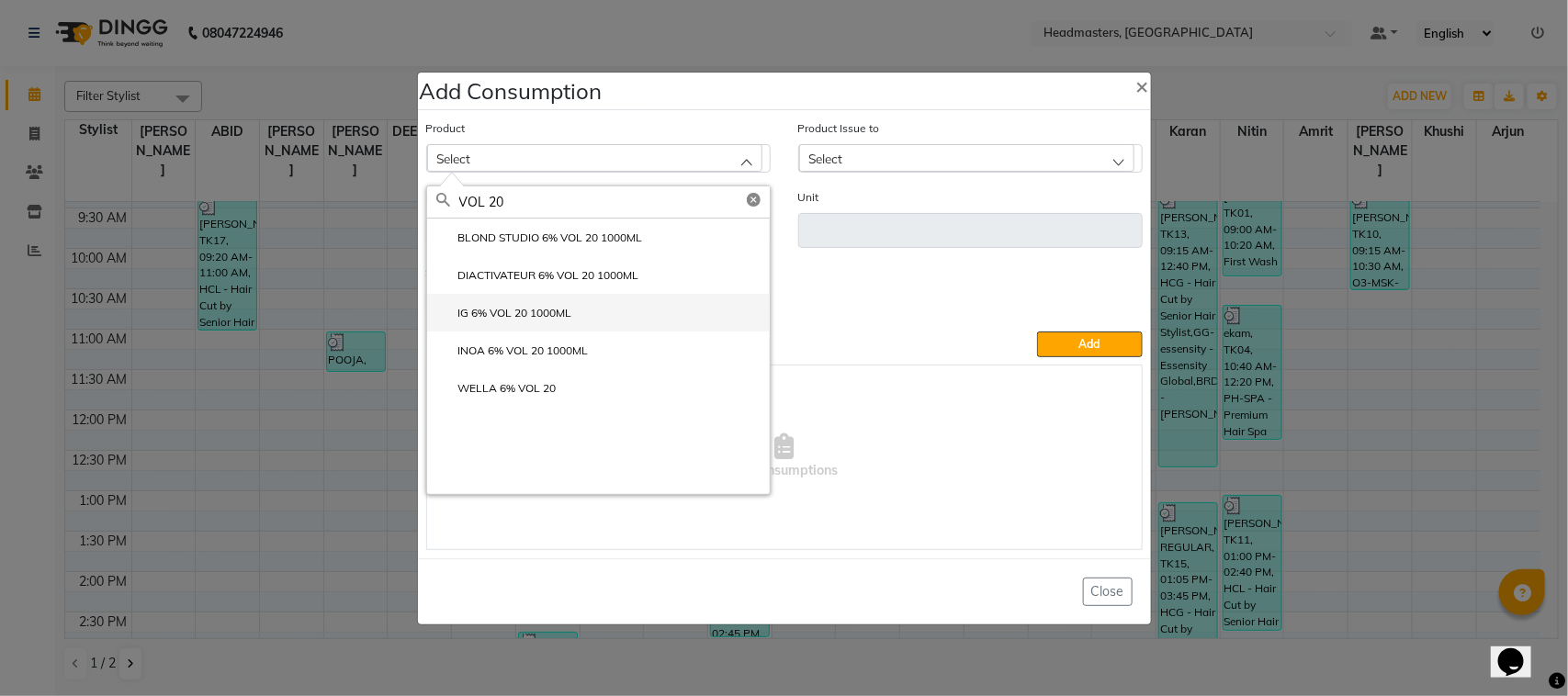
type input "VOL 20"
click at [585, 310] on li "IG 6% VOL 20 1000ML" at bounding box center [598, 312] width 342 height 37
type input "ML"
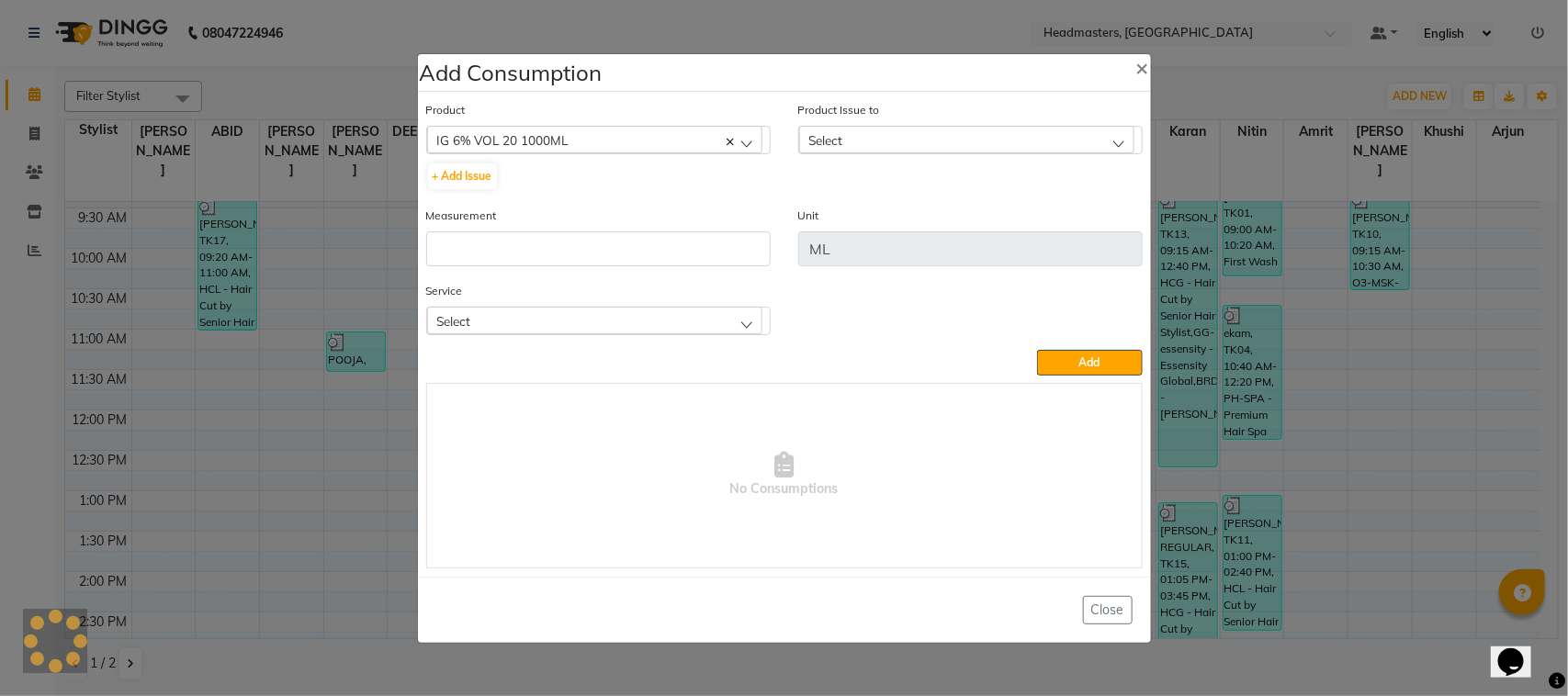
click at [917, 136] on div "Select" at bounding box center [966, 139] width 336 height 28
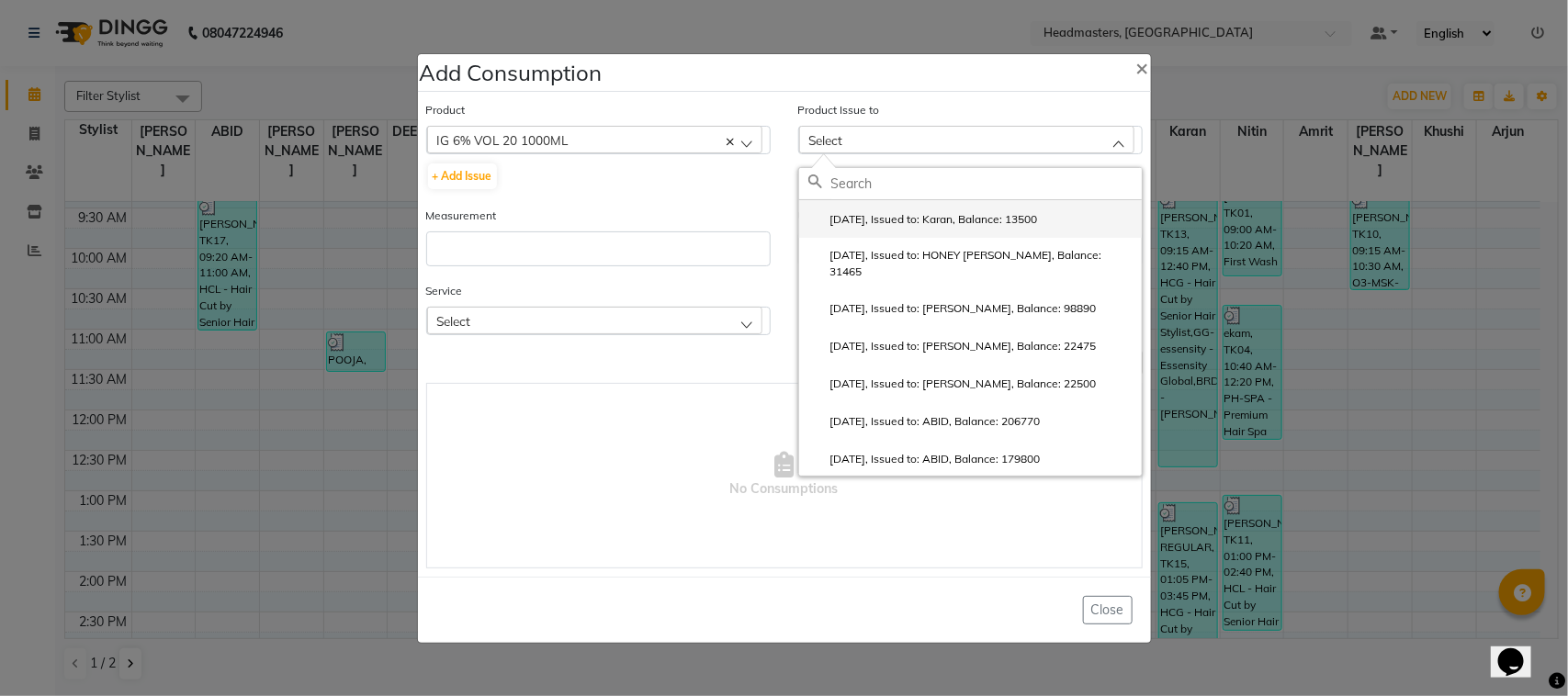
click at [928, 218] on label "[DATE], Issued to: Karan, Balance: 13500" at bounding box center [923, 219] width 230 height 16
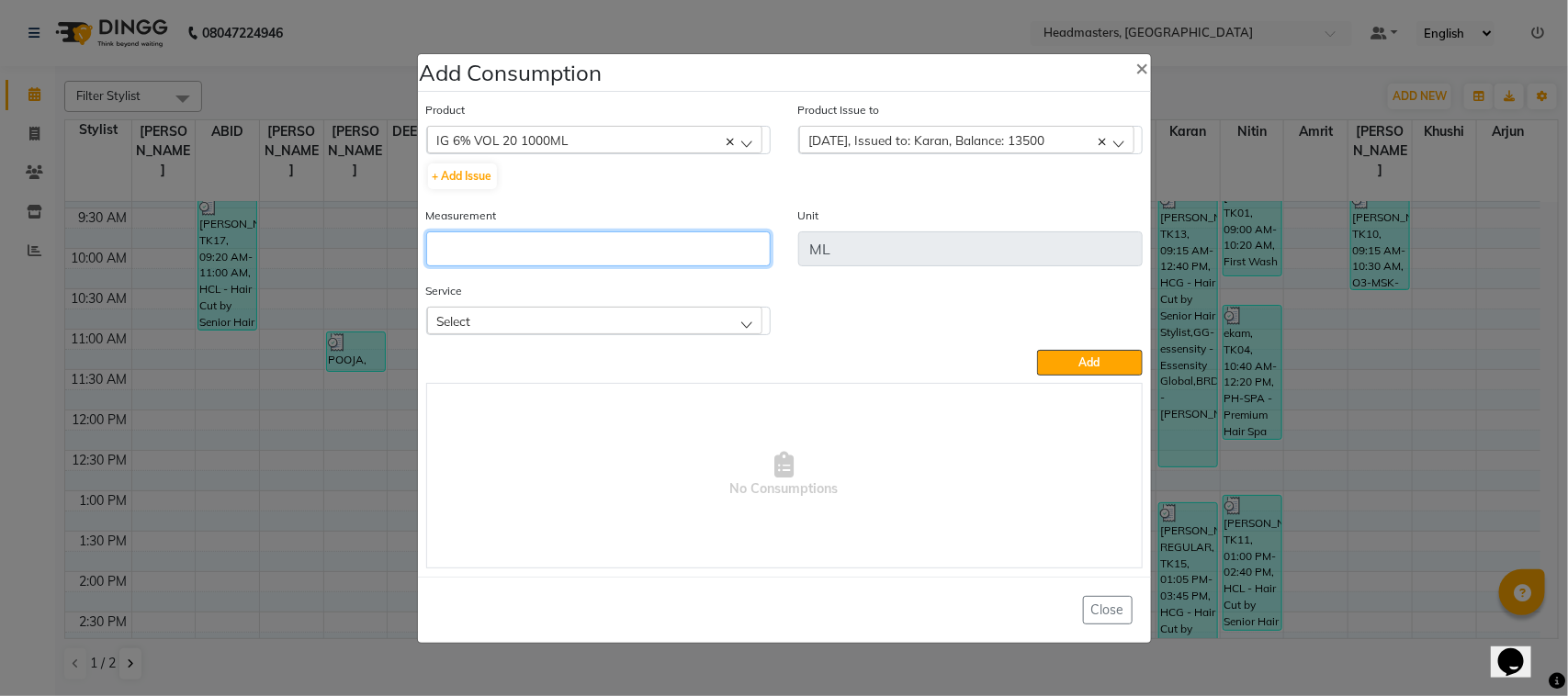
click at [689, 248] on input "number" at bounding box center [598, 249] width 344 height 35
type input "15"
click at [521, 309] on div "Select" at bounding box center [594, 320] width 336 height 28
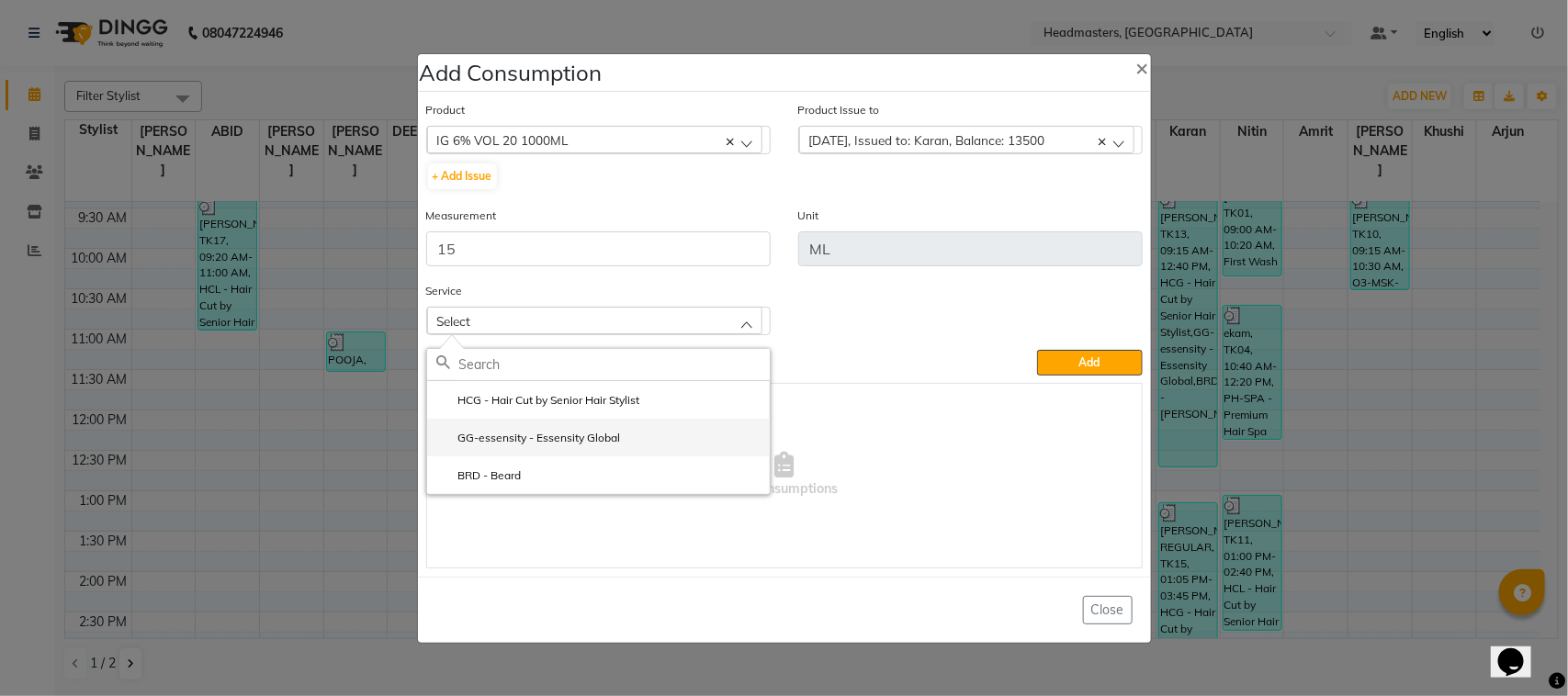
click at [563, 435] on label "GG-essensity - Essensity Global" at bounding box center [529, 437] width 185 height 16
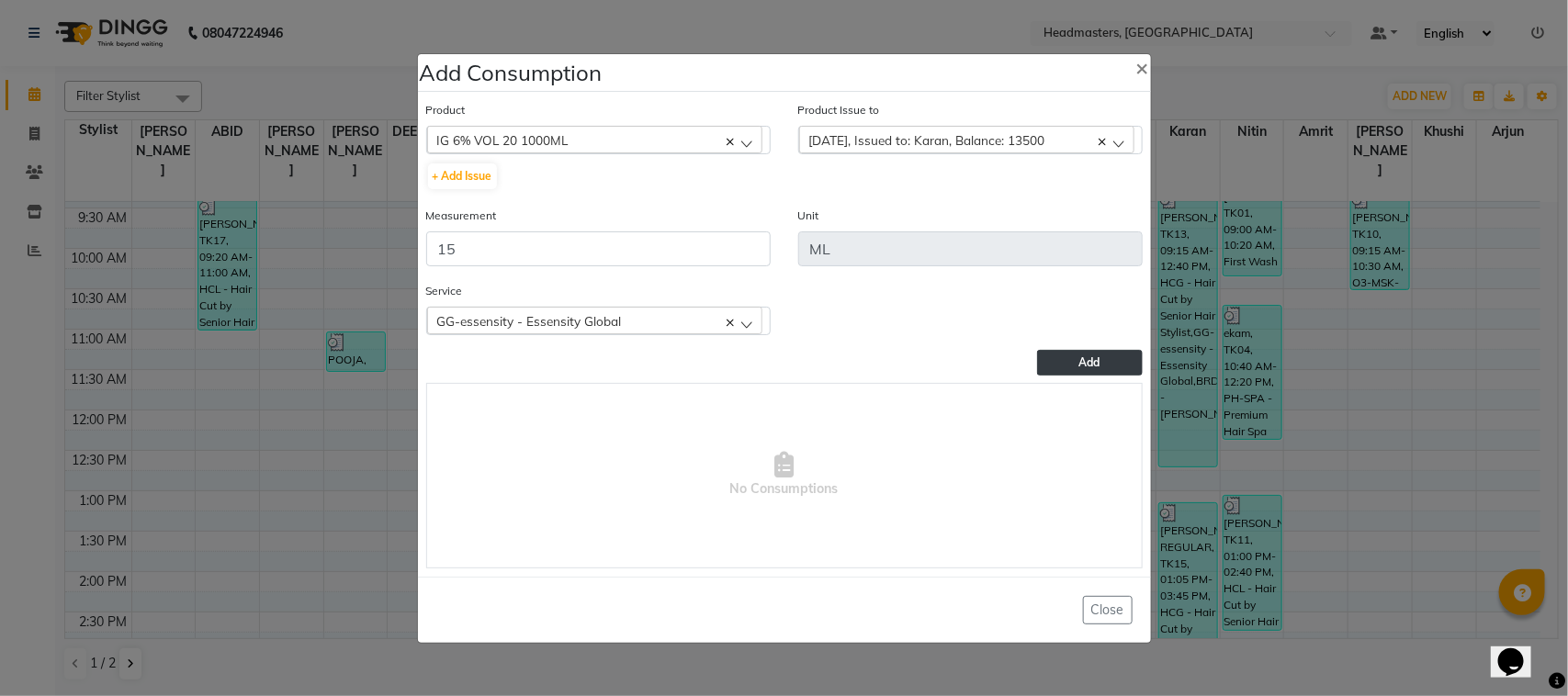
click at [1053, 357] on button "Add" at bounding box center [1089, 362] width 105 height 26
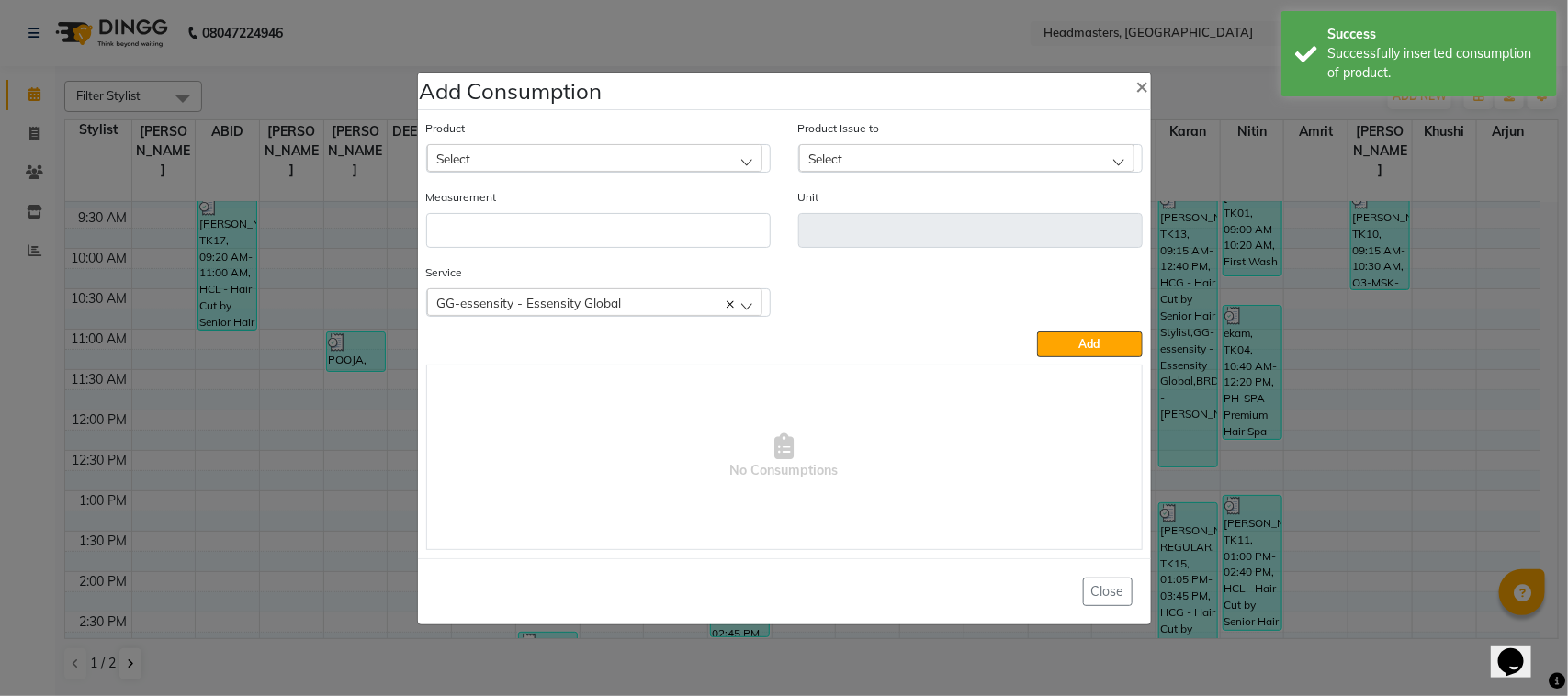
click at [279, 380] on ngb-modal-window "Add Consumption × Product Select ALOVERA GEL Product Issue to Select [DATE], Is…" at bounding box center [784, 348] width 1568 height 696
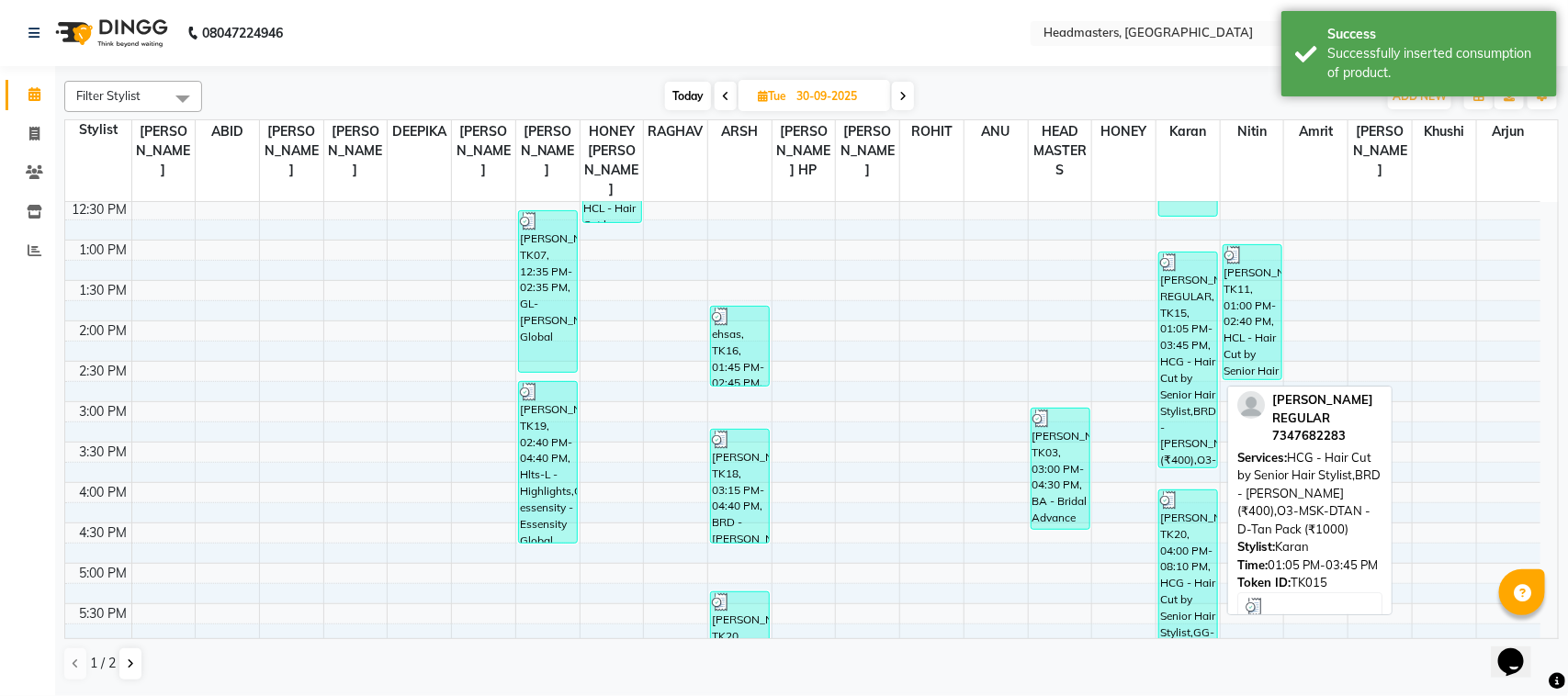
scroll to position [460, 0]
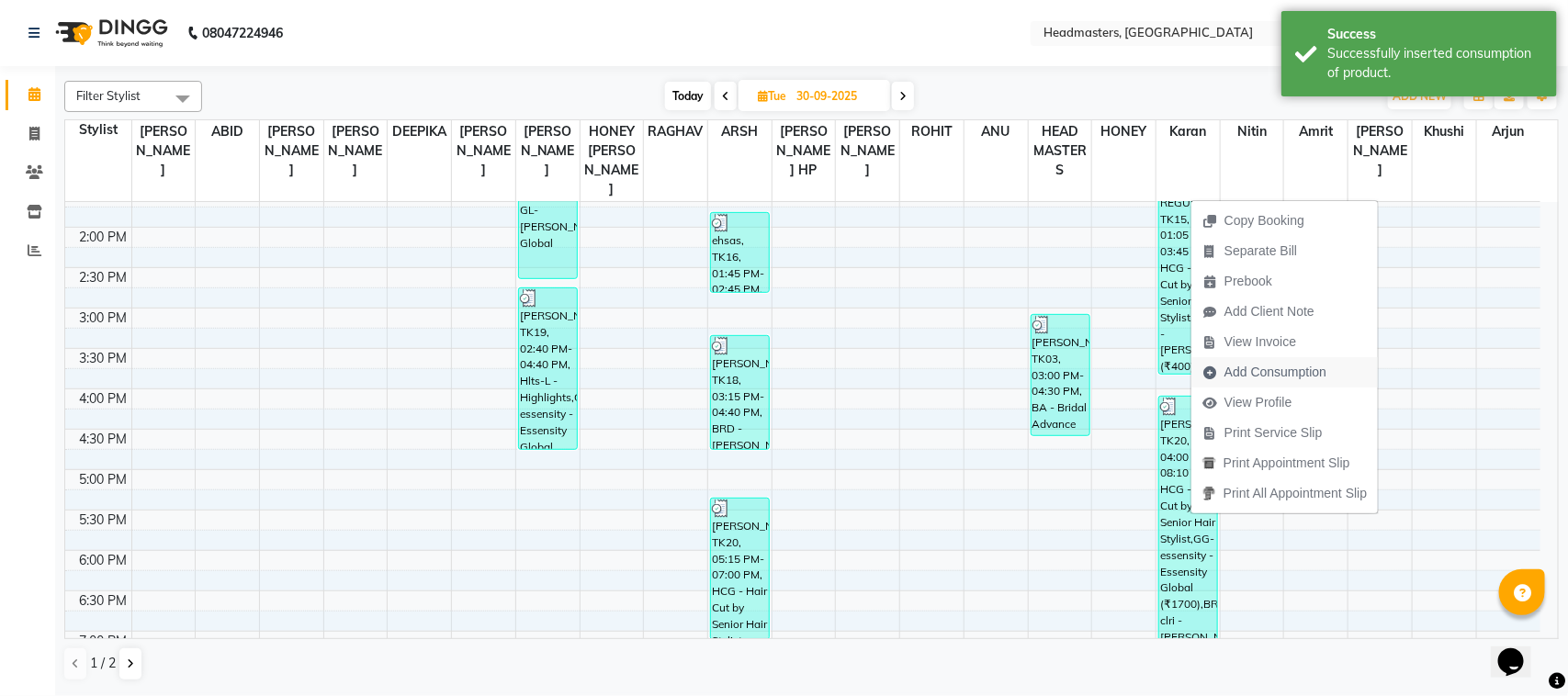
click at [1264, 368] on span "Add Consumption" at bounding box center [1276, 373] width 102 height 19
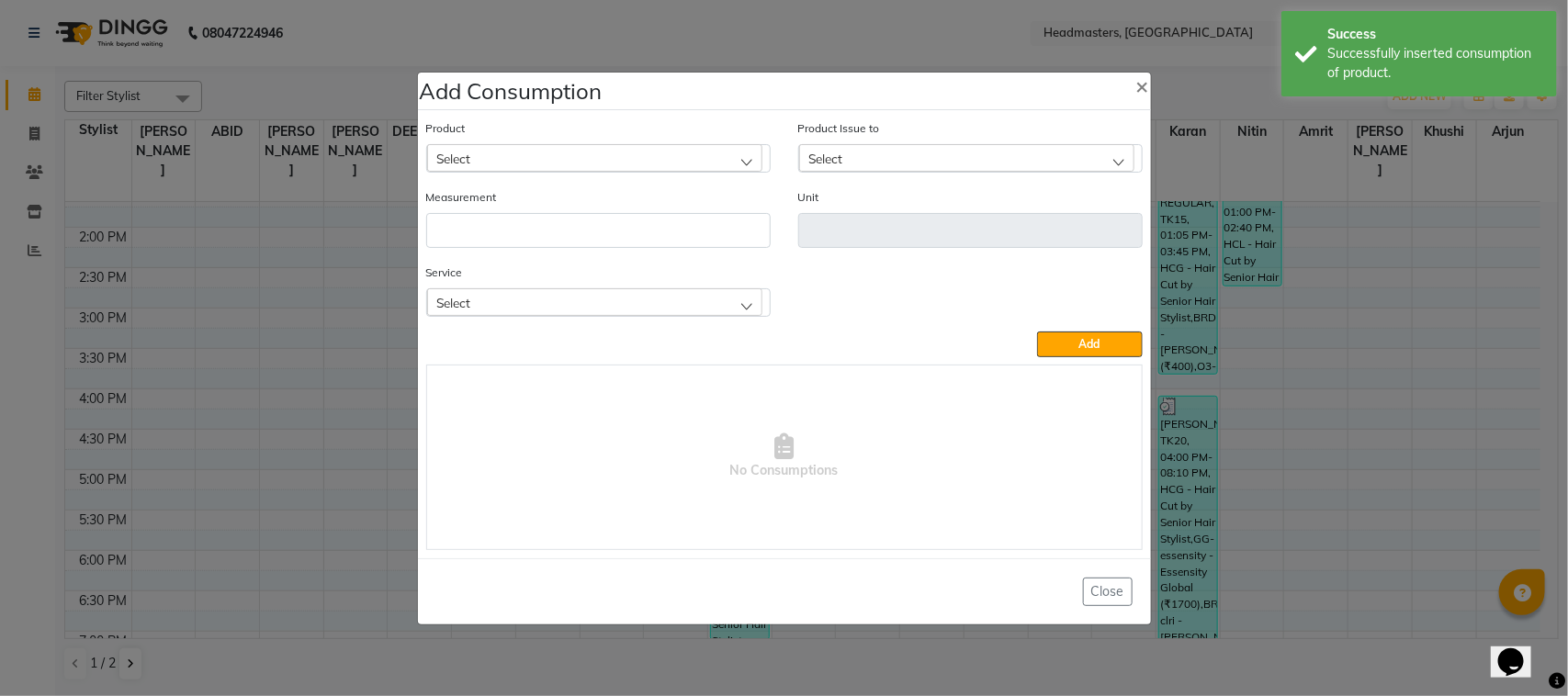
click at [705, 161] on div "Select" at bounding box center [594, 158] width 336 height 28
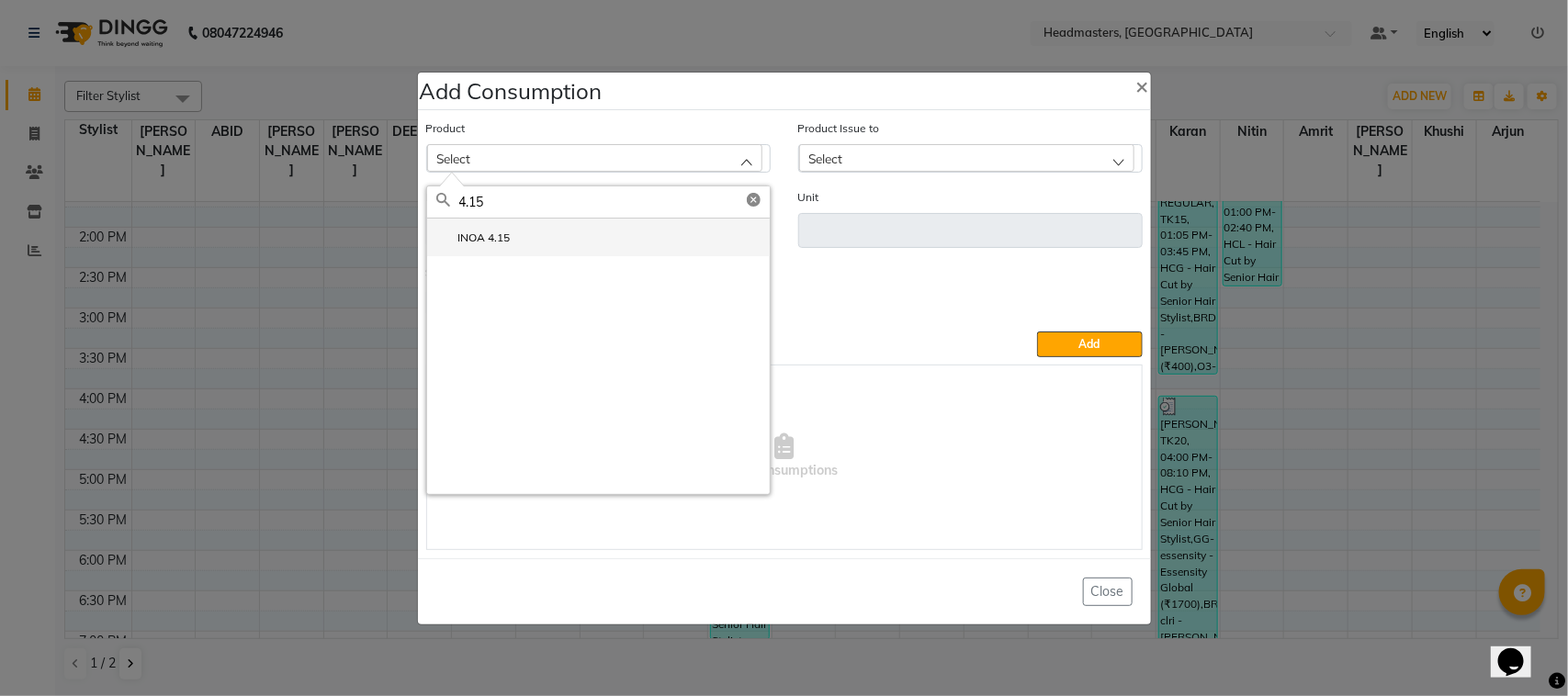
type input "4.15"
click at [588, 255] on li "INOA 4.15" at bounding box center [598, 236] width 342 height 37
type input "GM"
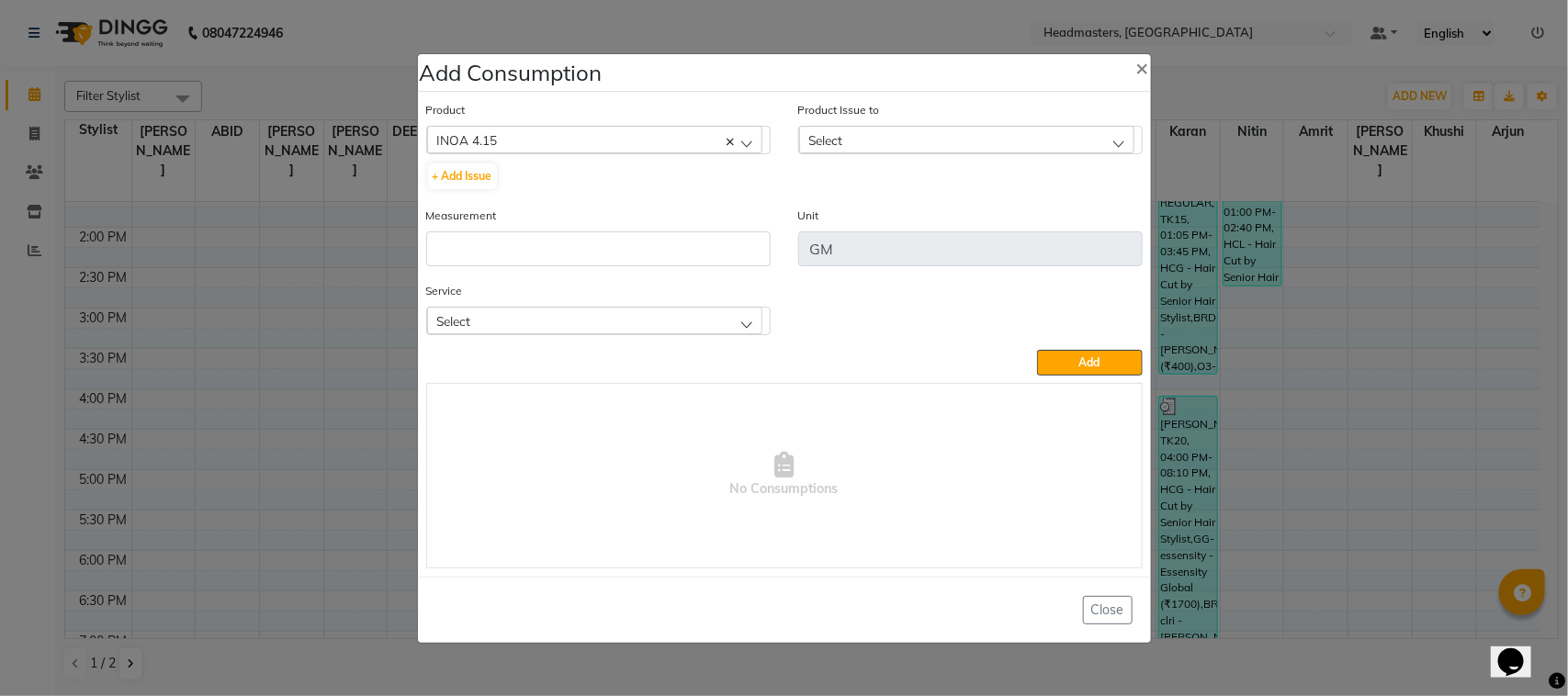
click at [850, 152] on div "Select" at bounding box center [966, 139] width 336 height 28
click at [874, 216] on label "[DATE], Issued to: Karan, Balance: 825" at bounding box center [917, 219] width 217 height 16
click at [751, 238] on input "number" at bounding box center [598, 249] width 344 height 35
type input "15"
click at [512, 321] on div "Select" at bounding box center [594, 320] width 336 height 28
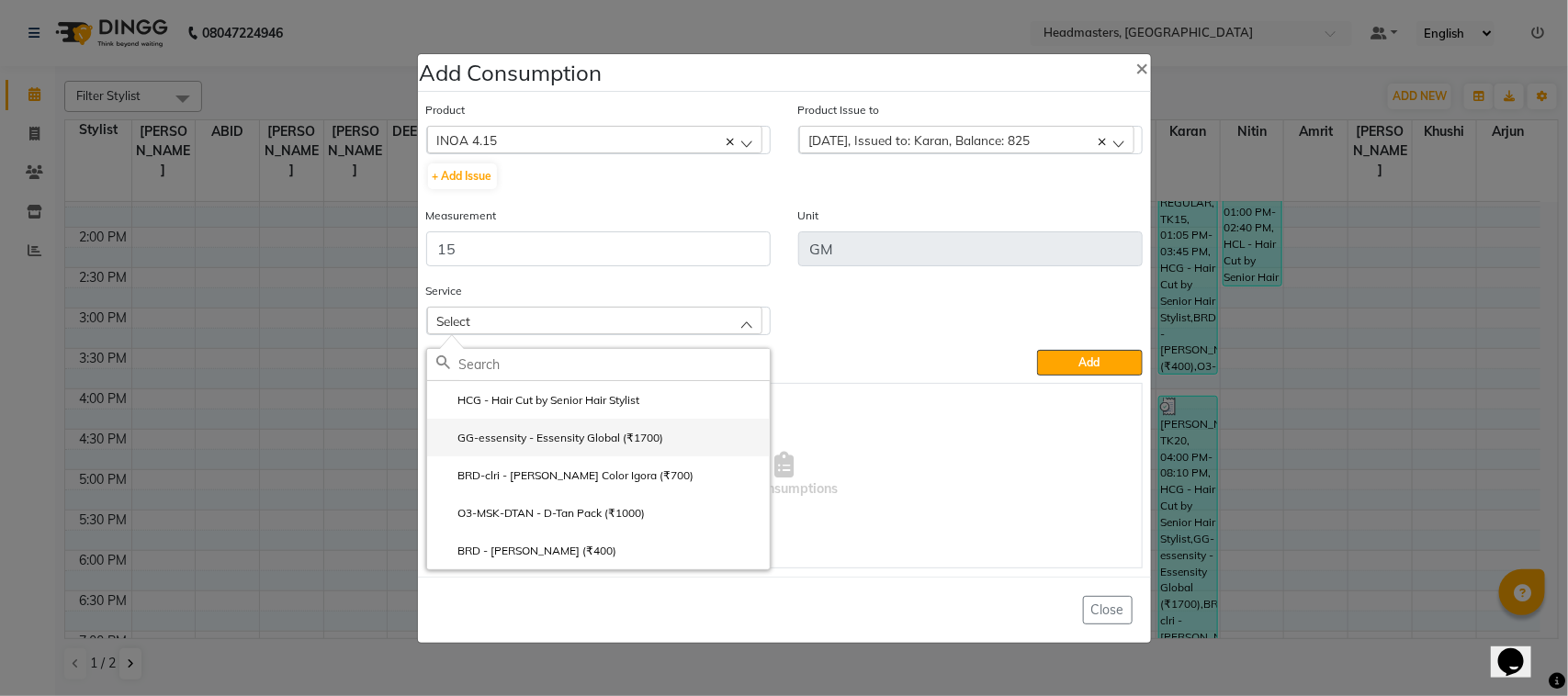
click at [554, 438] on label "GG-essensity - Essensity Global (₹1700)" at bounding box center [550, 437] width 228 height 16
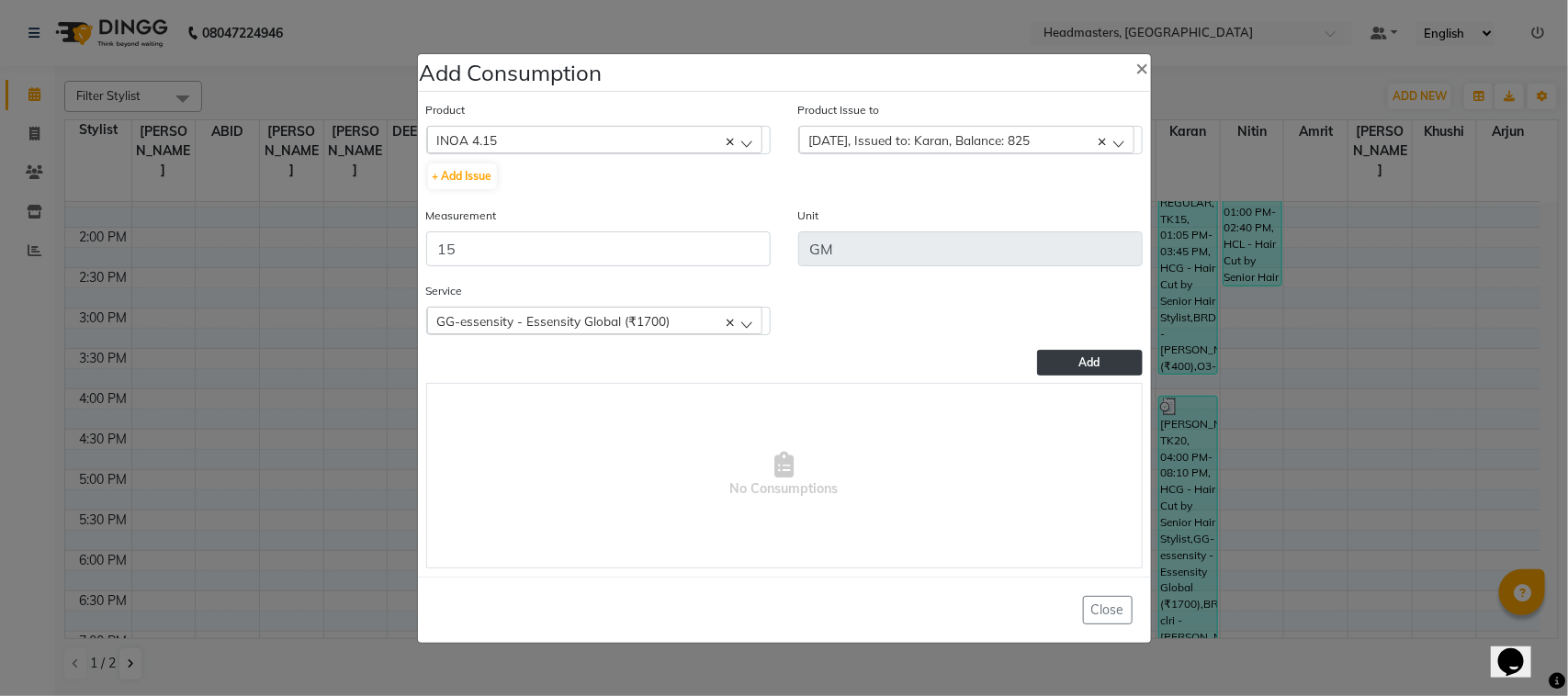
click at [1063, 359] on button "Add" at bounding box center [1089, 362] width 105 height 26
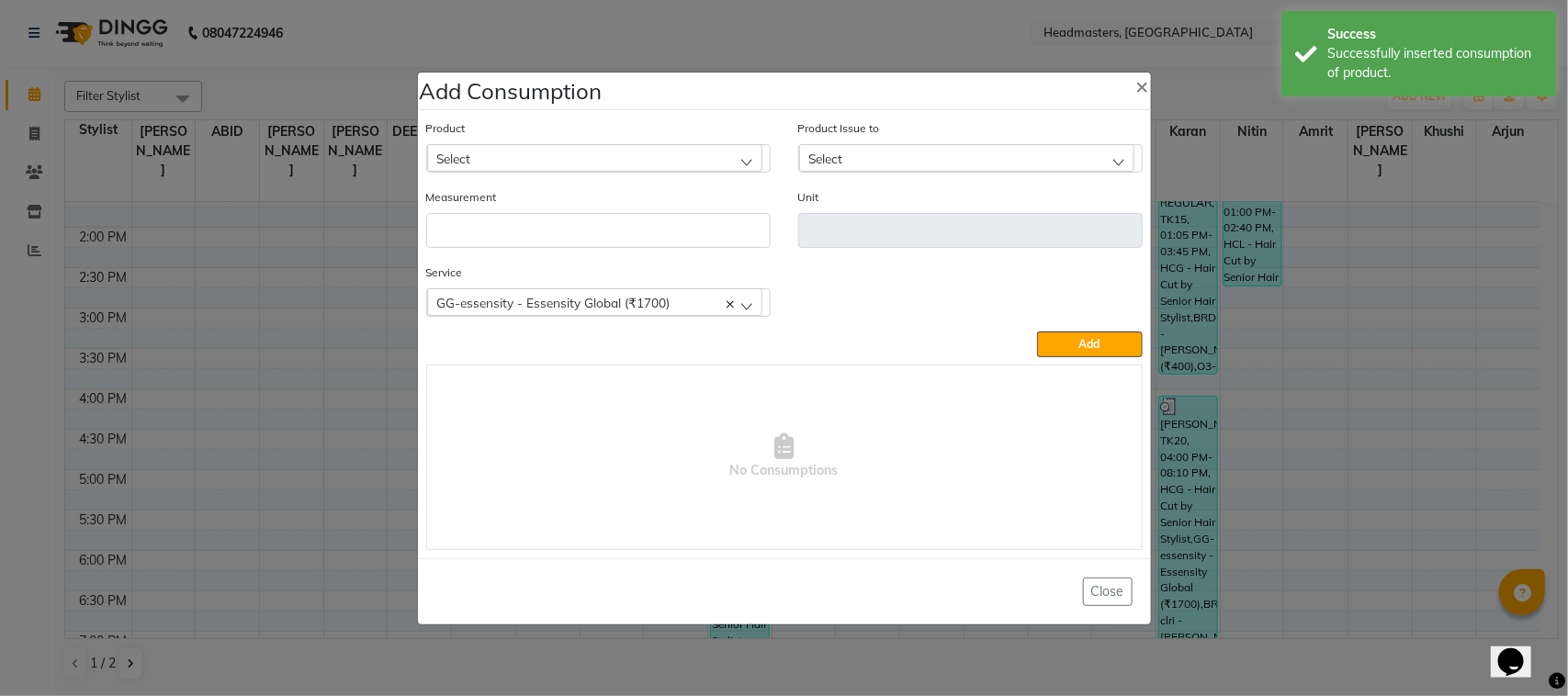
click at [653, 161] on div "Select" at bounding box center [594, 158] width 336 height 28
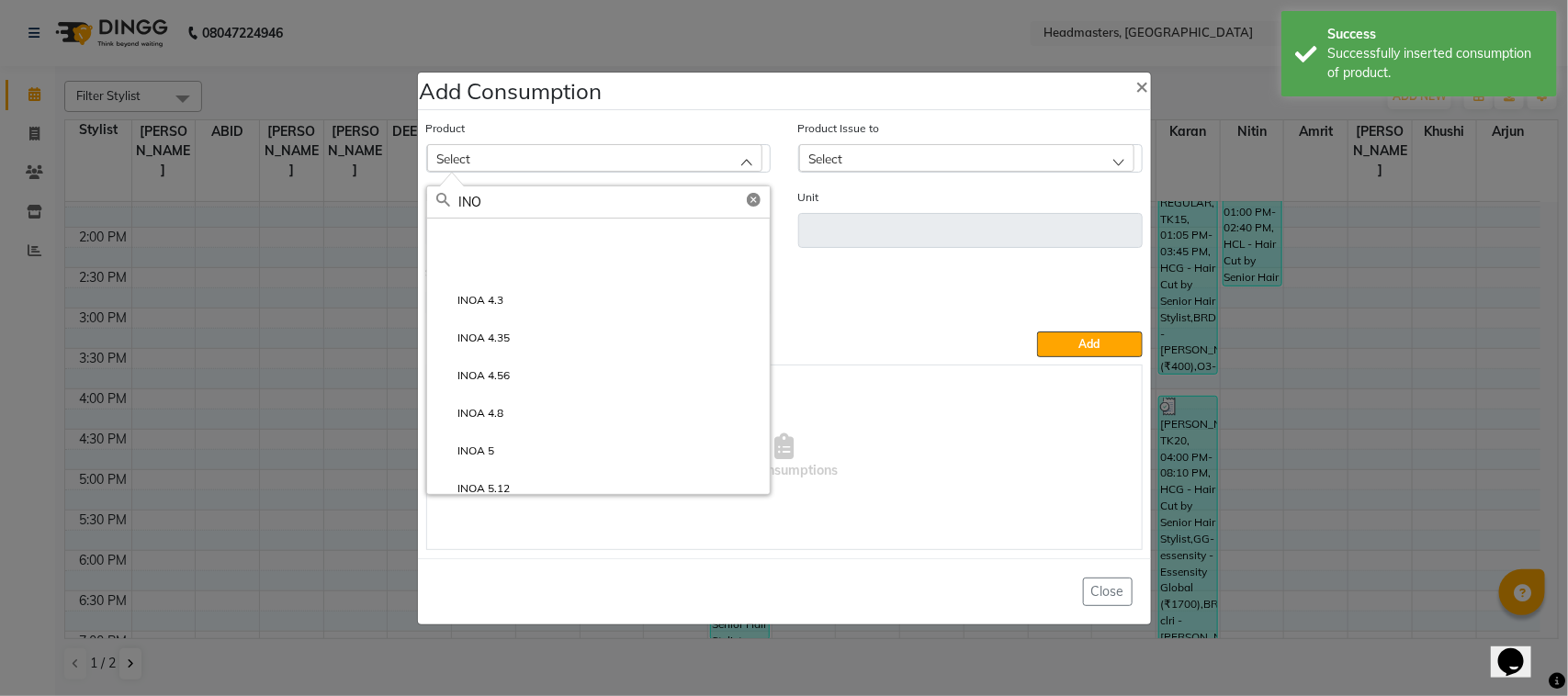
scroll to position [230, 0]
type input "INO"
click at [630, 321] on li "INOA 5" at bounding box center [598, 309] width 342 height 37
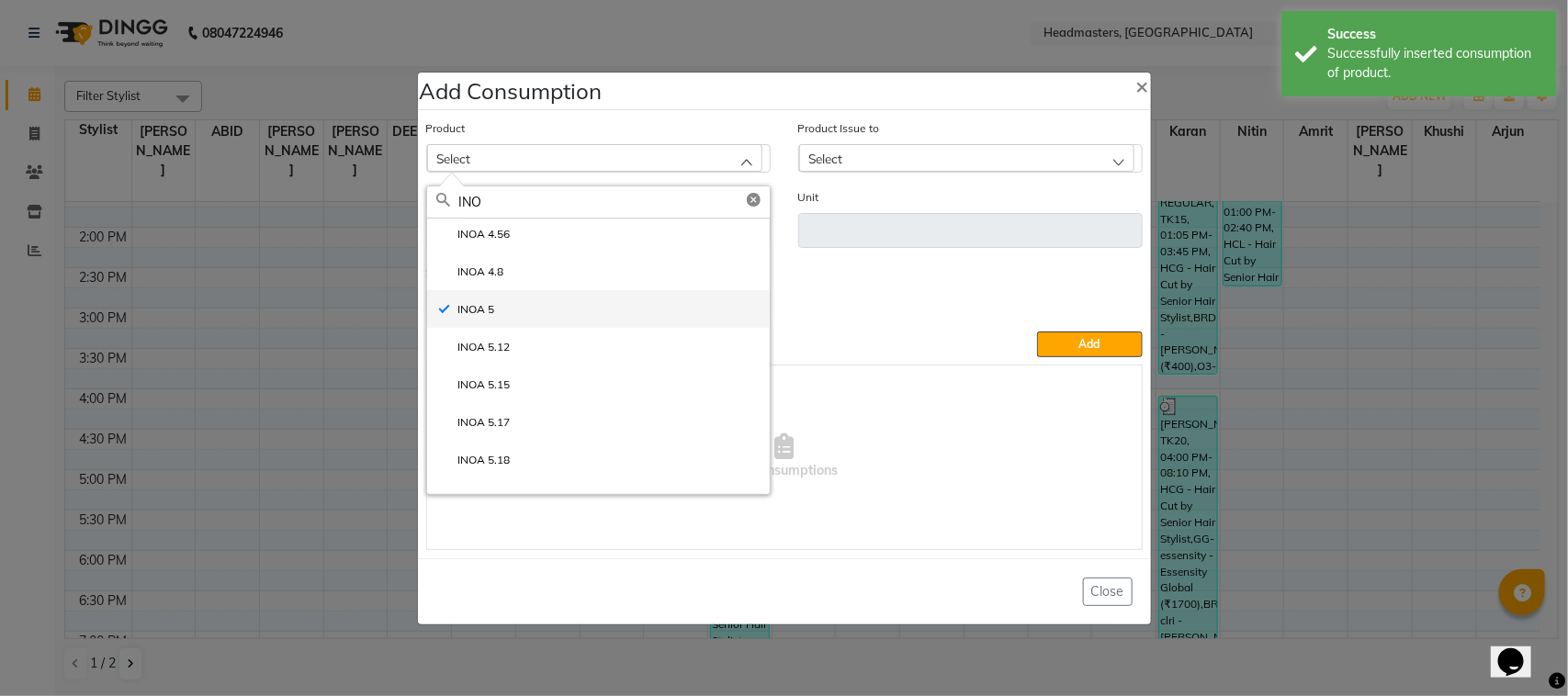
type input "GM"
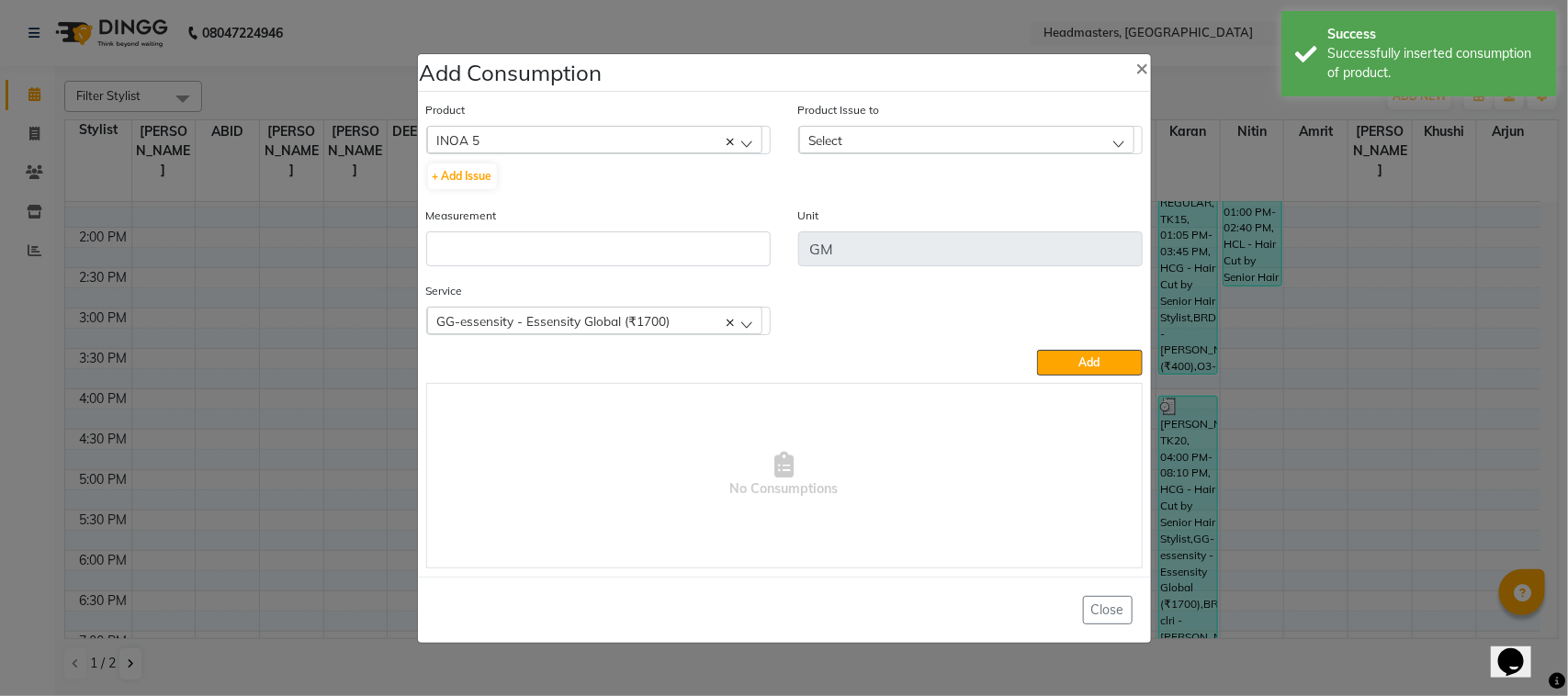
click at [916, 137] on div "Select" at bounding box center [966, 139] width 336 height 28
click at [949, 216] on label "[DATE], Issued to: Karan, Balance: 825" at bounding box center [917, 219] width 217 height 16
click at [713, 248] on input "number" at bounding box center [598, 249] width 344 height 35
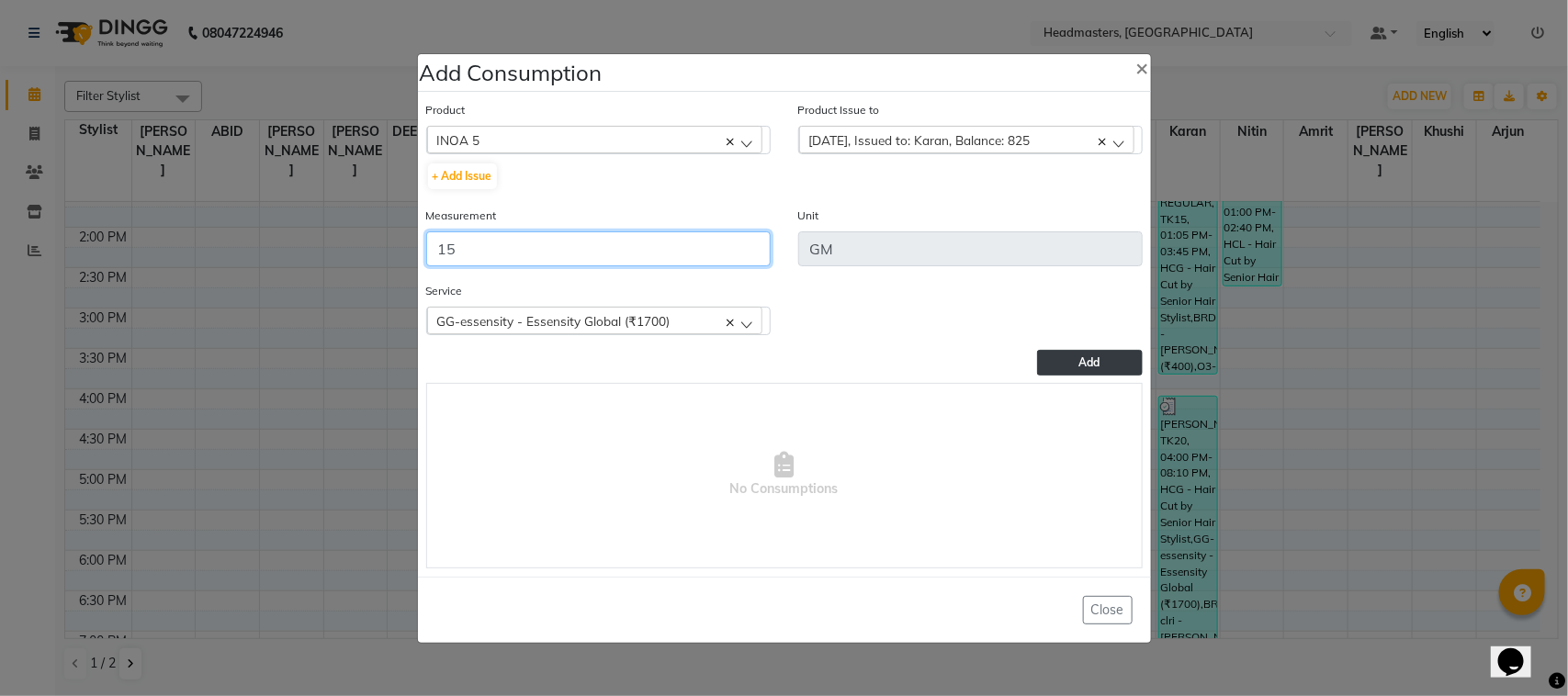
type input "15"
click at [1070, 357] on button "Add" at bounding box center [1089, 362] width 105 height 26
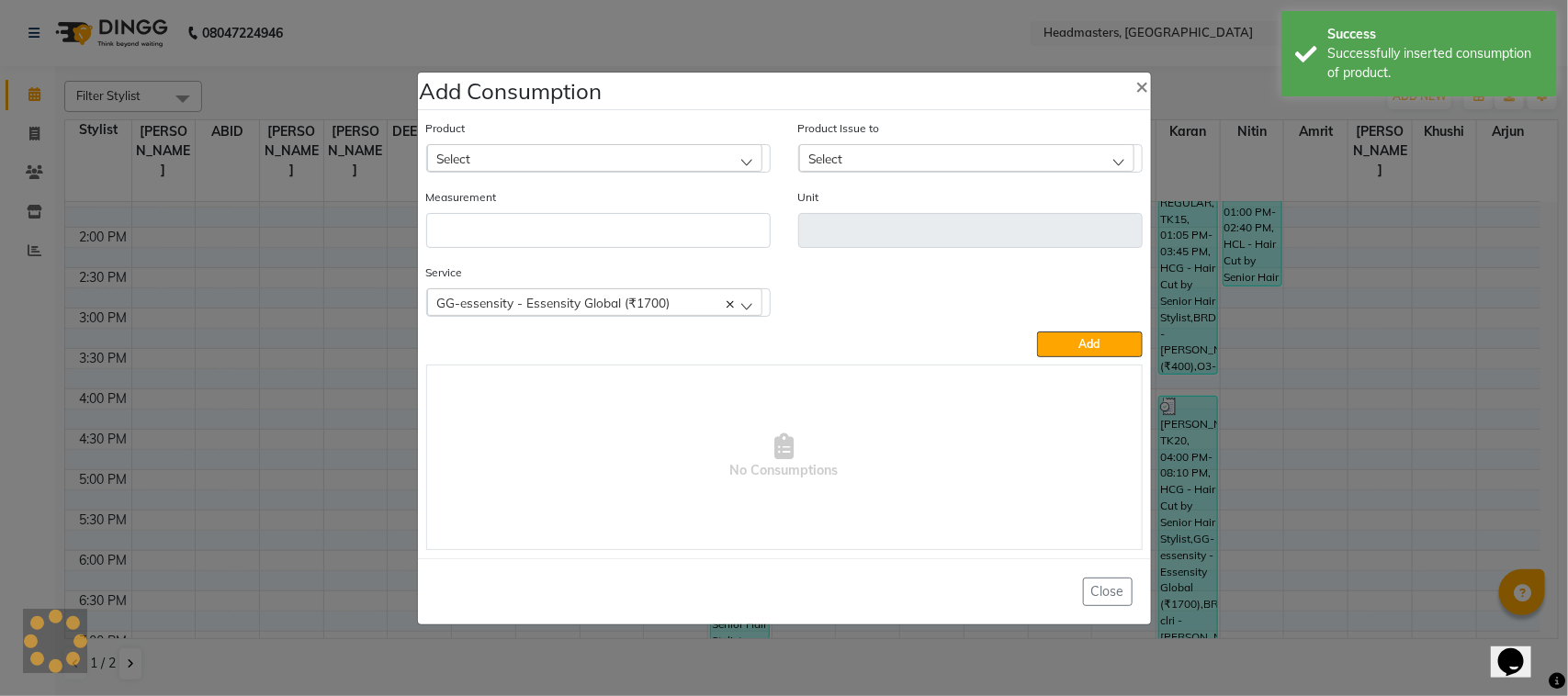
click at [563, 156] on div "Select" at bounding box center [594, 158] width 336 height 28
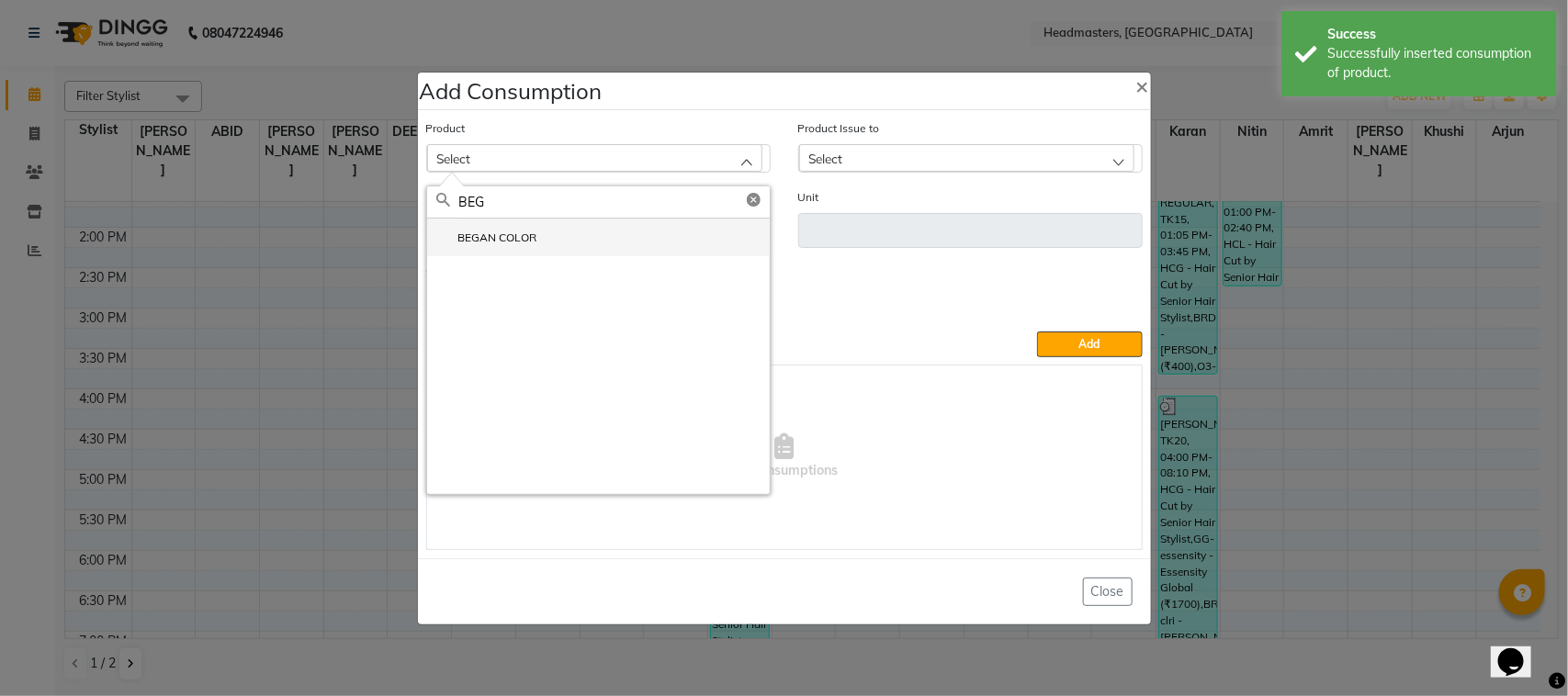
type input "BEG"
click at [574, 239] on li "BEGAN COLOR" at bounding box center [598, 236] width 342 height 37
type input "Pcs"
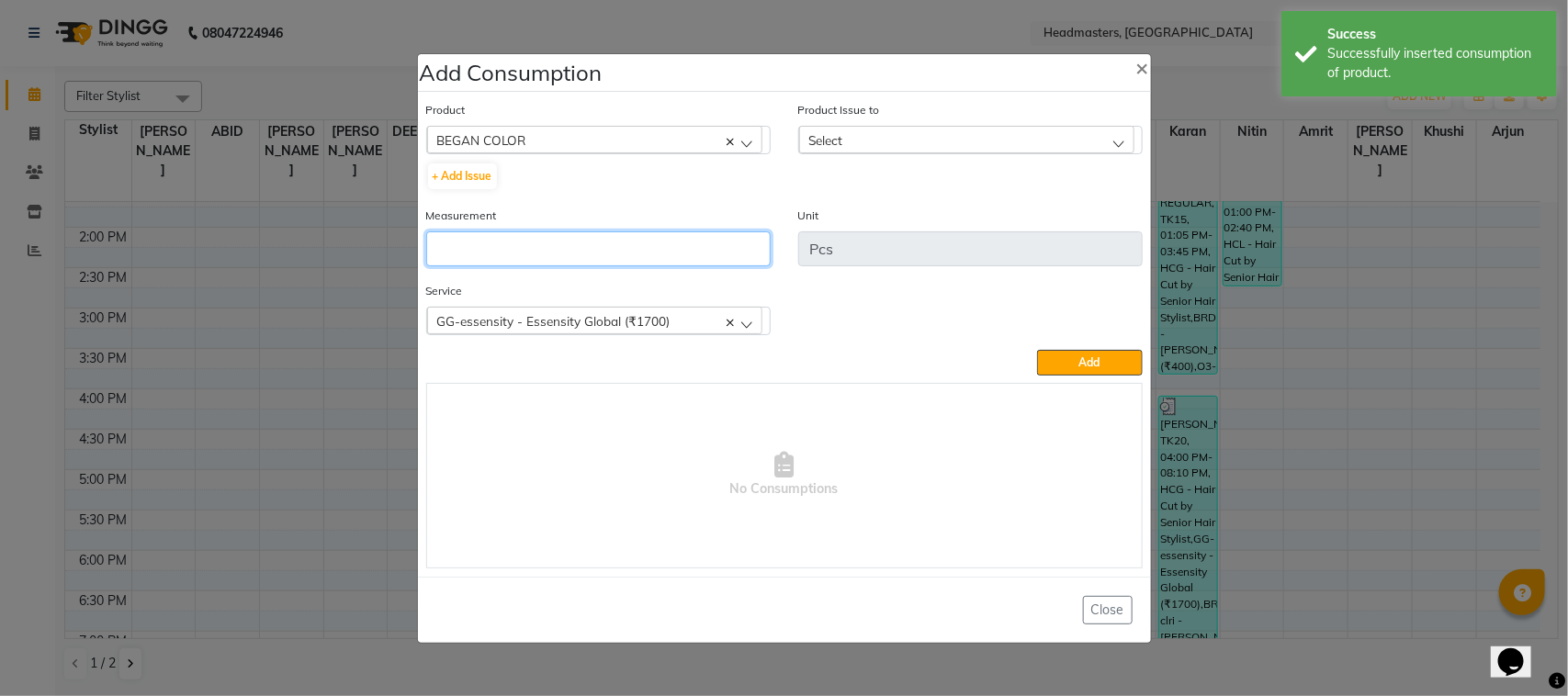
click at [570, 260] on input "number" at bounding box center [598, 249] width 344 height 35
type input "1"
click at [861, 122] on div "Product Issue to Select [DATE], Issued to: Karan, Balance: 1 [DATE], Issued to:…" at bounding box center [971, 127] width 344 height 54
drag, startPoint x: 861, startPoint y: 135, endPoint x: 869, endPoint y: 159, distance: 25.3
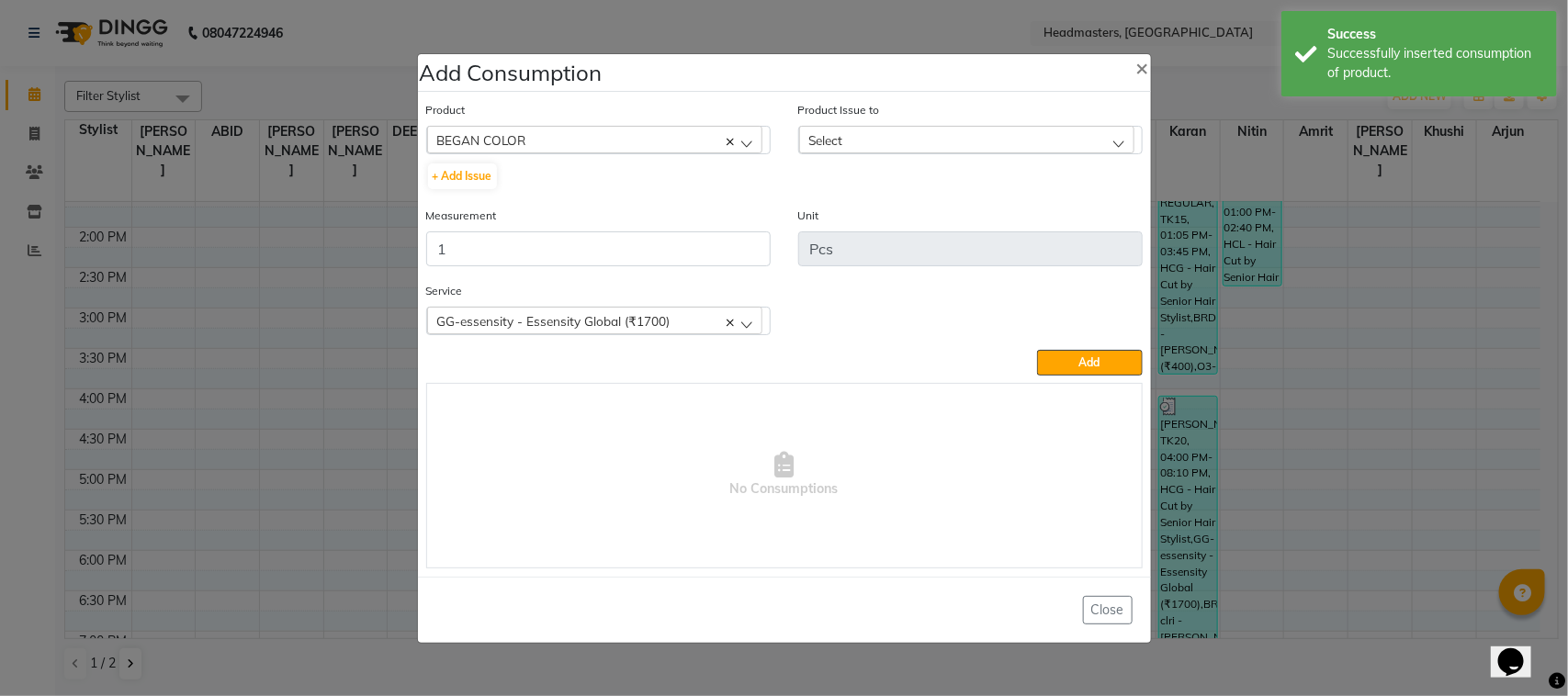
click at [863, 138] on div "Select" at bounding box center [966, 139] width 336 height 28
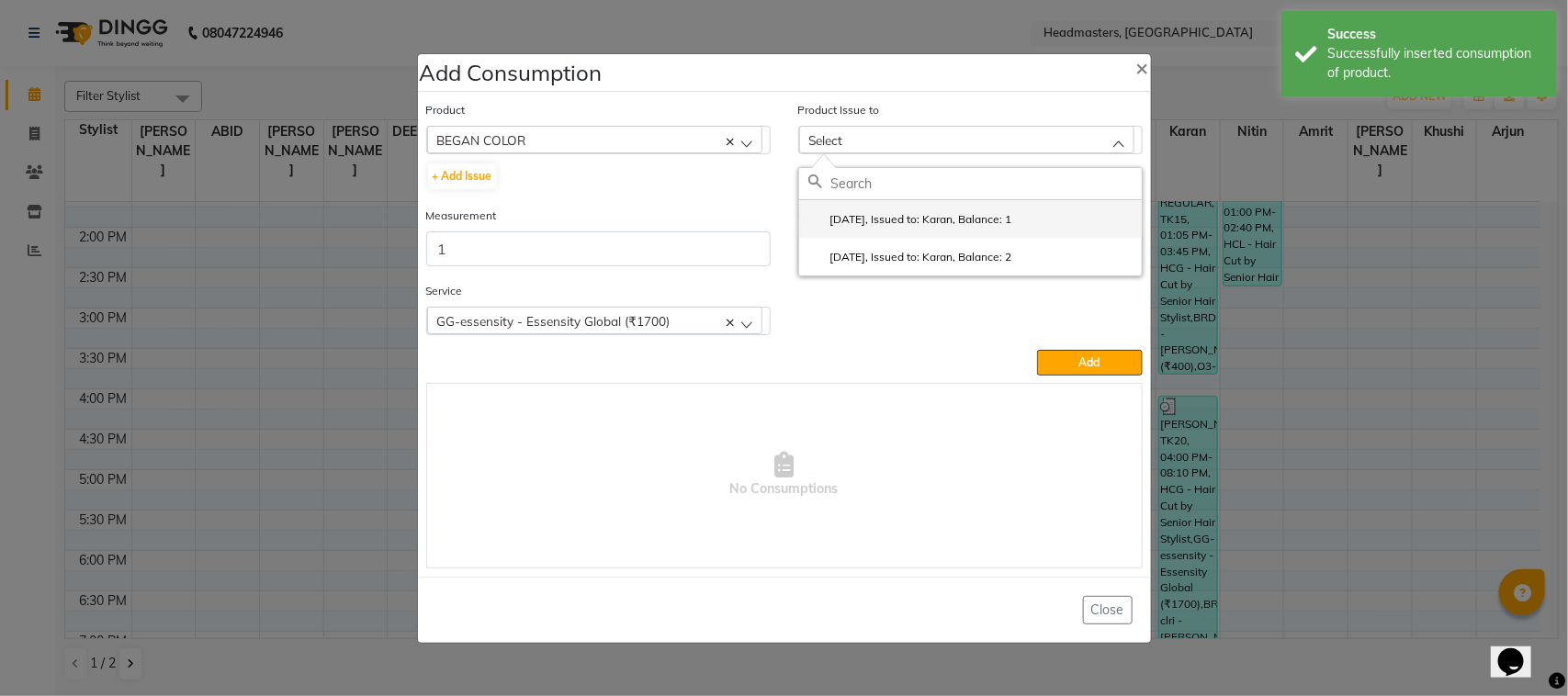
click at [891, 221] on label "[DATE], Issued to: Karan, Balance: 1" at bounding box center [910, 219] width 204 height 16
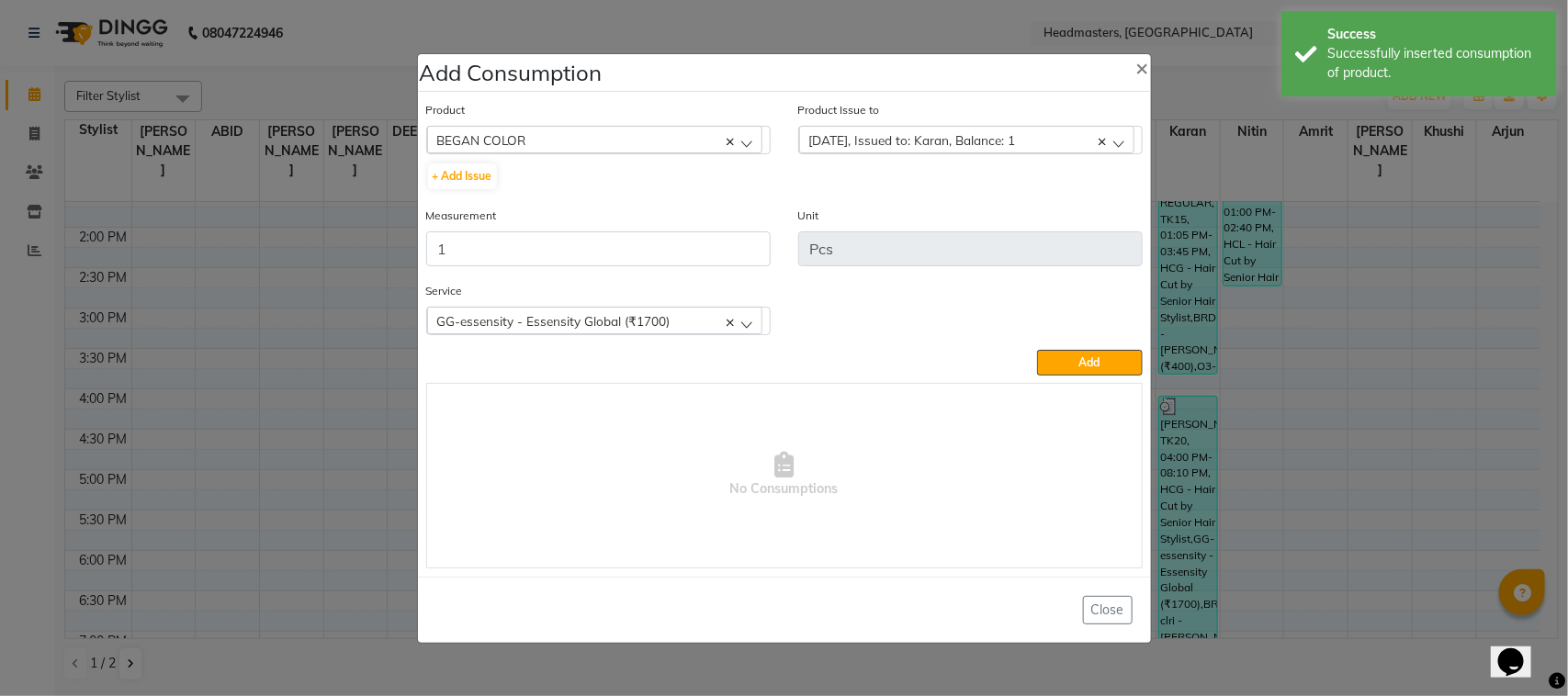
click at [645, 336] on div "Service GG-essensity - Essensity Global (₹1700) HCG - Hair Cut by Senior Hair S…" at bounding box center [598, 315] width 372 height 69
click at [641, 326] on span "GG-essensity - Essensity Global (₹1700)" at bounding box center [554, 321] width 234 height 15
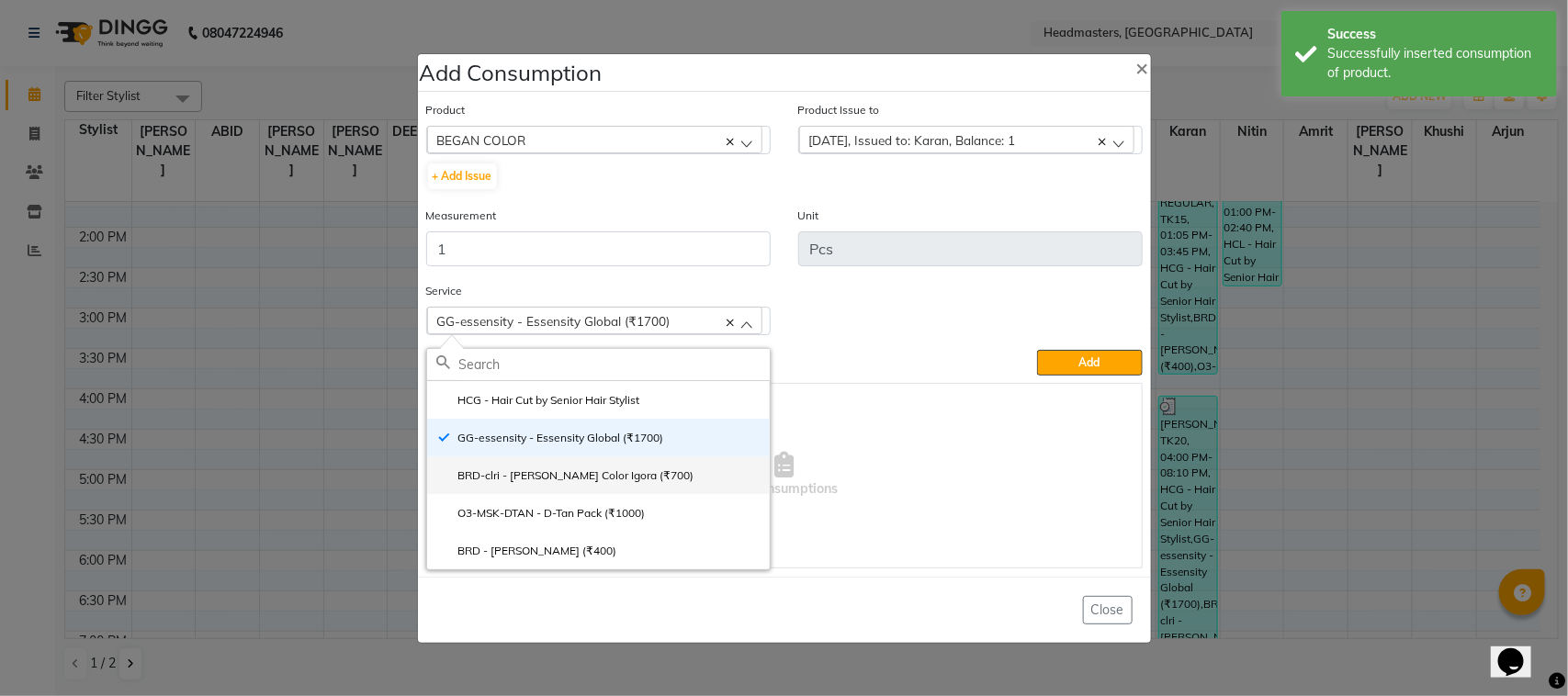
click at [611, 481] on label "BRD-clri - [PERSON_NAME] Color Igora (₹700)" at bounding box center [565, 475] width 259 height 16
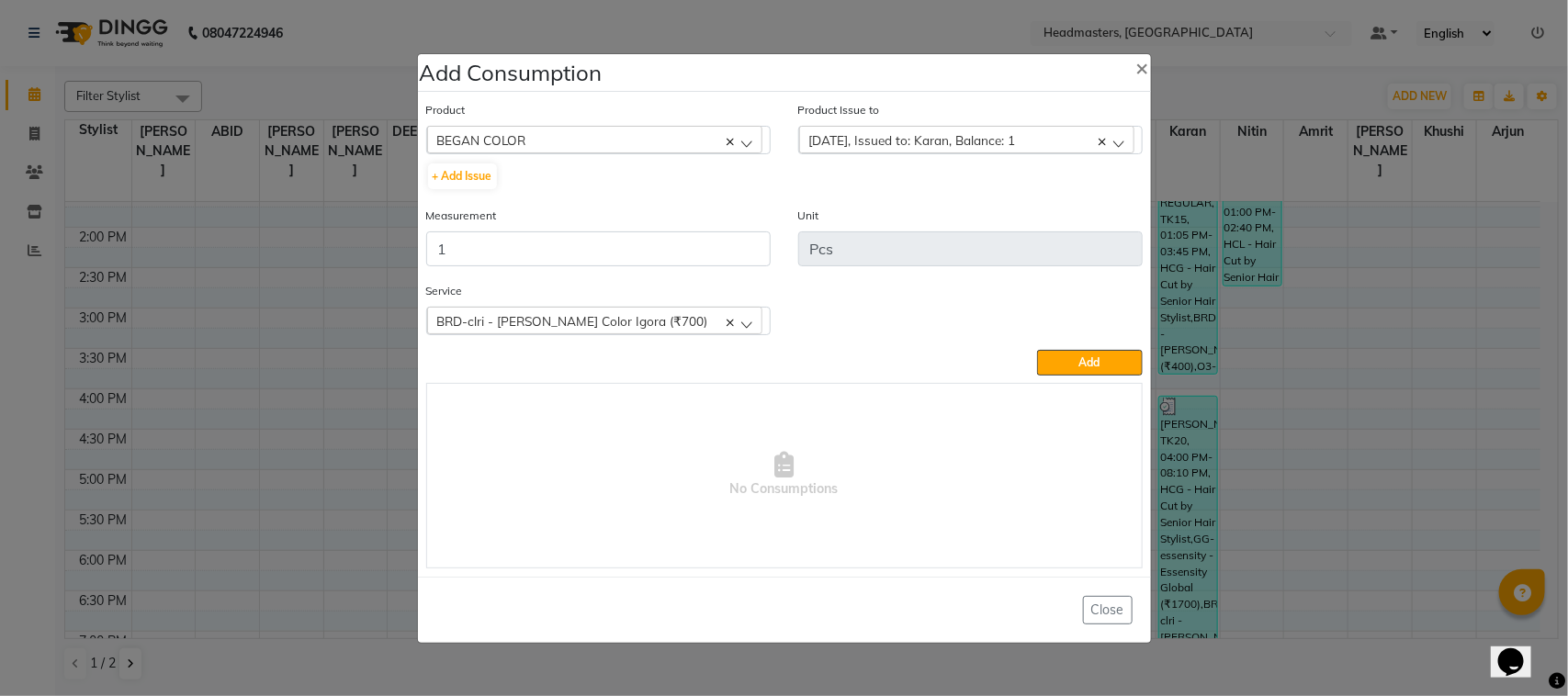
click at [1055, 367] on button "Add" at bounding box center [1089, 362] width 105 height 26
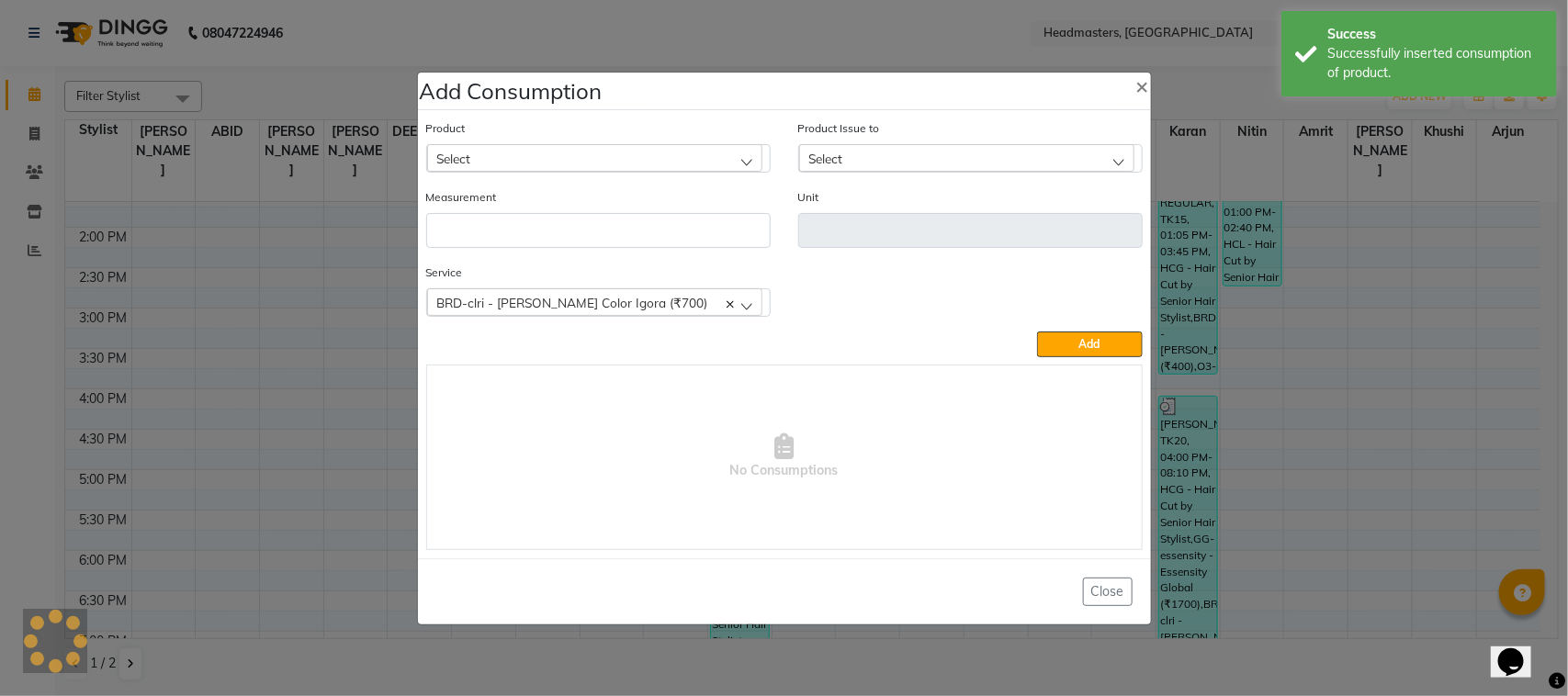
click at [294, 501] on ngb-modal-window "Add Consumption × Product Select ALOVERA GEL Product Issue to Select [DATE], Is…" at bounding box center [784, 348] width 1568 height 696
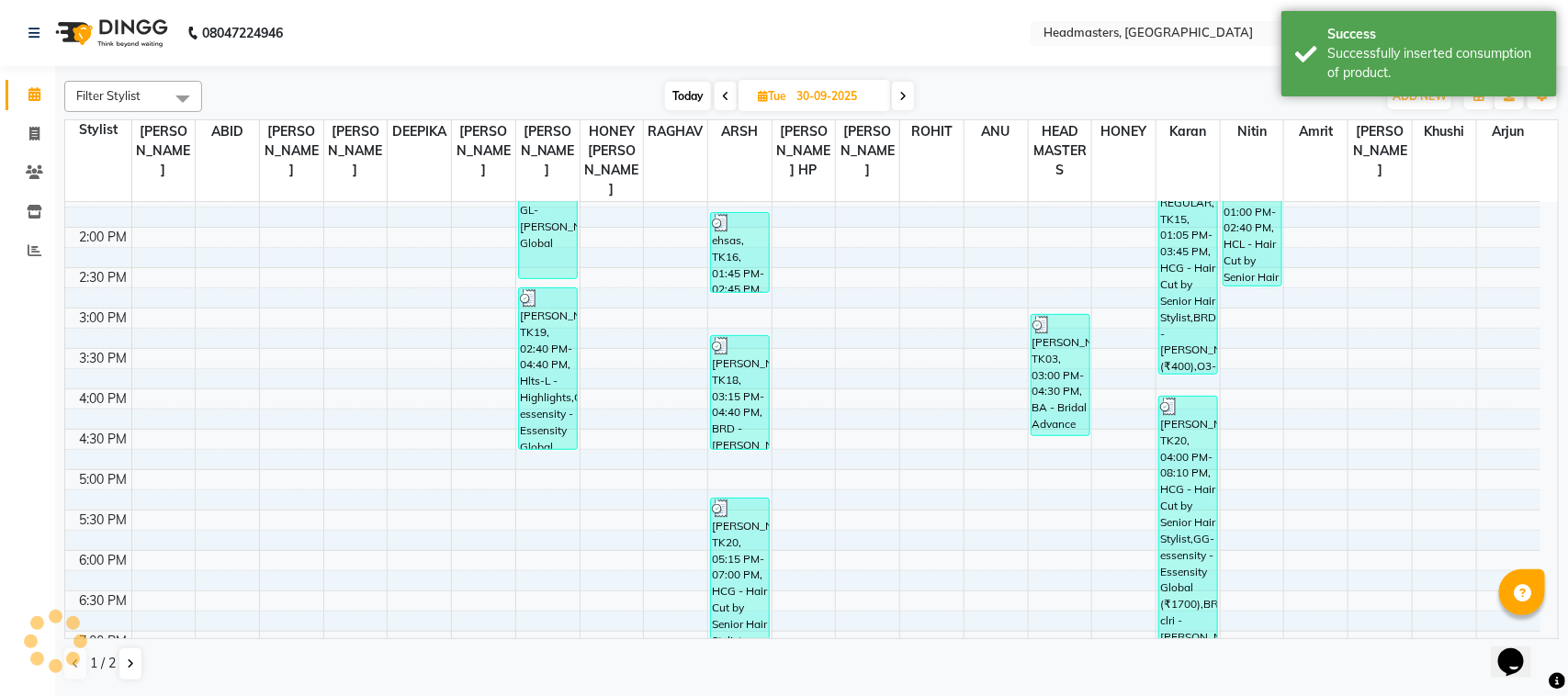
click at [908, 102] on span at bounding box center [903, 96] width 22 height 29
type input "01-10-2025"
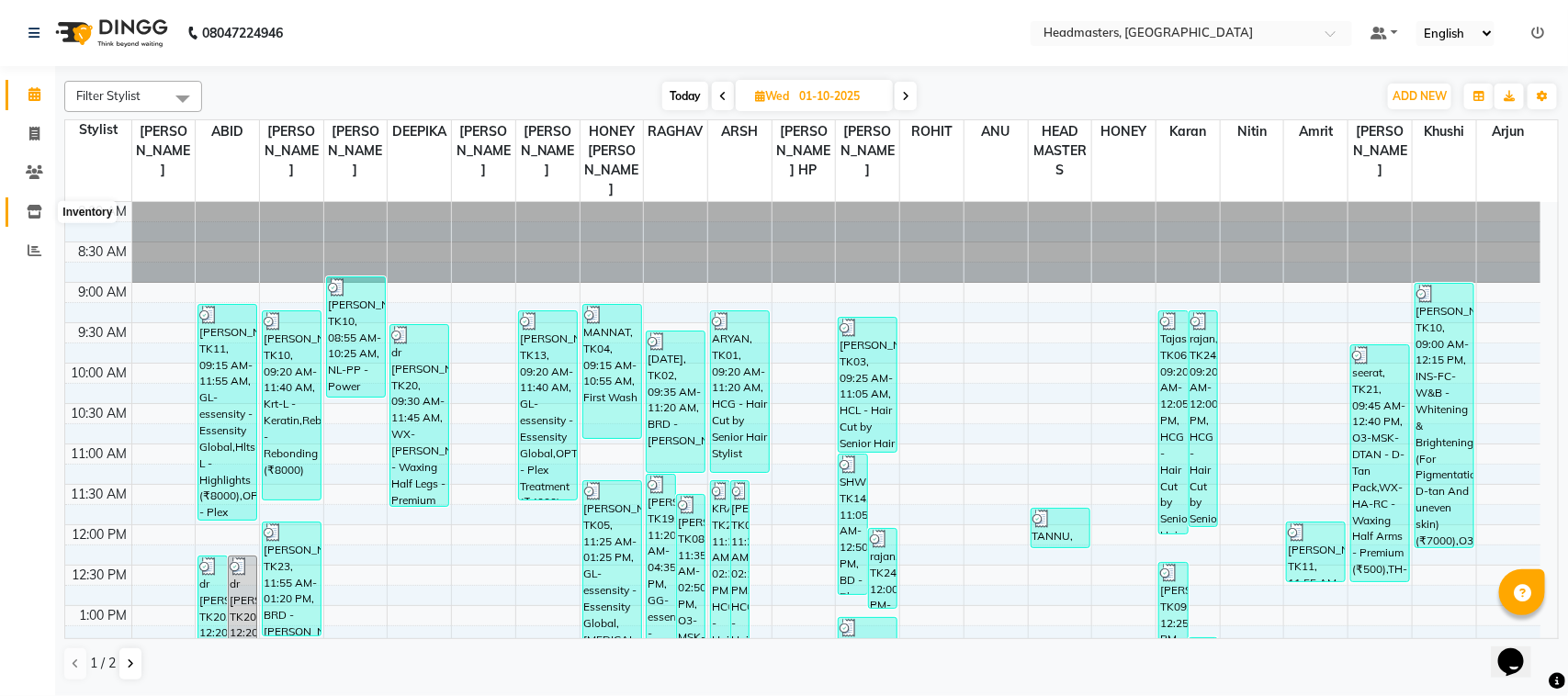
click at [31, 212] on icon at bounding box center [35, 211] width 15 height 13
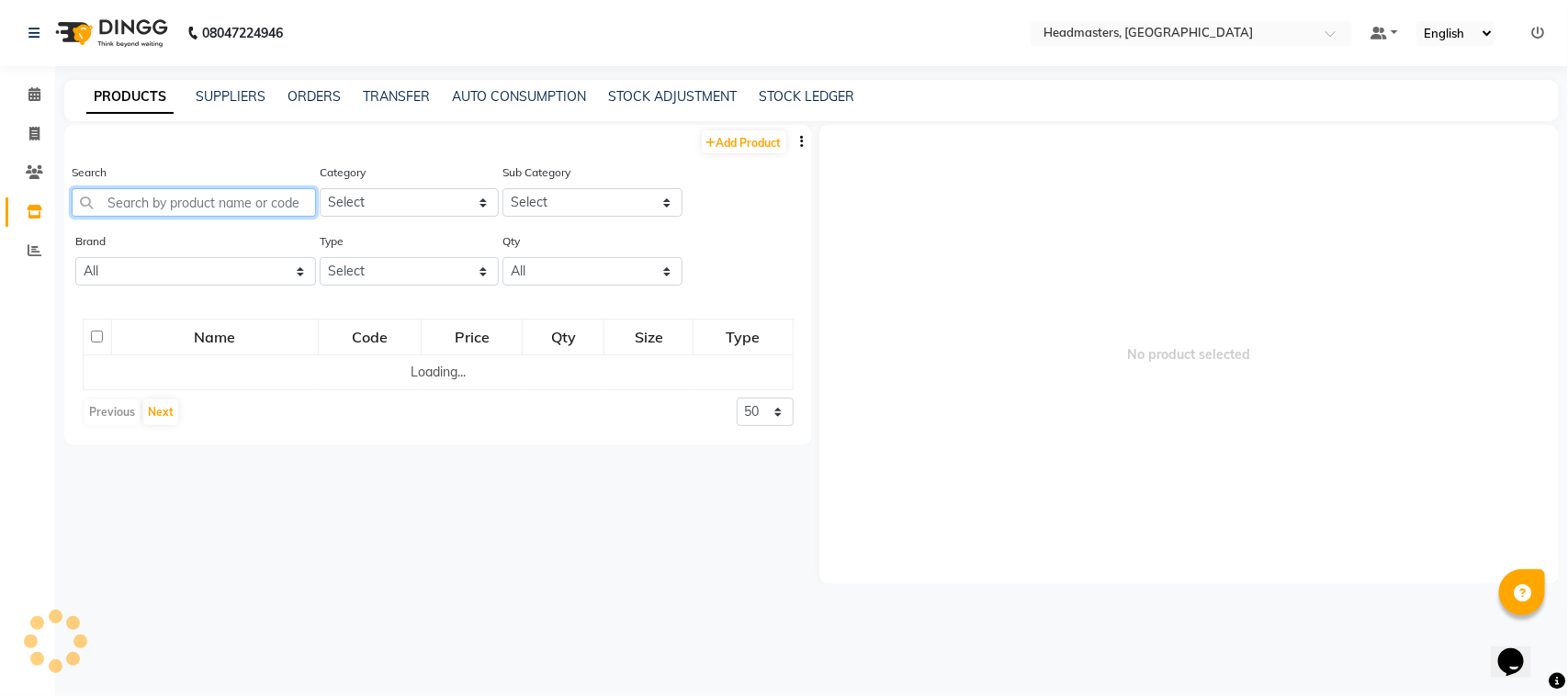
click at [301, 204] on input "text" at bounding box center [194, 203] width 244 height 29
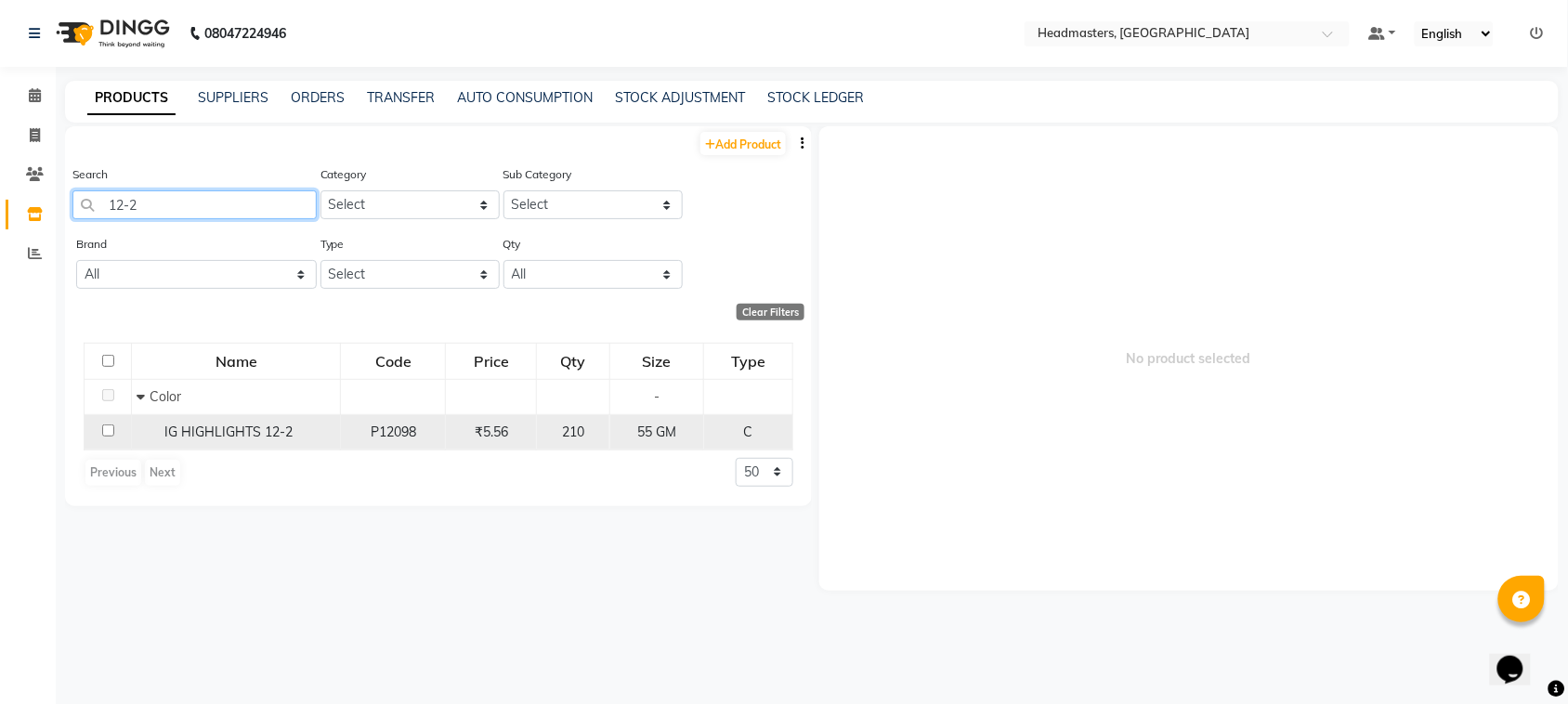
type input "12-2"
click at [115, 435] on td at bounding box center [108, 432] width 48 height 35
click at [158, 433] on div "IG HIGHLIGHTS 12-2" at bounding box center [235, 433] width 199 height 19
select select
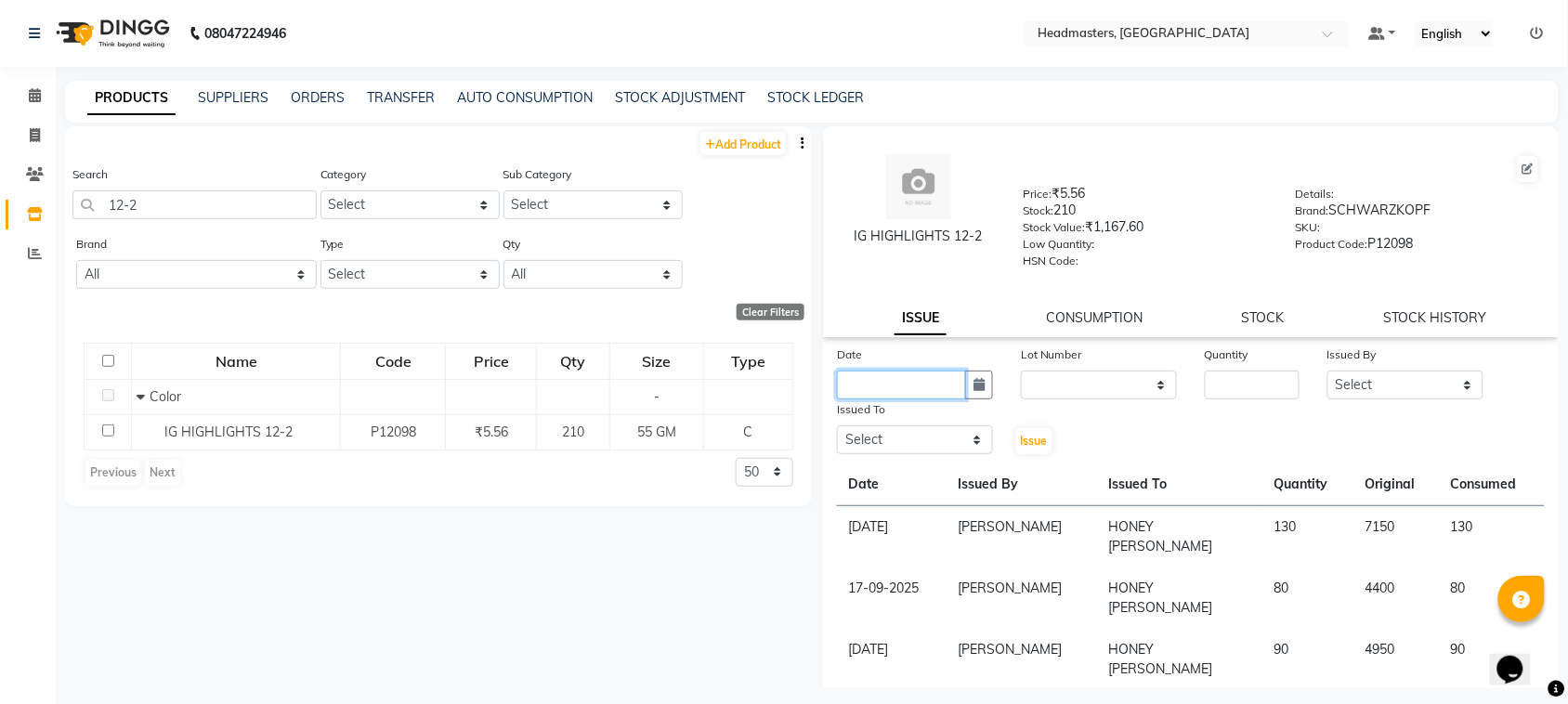
click at [904, 393] on input "text" at bounding box center [901, 385] width 129 height 29
select select "10"
select select "2025"
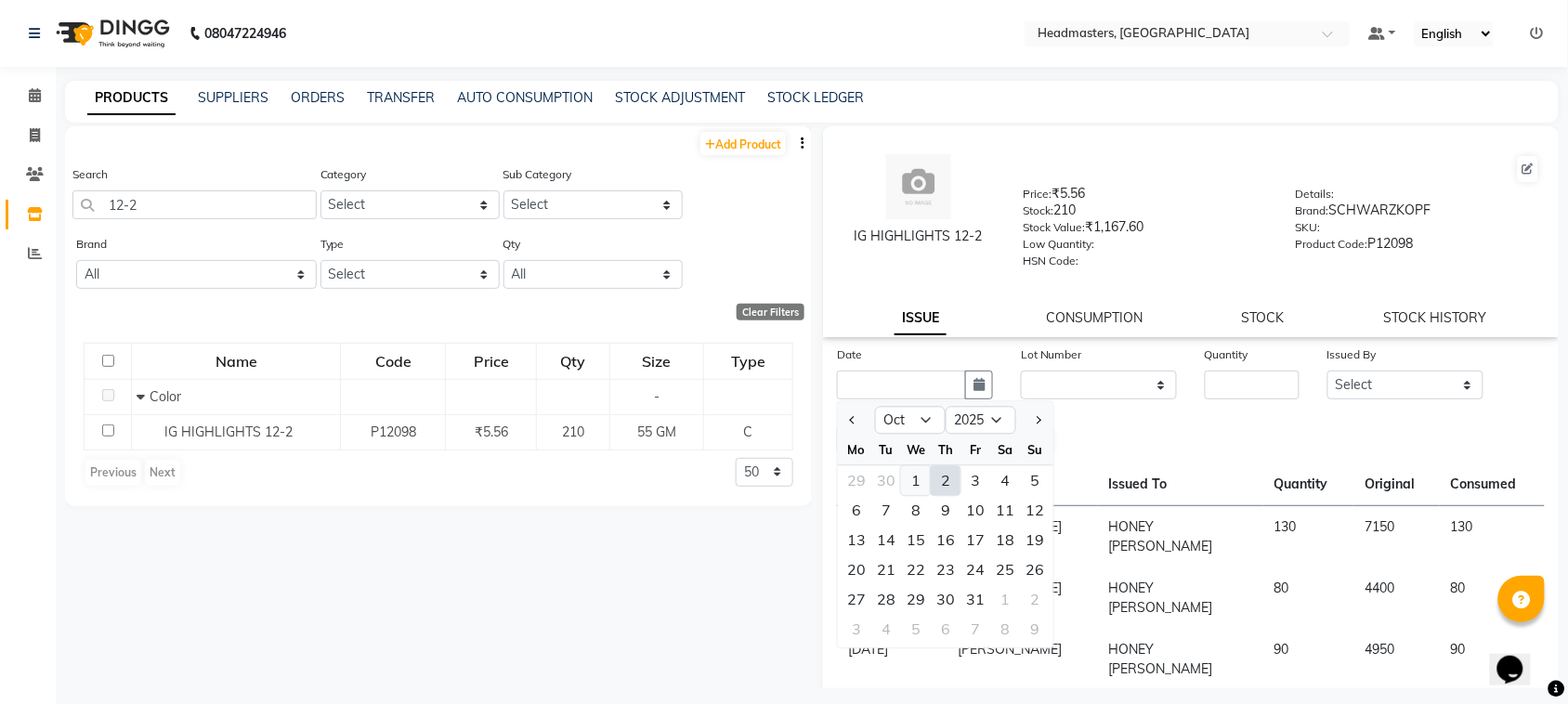
click at [902, 475] on div "1" at bounding box center [916, 481] width 30 height 30
type input "01-10-2025"
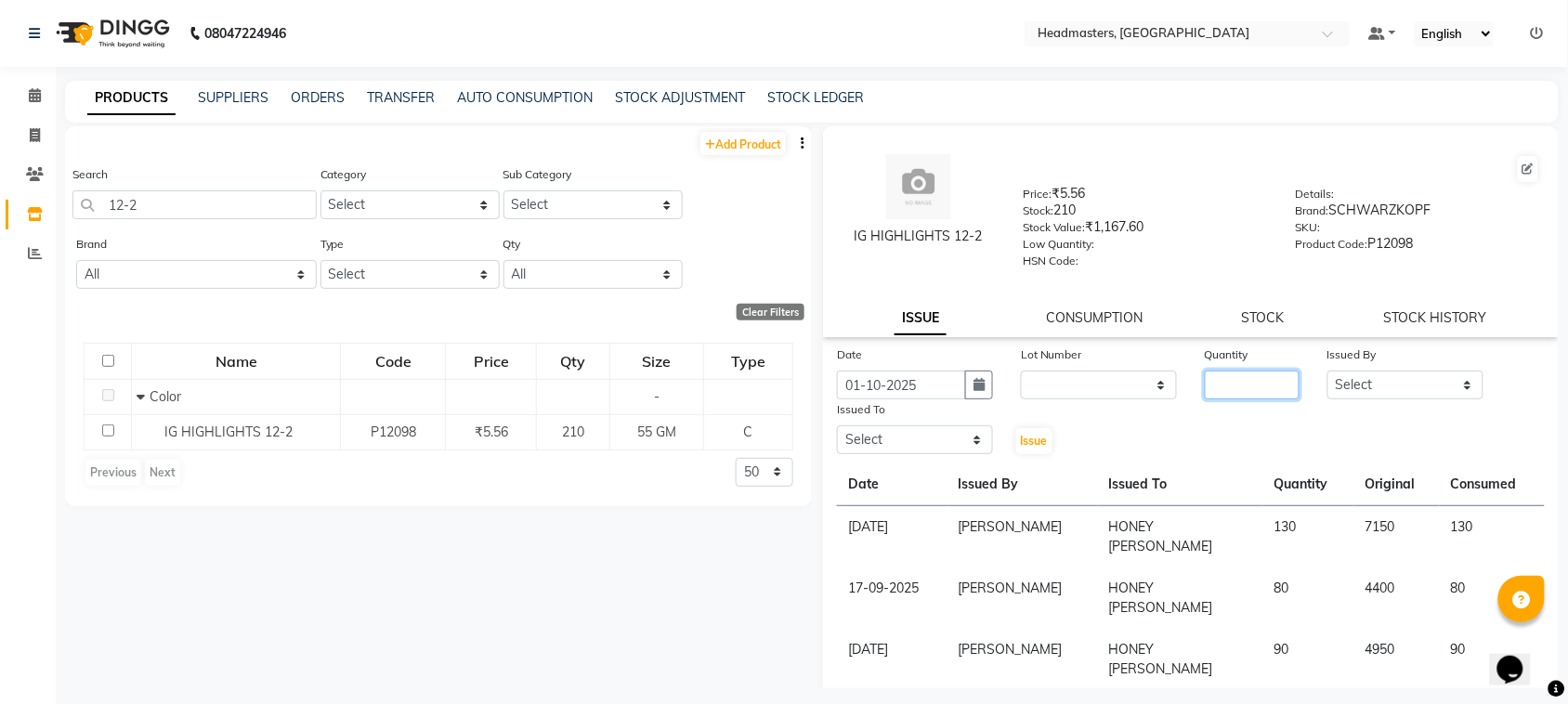
click at [1225, 371] on input "number" at bounding box center [1252, 385] width 94 height 29
type input "75"
click at [1382, 377] on select "Select ABID Amrit ANU [PERSON_NAME] [PERSON_NAME] HEAD MASTERS HONEY [PERSON_NA…" at bounding box center [1406, 385] width 157 height 29
select select "87408"
click at [1328, 370] on select "Select ABID Amrit ANU [PERSON_NAME] [PERSON_NAME] HEAD MASTERS HONEY [PERSON_NA…" at bounding box center [1406, 385] width 157 height 29
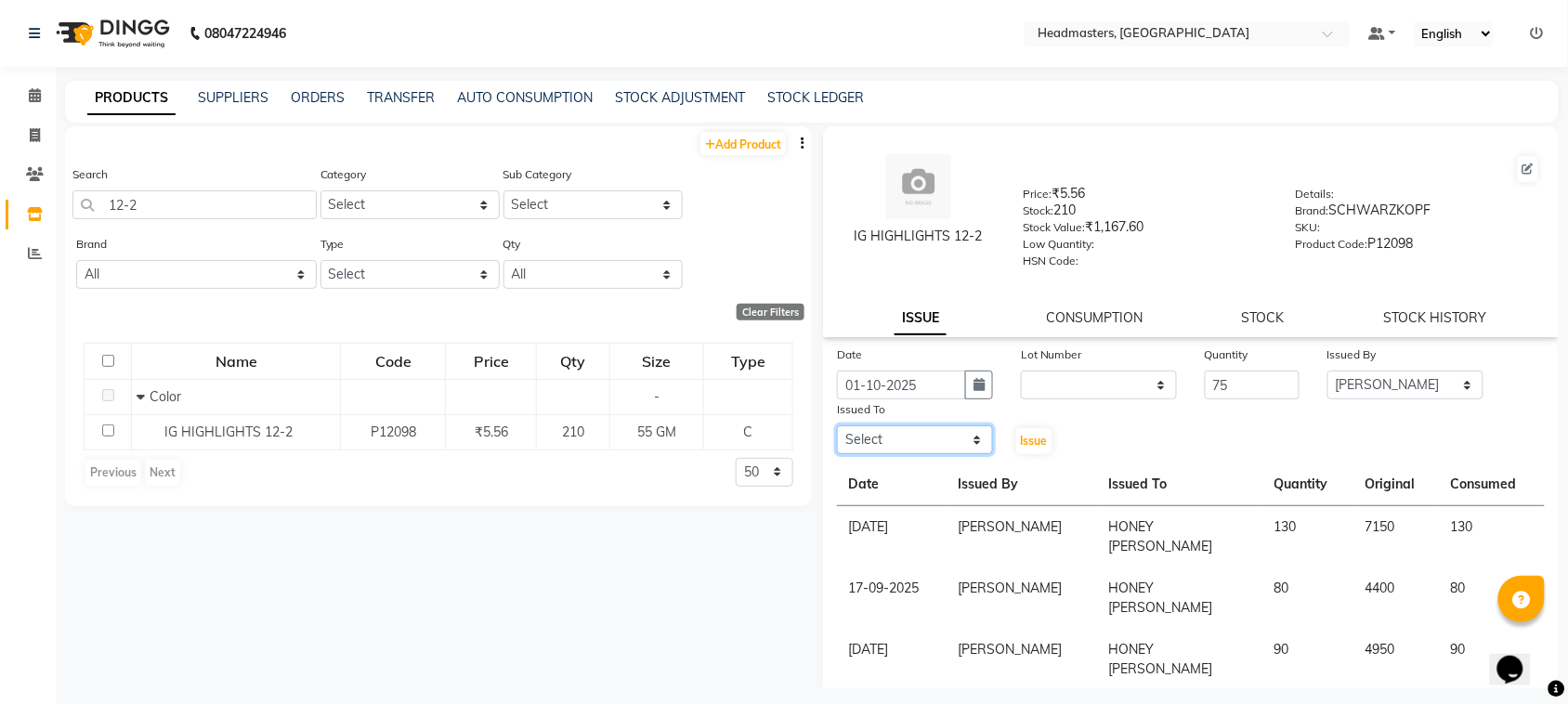
click at [854, 437] on select "Select ABID Amrit ANU [PERSON_NAME] [PERSON_NAME] HEAD MASTERS HONEY [PERSON_NA…" at bounding box center [915, 440] width 157 height 29
select select "60638"
click at [837, 426] on select "Select ABID Amrit ANU [PERSON_NAME] [PERSON_NAME] HEAD MASTERS HONEY [PERSON_NA…" at bounding box center [915, 440] width 157 height 29
click at [1032, 443] on span "Issue" at bounding box center [1034, 440] width 27 height 14
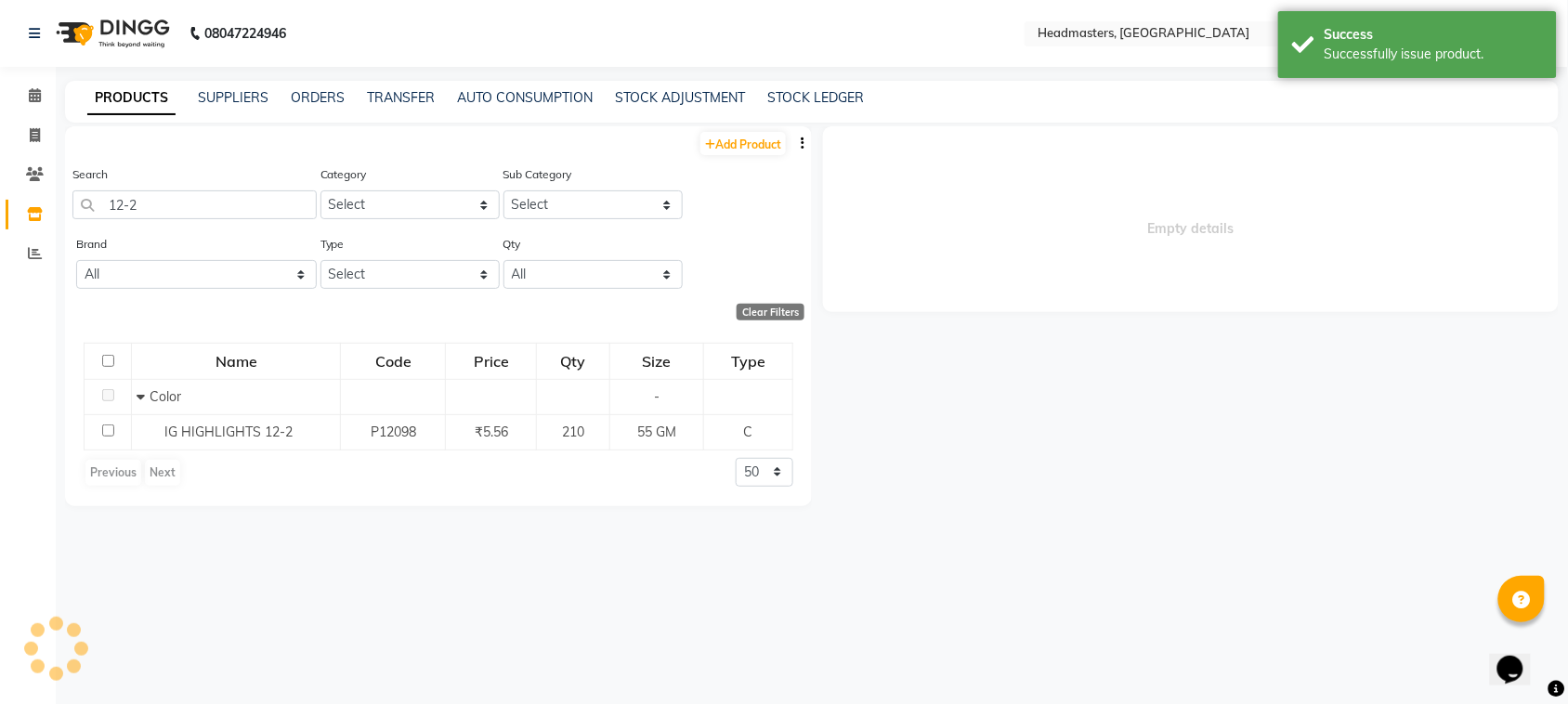
select select
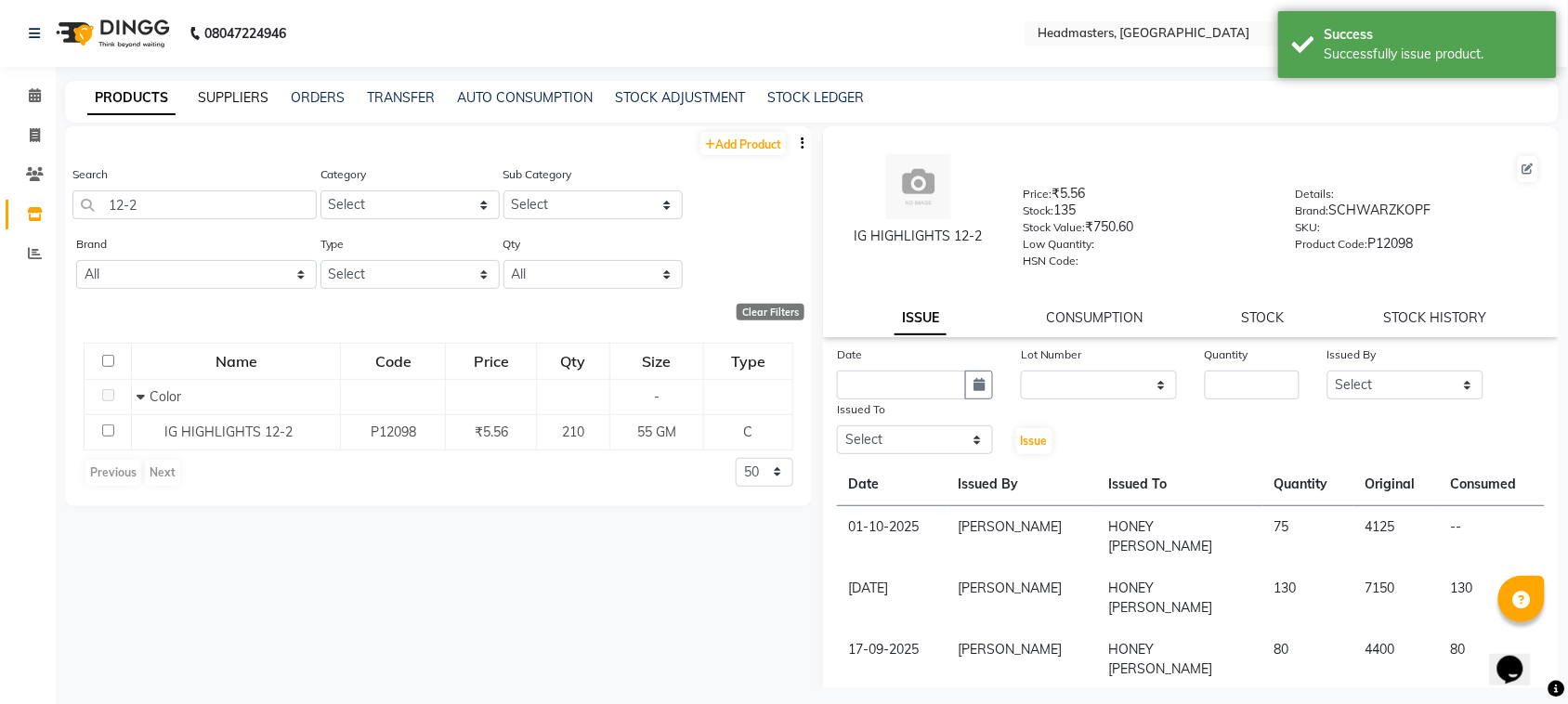
click at [234, 94] on link "SUPPLIERS" at bounding box center [233, 97] width 71 height 17
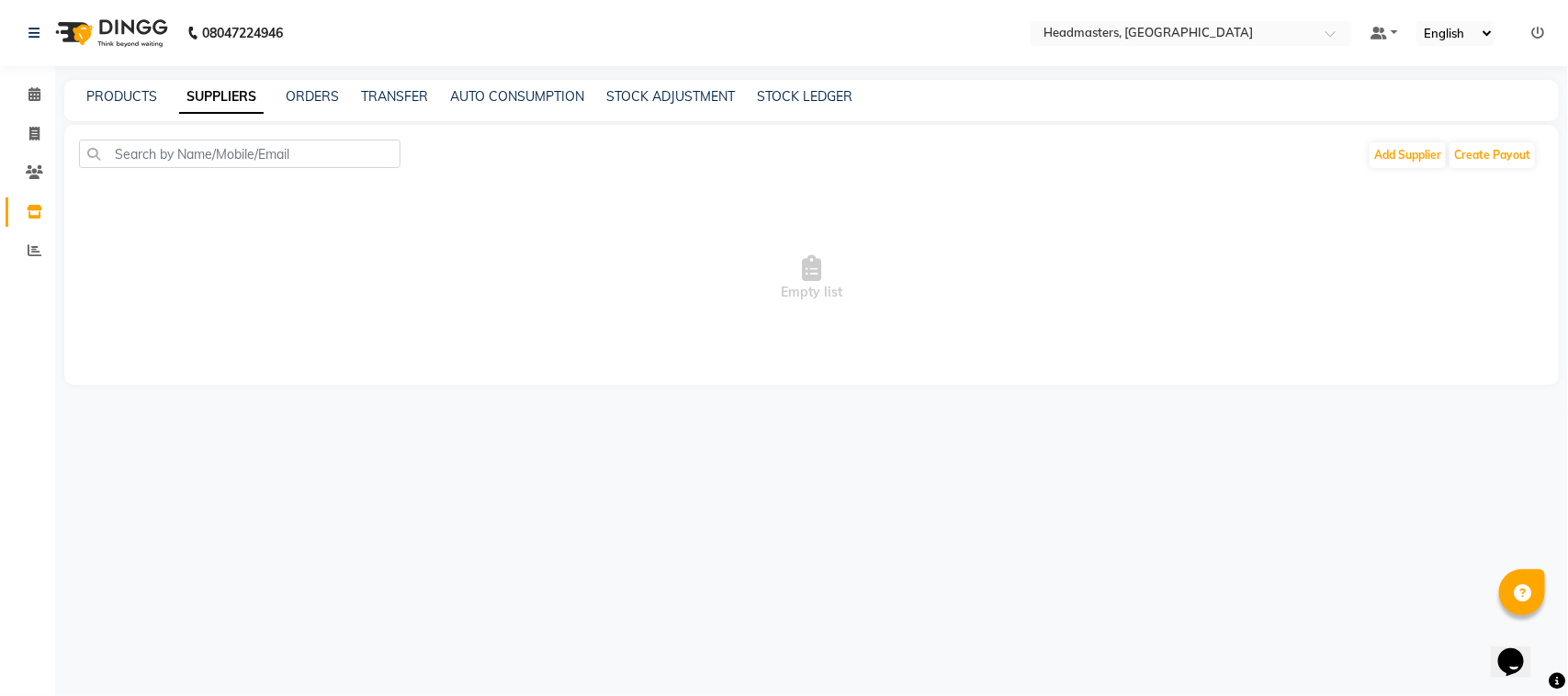
click at [127, 80] on div "PRODUCTS SUPPLIERS ORDERS TRANSFER AUTO CONSUMPTION STOCK ADJUSTMENT STOCK LEDG…" at bounding box center [811, 100] width 1495 height 41
click at [127, 92] on link "PRODUCTS" at bounding box center [122, 96] width 71 height 16
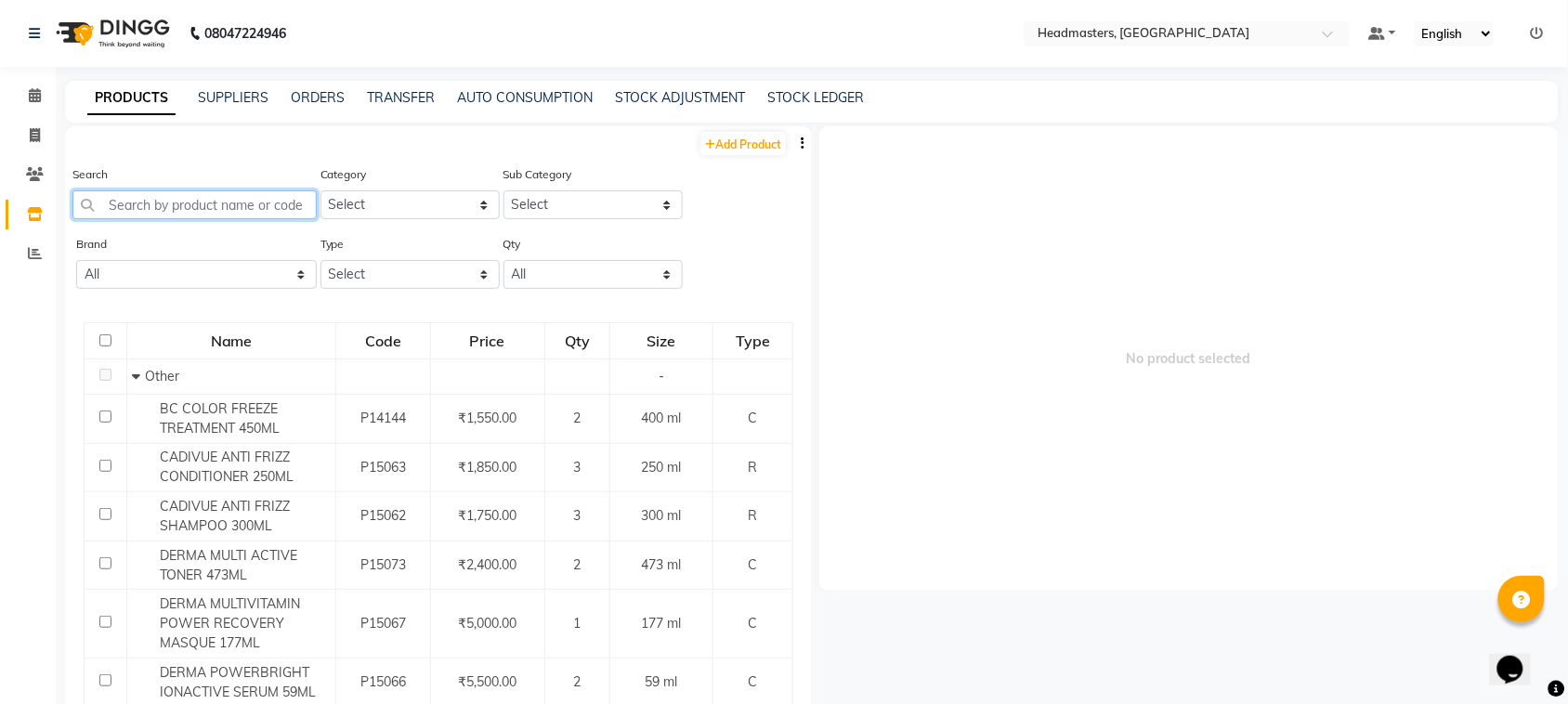
click at [158, 196] on input "text" at bounding box center [194, 205] width 244 height 29
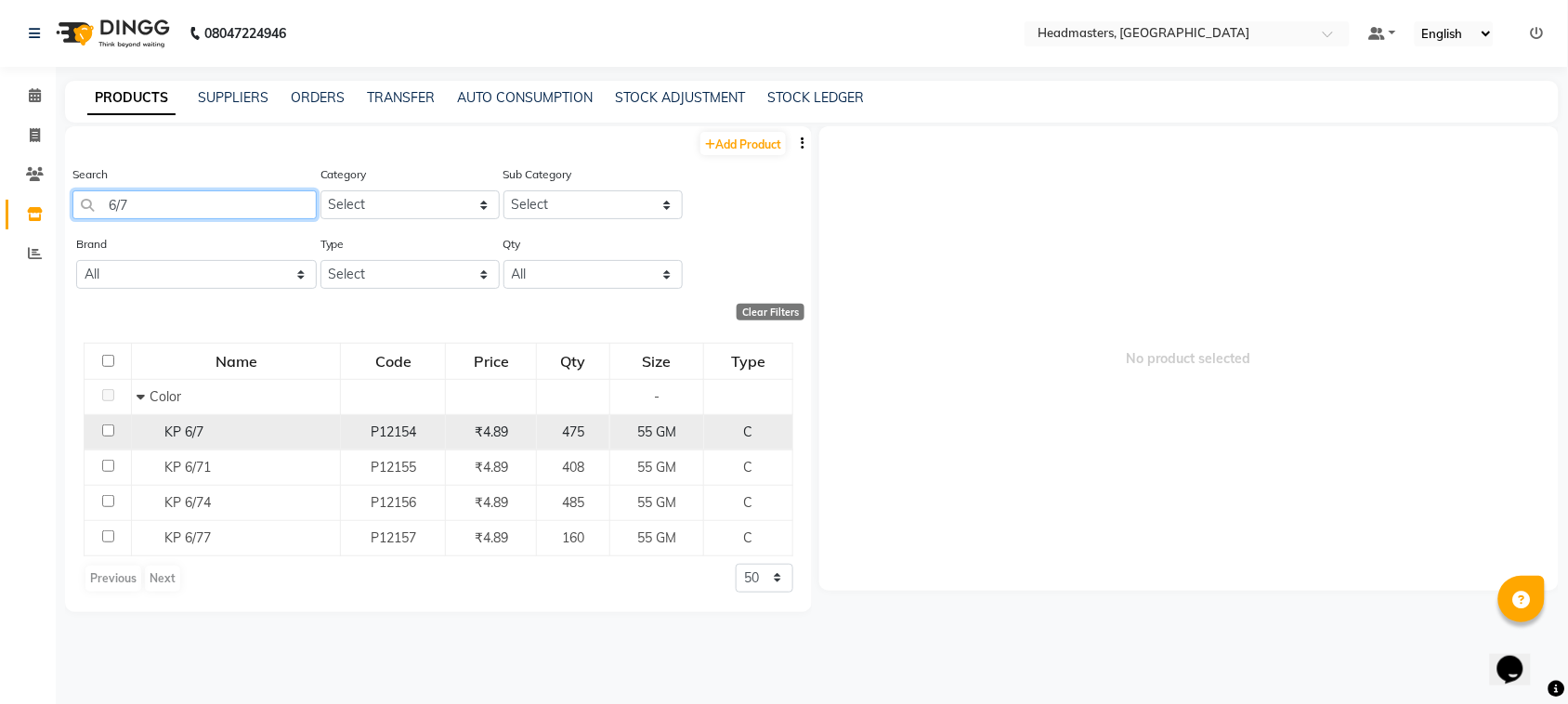
type input "6/7"
drag, startPoint x: 144, startPoint y: 432, endPoint x: 164, endPoint y: 432, distance: 20.0
click at [145, 432] on div "KP 6/7" at bounding box center [235, 433] width 199 height 19
select select
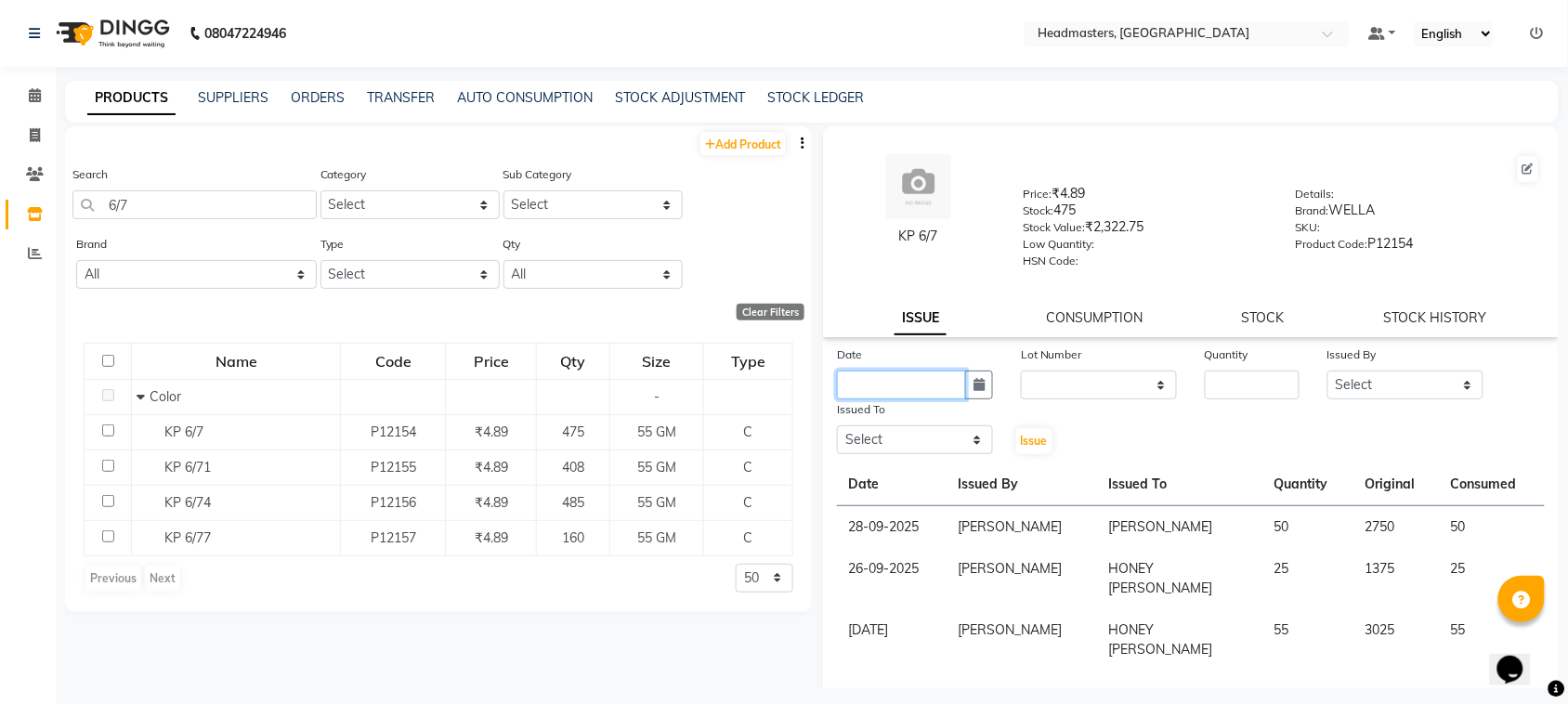
click at [920, 378] on input "text" at bounding box center [901, 385] width 129 height 29
select select "10"
select select "2025"
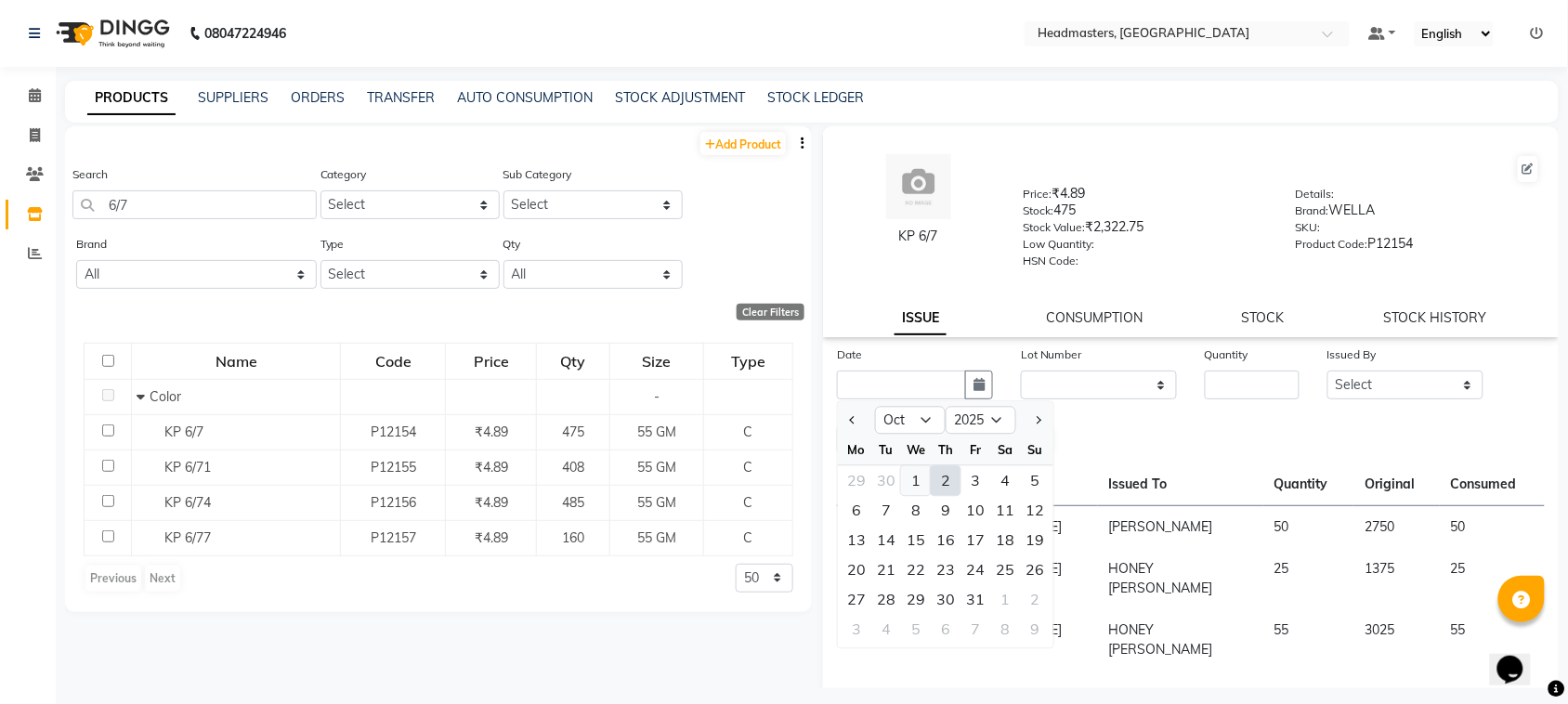
click at [925, 481] on div "1" at bounding box center [916, 481] width 30 height 30
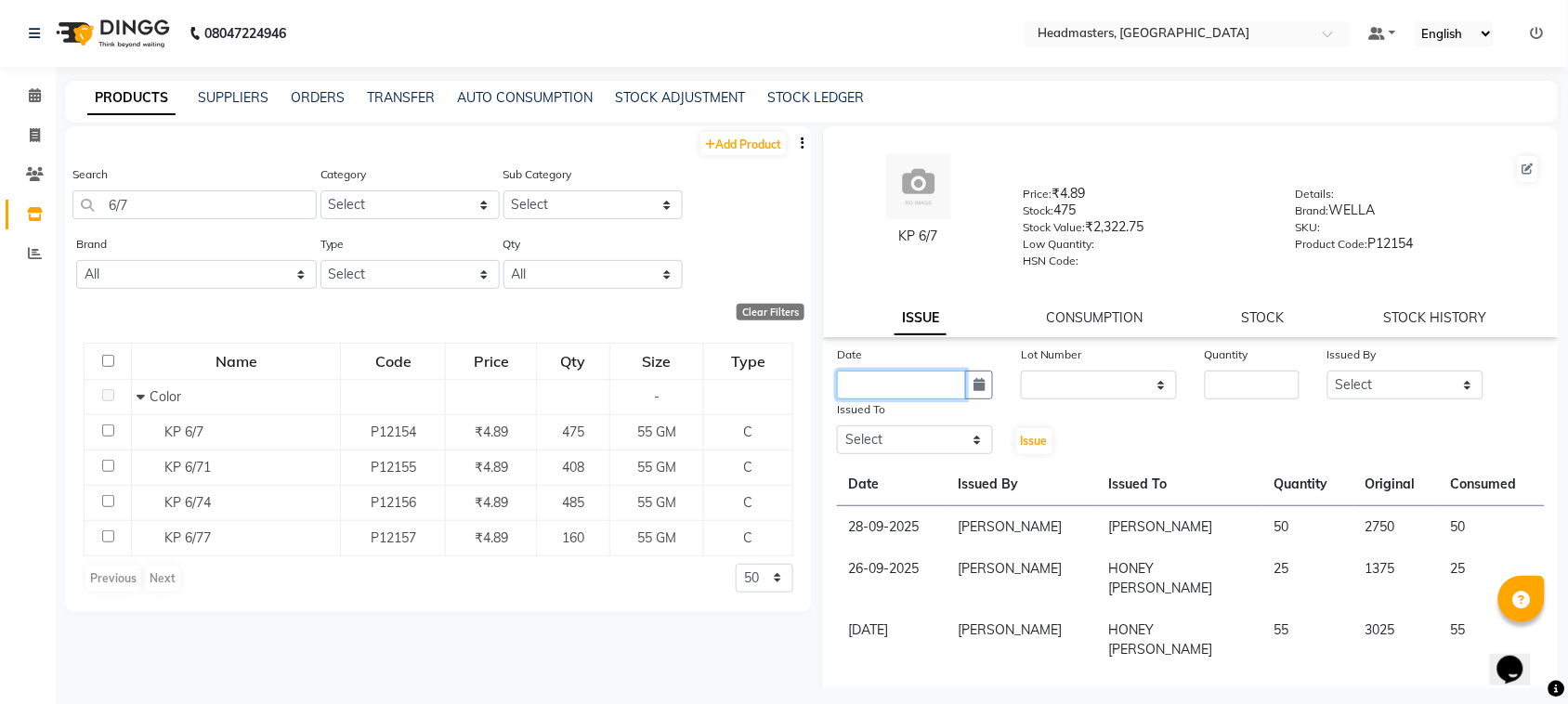
type input "01-10-2025"
click at [1270, 390] on input "number" at bounding box center [1252, 385] width 94 height 29
type input "25"
click at [1340, 370] on select "Select ABID Amrit ANU [PERSON_NAME] [PERSON_NAME] HEAD MASTERS HONEY [PERSON_NA…" at bounding box center [1406, 385] width 157 height 29
select select "87408"
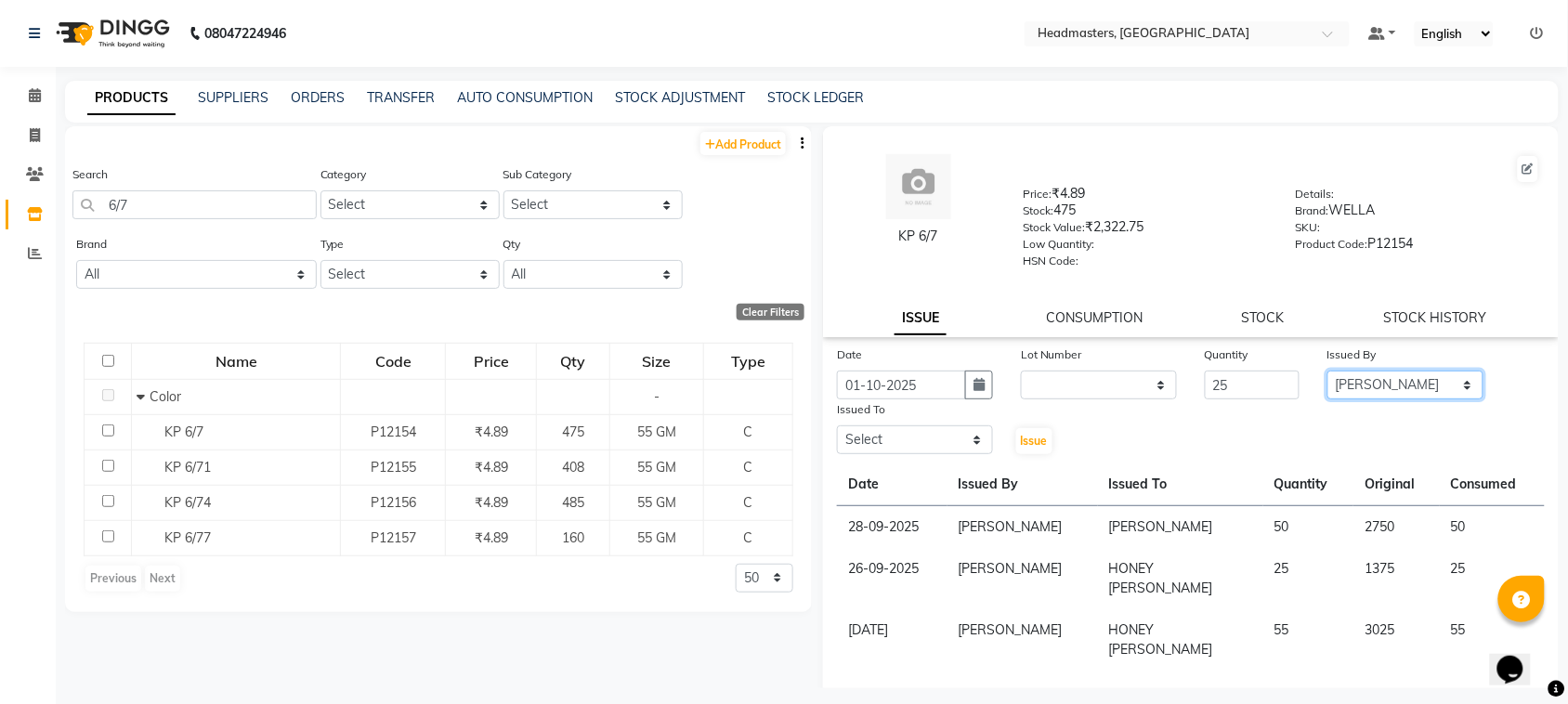
click at [1328, 370] on select "Select ABID Amrit ANU [PERSON_NAME] [PERSON_NAME] HEAD MASTERS HONEY [PERSON_NA…" at bounding box center [1406, 385] width 157 height 29
click at [959, 429] on select "Select ABID Amrit ANU [PERSON_NAME] [PERSON_NAME] HEAD MASTERS HONEY [PERSON_NA…" at bounding box center [915, 440] width 157 height 29
select select "60638"
click at [837, 426] on select "Select ABID Amrit ANU [PERSON_NAME] [PERSON_NAME] HEAD MASTERS HONEY [PERSON_NA…" at bounding box center [915, 440] width 157 height 29
click at [1042, 429] on button "Issue" at bounding box center [1034, 441] width 36 height 26
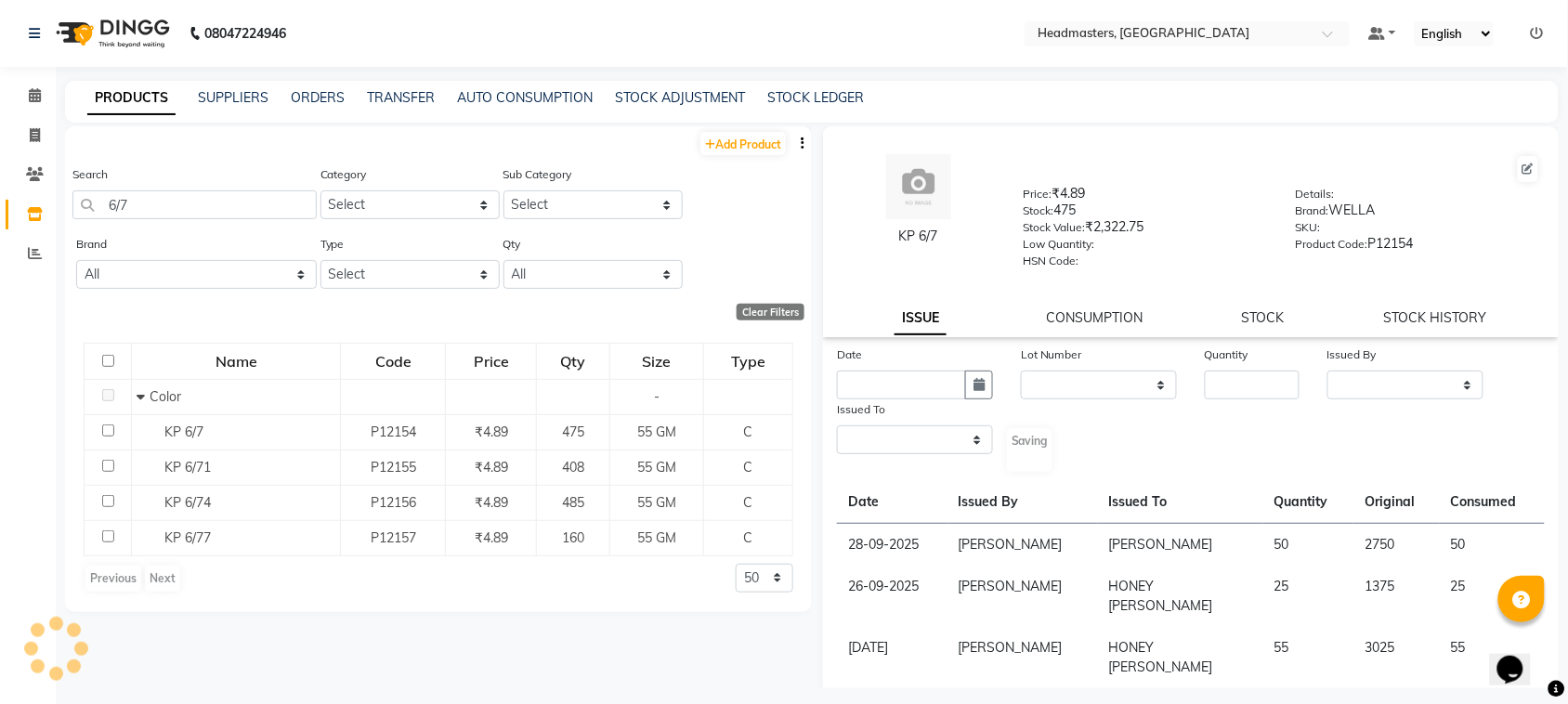
select select
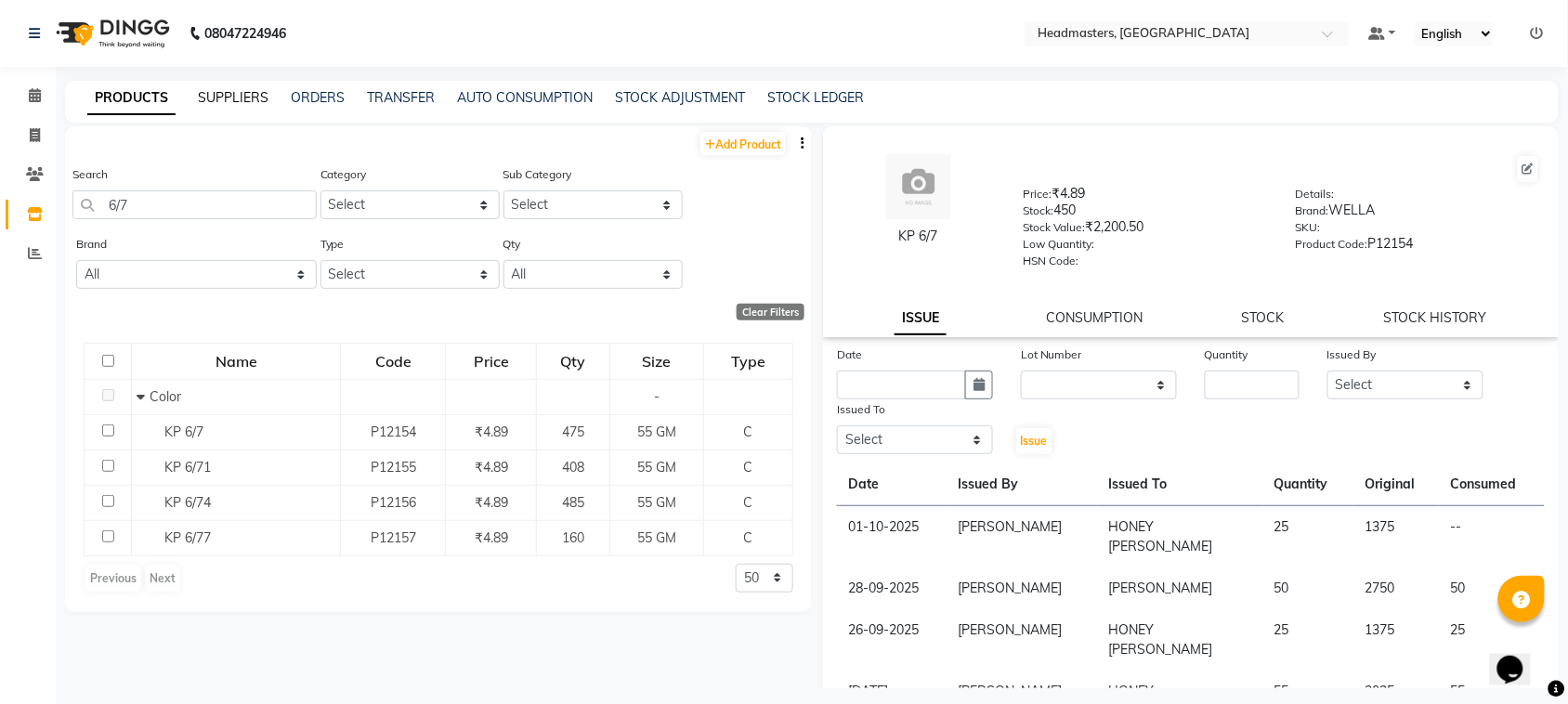
click at [216, 99] on link "SUPPLIERS" at bounding box center [233, 97] width 71 height 17
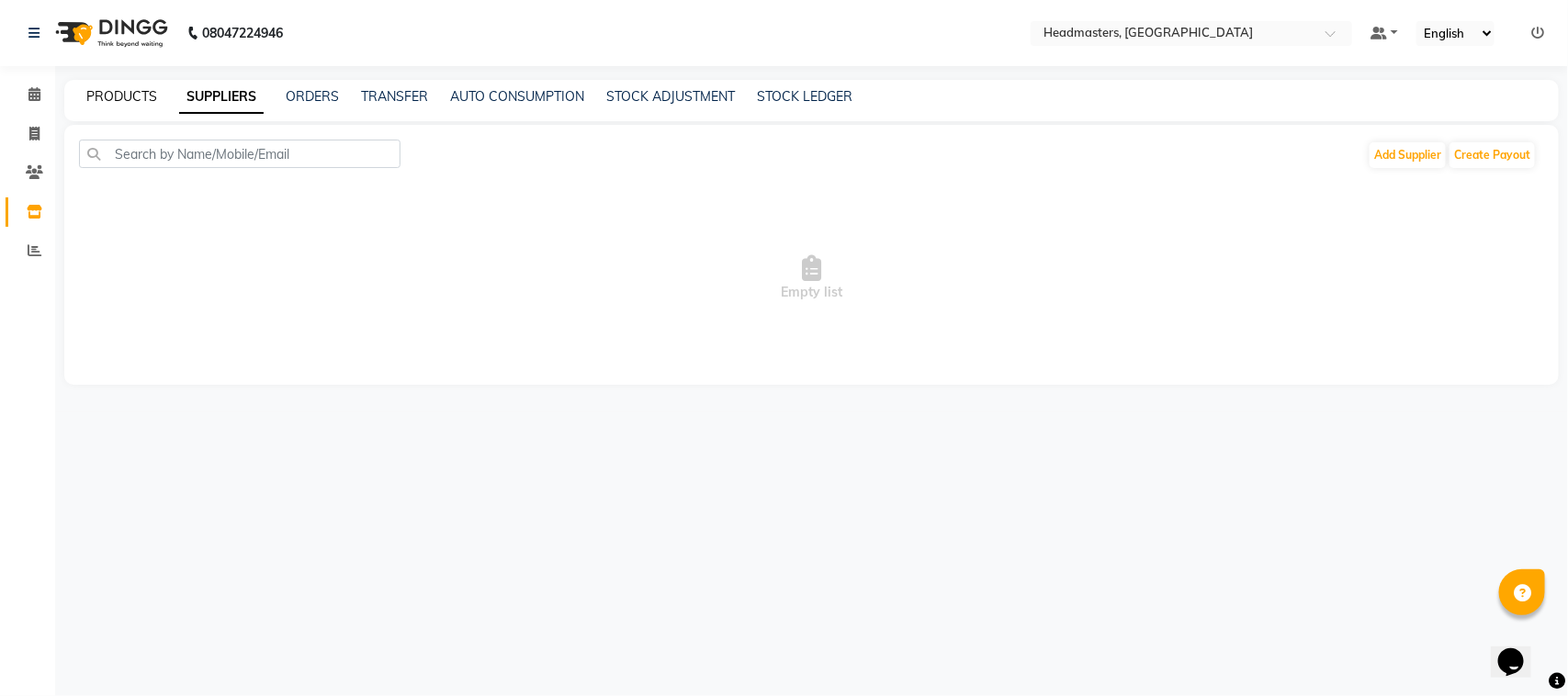
click at [124, 103] on link "PRODUCTS" at bounding box center [122, 96] width 71 height 16
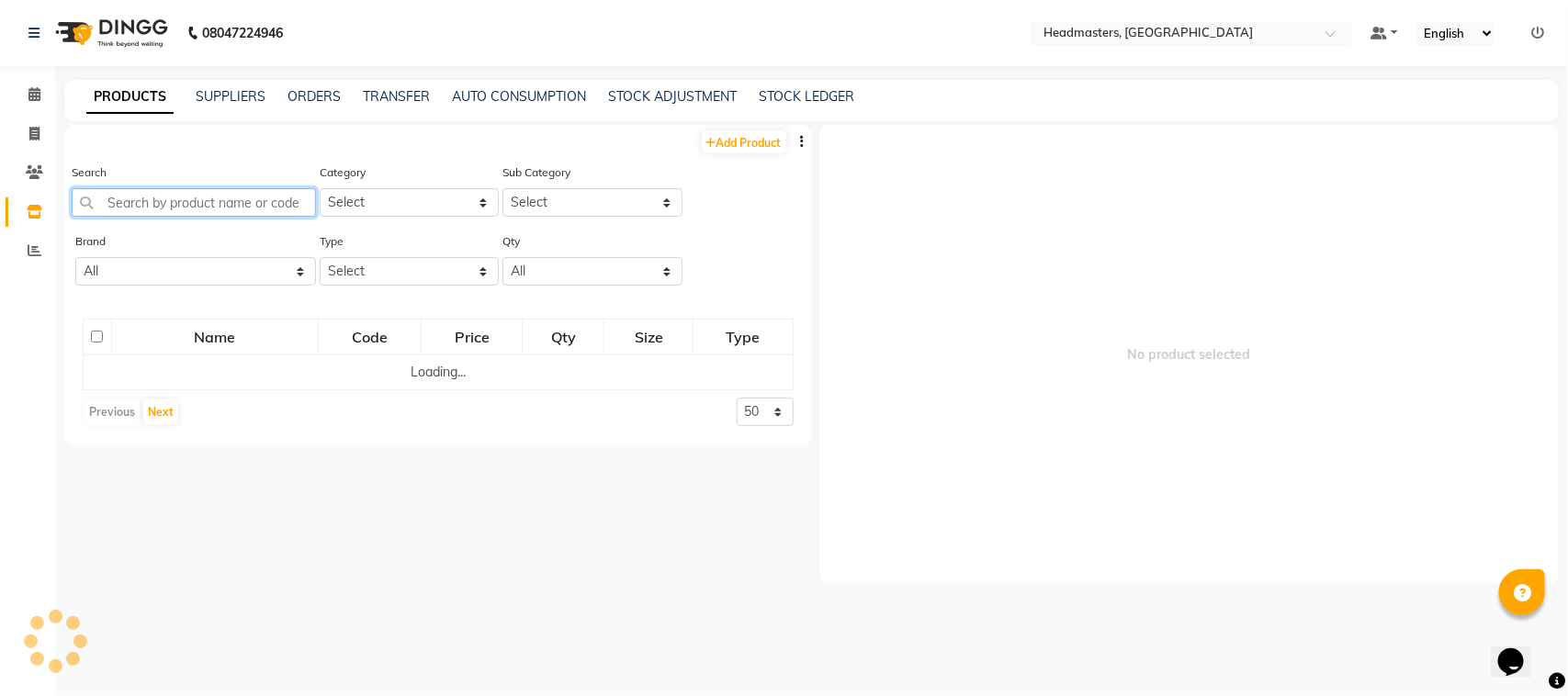
click at [155, 213] on input "text" at bounding box center [194, 203] width 244 height 29
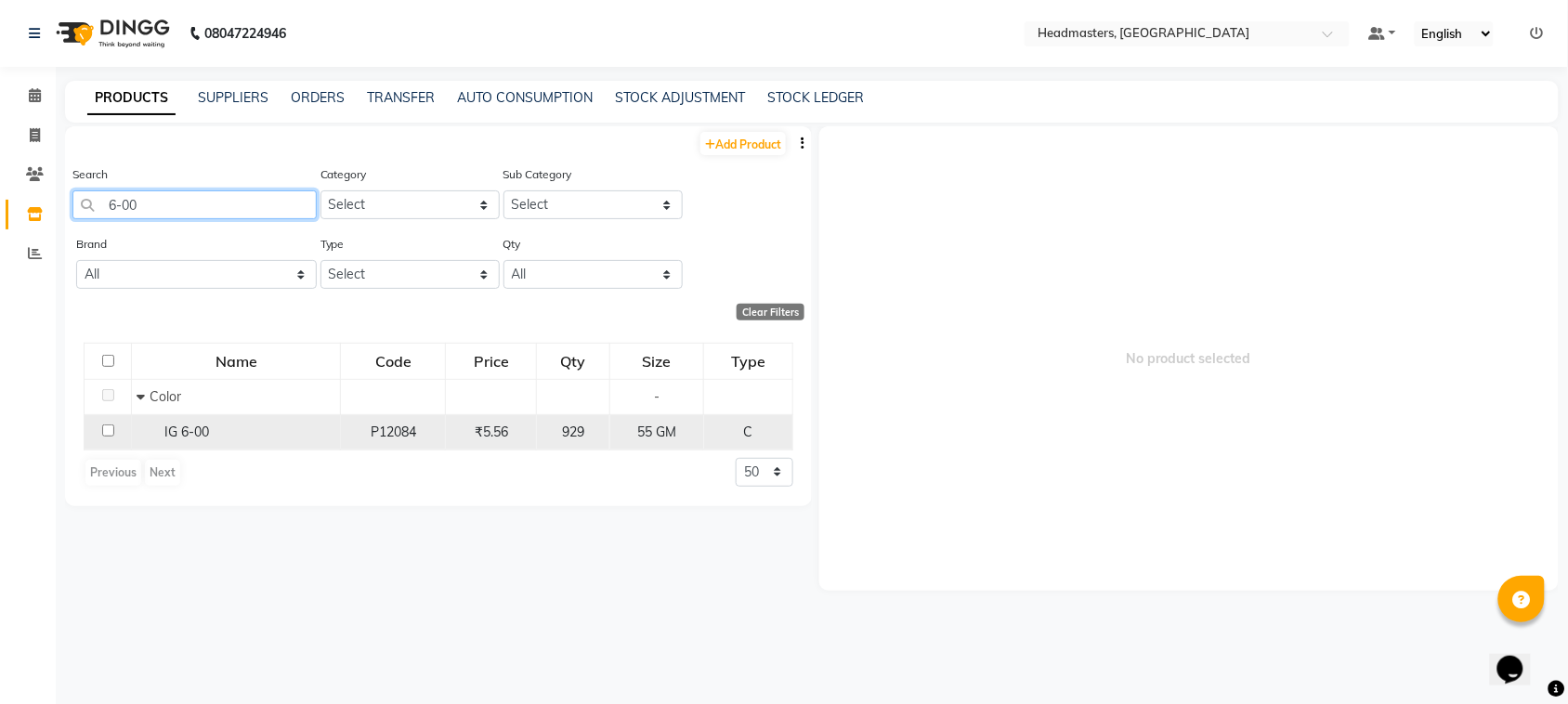
type input "6-00"
click at [249, 424] on div "IG 6-00" at bounding box center [235, 433] width 199 height 19
select select
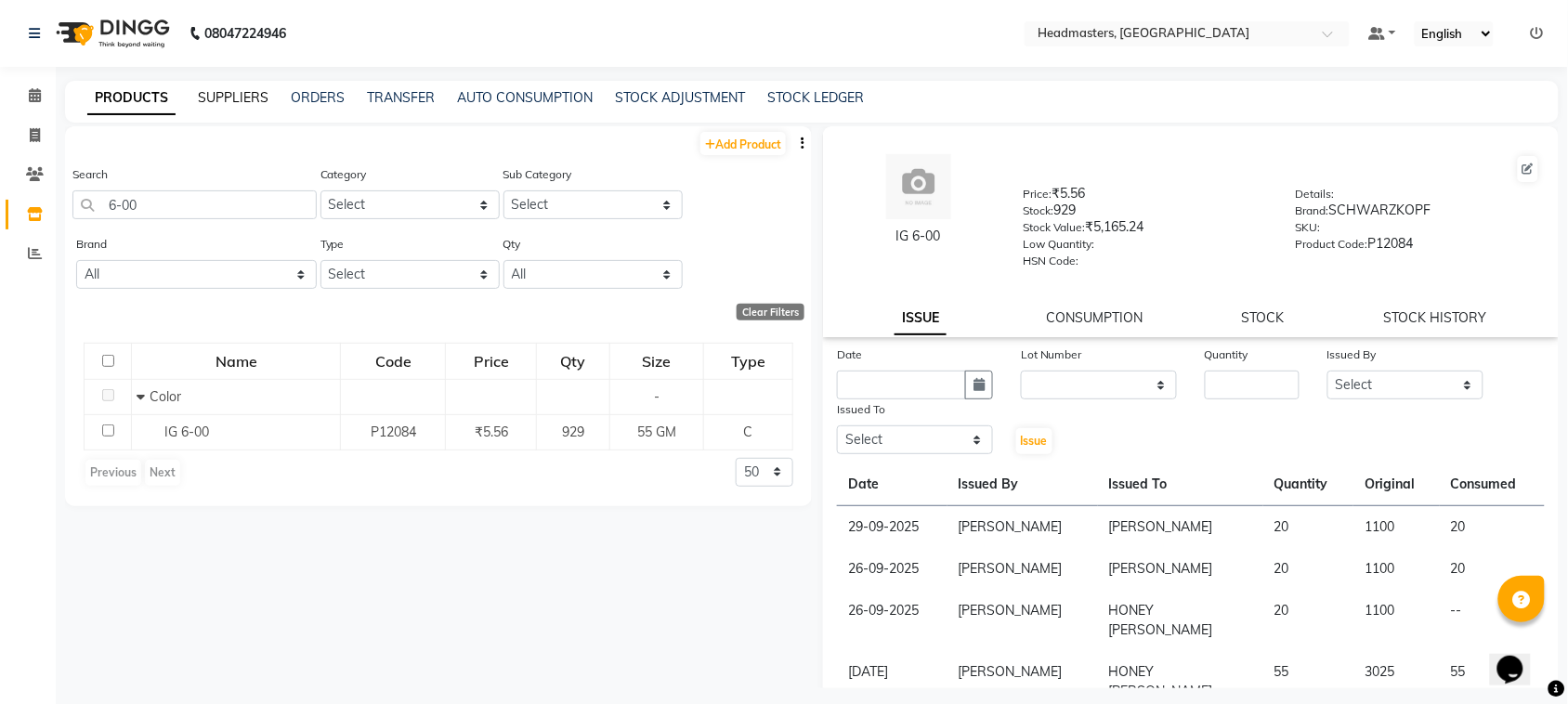
click at [247, 103] on link "SUPPLIERS" at bounding box center [233, 97] width 71 height 17
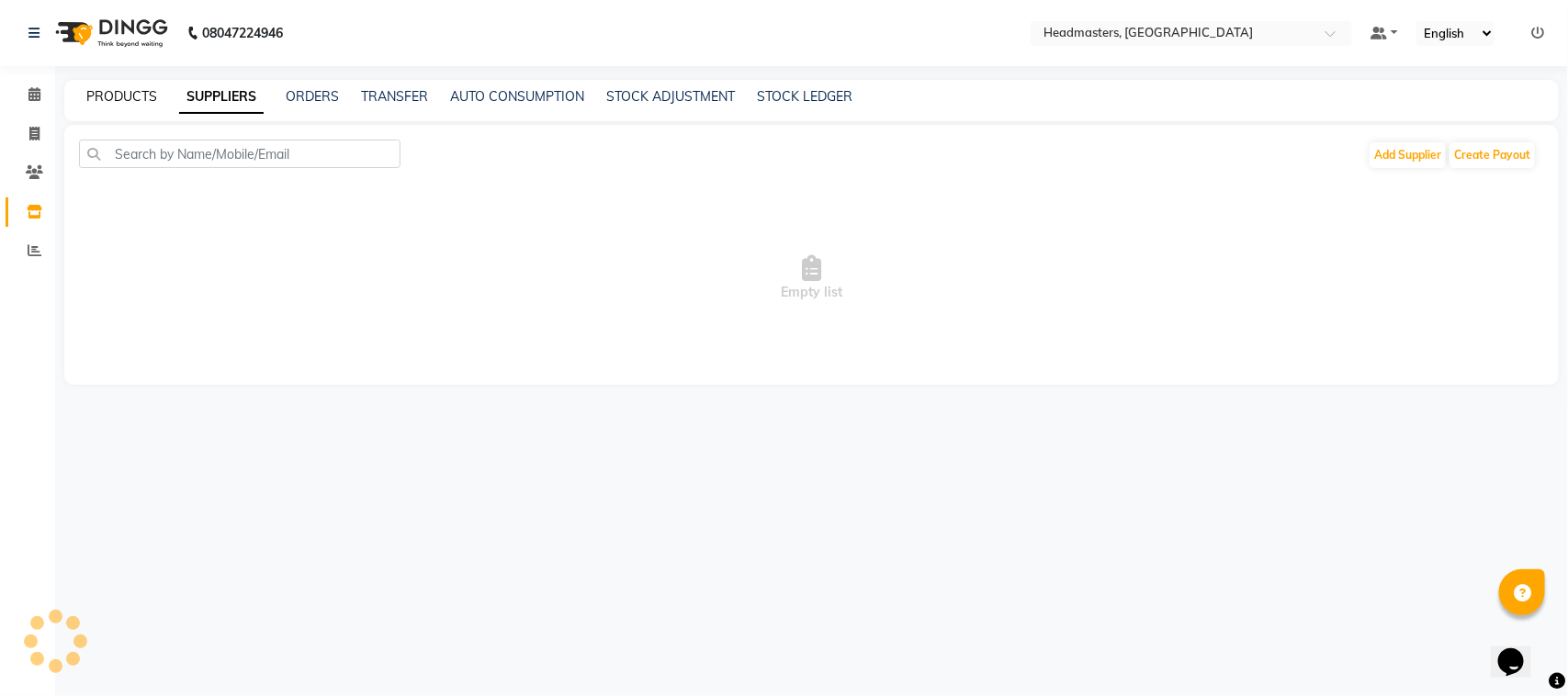
click at [102, 99] on link "PRODUCTS" at bounding box center [122, 96] width 71 height 16
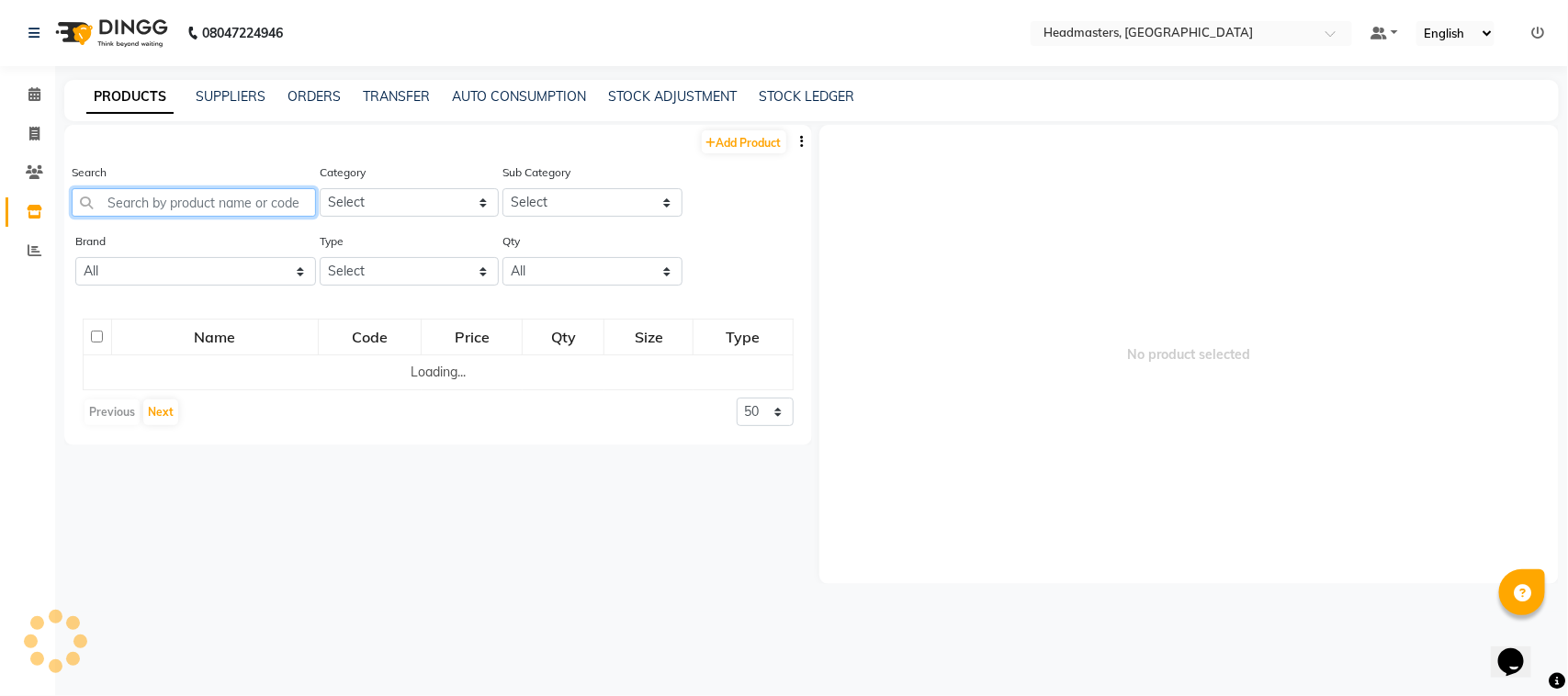
click at [170, 200] on input "text" at bounding box center [194, 203] width 244 height 29
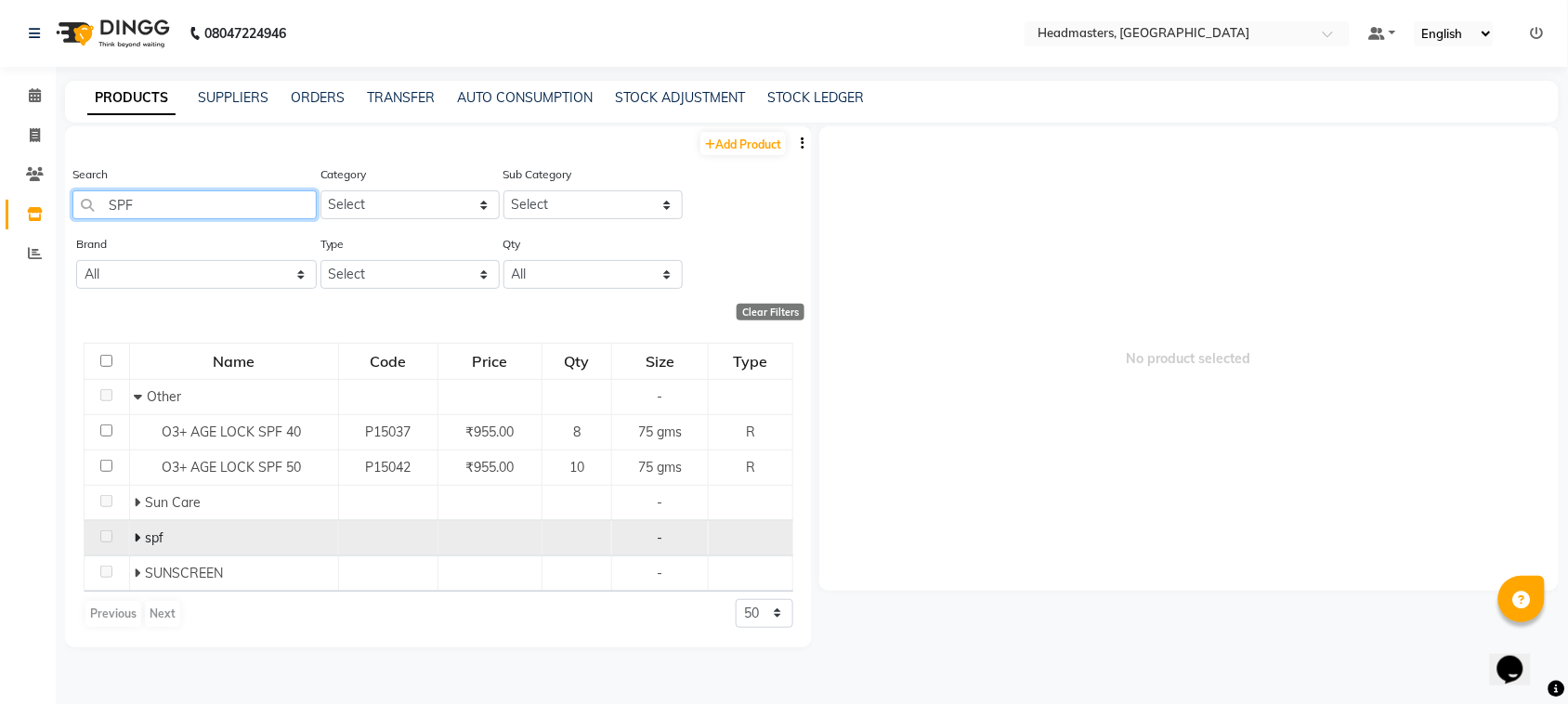
type input "SPF"
click at [152, 535] on span "spf" at bounding box center [155, 538] width 18 height 17
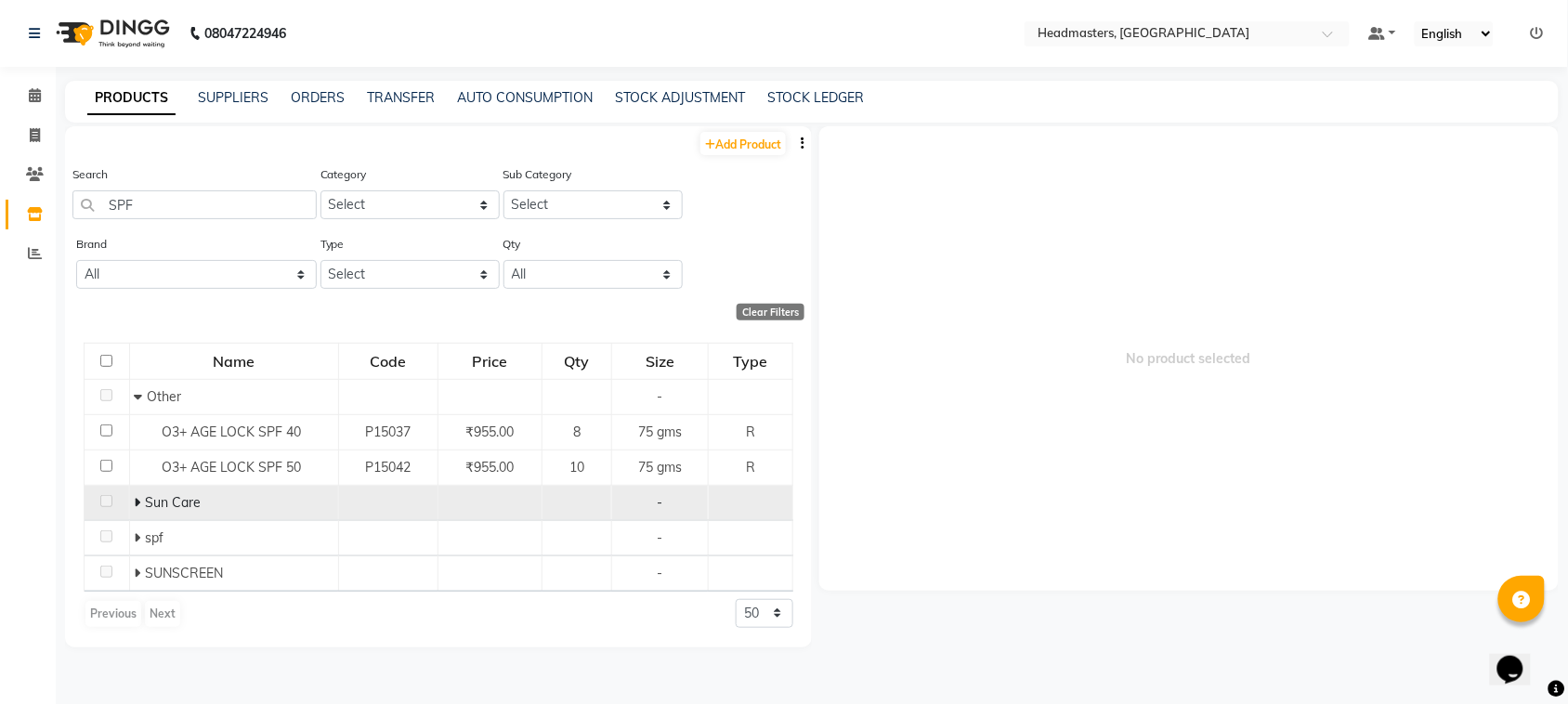
scroll to position [11, 0]
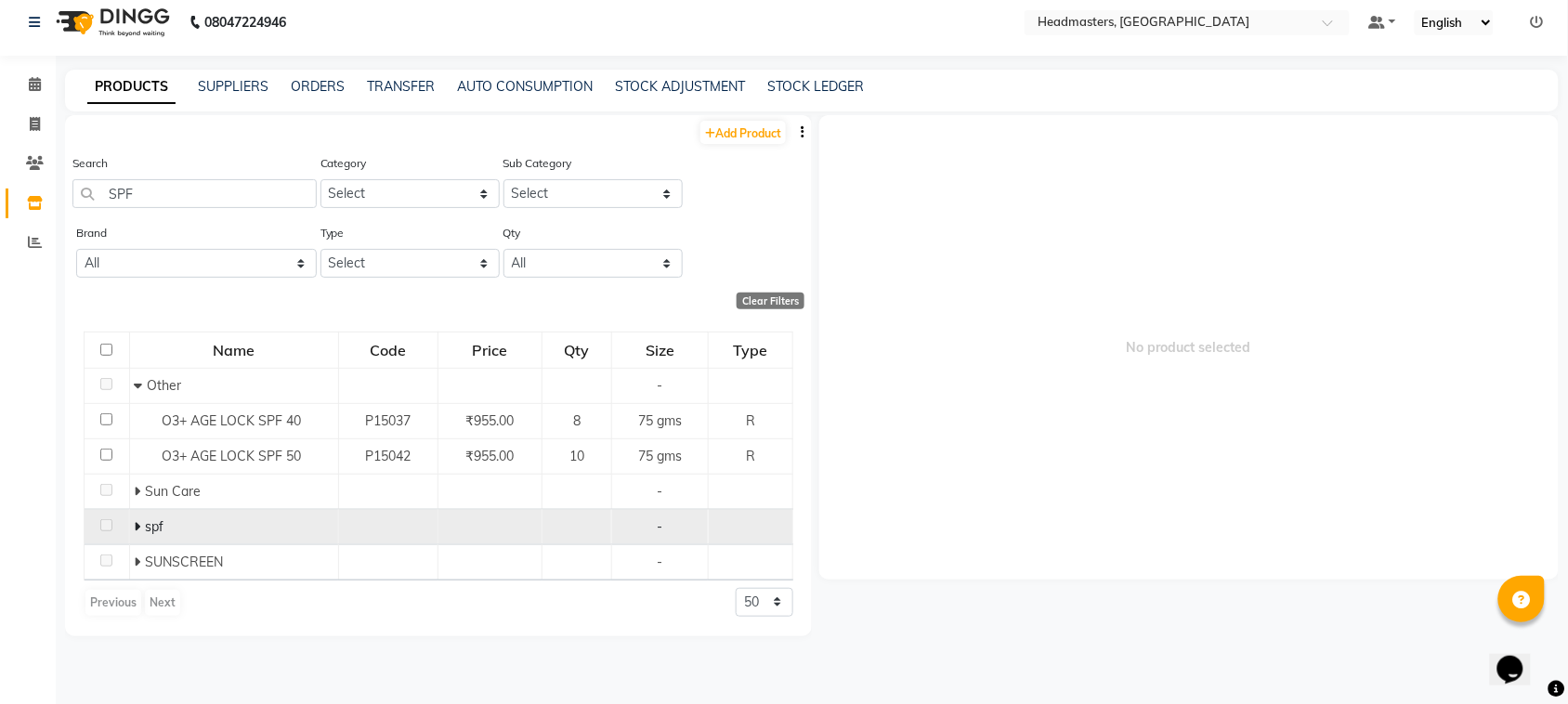
click at [156, 528] on span "spf" at bounding box center [155, 526] width 18 height 17
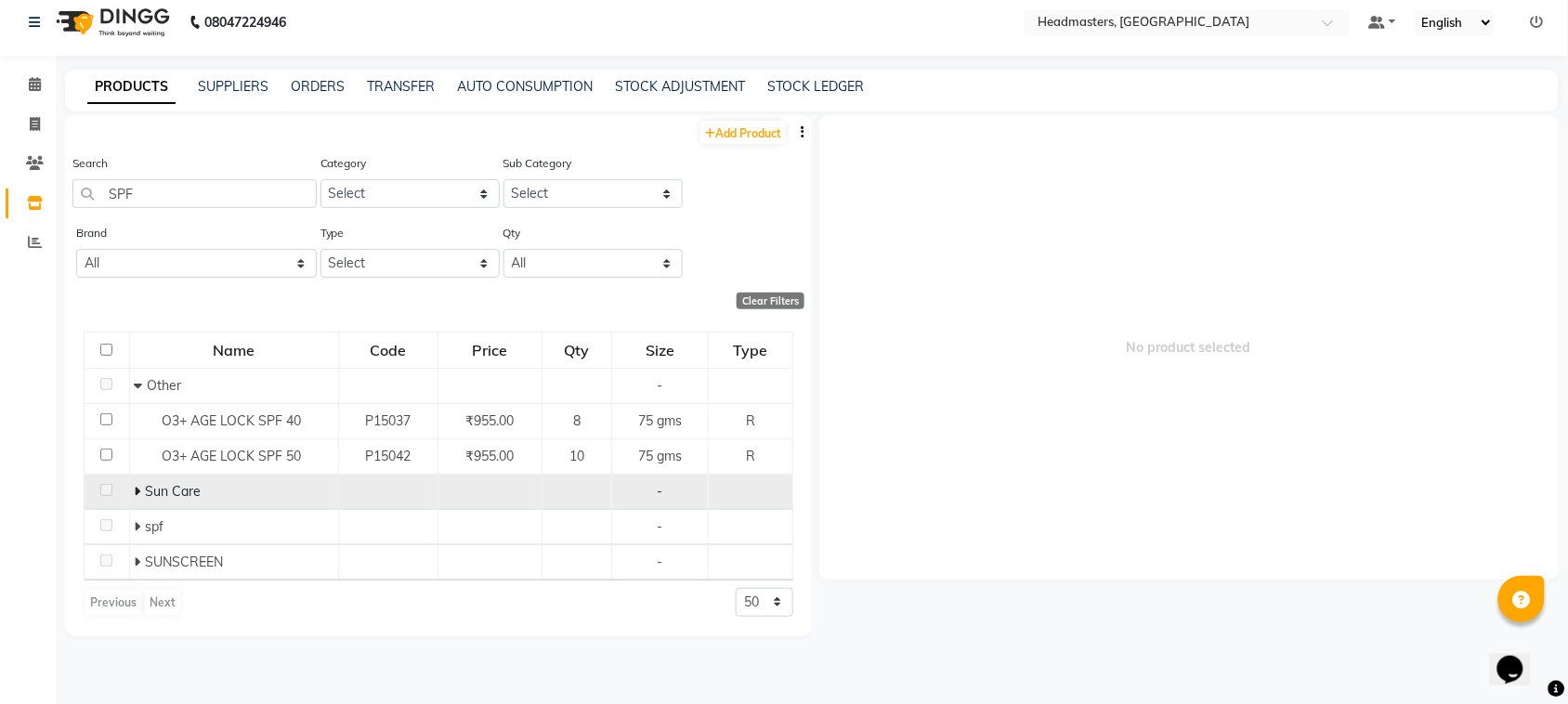
click at [164, 499] on div "Sun Care" at bounding box center [234, 492] width 199 height 19
click at [163, 489] on span "Sun Care" at bounding box center [173, 491] width 55 height 17
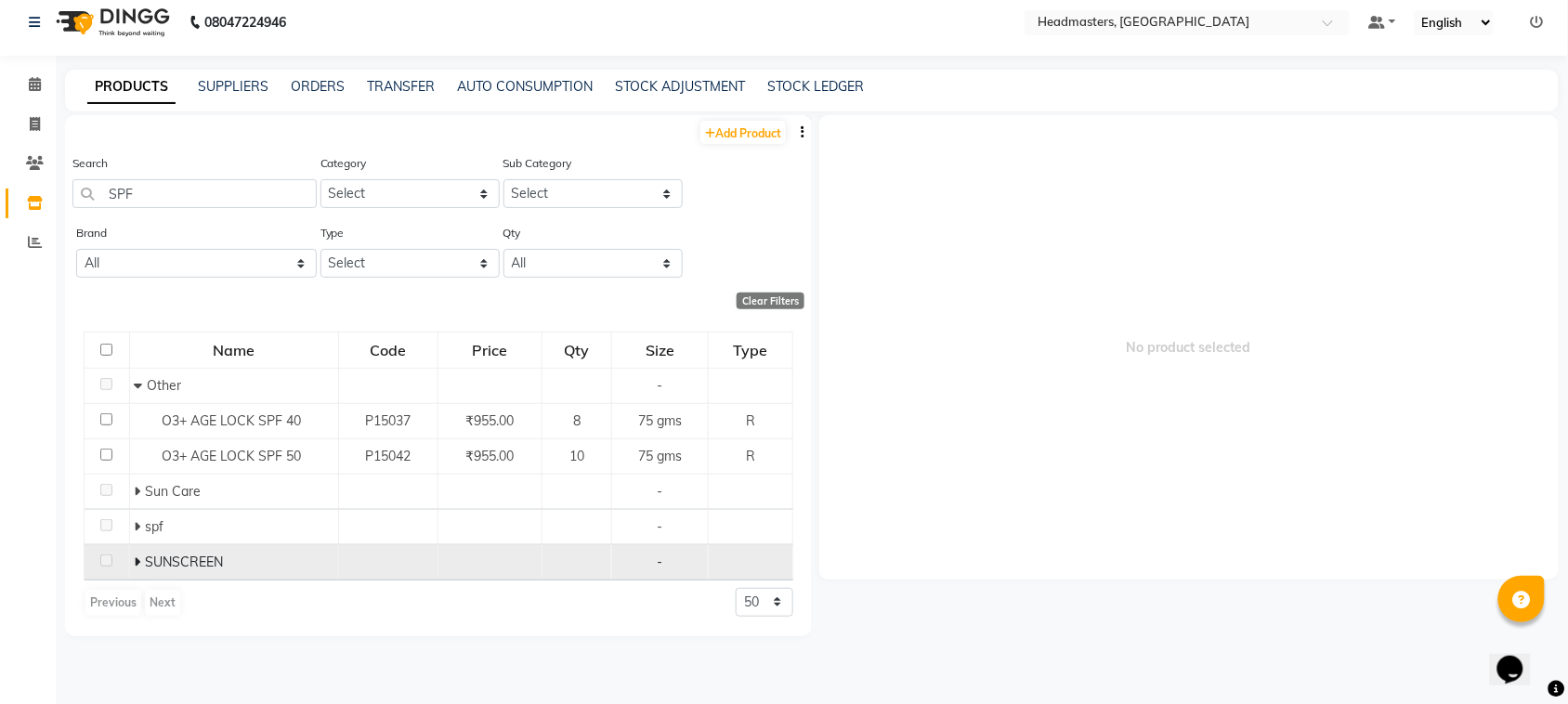
click at [172, 573] on td "SUNSCREEN" at bounding box center [233, 562] width 209 height 35
click at [172, 562] on span "SUNSCREEN" at bounding box center [185, 562] width 78 height 17
click at [135, 560] on icon at bounding box center [138, 562] width 7 height 13
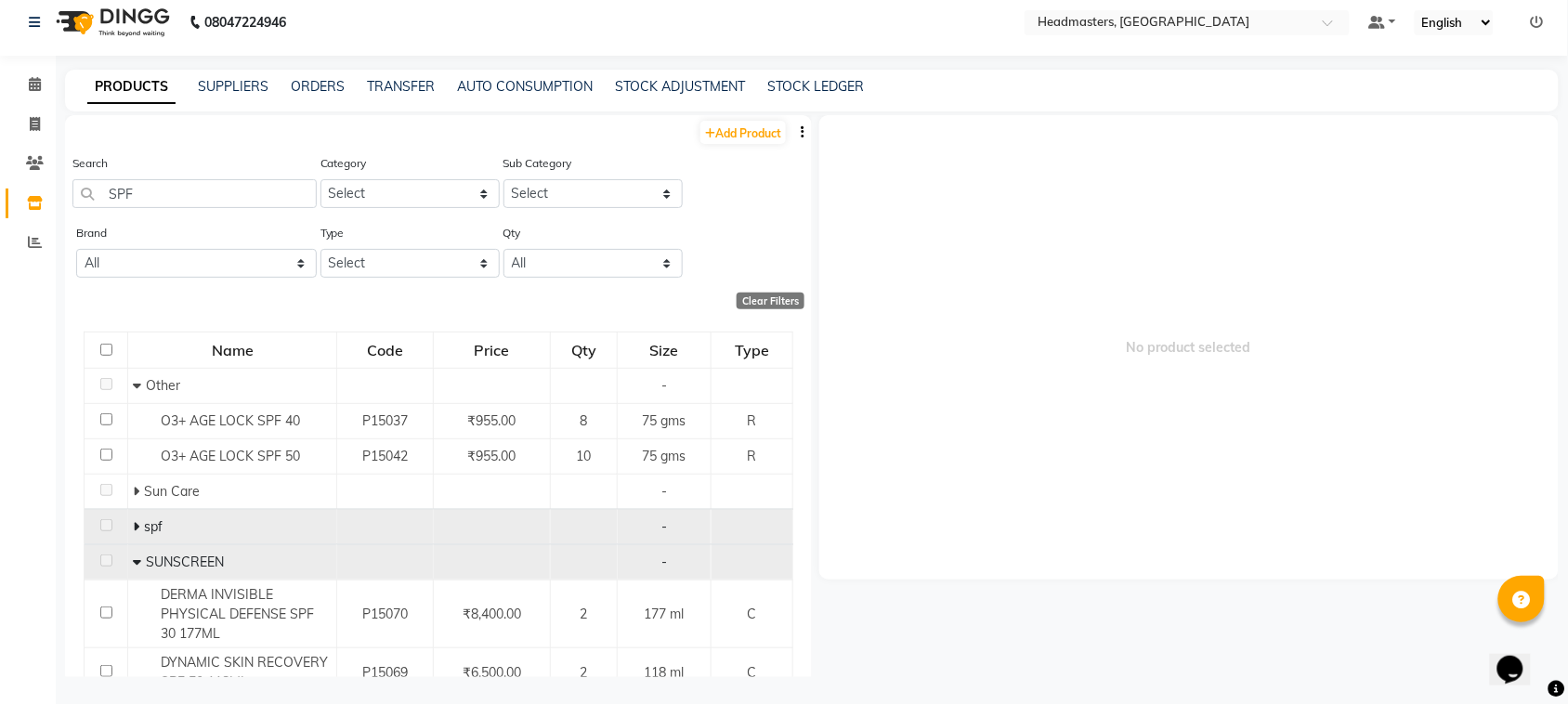
scroll to position [76, 0]
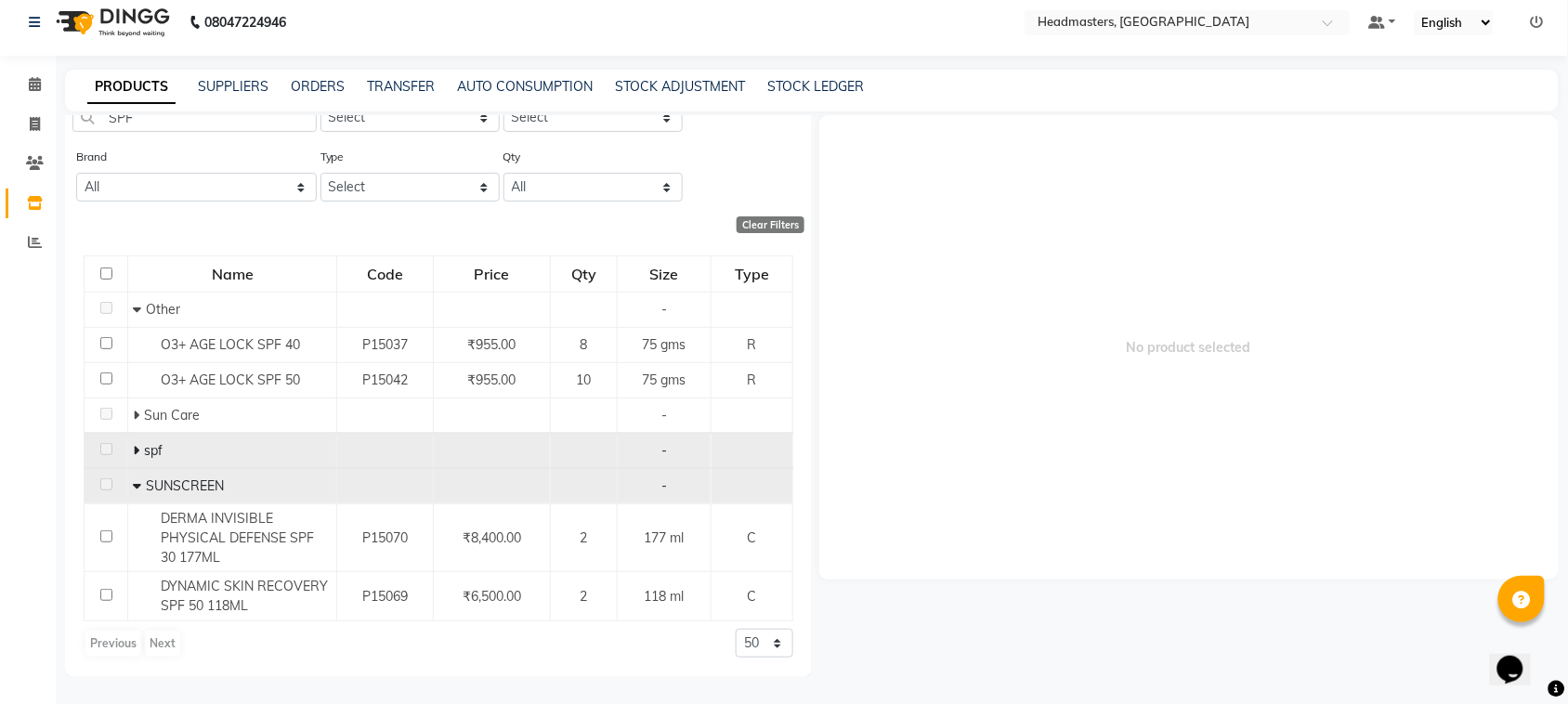
click at [133, 451] on icon at bounding box center [136, 450] width 7 height 13
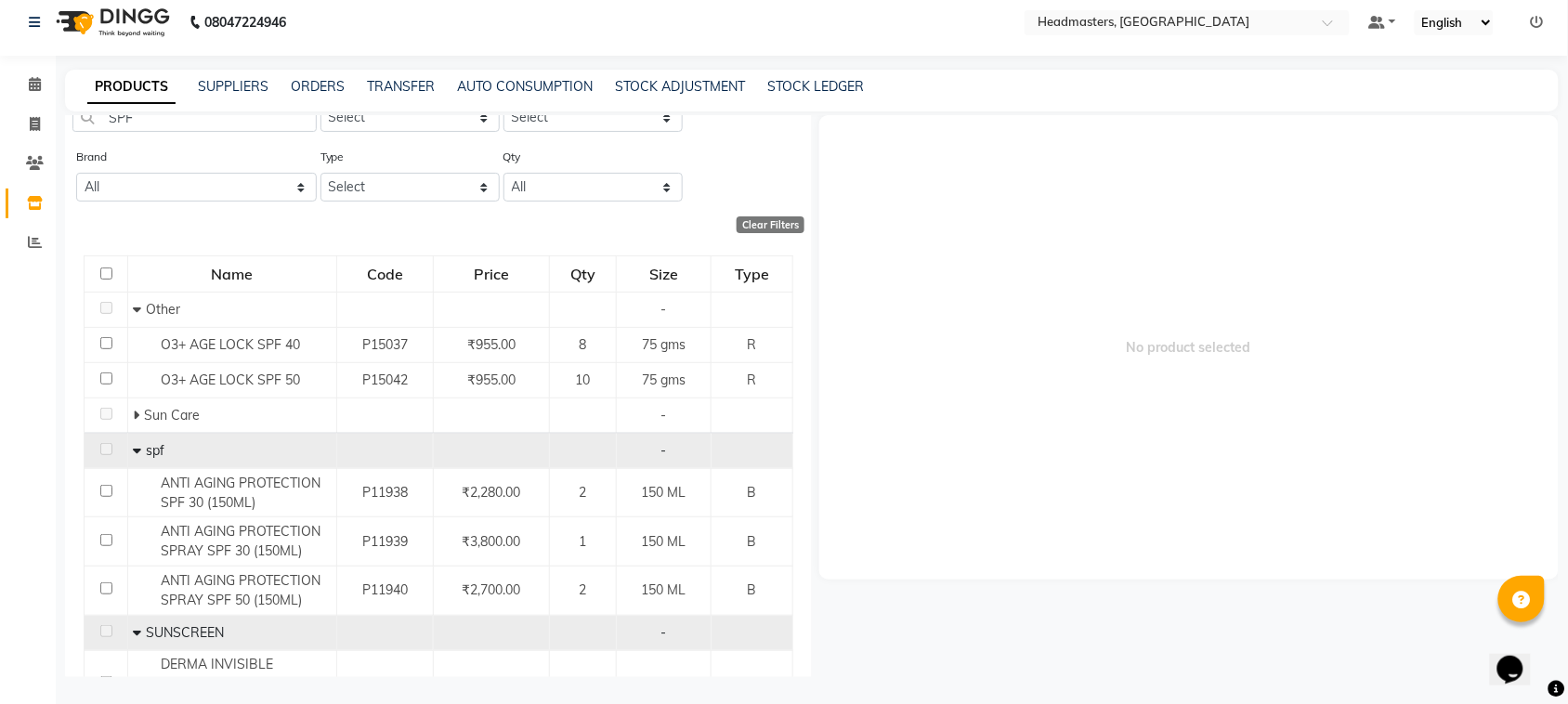
scroll to position [193, 0]
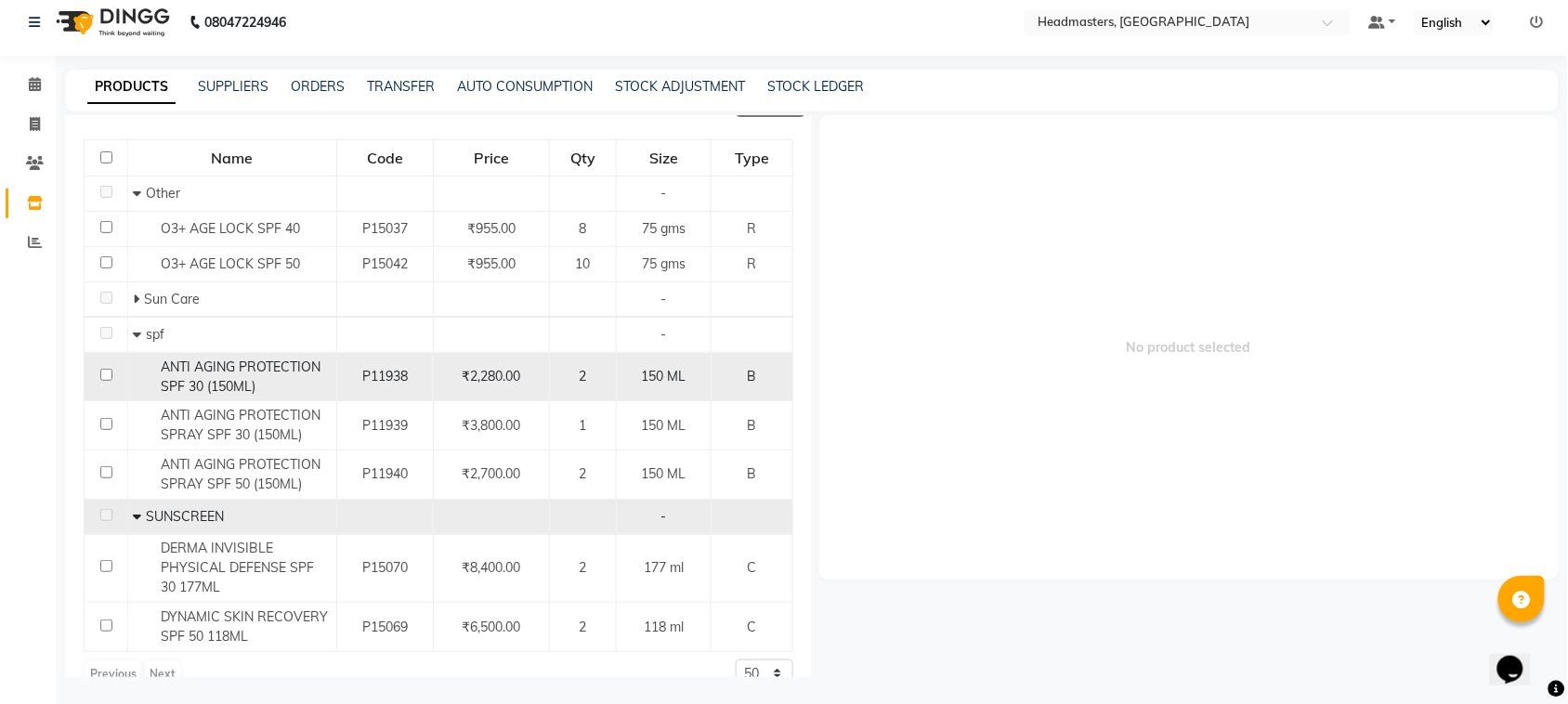
click at [100, 373] on input "checkbox" at bounding box center [106, 374] width 12 height 12
checkbox input "true"
select select
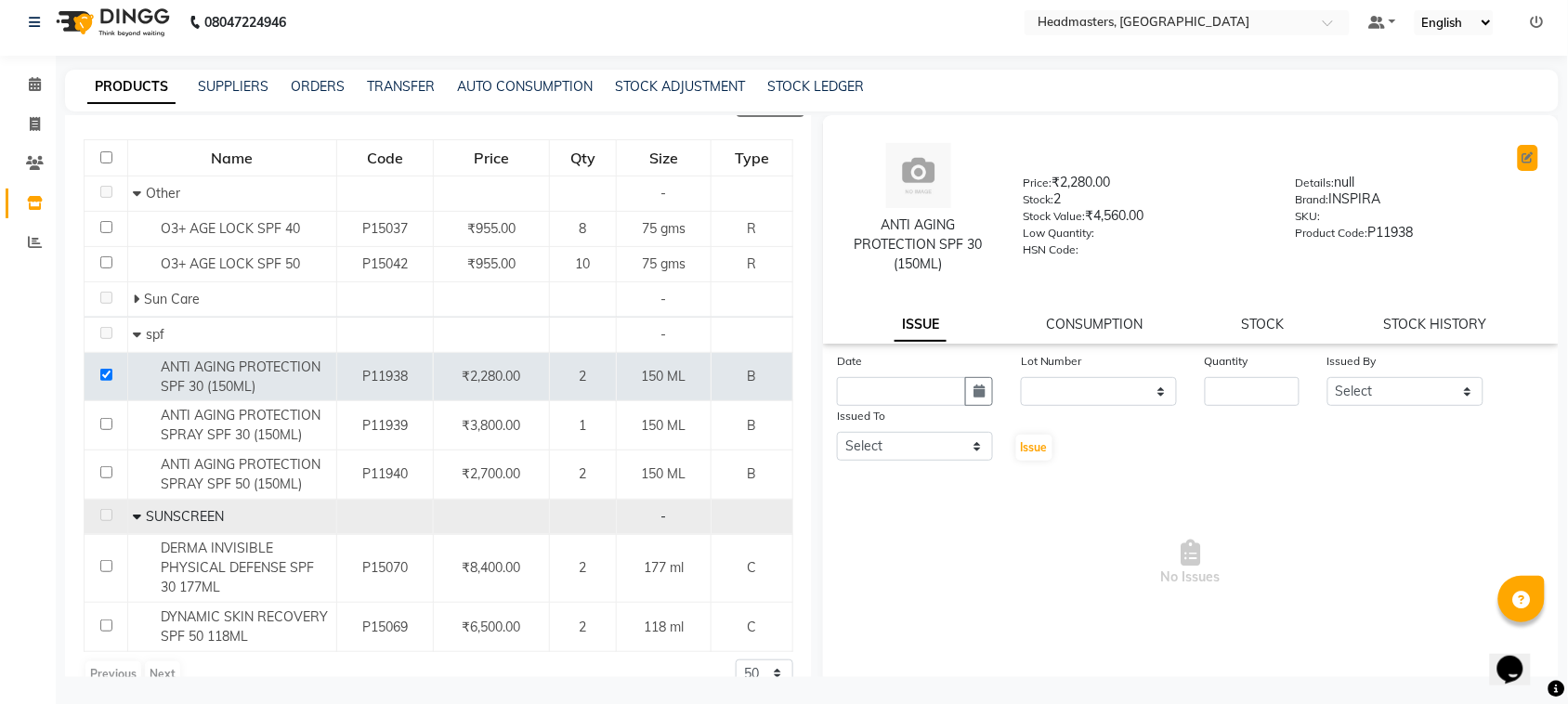
click at [1522, 157] on icon at bounding box center [1527, 158] width 11 height 11
select select "true"
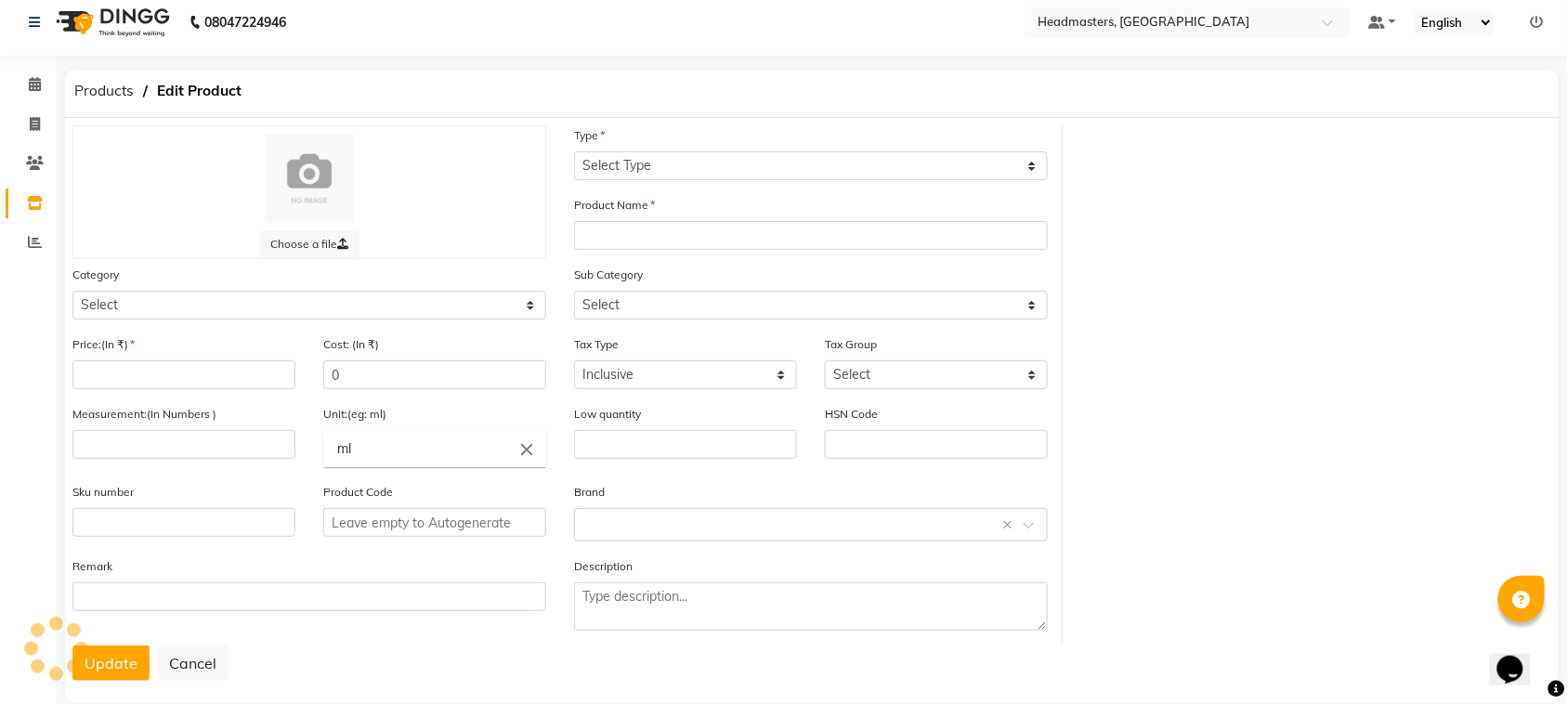
select select "B"
type input "ANTI AGING PROTECTION SPF 30 (150ML)"
select select
type input "2280"
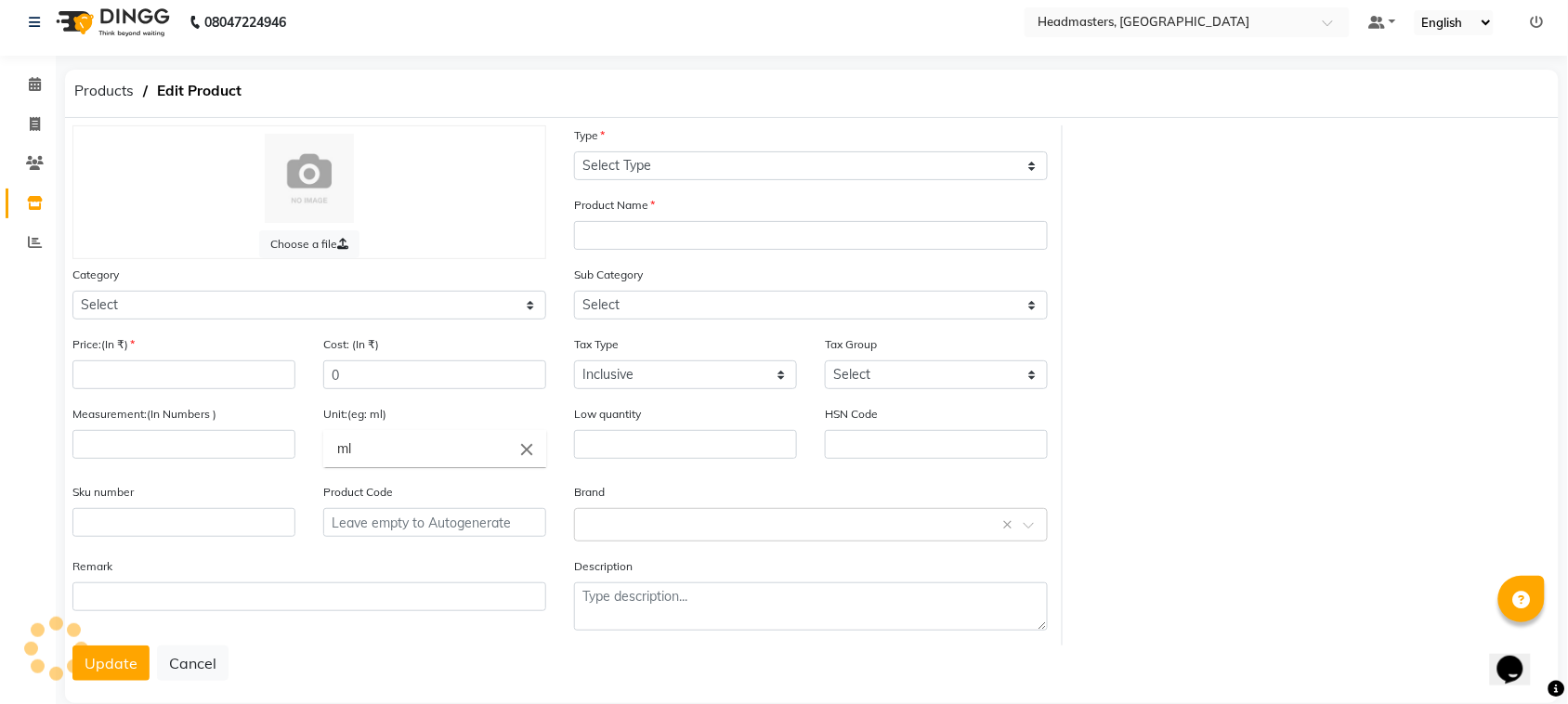
type input "2280"
type input "150"
type input "ML"
type input "P11938"
type textarea "null"
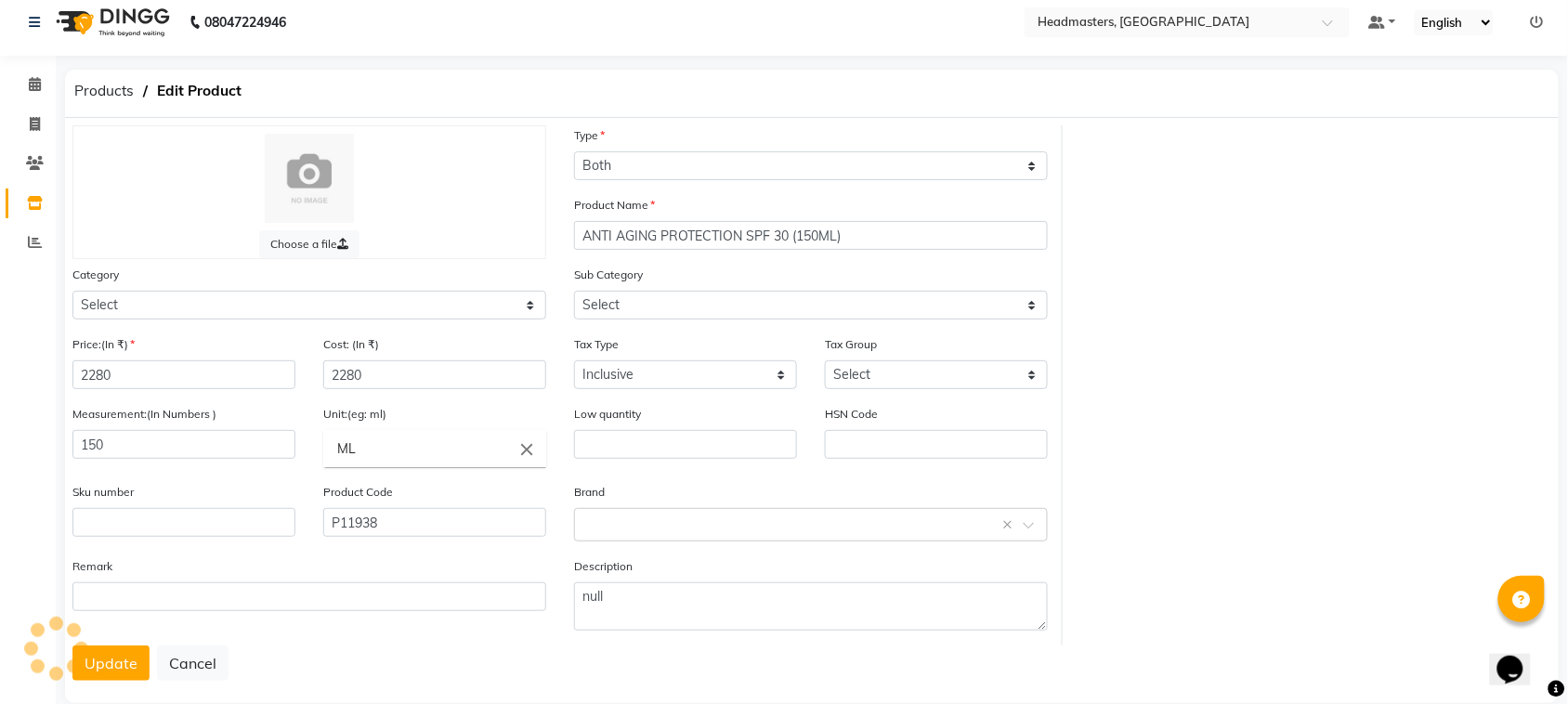
select select "1099101150"
select select "1099101166"
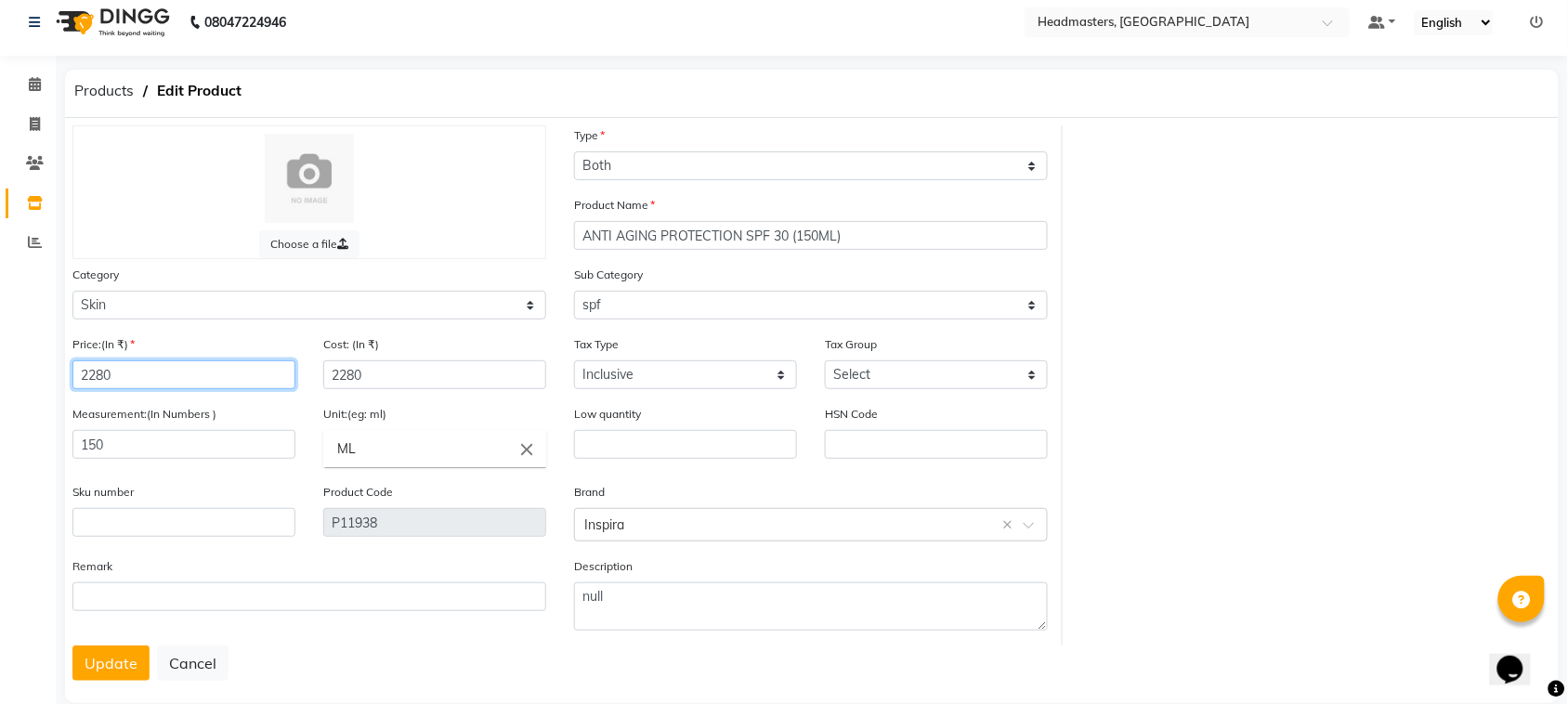
drag, startPoint x: 168, startPoint y: 377, endPoint x: 24, endPoint y: 393, distance: 144.9
click at [24, 393] on app-home "08047224946 Select Location × Headmasters, [GEOGRAPHIC_DATA] Default Panel My P…" at bounding box center [784, 362] width 1568 height 746
type input "280"
click at [195, 653] on button "Cancel" at bounding box center [193, 663] width 72 height 35
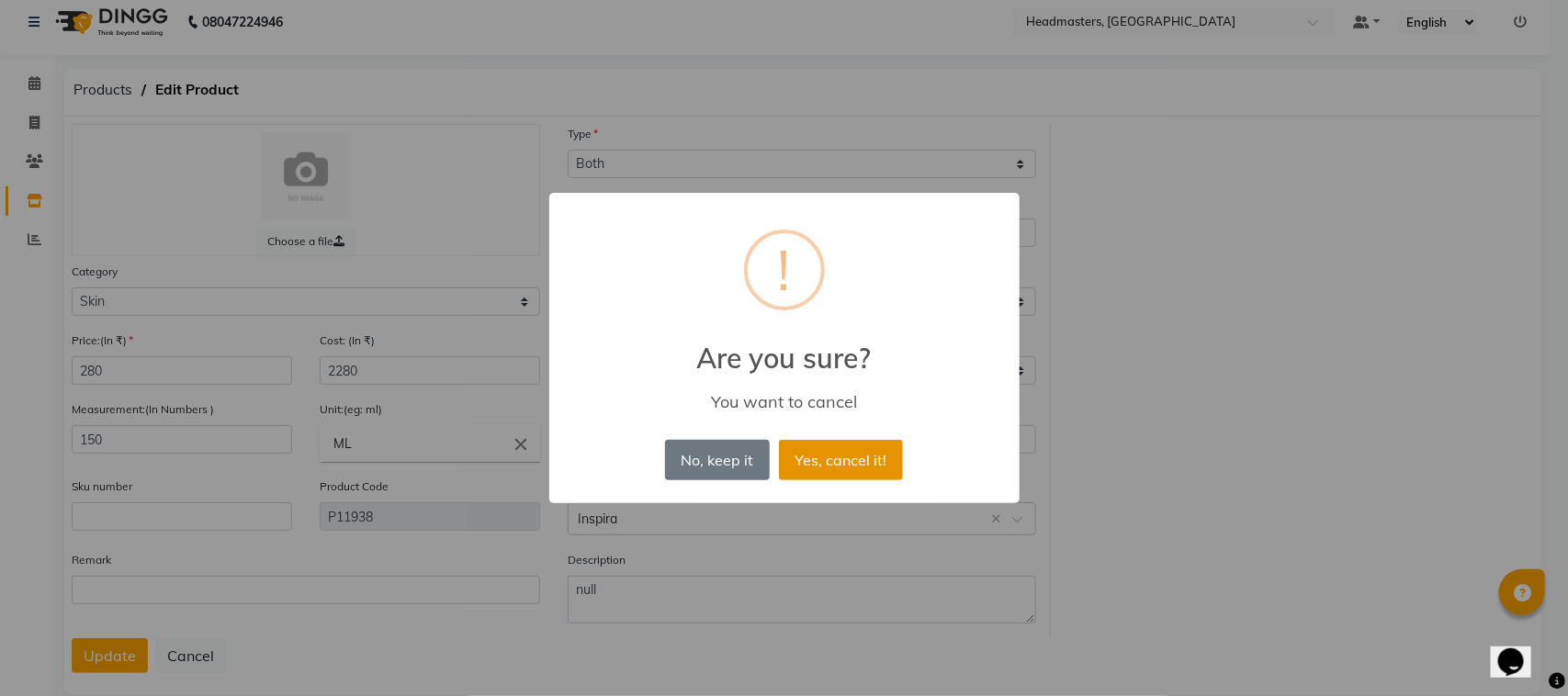
click at [855, 456] on button "Yes, cancel it!" at bounding box center [840, 460] width 124 height 40
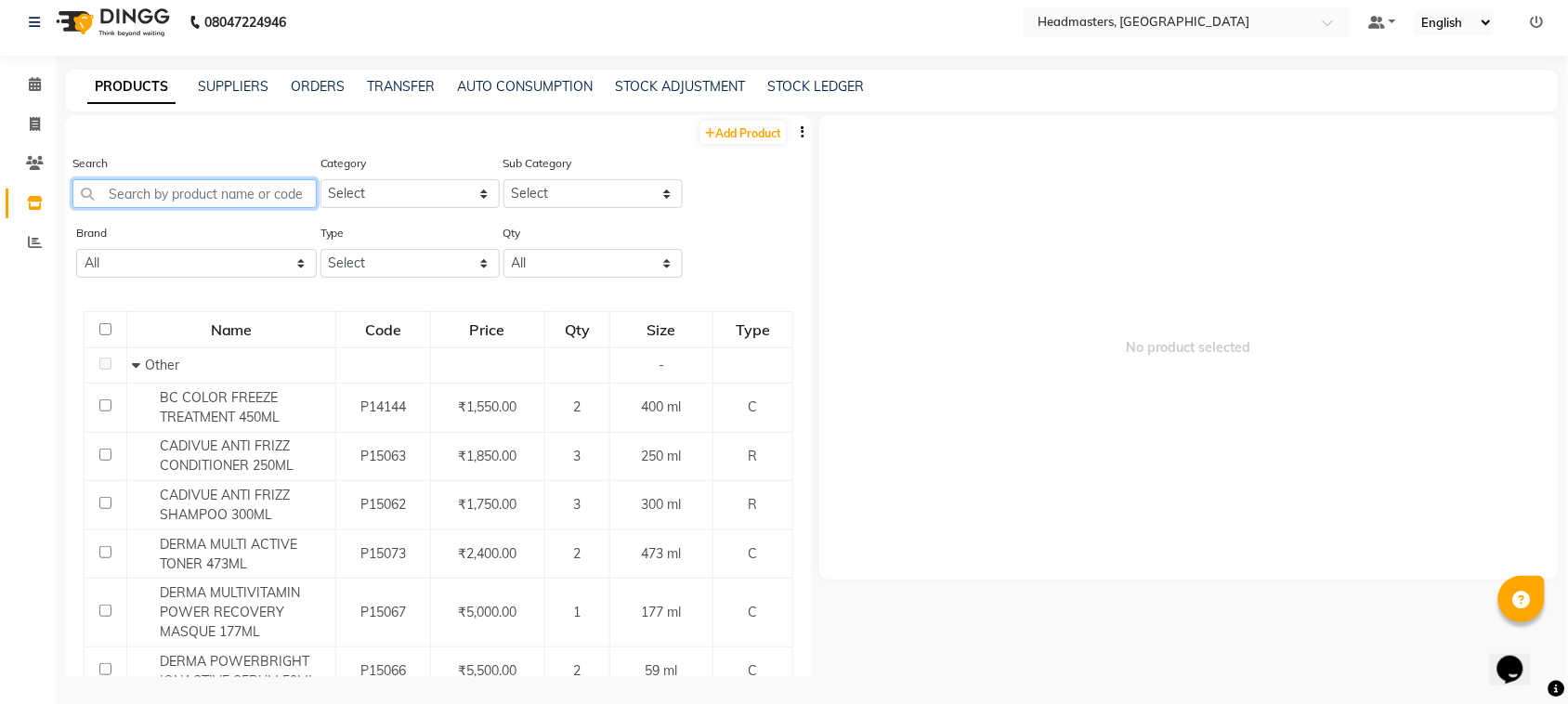
click at [254, 191] on input "text" at bounding box center [194, 194] width 244 height 29
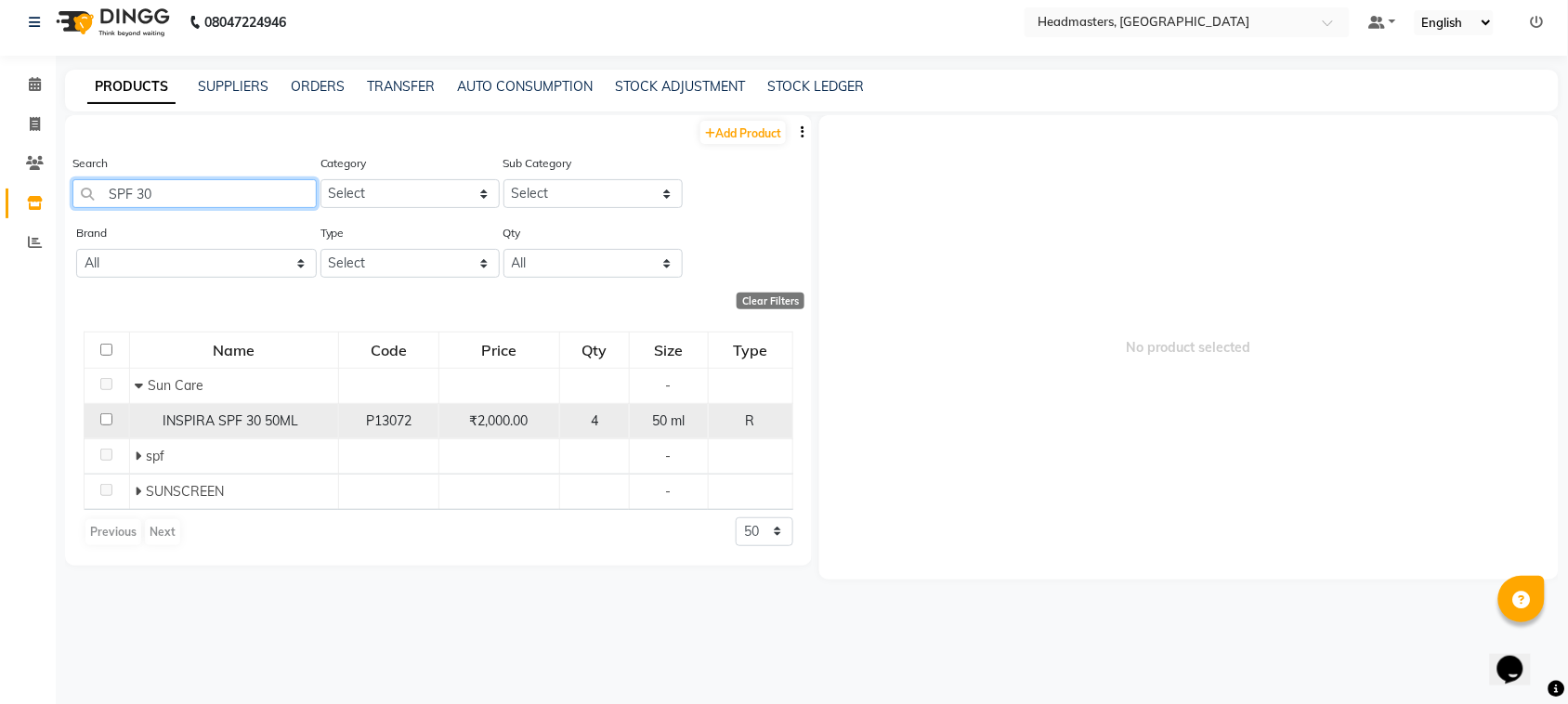
type input "SPF 30"
click at [162, 418] on span "INSPIRA SPF 30 50ML" at bounding box center [230, 420] width 136 height 17
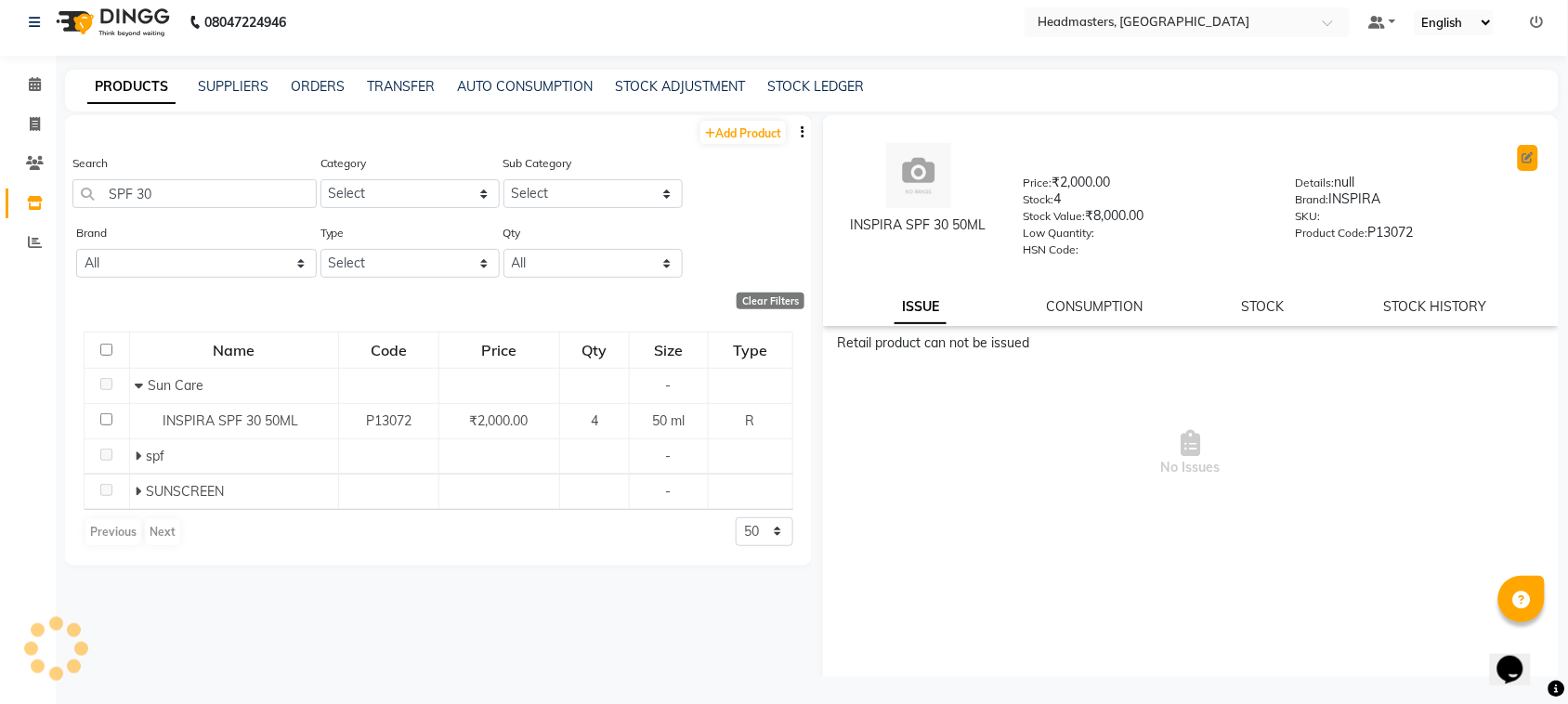
click at [1518, 162] on button at bounding box center [1528, 158] width 20 height 26
select select "R"
select select "1099101150"
select select "true"
select select "3138"
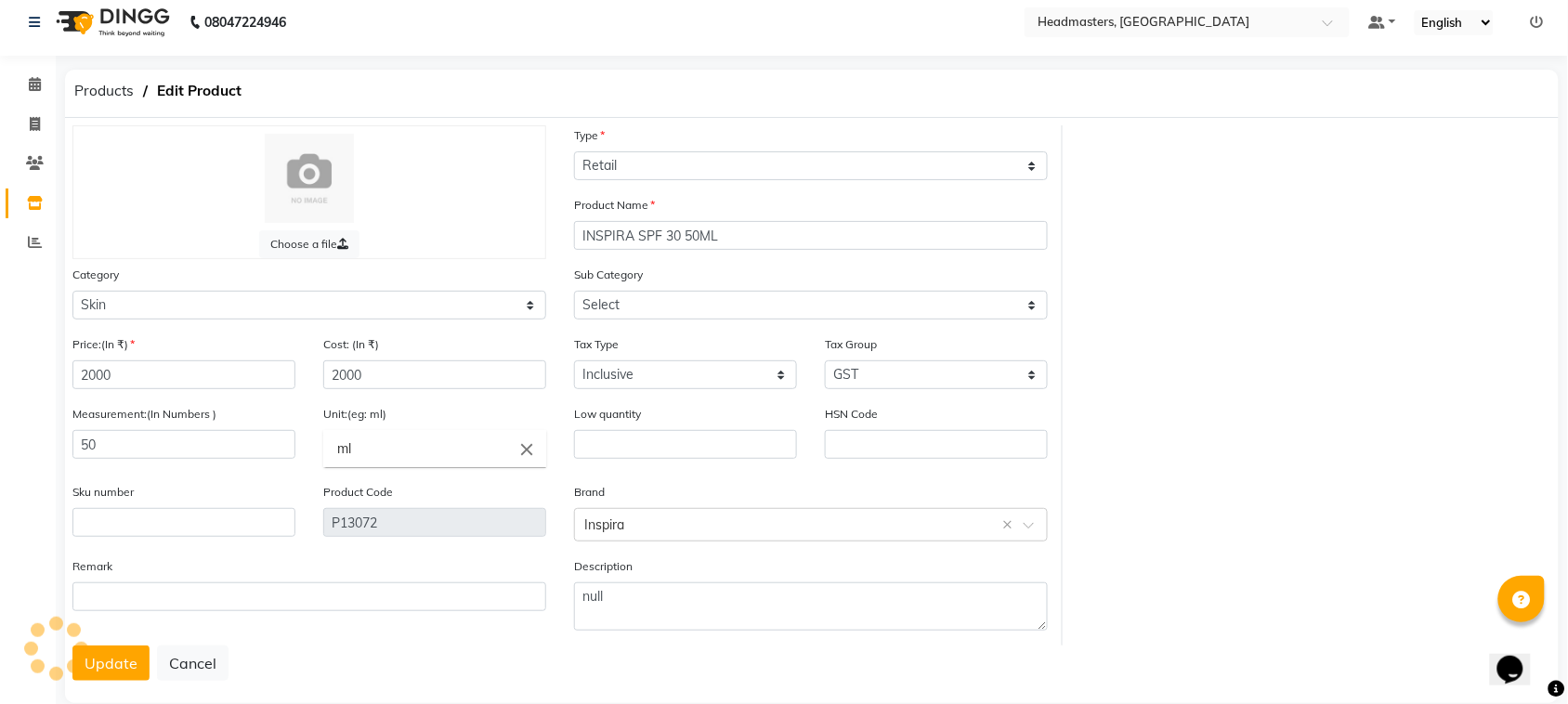
select select "1099101156"
click at [206, 368] on input "2000" at bounding box center [184, 375] width 223 height 29
type input "2800"
drag, startPoint x: 391, startPoint y: 374, endPoint x: 328, endPoint y: 379, distance: 63.2
click at [328, 379] on input "2000" at bounding box center [435, 375] width 223 height 29
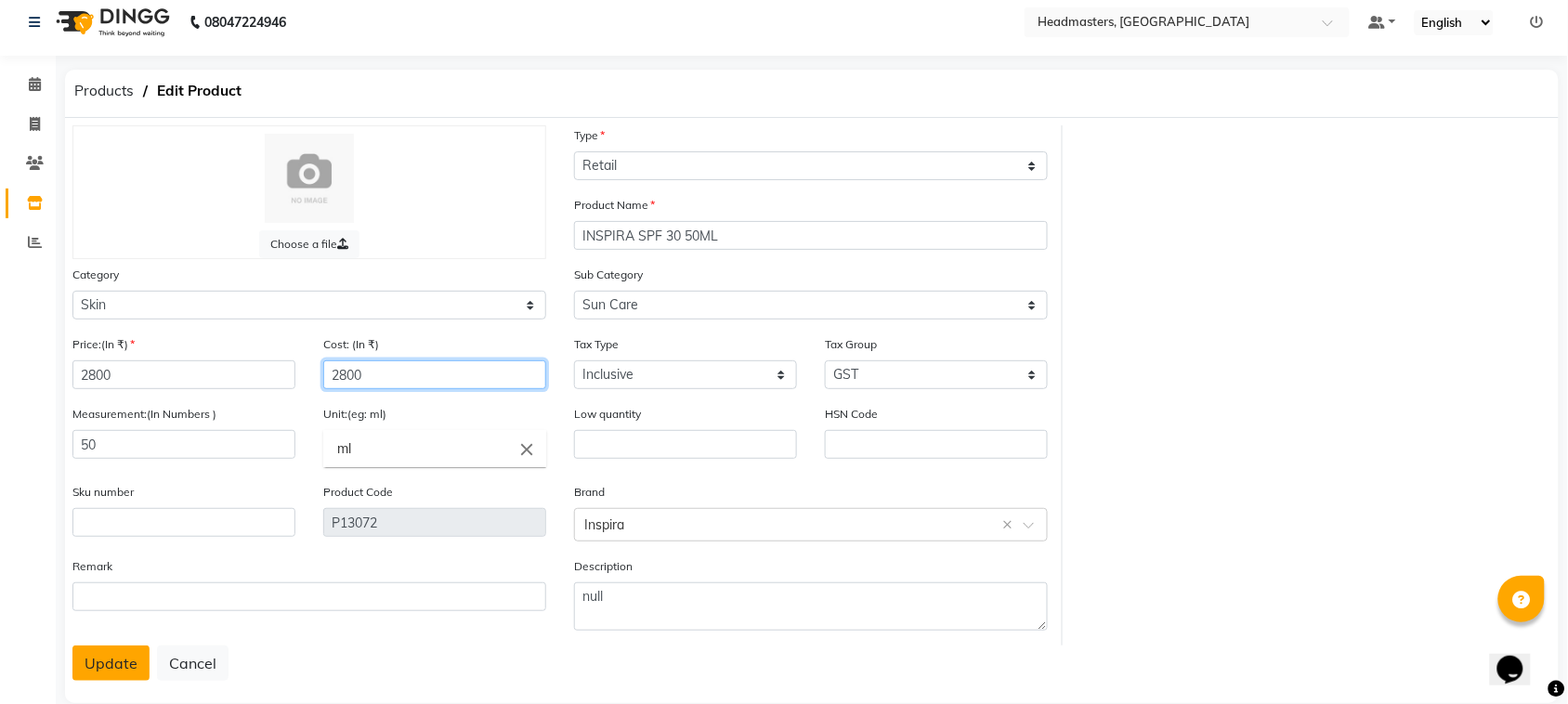
type input "2800"
click at [135, 670] on button "Update" at bounding box center [111, 663] width 77 height 35
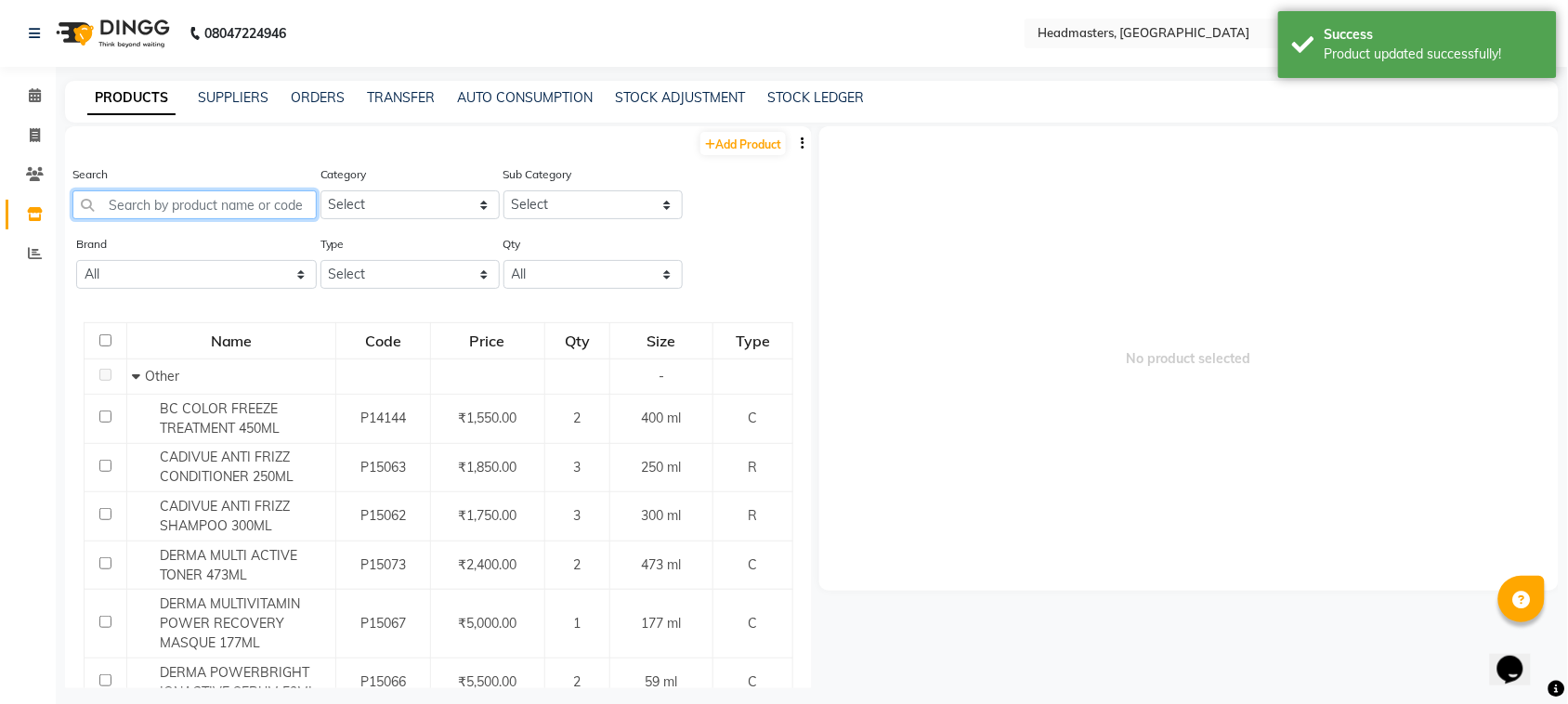
click at [196, 209] on input "text" at bounding box center [194, 205] width 244 height 29
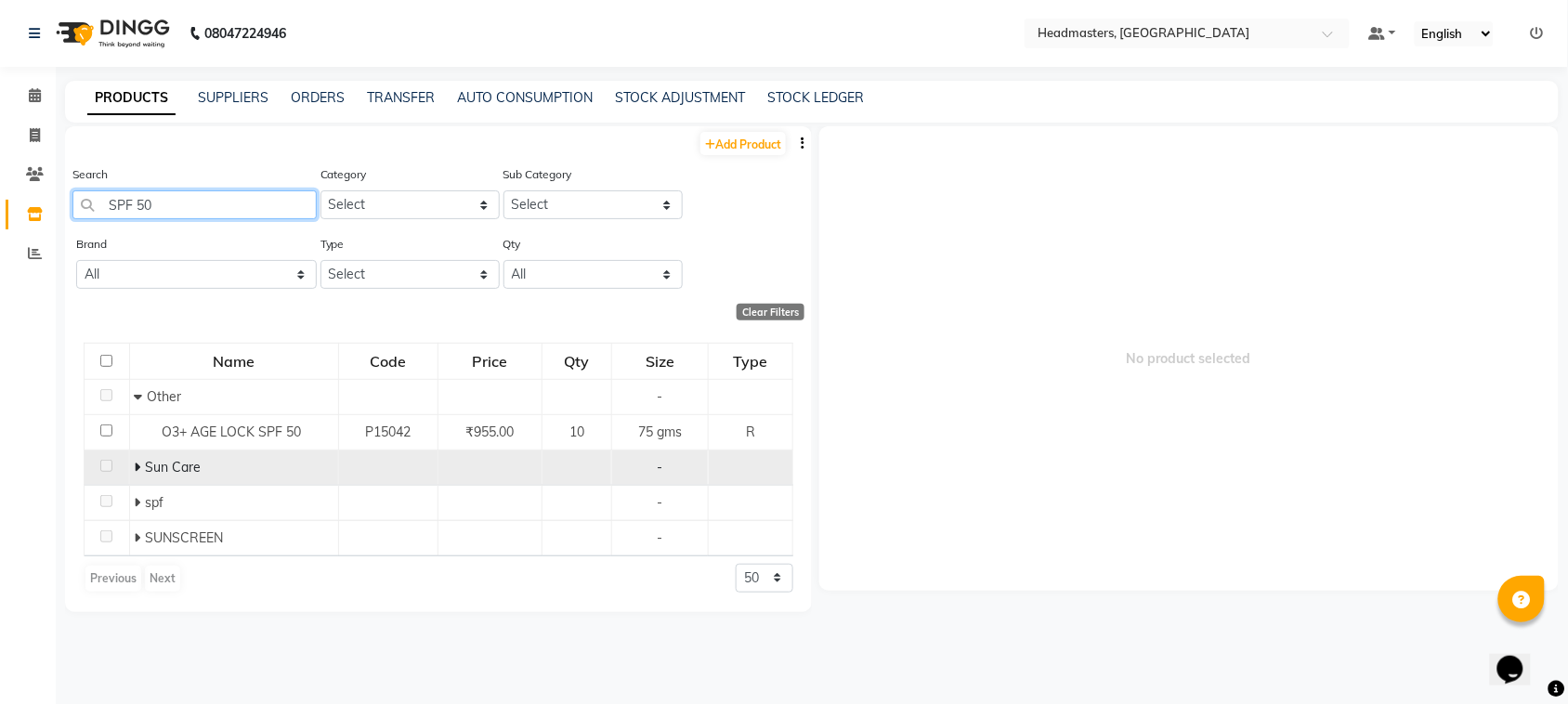
type input "SPF 50"
click at [169, 468] on span "Sun Care" at bounding box center [173, 467] width 55 height 17
click at [139, 468] on icon at bounding box center [138, 467] width 7 height 13
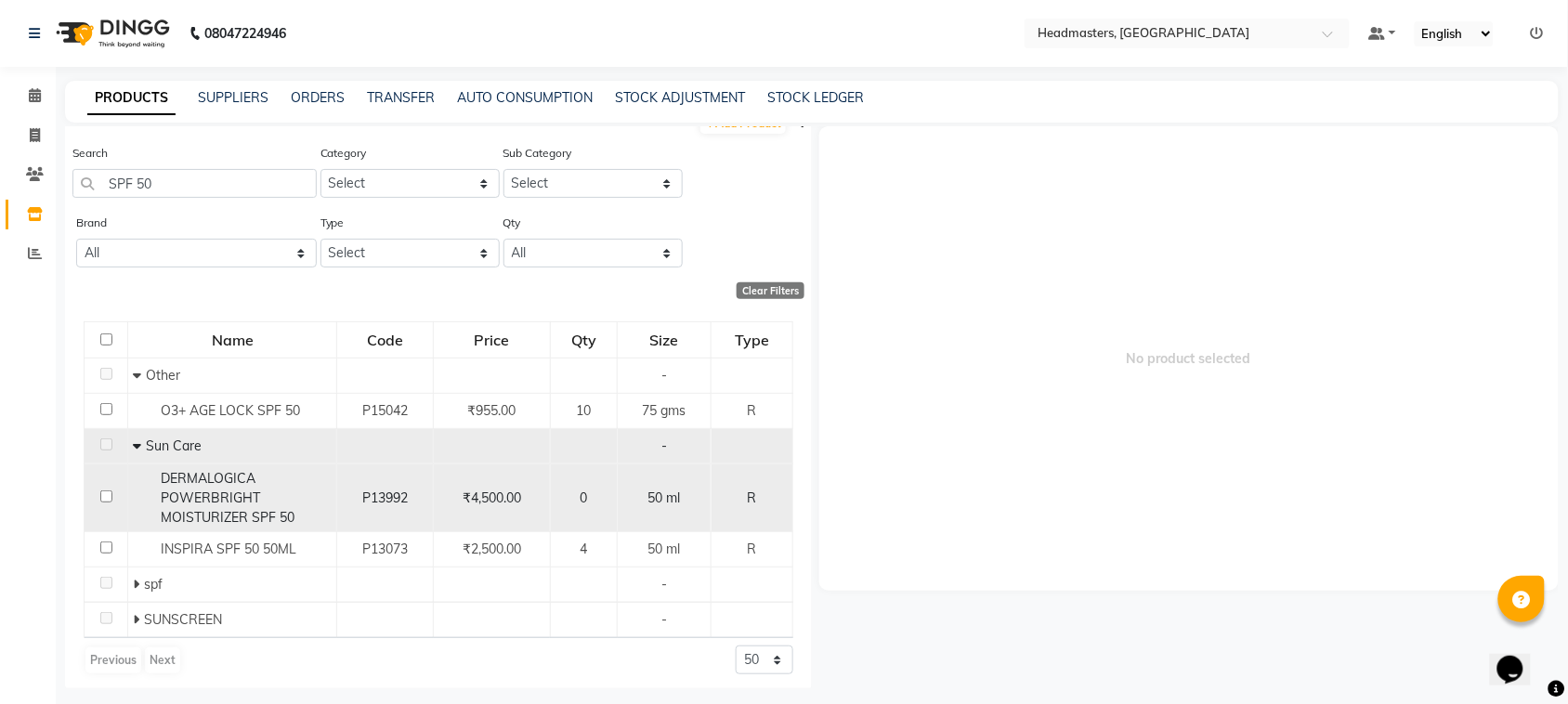
scroll to position [28, 0]
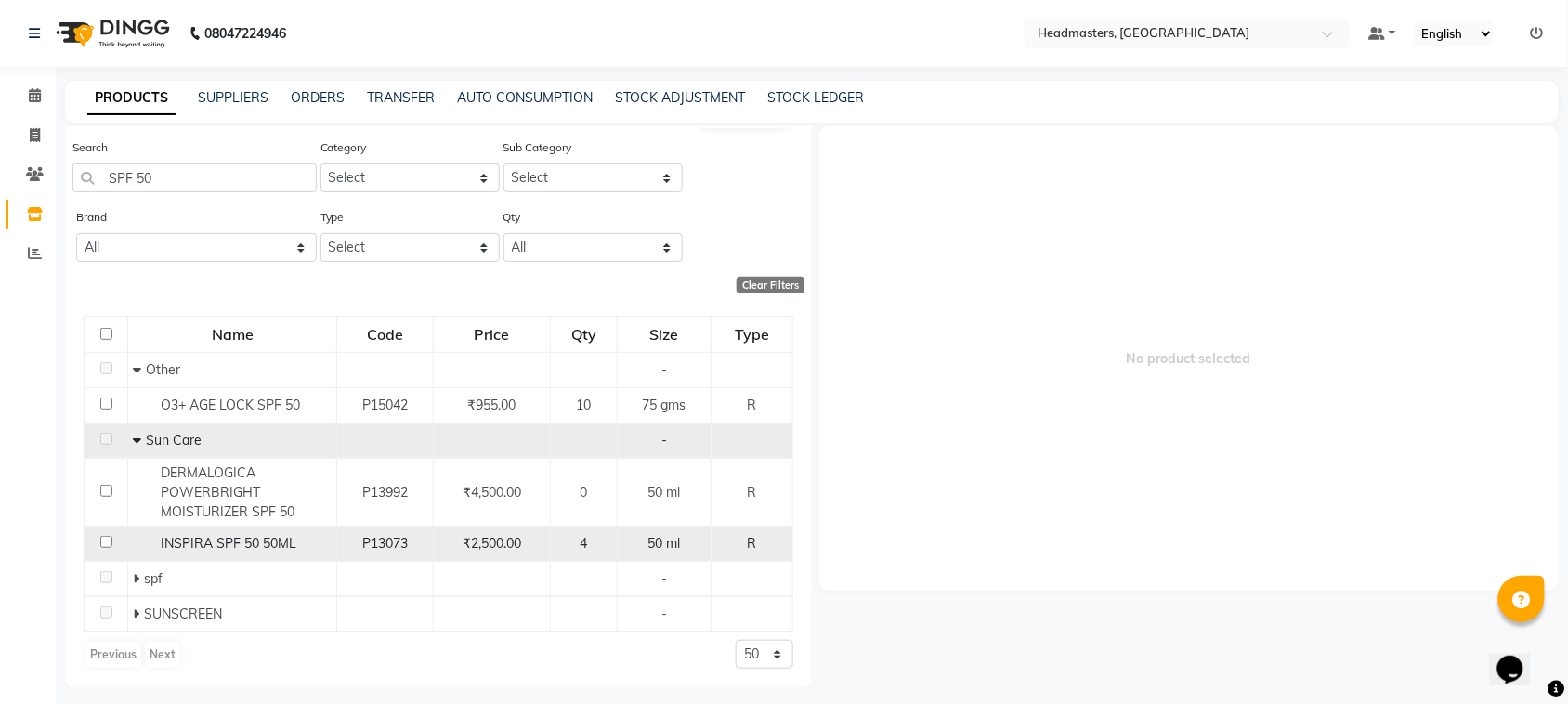
click at [103, 546] on input "checkbox" at bounding box center [106, 542] width 12 height 12
checkbox input "true"
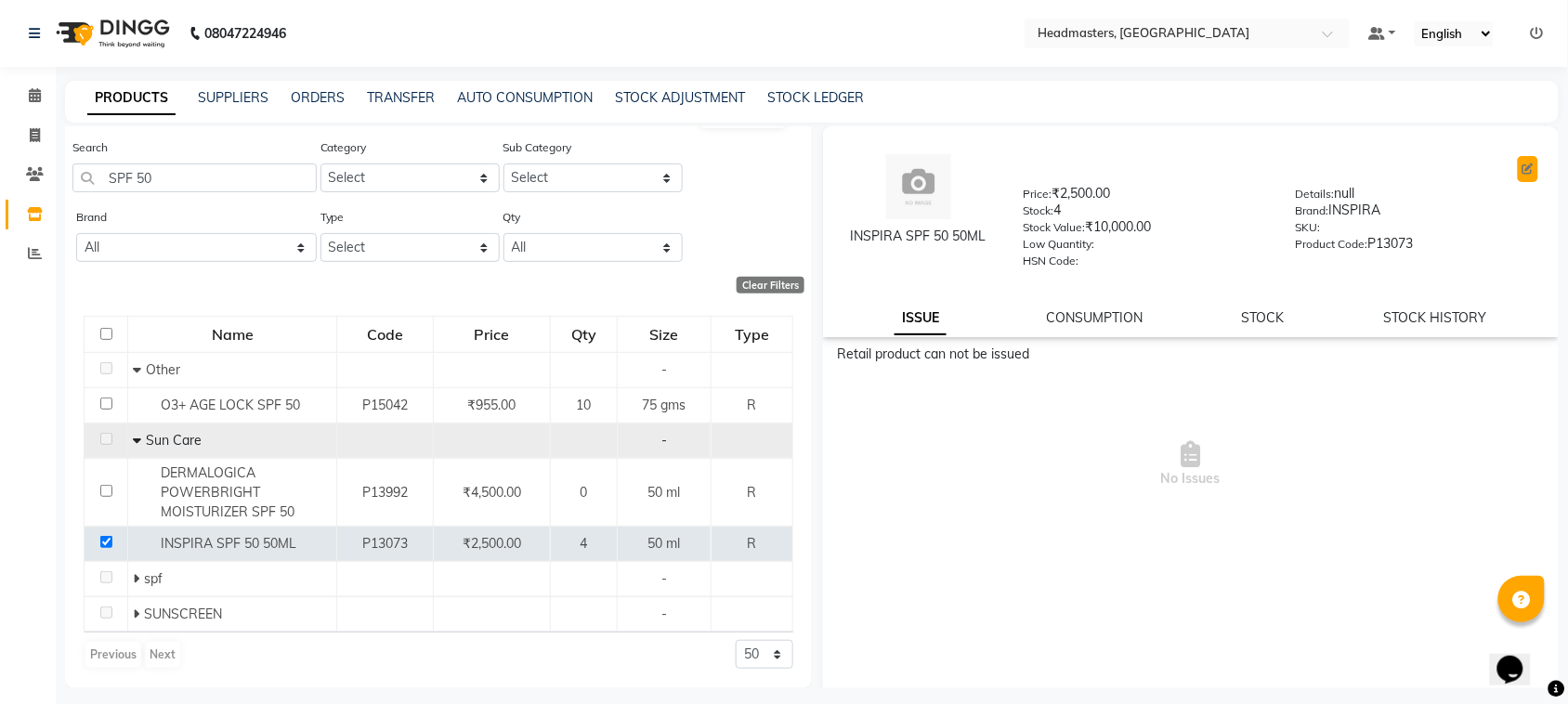
click at [1518, 165] on button at bounding box center [1528, 169] width 20 height 26
select select "true"
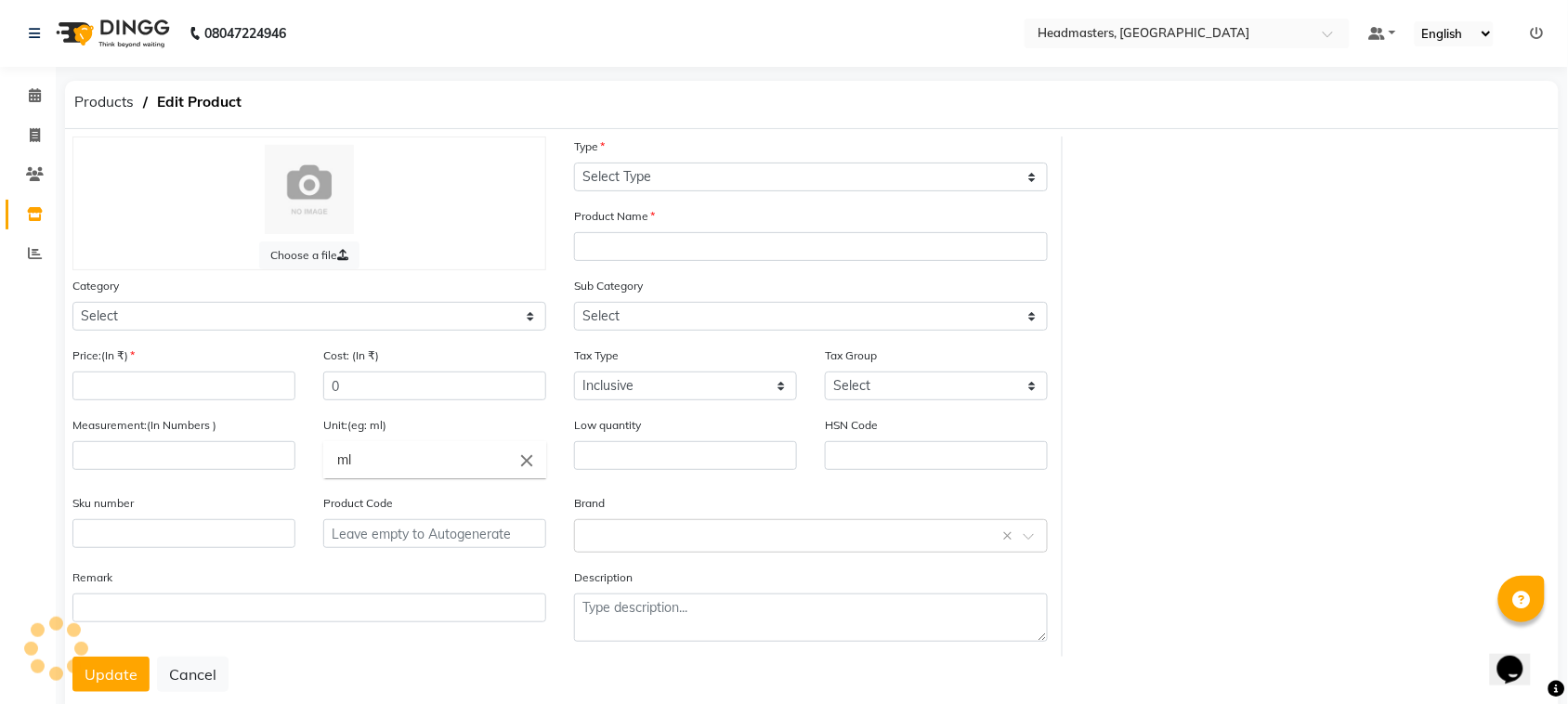
select select "R"
type input "INSPIRA SPF 50 50ML"
select select
type input "2500"
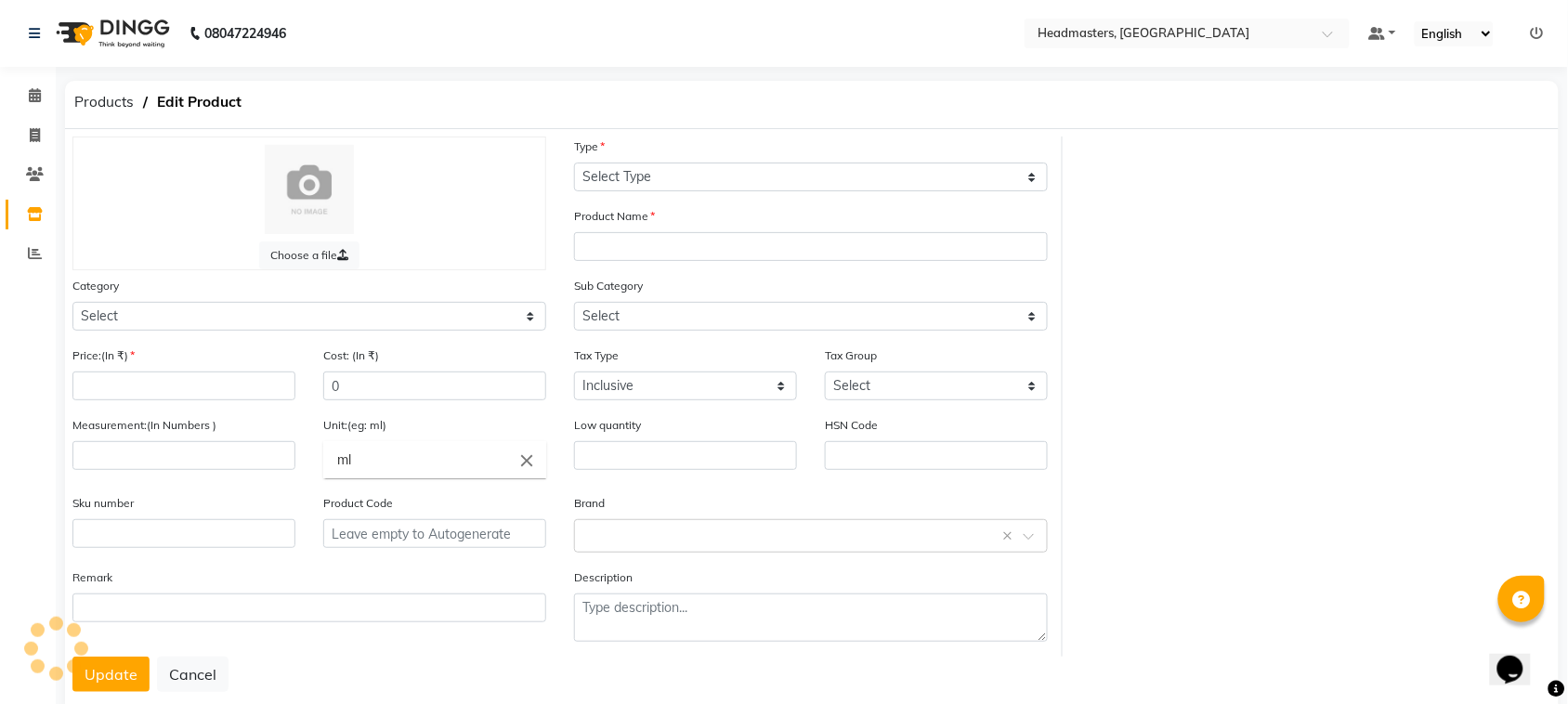
type input "2500"
select select
type input "50"
type input "P13073"
type textarea "null"
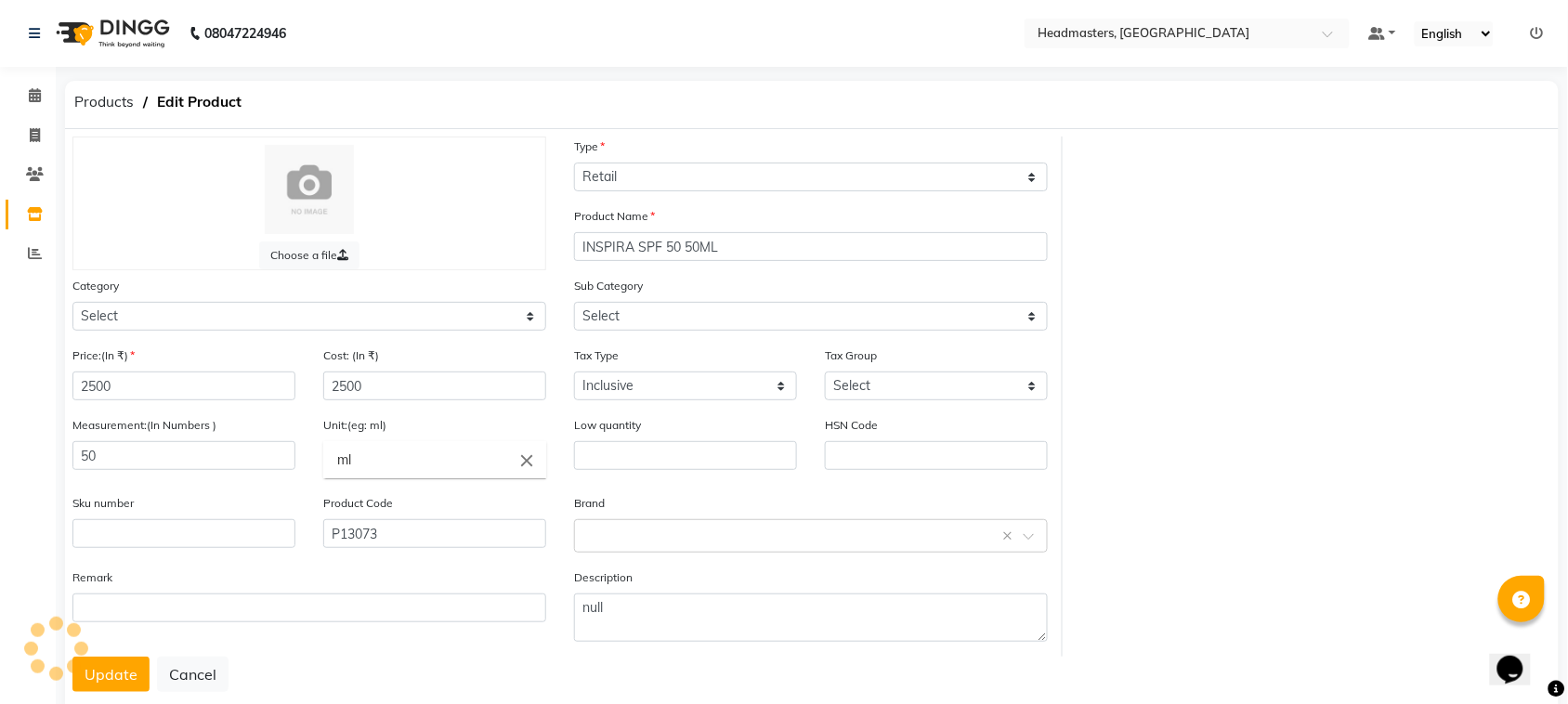
select select "1099101150"
select select "1099101156"
select select "3138"
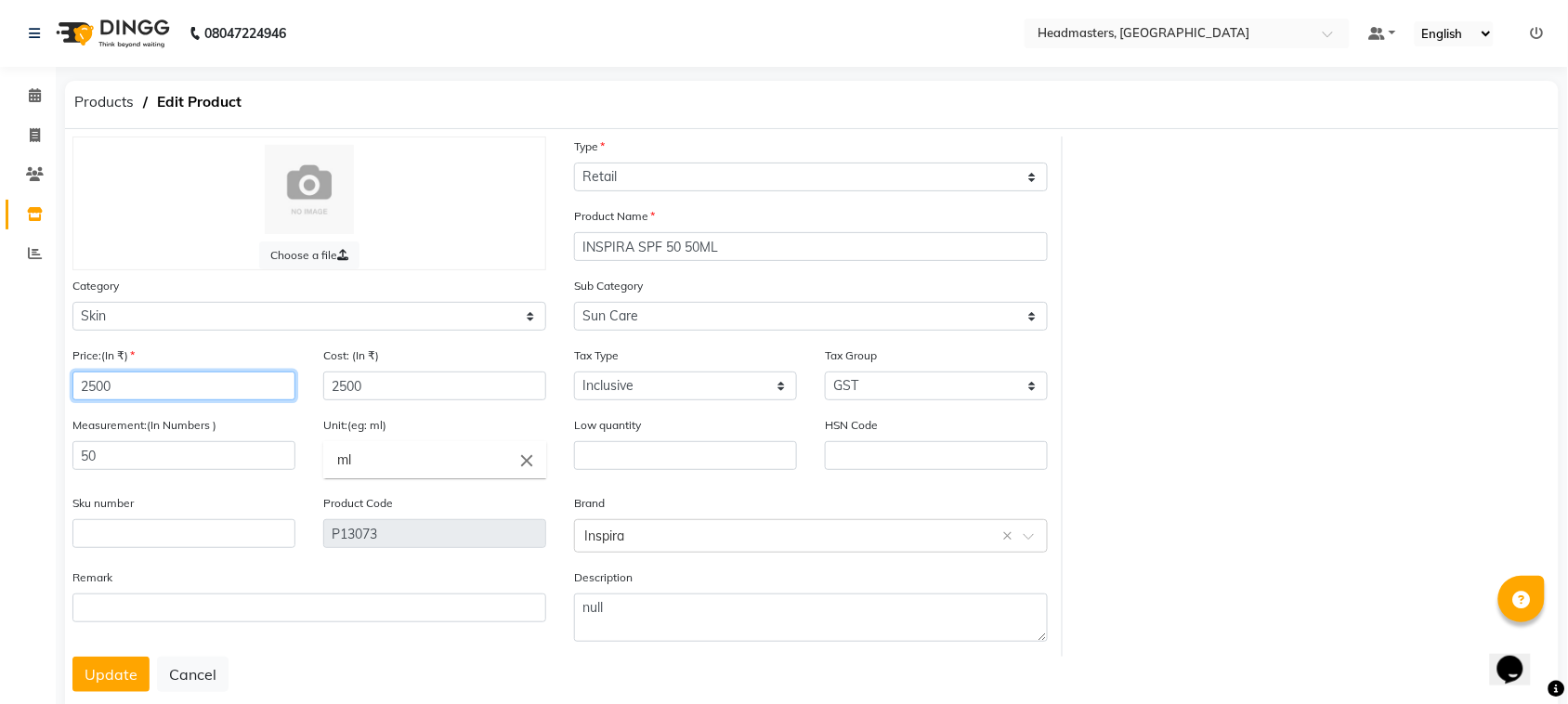
drag, startPoint x: 169, startPoint y: 377, endPoint x: 0, endPoint y: 392, distance: 169.7
click at [0, 392] on app-home "08047224946 Select Location × Headmasters, [GEOGRAPHIC_DATA] Default Panel My P…" at bounding box center [784, 372] width 1568 height 746
type input "3300"
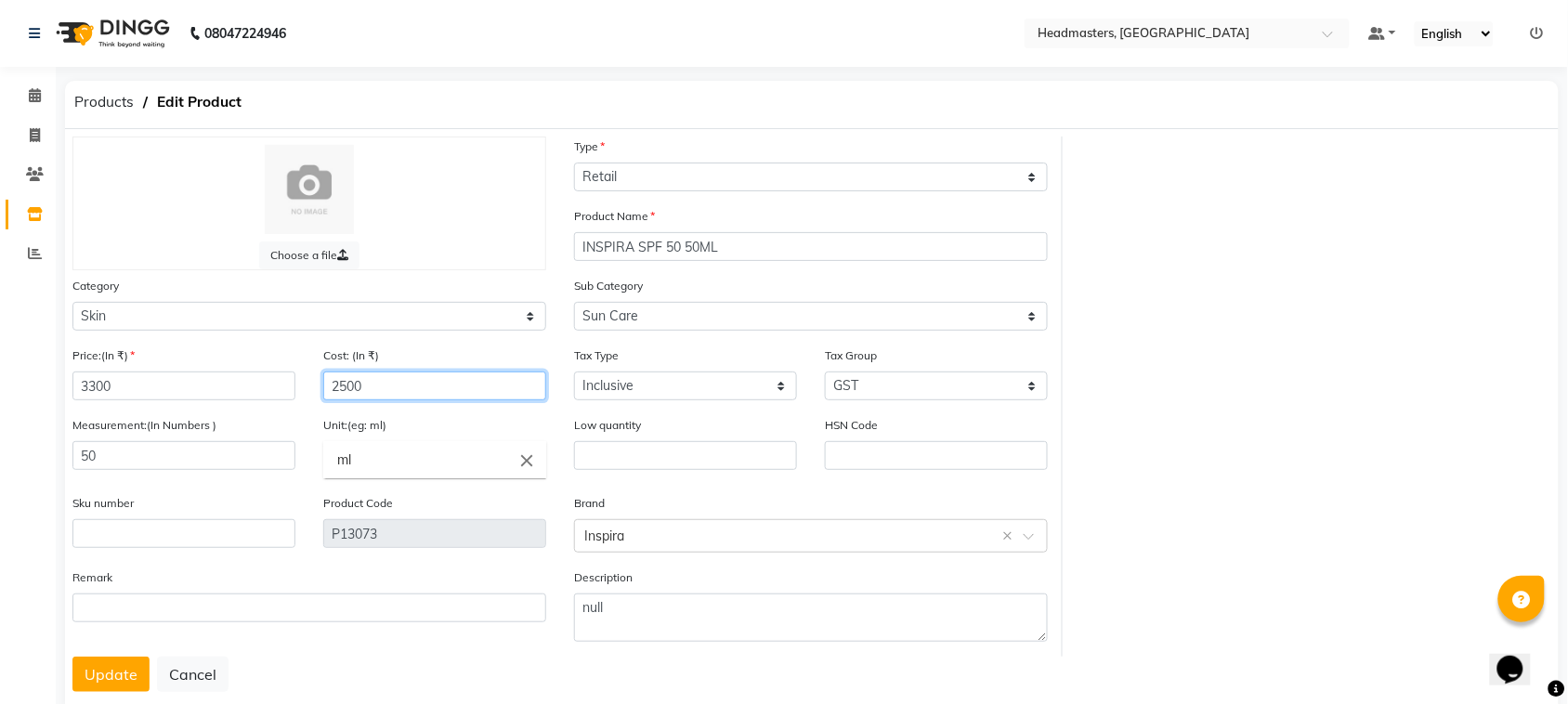
drag, startPoint x: 398, startPoint y: 381, endPoint x: 286, endPoint y: 409, distance: 115.4
click at [294, 409] on div "Price:(In ₹) 3300 Cost: (In ₹) 2500" at bounding box center [309, 381] width 502 height 70
type input "3300"
click at [100, 672] on button "Update" at bounding box center [111, 675] width 77 height 35
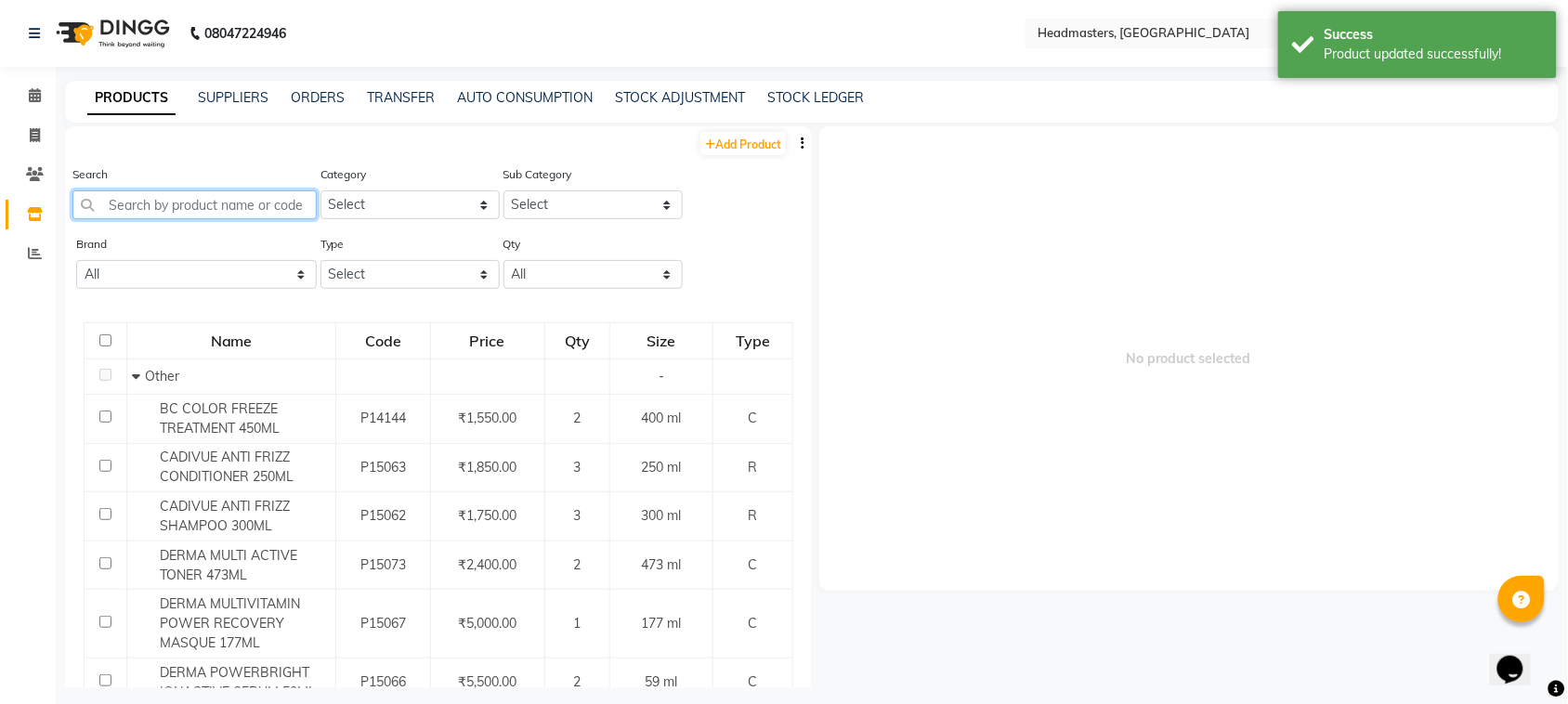
click at [281, 204] on input "text" at bounding box center [194, 205] width 244 height 29
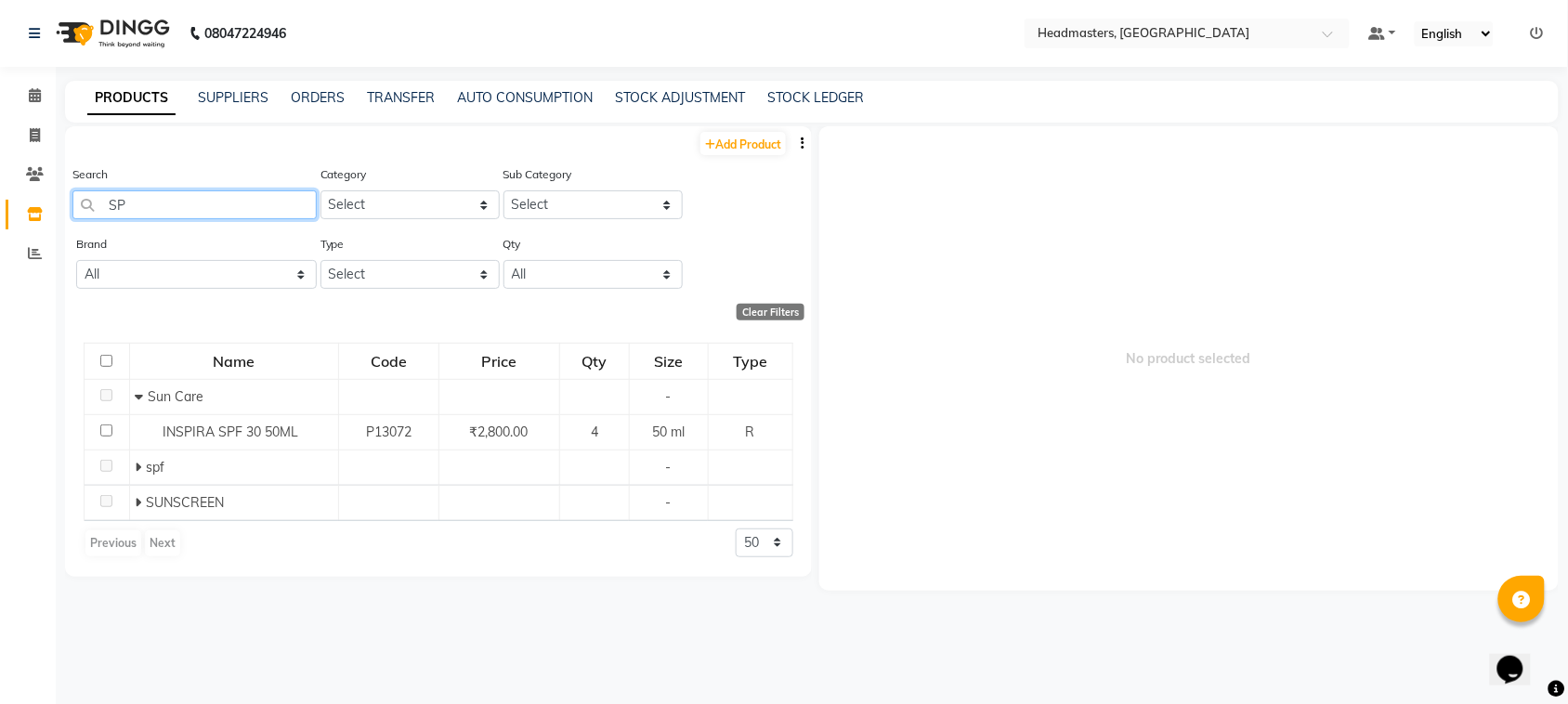
type input "S"
type input "PRIME"
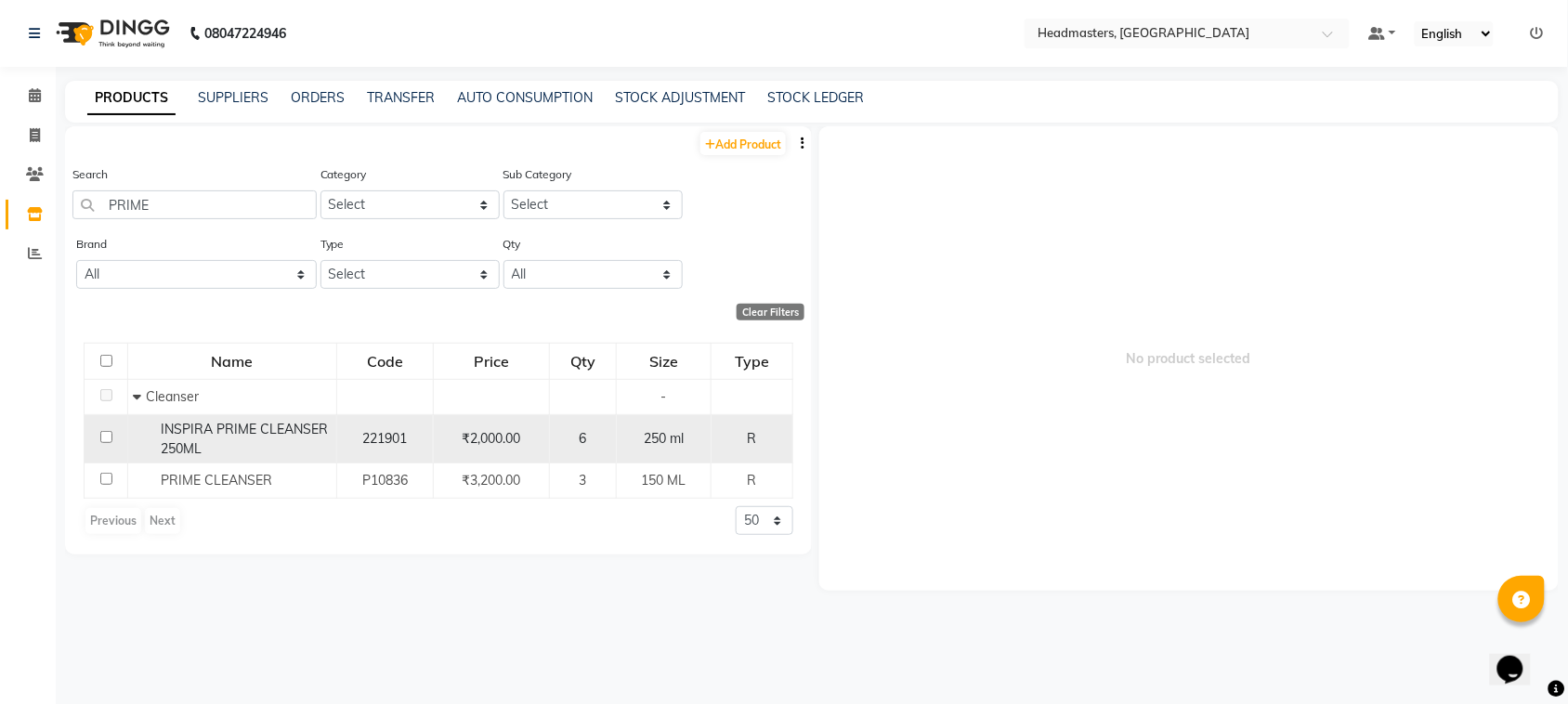
click at [103, 435] on input "checkbox" at bounding box center [106, 437] width 12 height 12
checkbox input "true"
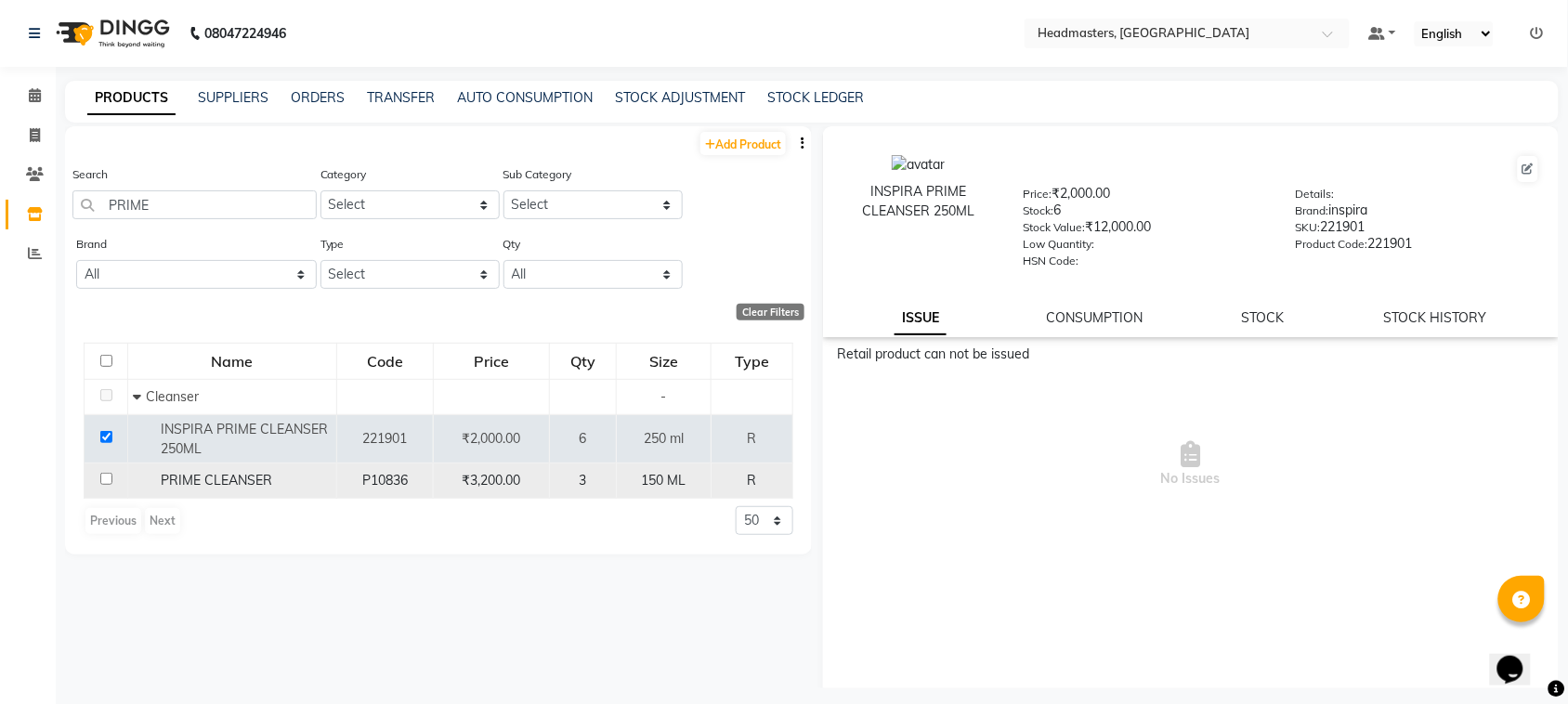
click at [115, 481] on td at bounding box center [106, 481] width 44 height 35
click at [102, 480] on input "checkbox" at bounding box center [106, 478] width 12 height 12
checkbox input "true"
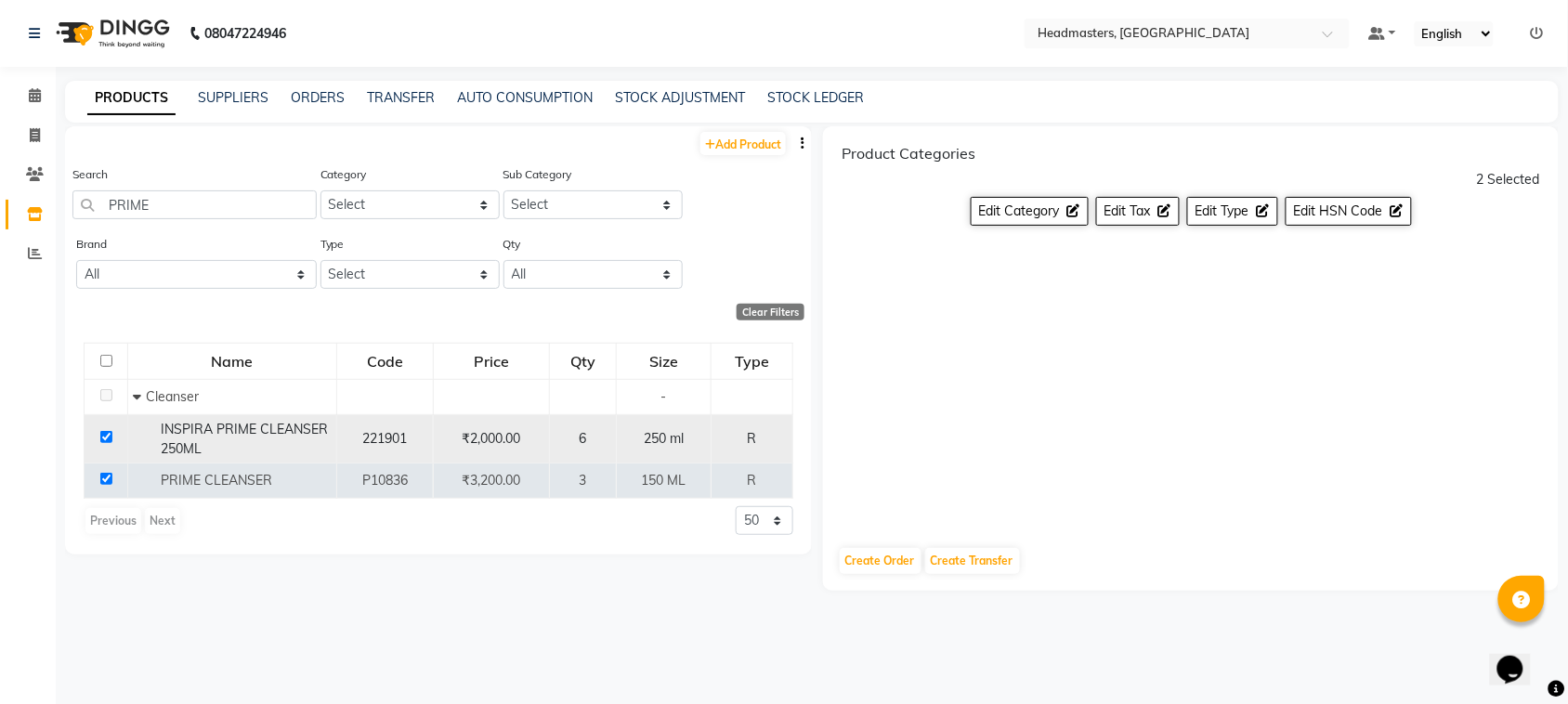
click at [105, 429] on td at bounding box center [106, 439] width 44 height 50
click at [105, 440] on input "checkbox" at bounding box center [106, 437] width 12 height 12
checkbox input "false"
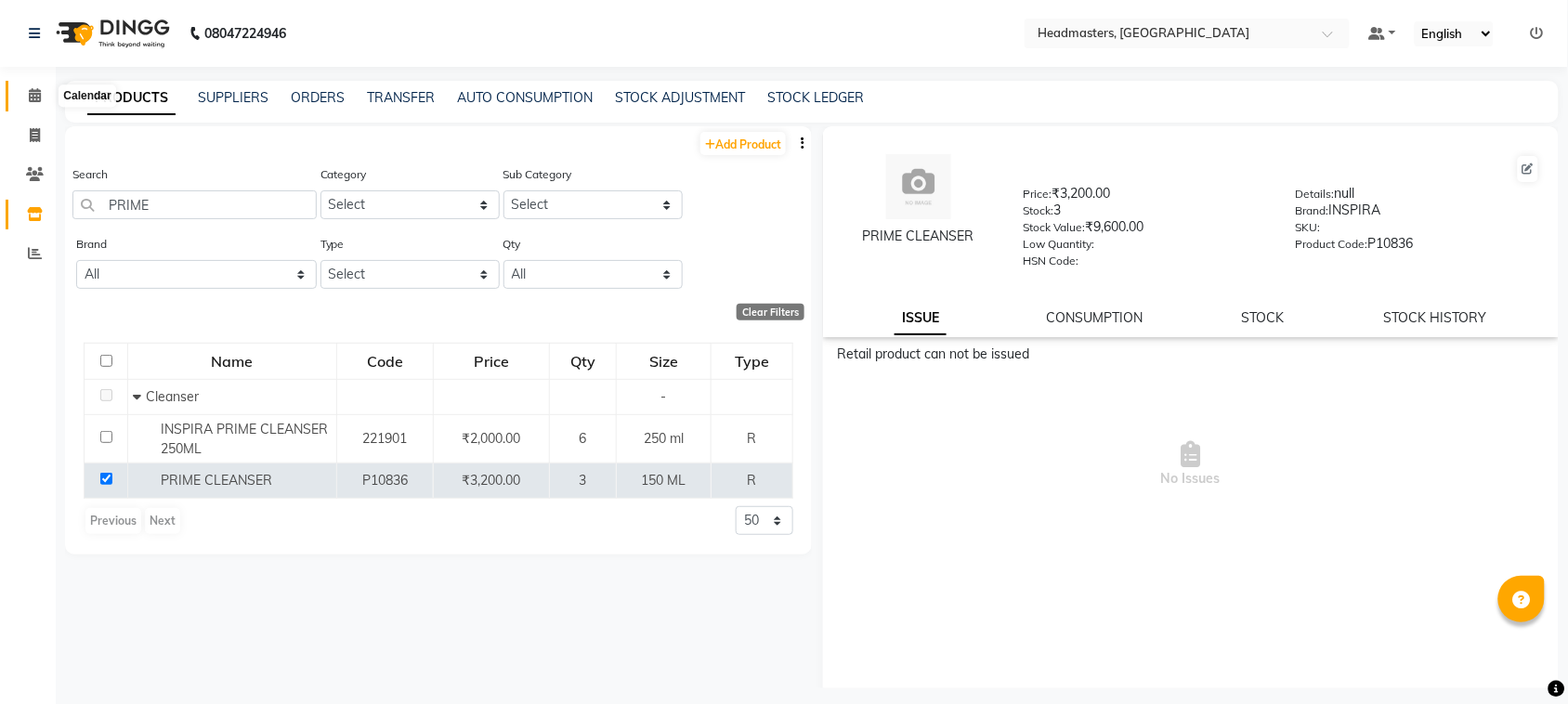
click at [38, 87] on span at bounding box center [34, 96] width 32 height 21
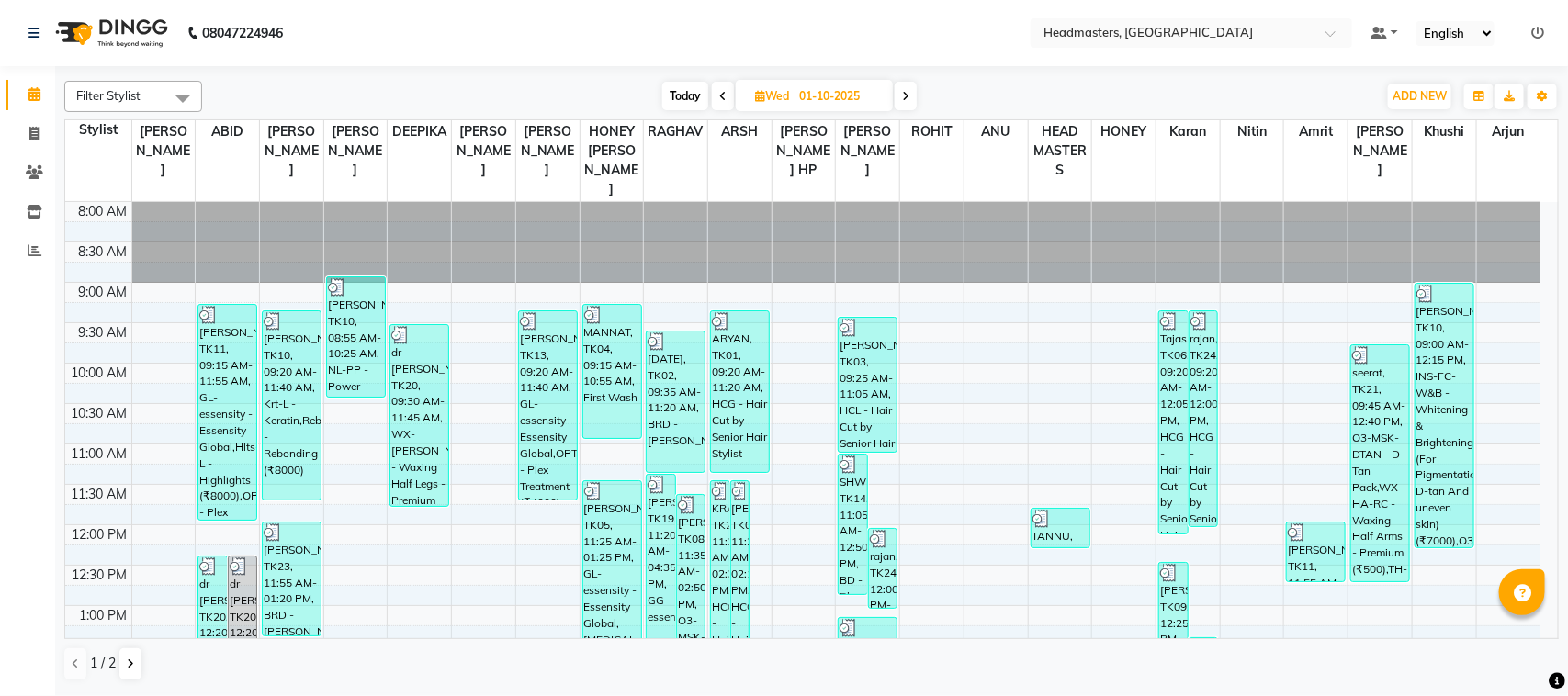
click at [911, 96] on span at bounding box center [906, 96] width 22 height 29
type input "02-10-2025"
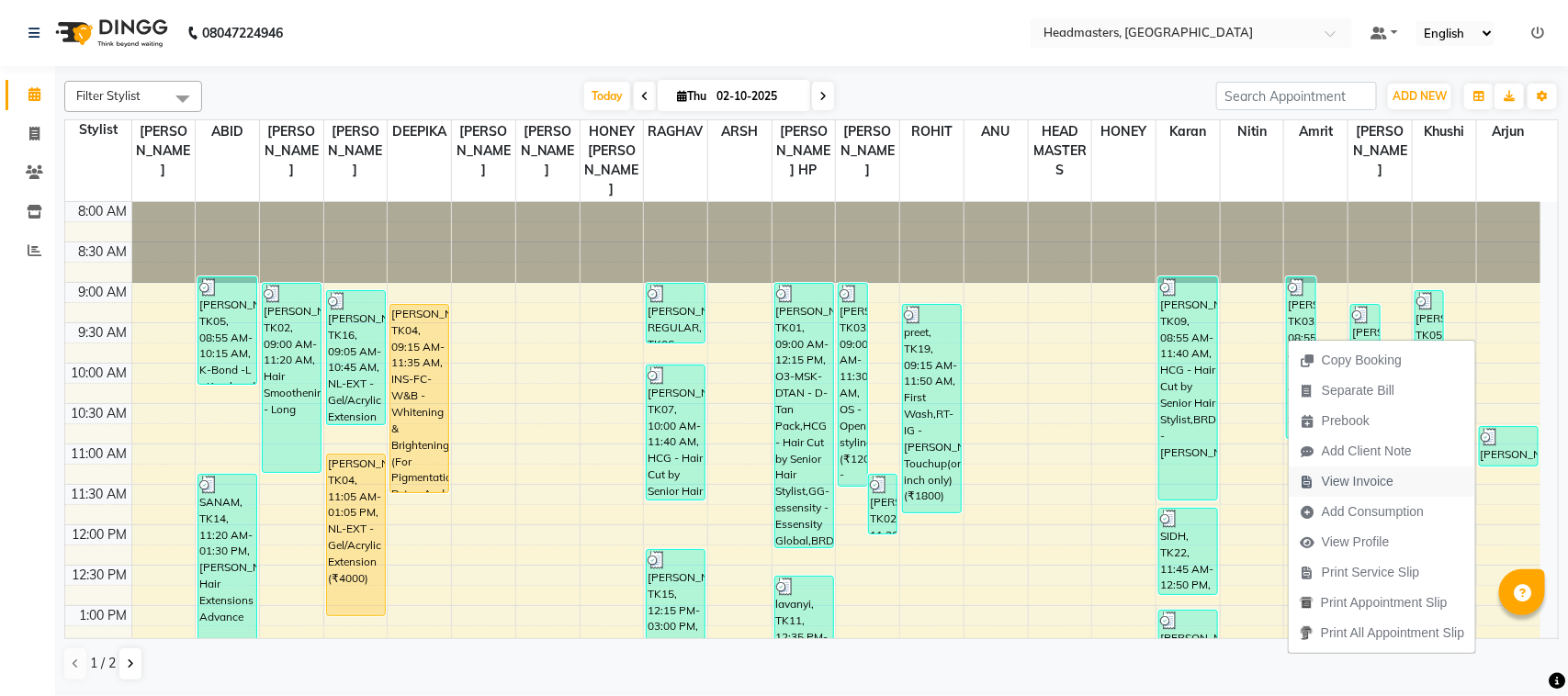
click at [1333, 485] on span "View Invoice" at bounding box center [1357, 482] width 72 height 19
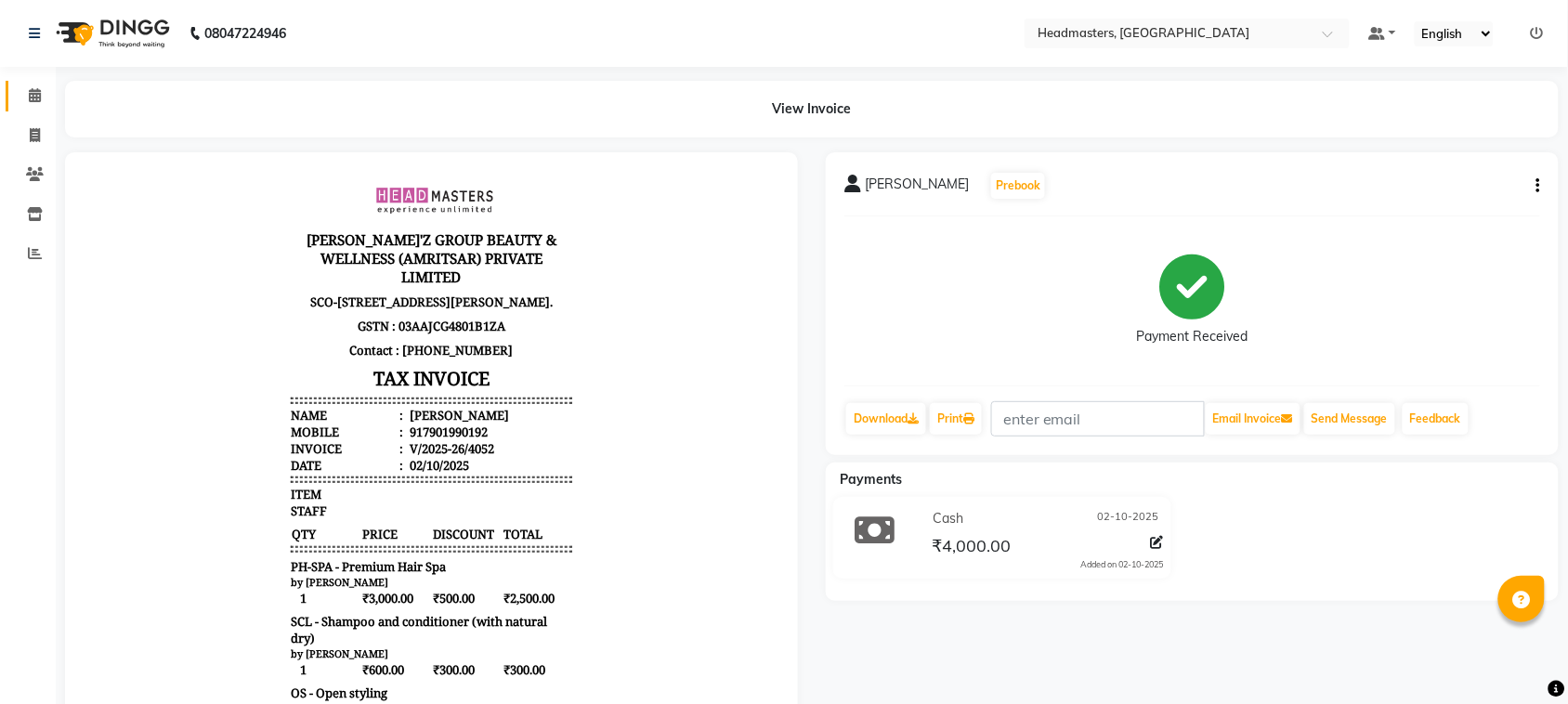
drag, startPoint x: 31, startPoint y: 40, endPoint x: 20, endPoint y: 98, distance: 59.0
click at [18, 87] on span at bounding box center [34, 96] width 32 height 21
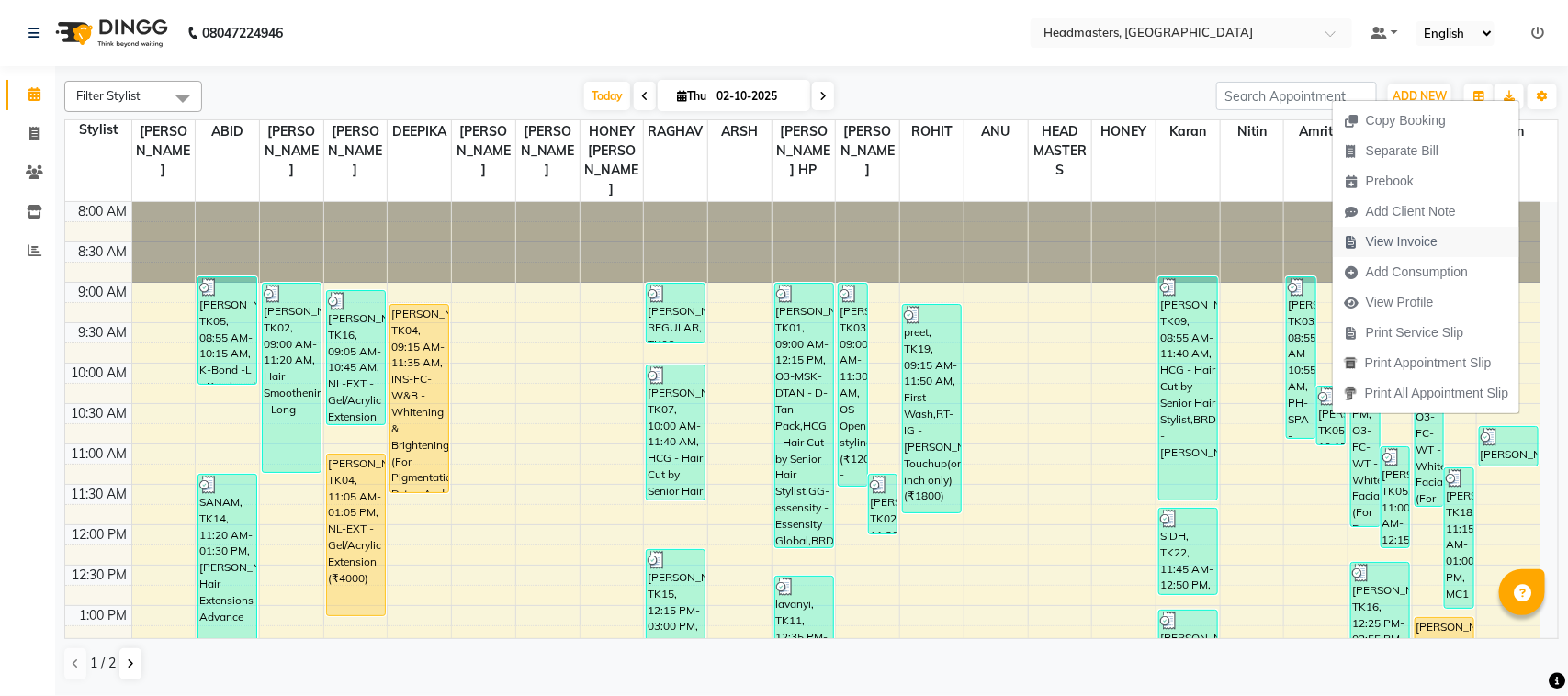
click at [1463, 235] on button "View Invoice" at bounding box center [1427, 242] width 187 height 31
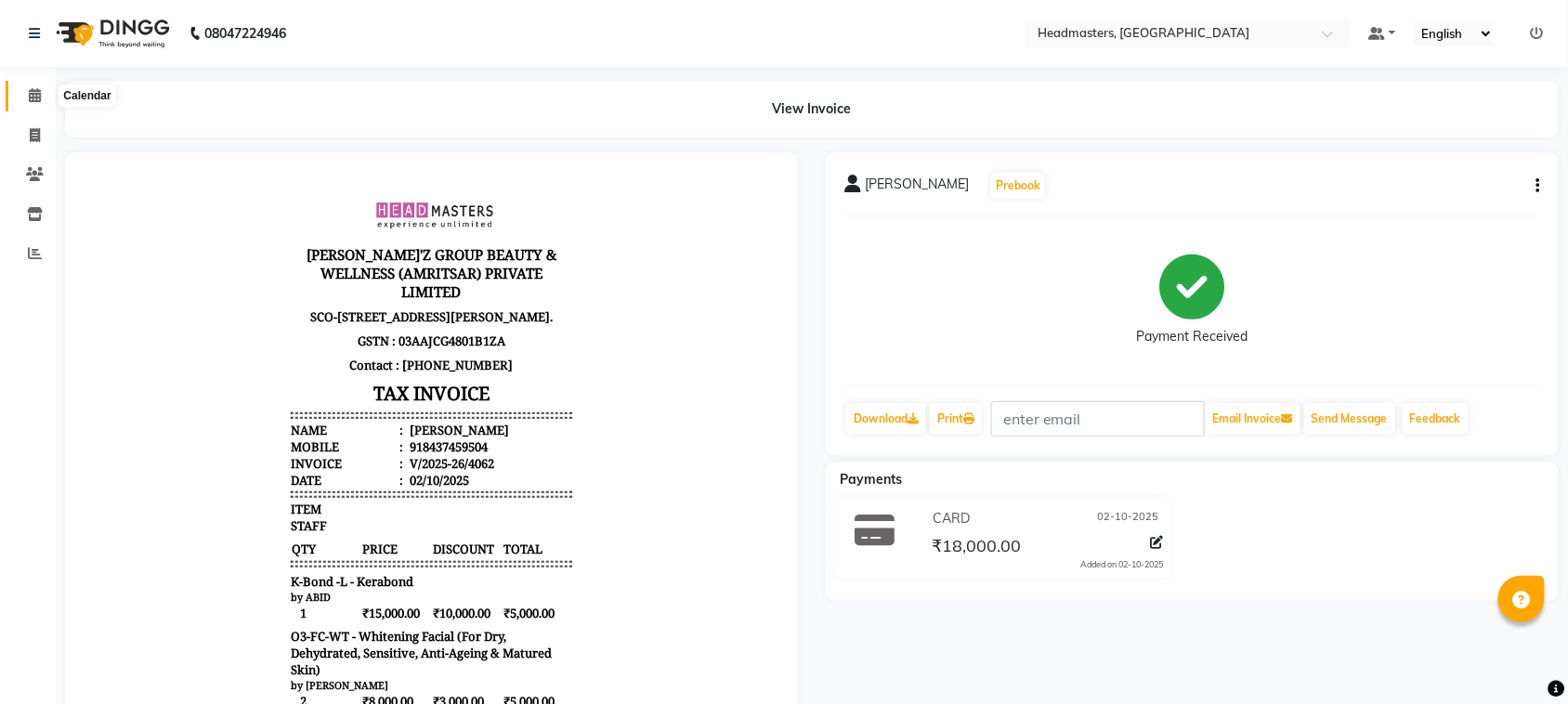
click at [39, 93] on icon at bounding box center [35, 95] width 12 height 14
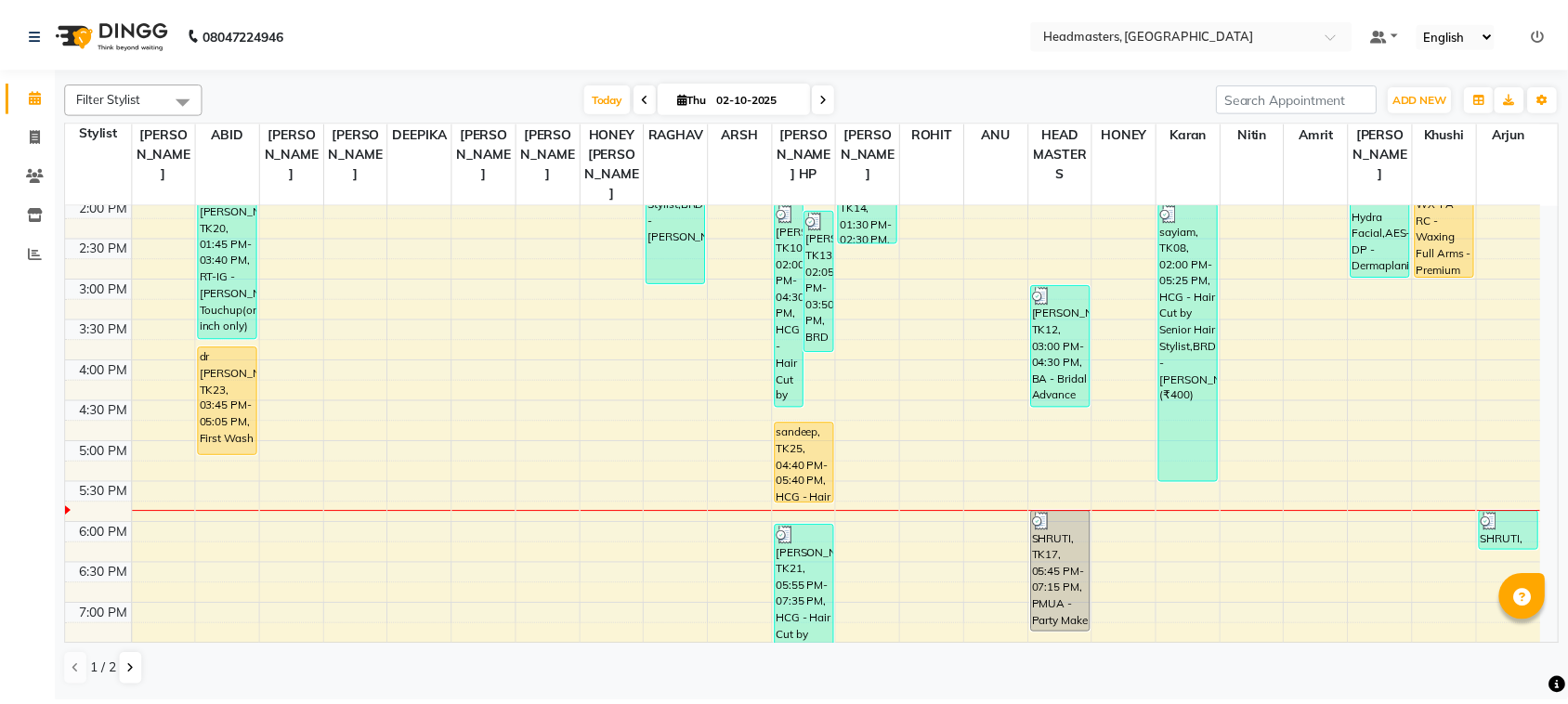
scroll to position [615, 0]
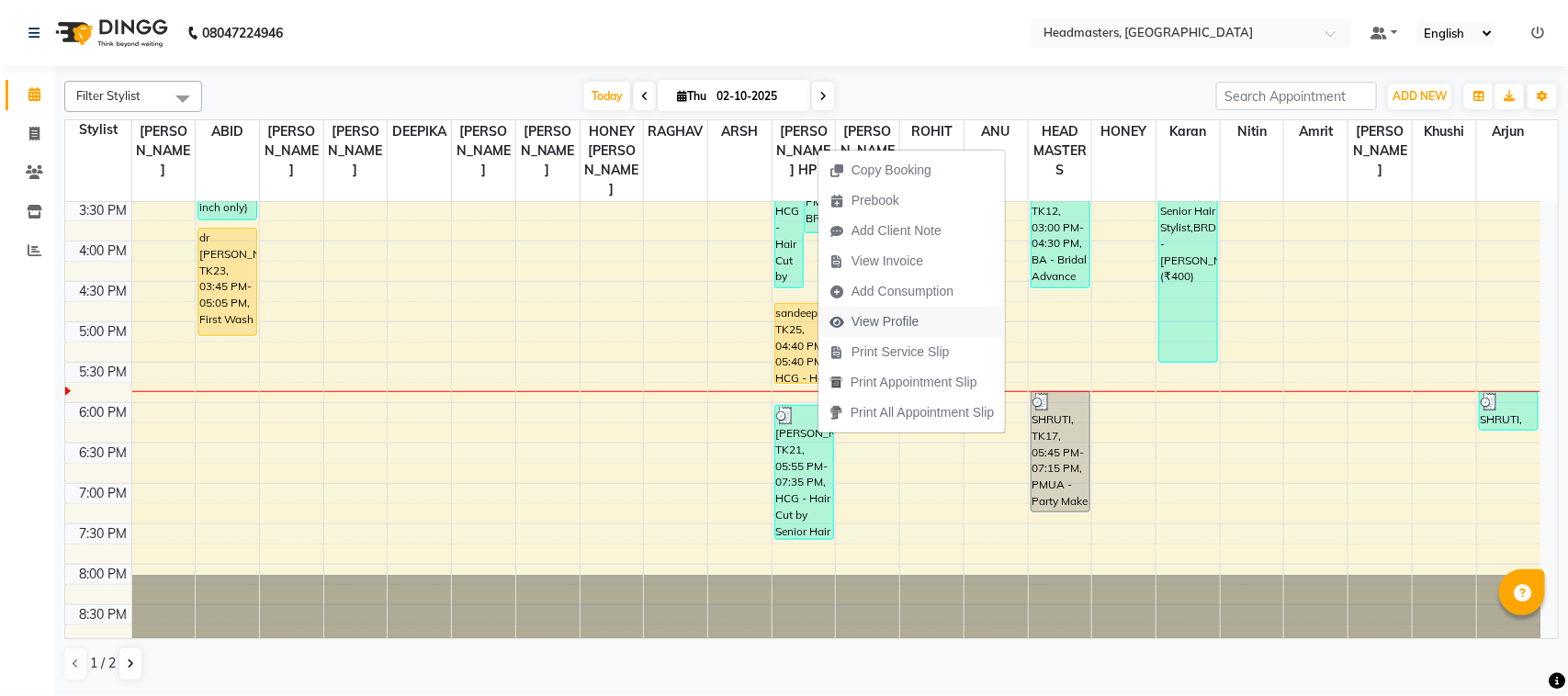
drag, startPoint x: 971, startPoint y: 282, endPoint x: 972, endPoint y: 310, distance: 28.0
click at [972, 310] on ul "Copy Booking Prebook Add Client Note View Invoice Add Consumption View Profile …" at bounding box center [912, 291] width 188 height 284
click at [972, 246] on button "View Invoice" at bounding box center [912, 261] width 187 height 31
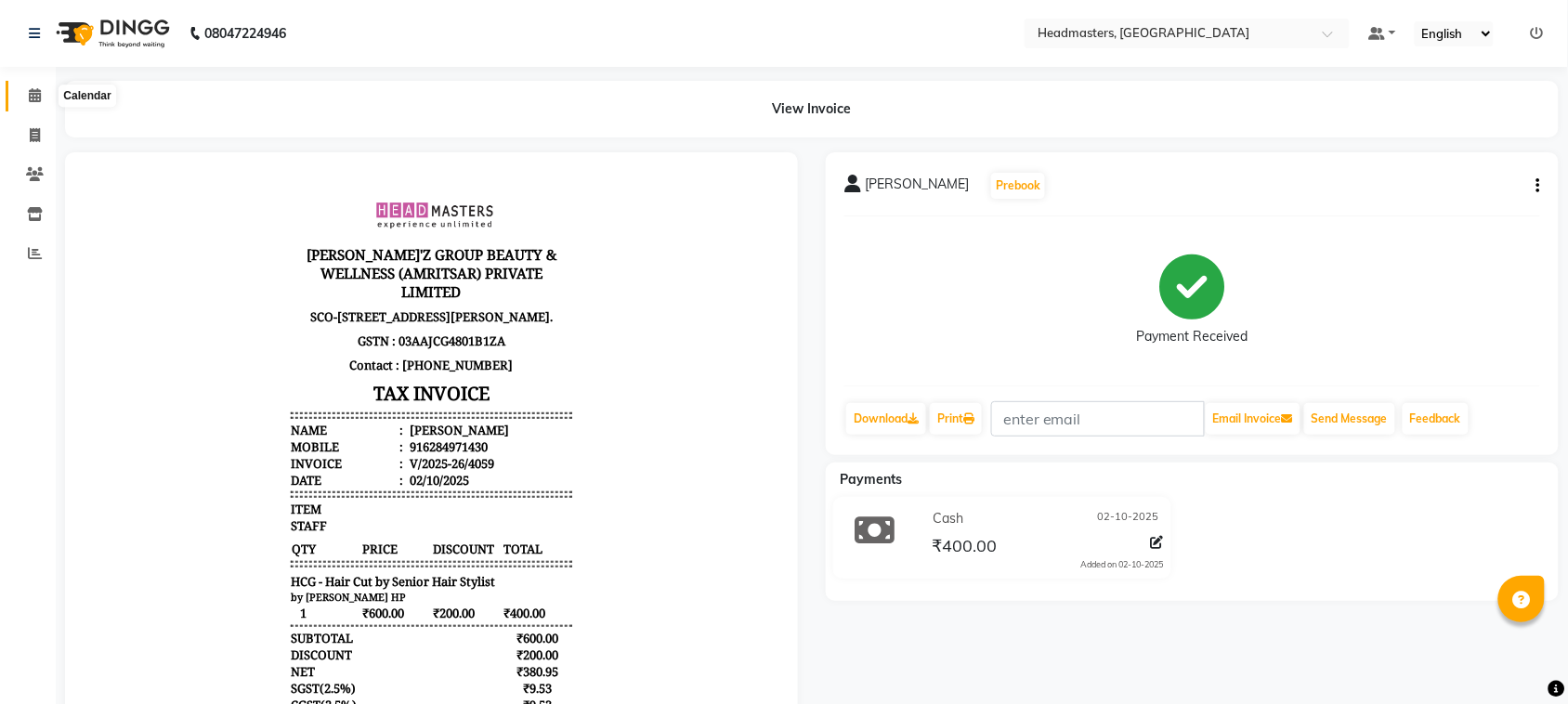
click at [25, 87] on span at bounding box center [34, 96] width 32 height 21
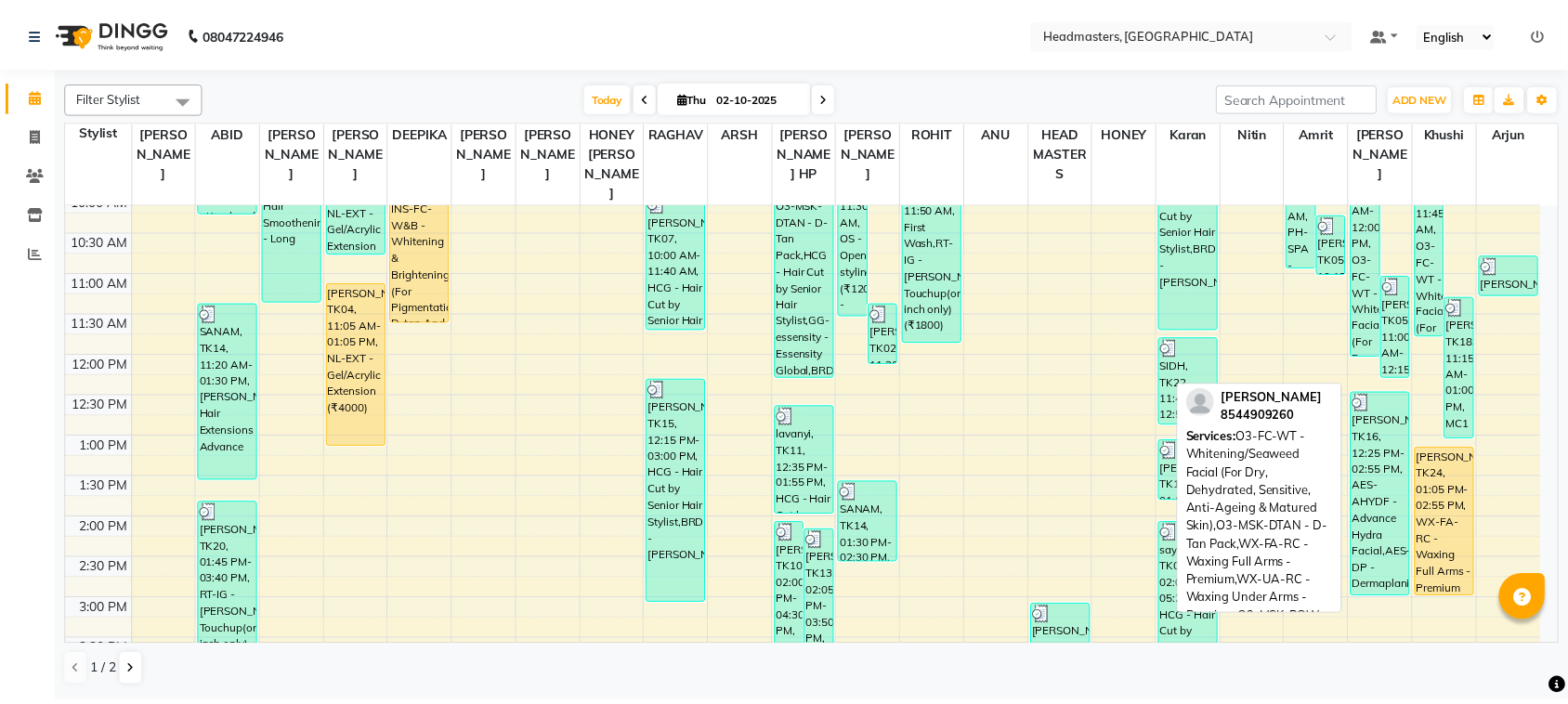
scroll to position [232, 0]
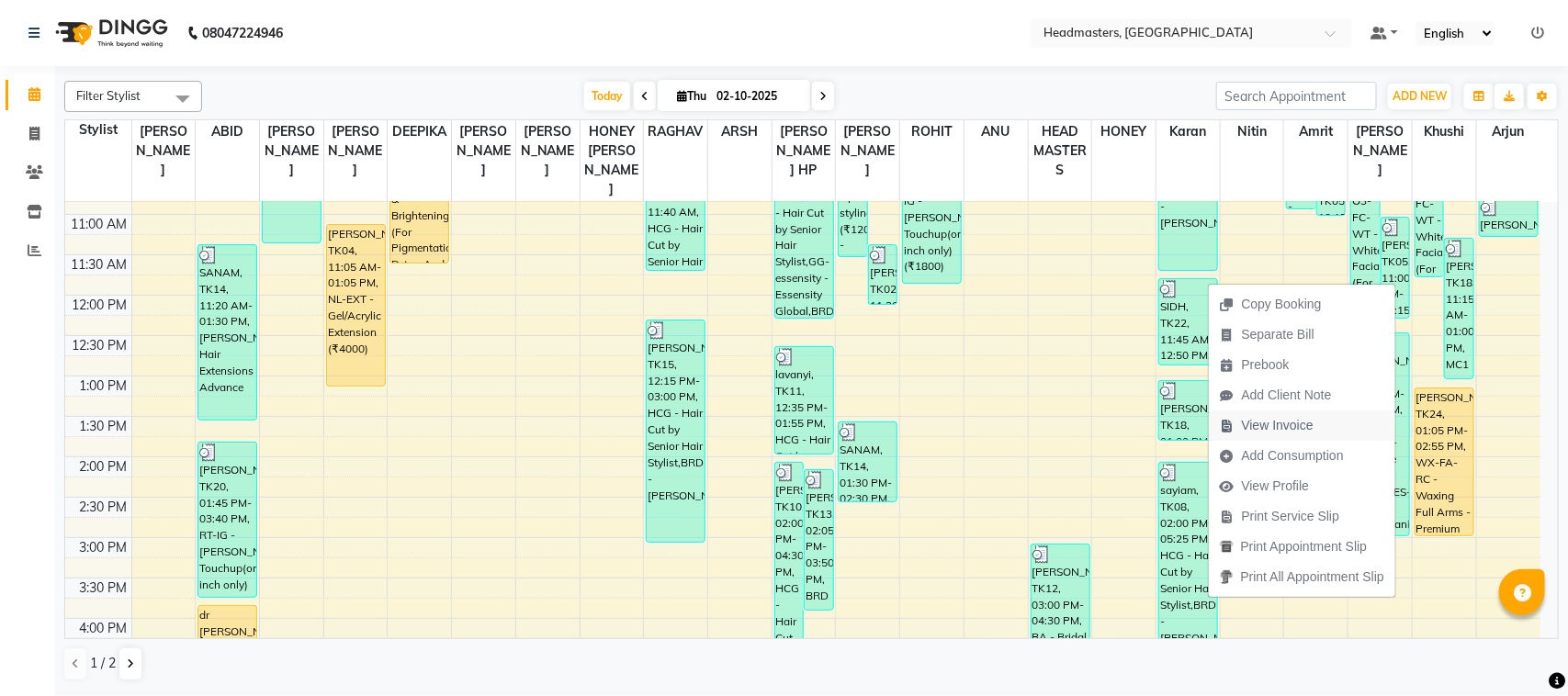
click at [1306, 418] on span "View Invoice" at bounding box center [1278, 426] width 72 height 19
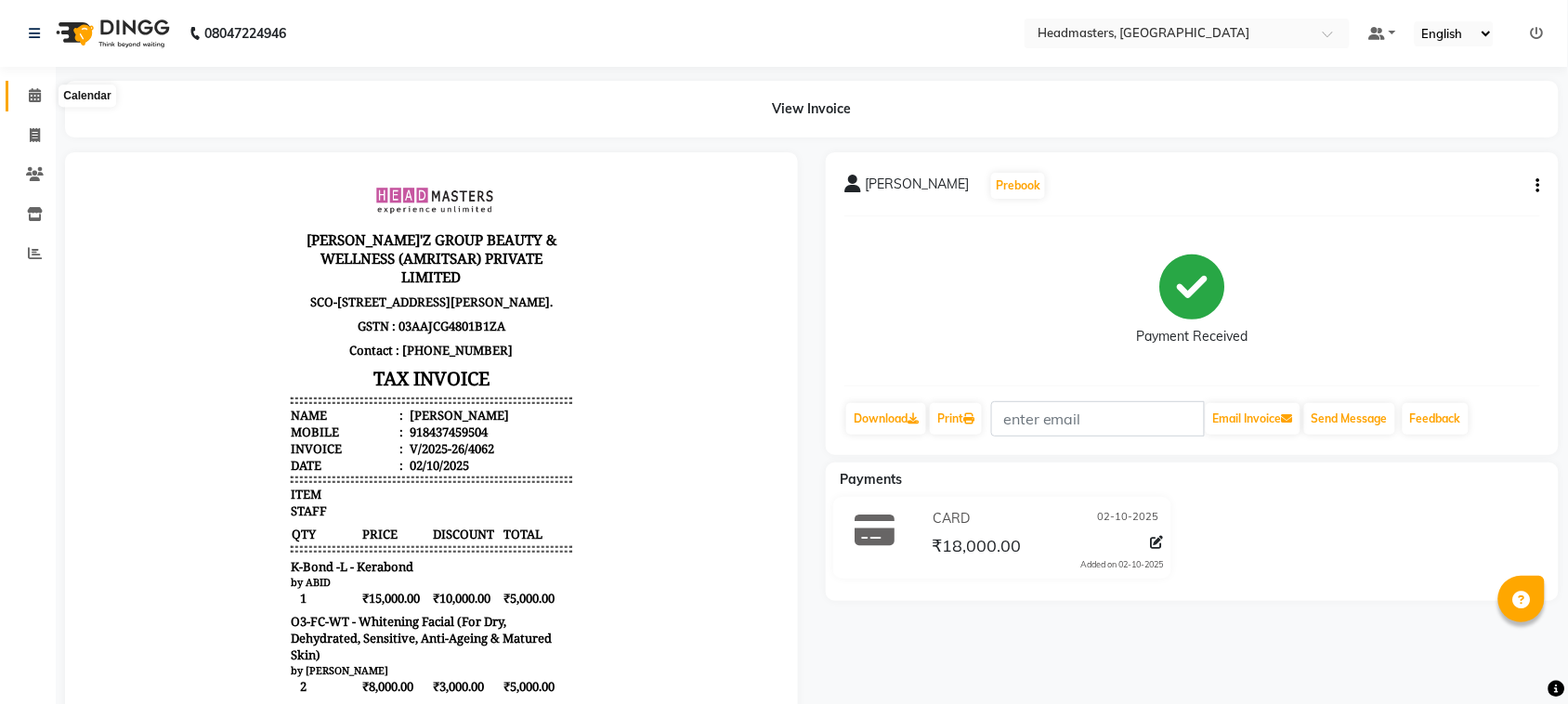
click at [40, 94] on span at bounding box center [34, 96] width 32 height 21
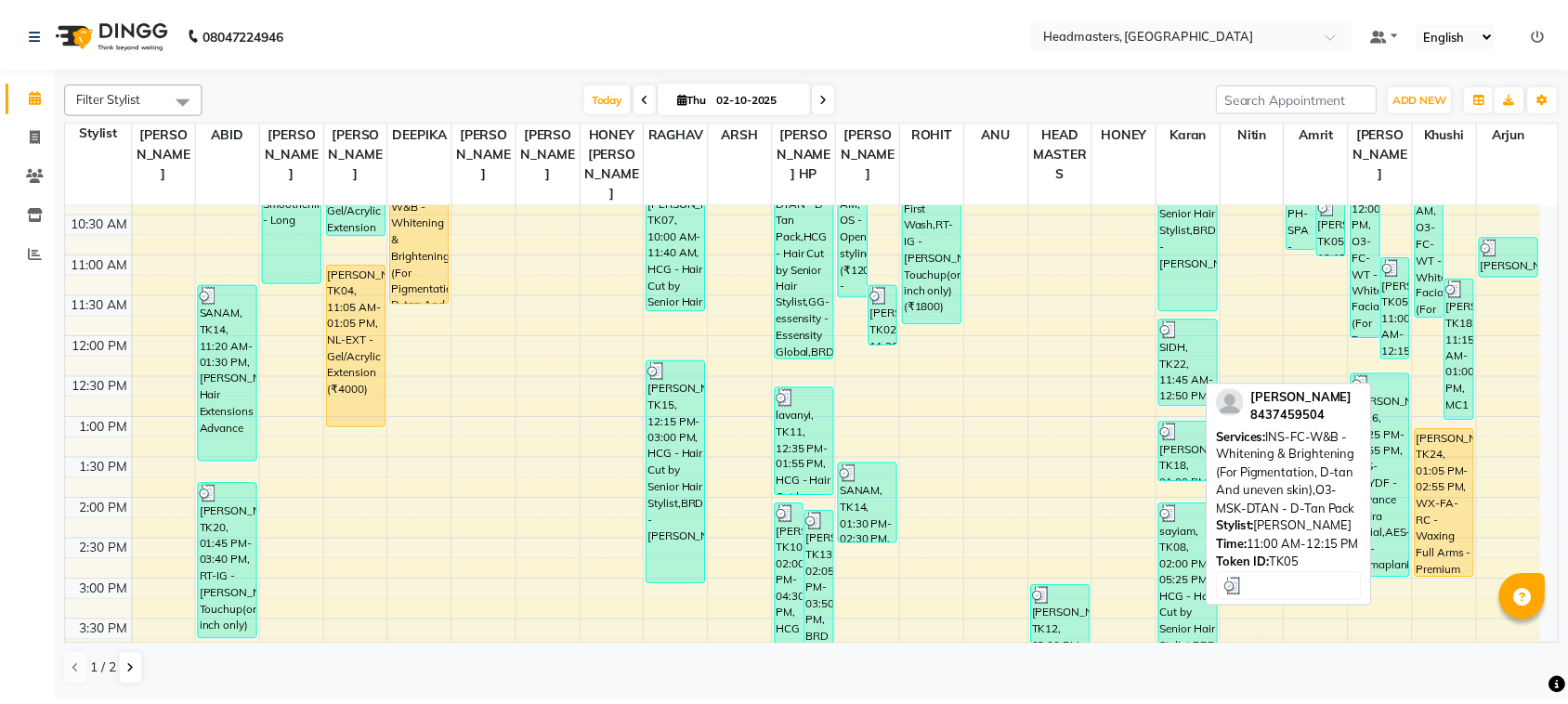
scroll to position [232, 0]
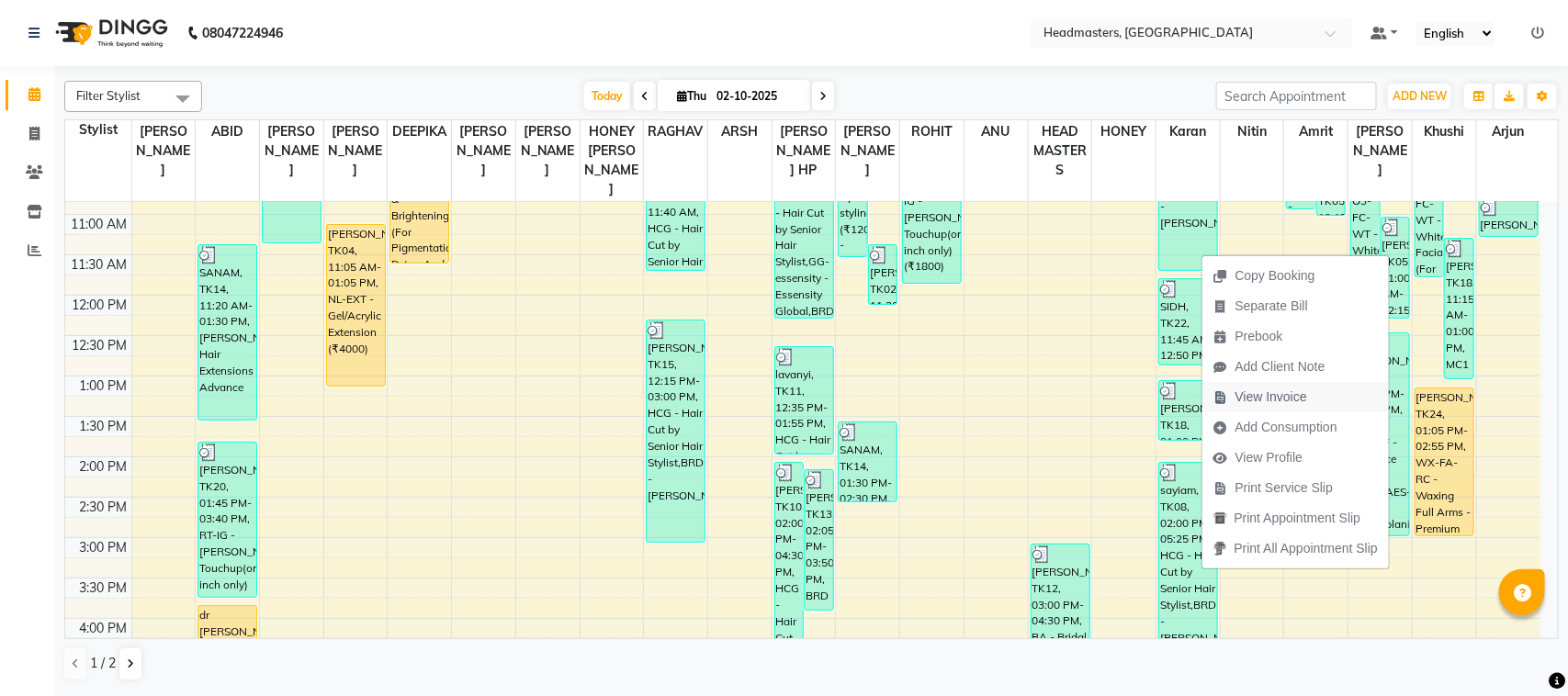
click at [1310, 405] on span "View Invoice" at bounding box center [1260, 398] width 115 height 31
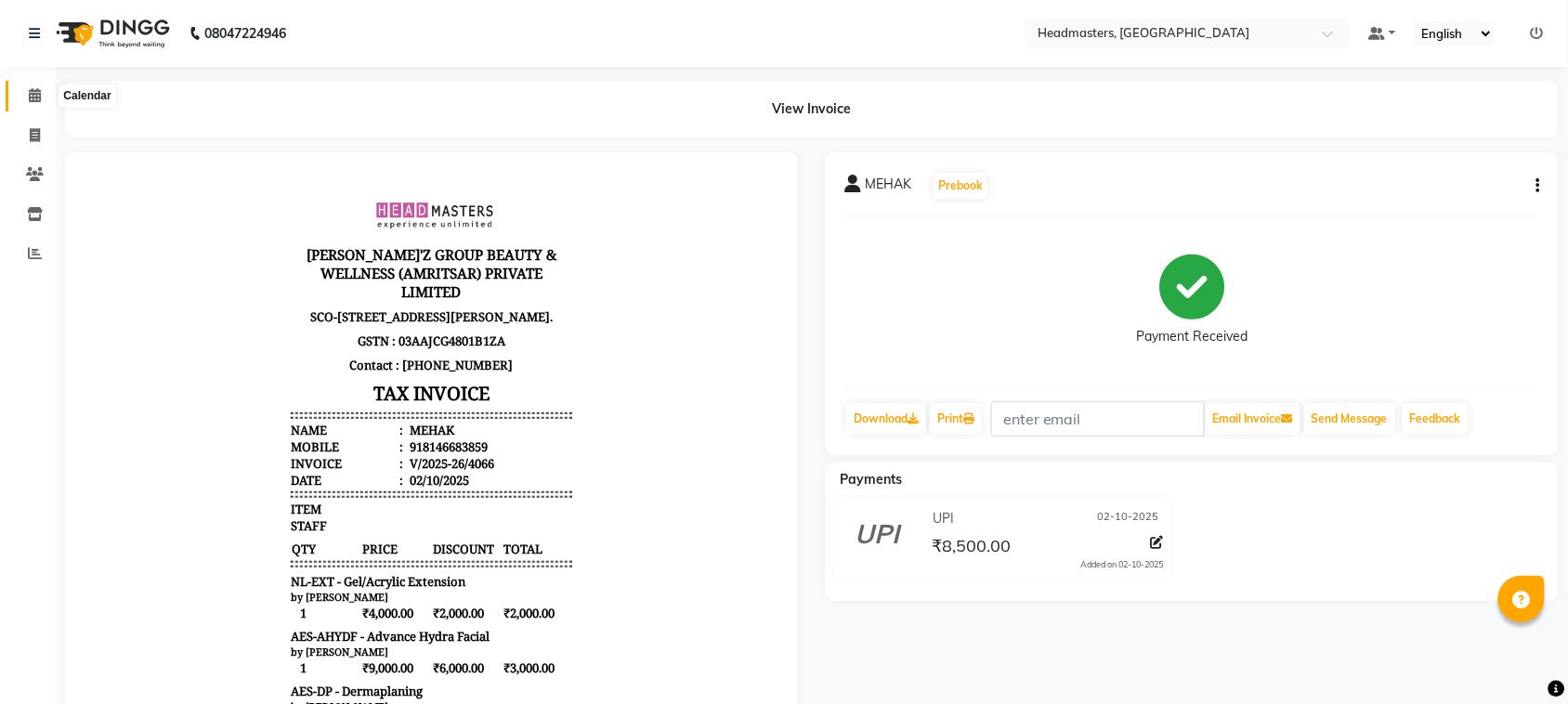
click at [39, 94] on icon at bounding box center [35, 95] width 12 height 14
